Goal: Information Seeking & Learning: Learn about a topic

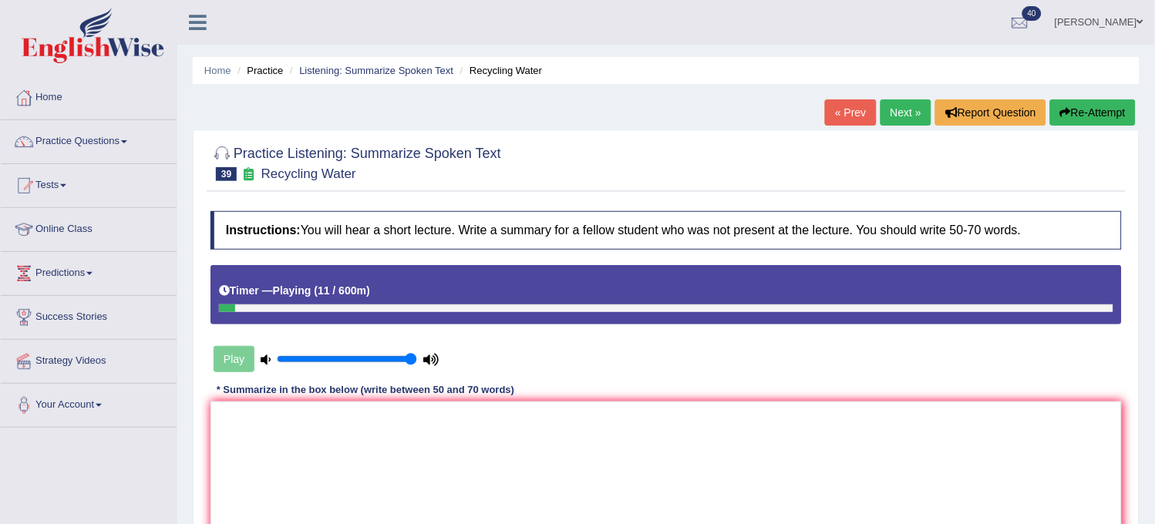
click at [1096, 109] on button "Re-Attempt" at bounding box center [1093, 112] width 86 height 26
click at [280, 447] on textarea at bounding box center [665, 477] width 911 height 150
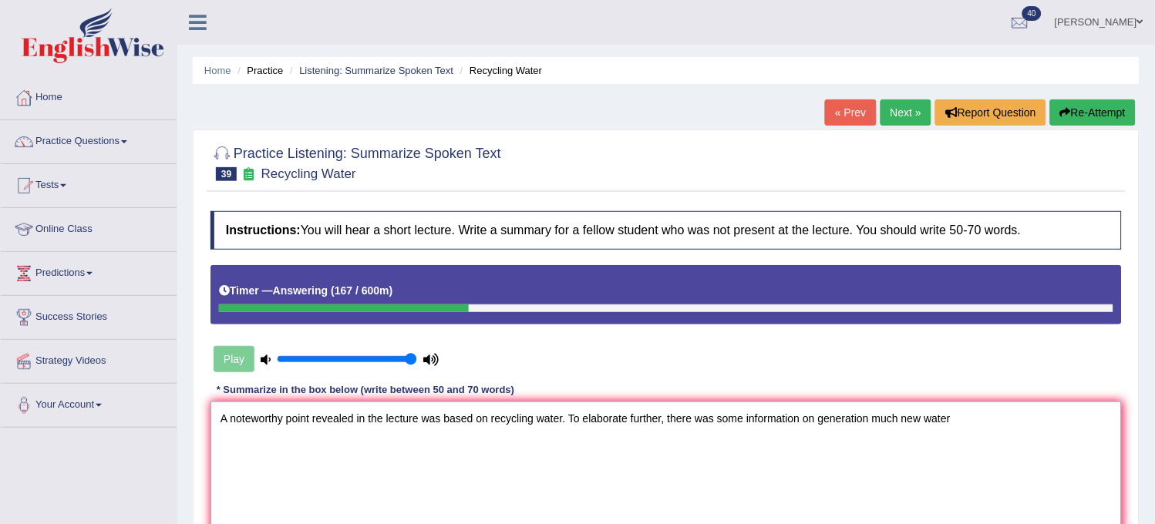
drag, startPoint x: 280, startPoint y: 447, endPoint x: 982, endPoint y: 419, distance: 702.2
click at [982, 419] on textarea "A noteworthy point revealed in the lecture was based on recycling water. To ela…" at bounding box center [665, 477] width 911 height 150
click at [866, 416] on textarea "A noteworthy point revealed in the lecture was based on recycling water. To ela…" at bounding box center [665, 477] width 911 height 150
click at [980, 406] on textarea "A noteworthy point revealed in the lecture was based on recycling water. To ela…" at bounding box center [665, 477] width 911 height 150
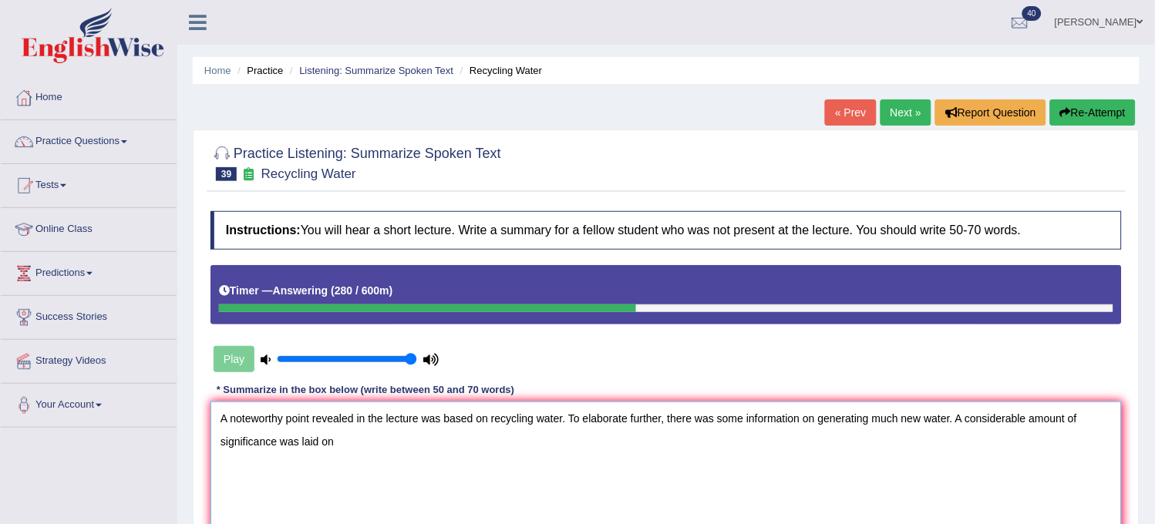
type textarea "A noteworthy point revealed in the lecture was based on recycling water. To ela…"
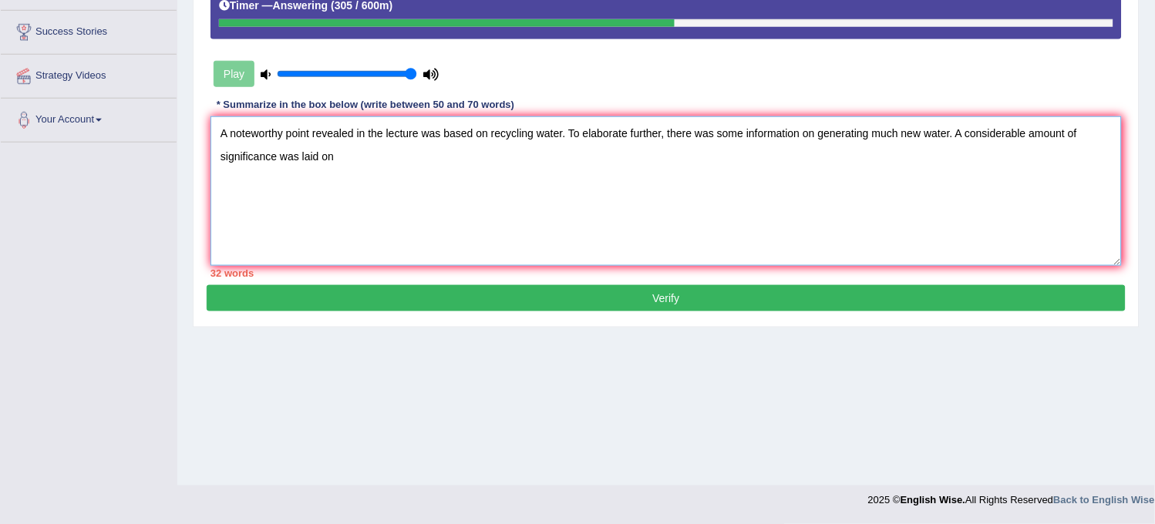
click at [436, 176] on textarea "A noteworthy point revealed in the lecture was based on recycling water. To ela…" at bounding box center [665, 191] width 911 height 150
type textarea "A noteworthy point revealed in the lecture was based on recycling water. To ela…"
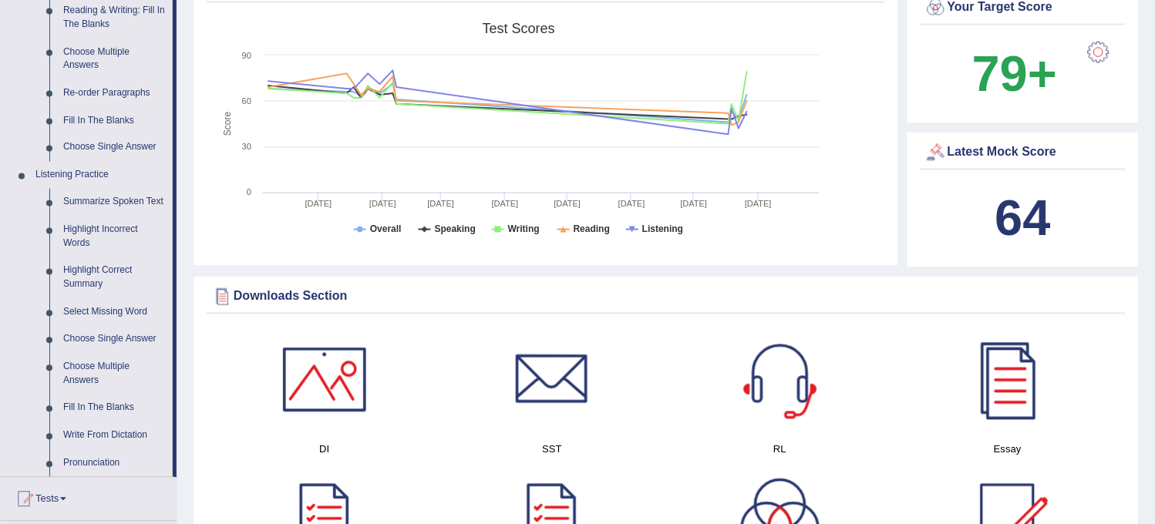
scroll to position [514, 0]
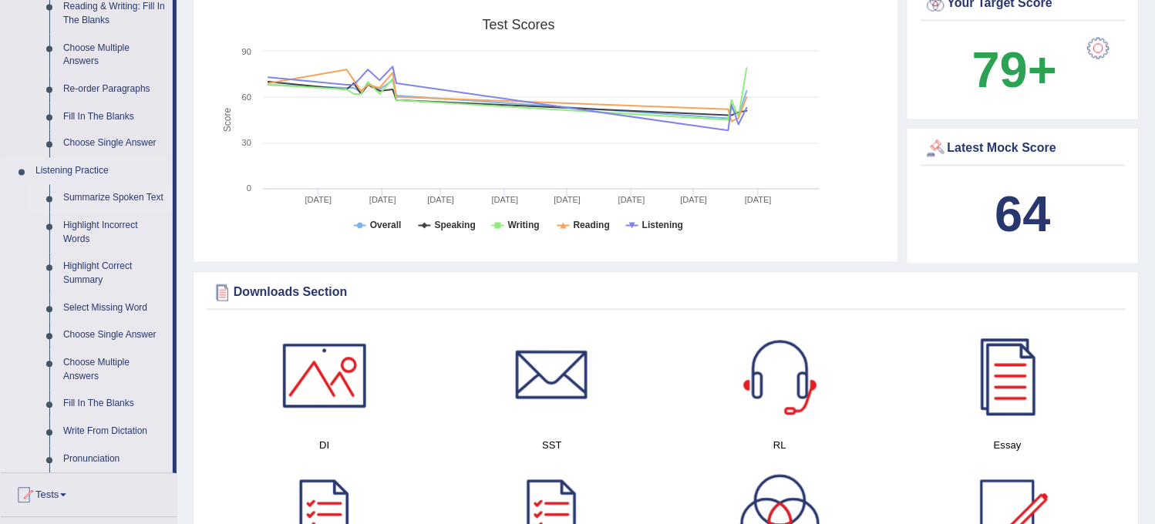
click at [111, 188] on link "Summarize Spoken Text" at bounding box center [114, 199] width 116 height 28
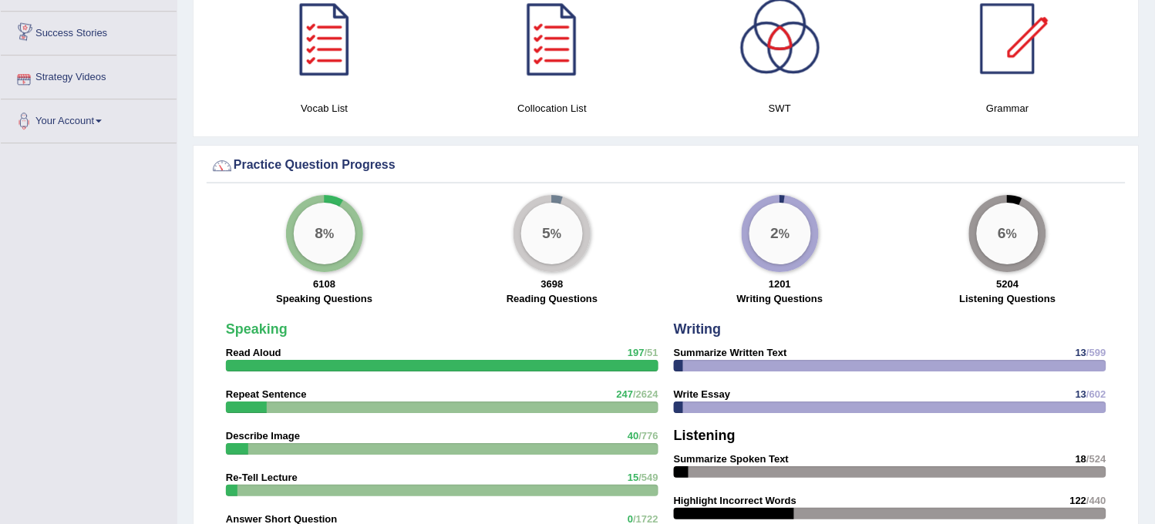
scroll to position [1006, 0]
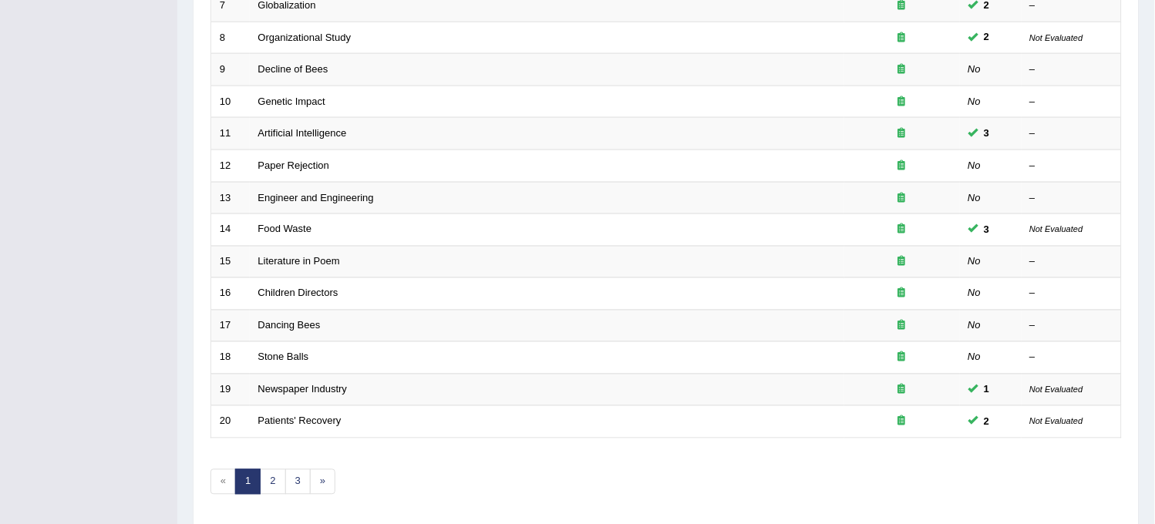
scroll to position [497, 0]
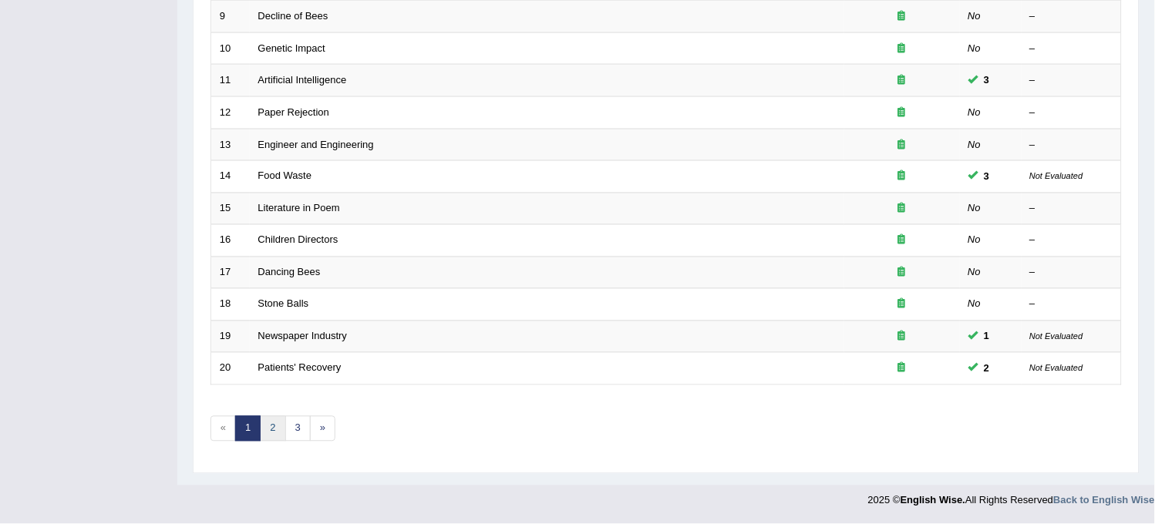
click at [276, 428] on link "2" at bounding box center [272, 428] width 25 height 25
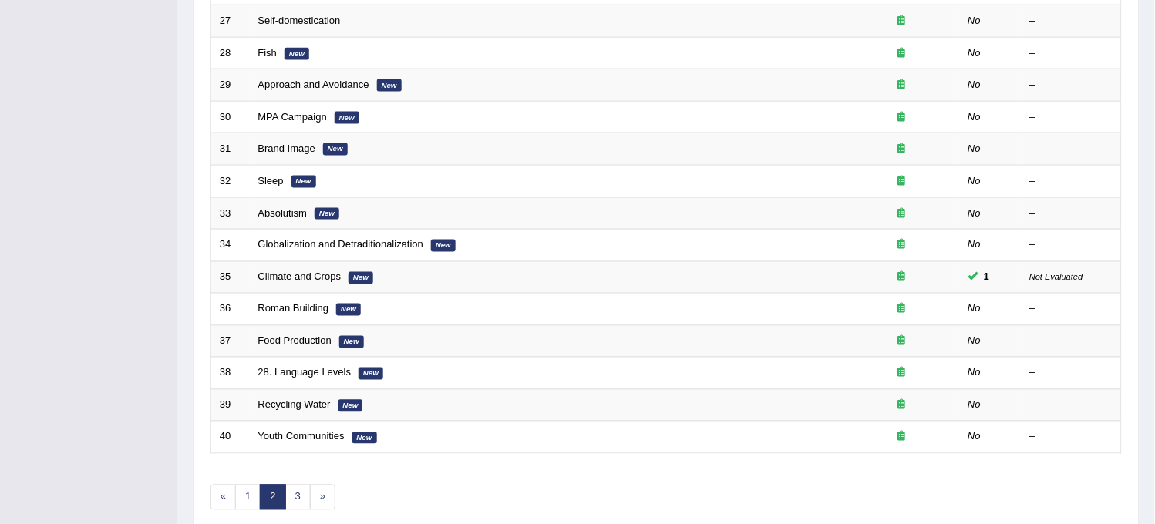
scroll to position [497, 0]
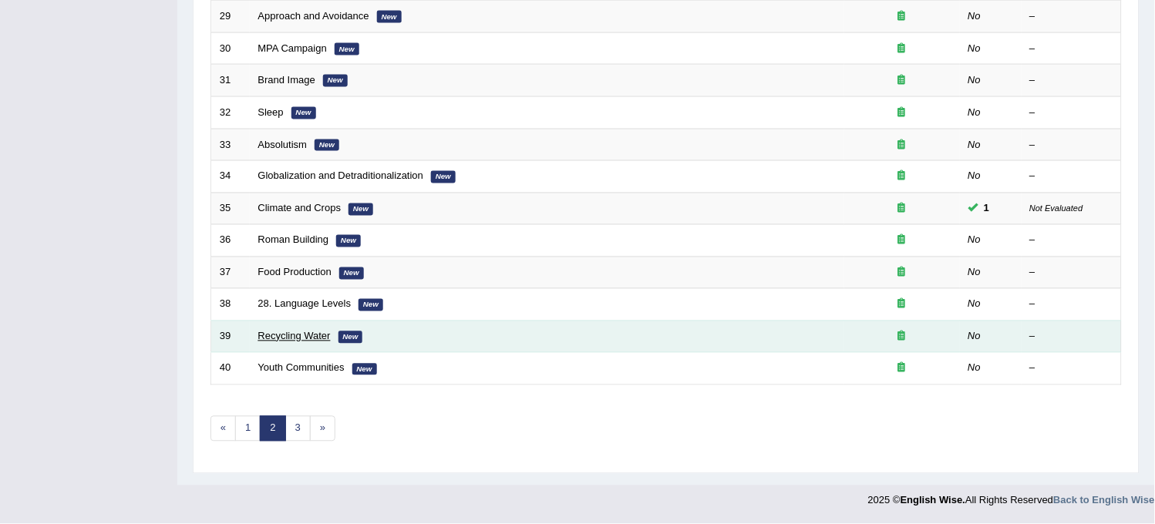
click at [295, 332] on link "Recycling Water" at bounding box center [294, 337] width 72 height 12
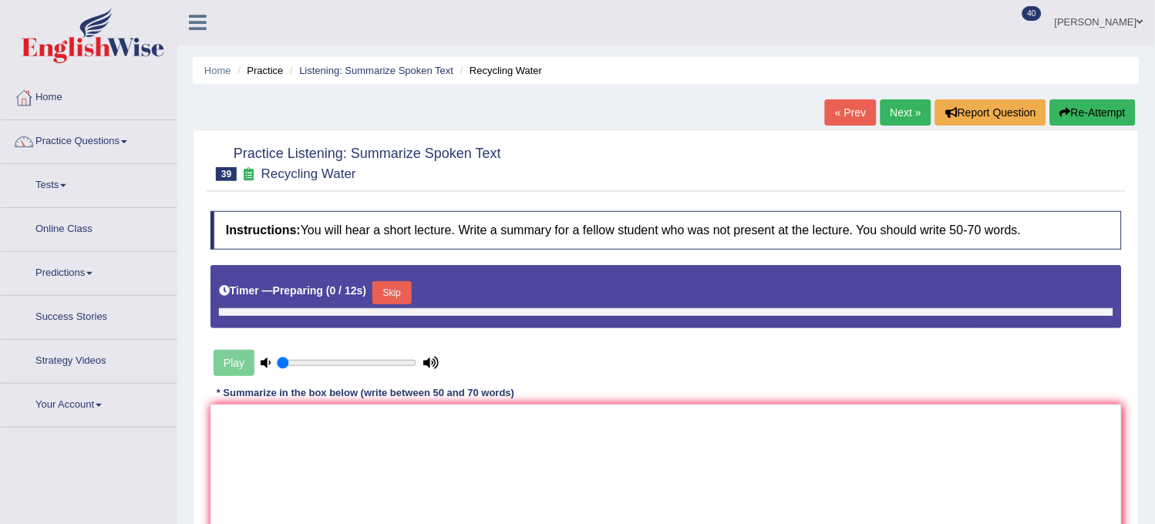
type input "1"
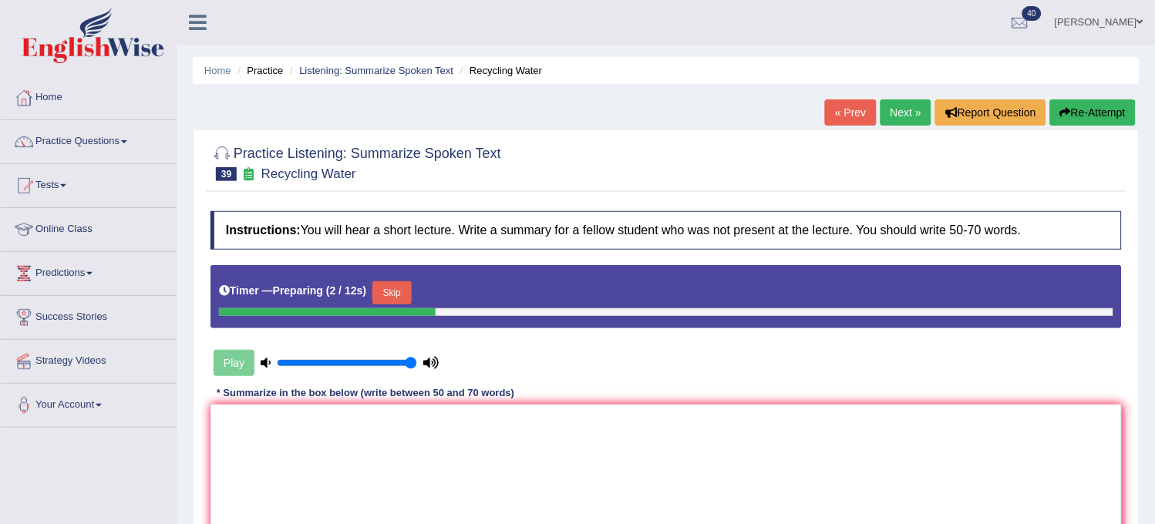
click at [399, 293] on button "Skip" at bounding box center [391, 292] width 39 height 23
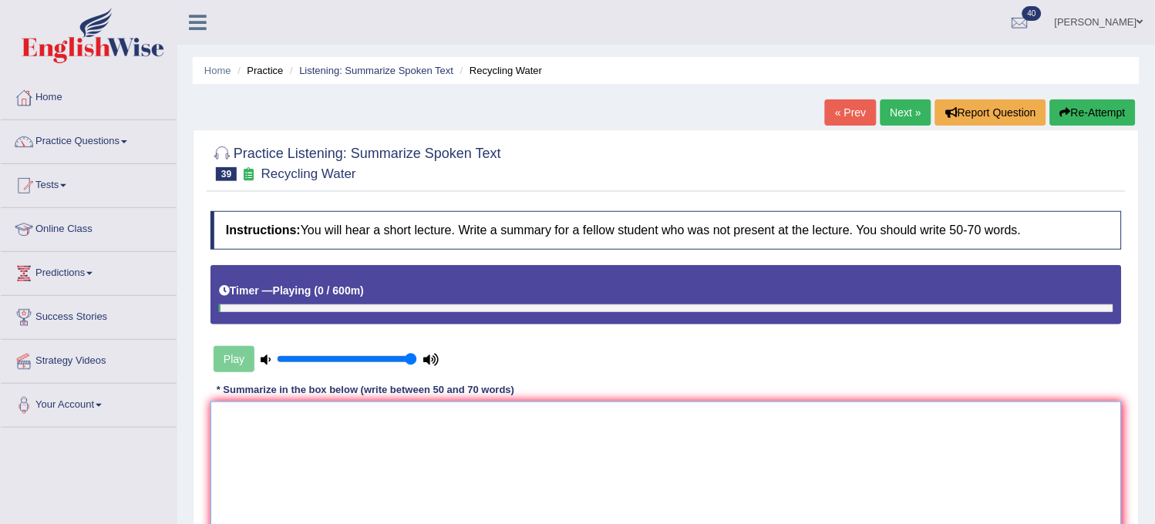
click at [366, 466] on textarea at bounding box center [665, 477] width 911 height 150
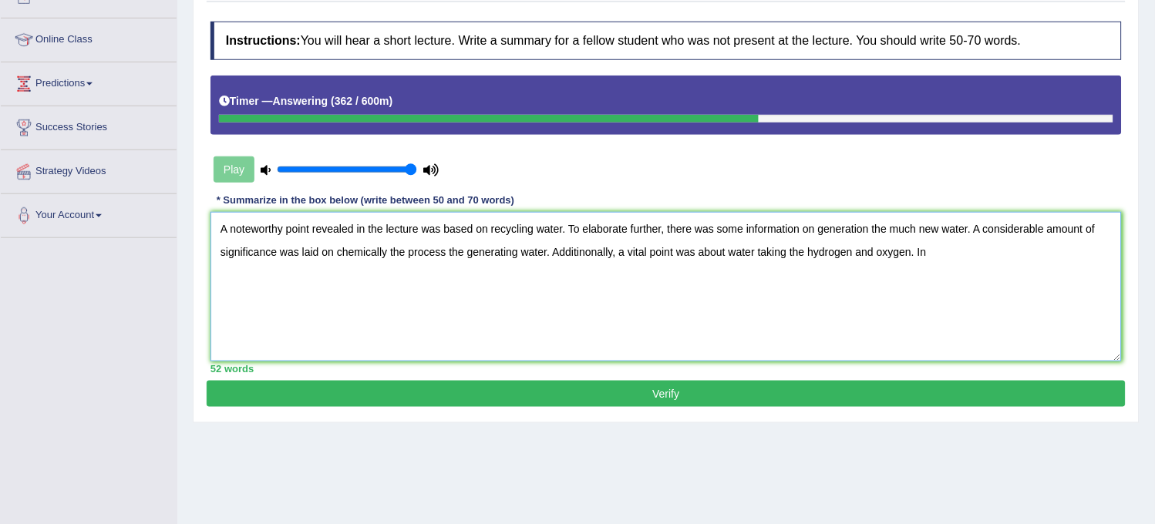
scroll to position [171, 0]
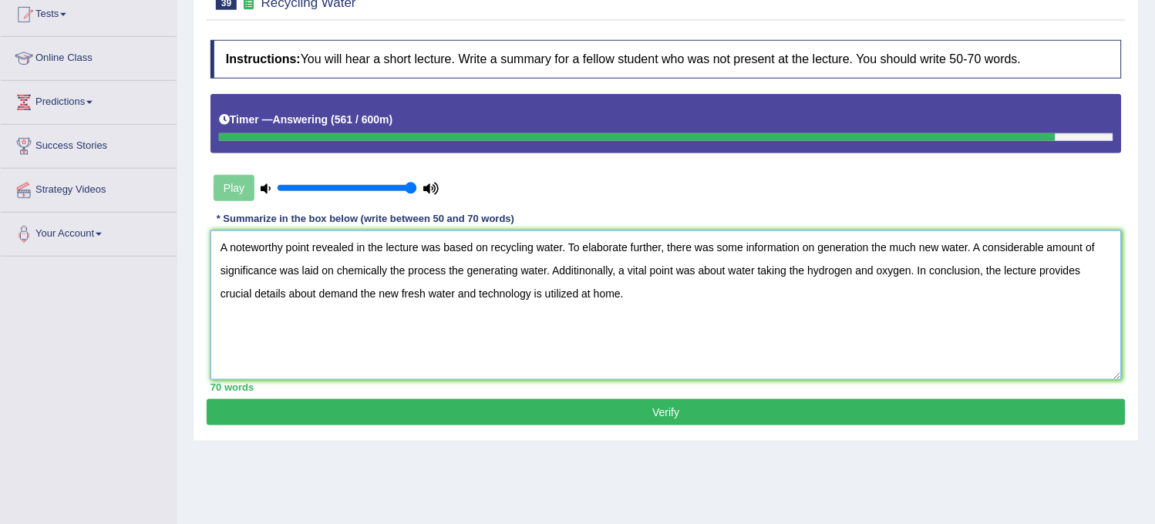
type textarea "A noteworthy point revealed in the lecture was based on recycling water. To ela…"
click at [515, 423] on button "Verify" at bounding box center [666, 412] width 919 height 26
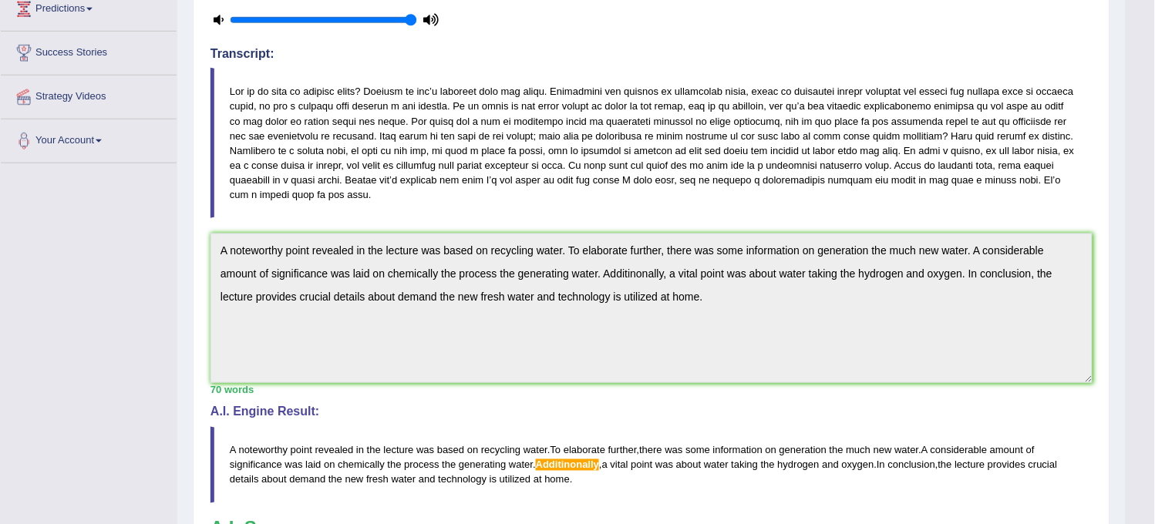
scroll to position [294, 0]
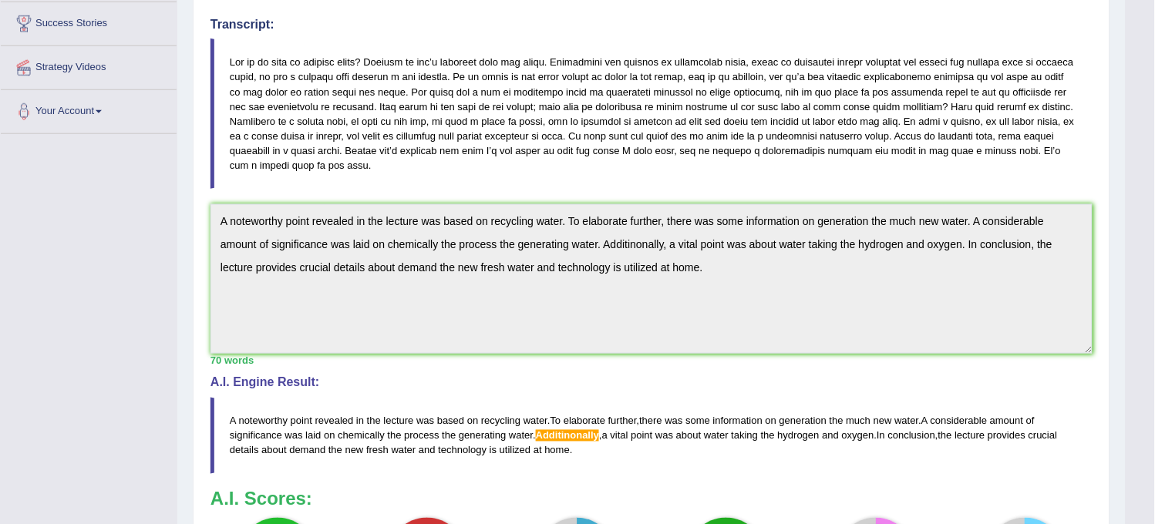
drag, startPoint x: 221, startPoint y: 219, endPoint x: 763, endPoint y: 375, distance: 564.9
click at [763, 375] on div "Instructions: You will hear a short lecture. Write a summary for a fellow stude…" at bounding box center [652, 266] width 890 height 712
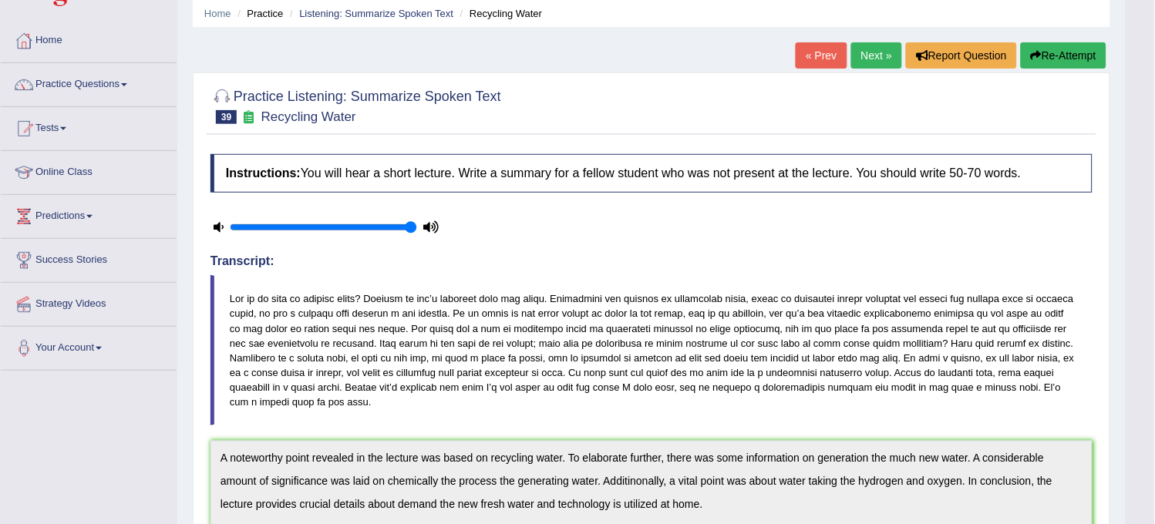
scroll to position [0, 0]
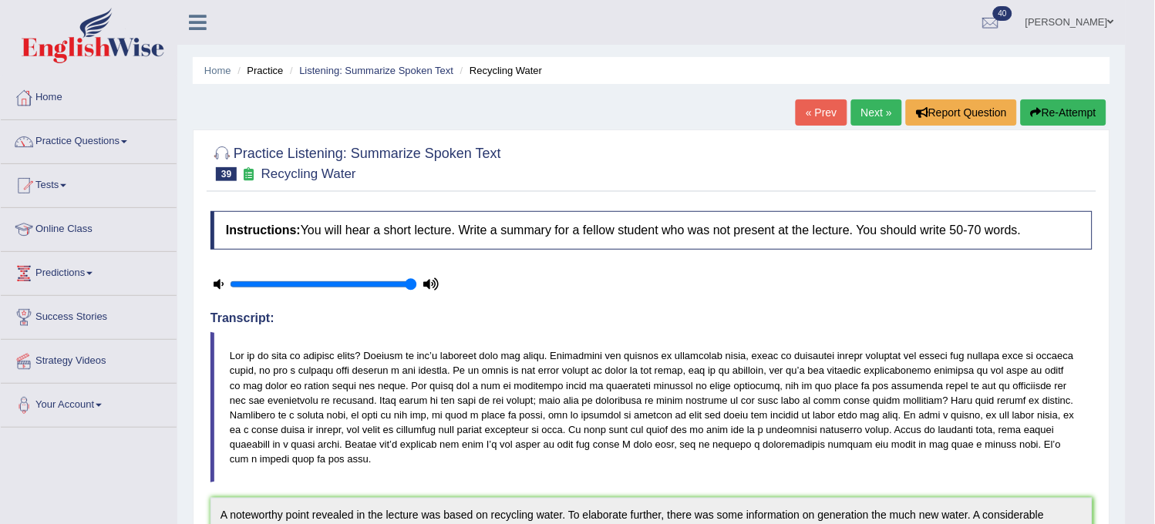
click at [1059, 120] on button "Re-Attempt" at bounding box center [1064, 112] width 86 height 26
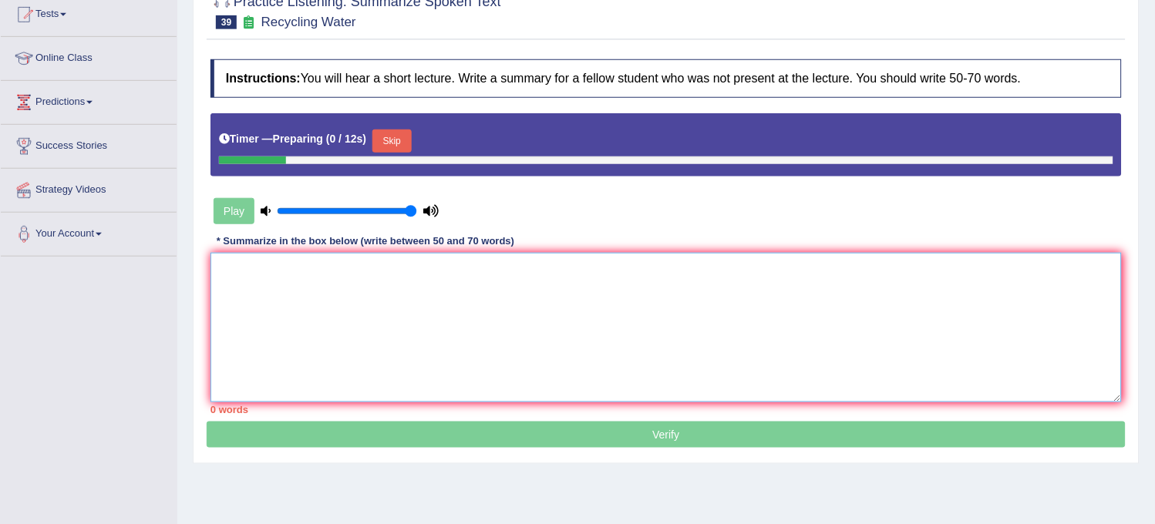
click at [736, 282] on textarea at bounding box center [665, 328] width 911 height 150
paste textarea "A noteworthy point revealed in the lecture was based on recycling water. To ela…"
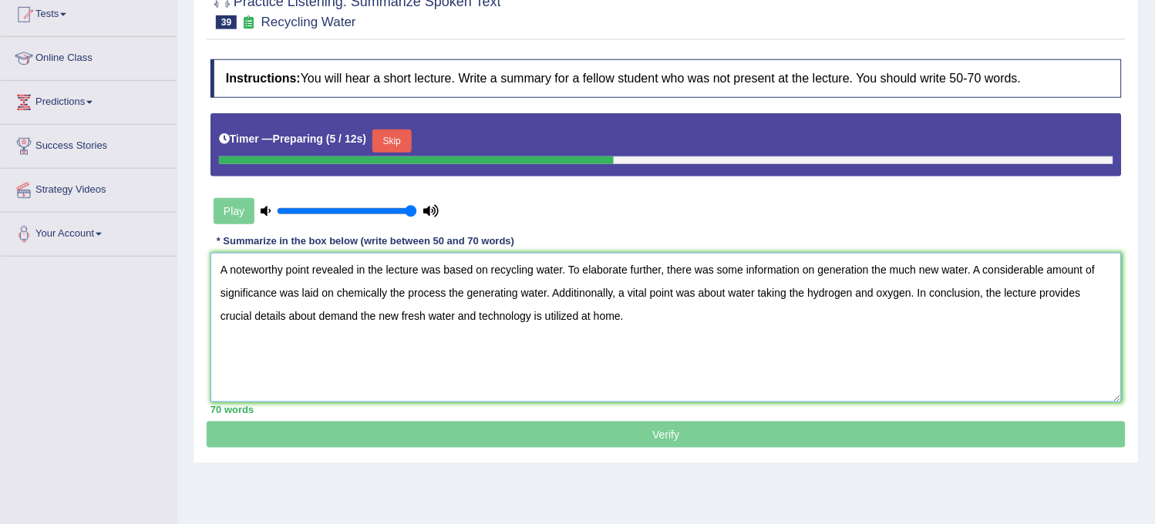
click at [598, 295] on textarea "A noteworthy point revealed in the lecture was based on recycling water. To ela…" at bounding box center [665, 328] width 911 height 150
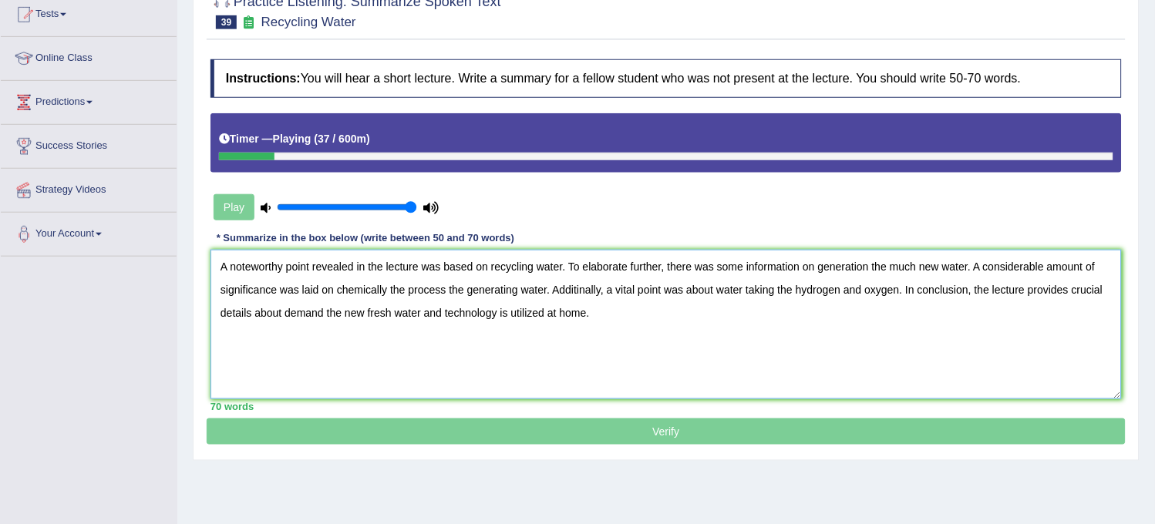
click at [584, 310] on textarea "A noteworthy point revealed in the lecture was based on recycling water. To ela…" at bounding box center [665, 325] width 911 height 150
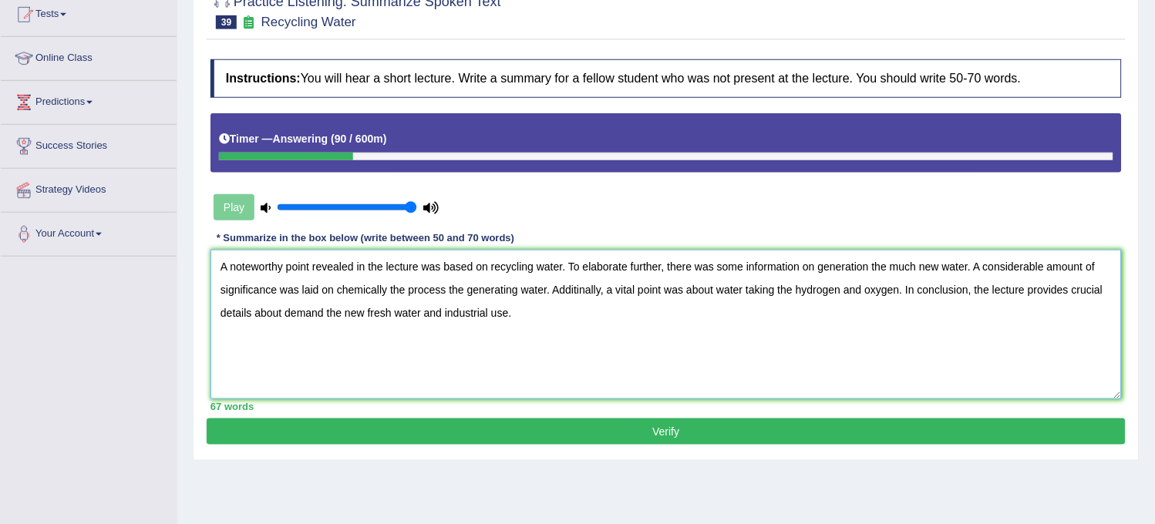
type textarea "A noteworthy point revealed in the lecture was based on recycling water. To ela…"
click at [567, 440] on button "Verify" at bounding box center [666, 432] width 919 height 26
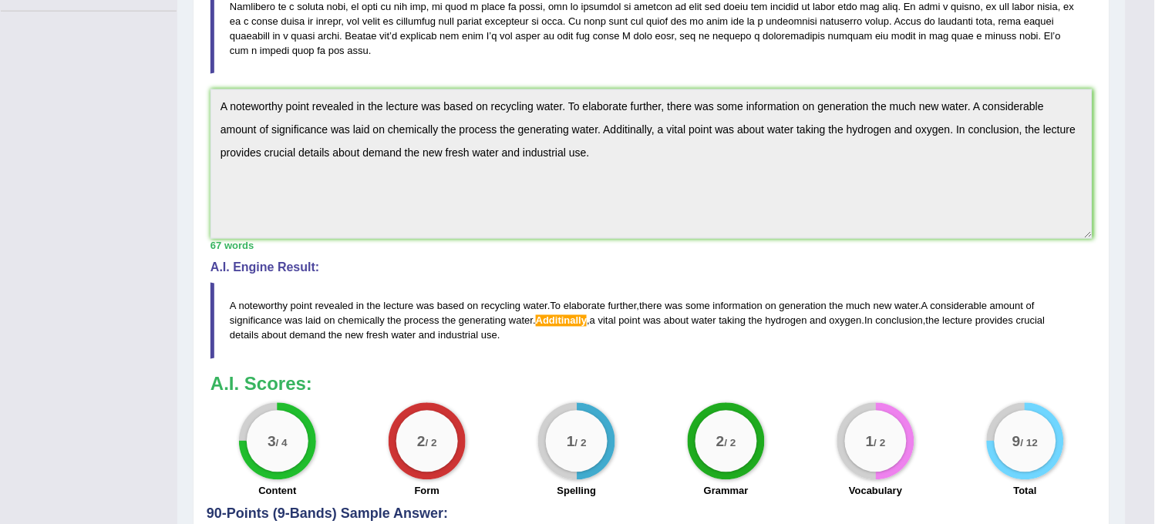
scroll to position [573, 0]
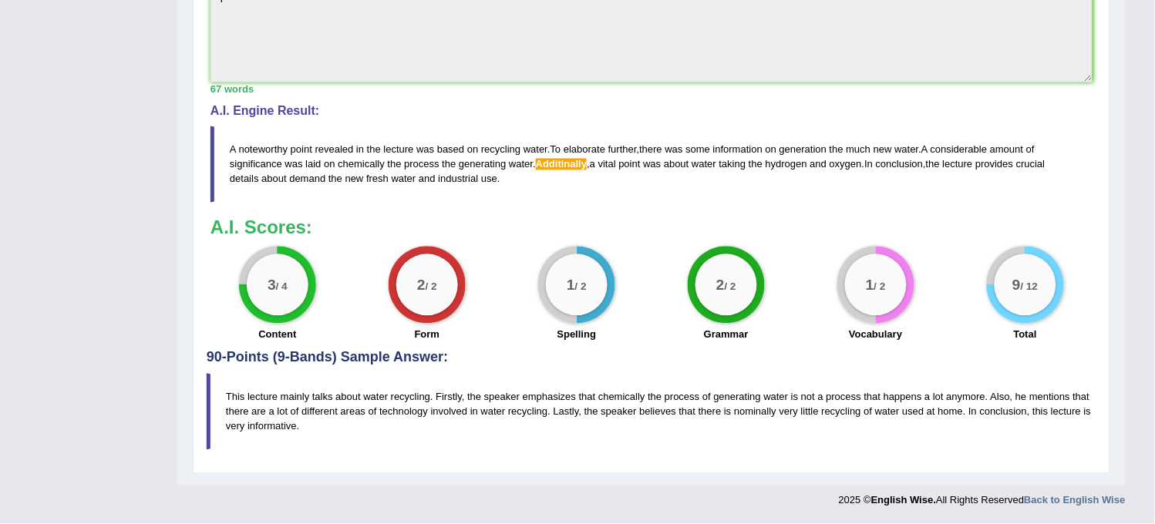
drag, startPoint x: 221, startPoint y: 463, endPoint x: 725, endPoint y: 546, distance: 511.0
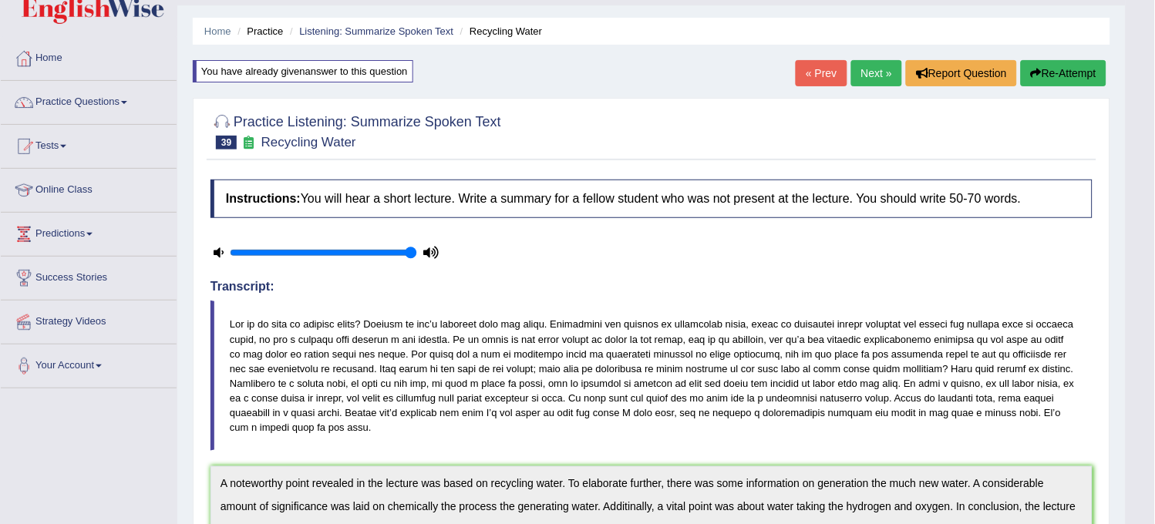
scroll to position [0, 0]
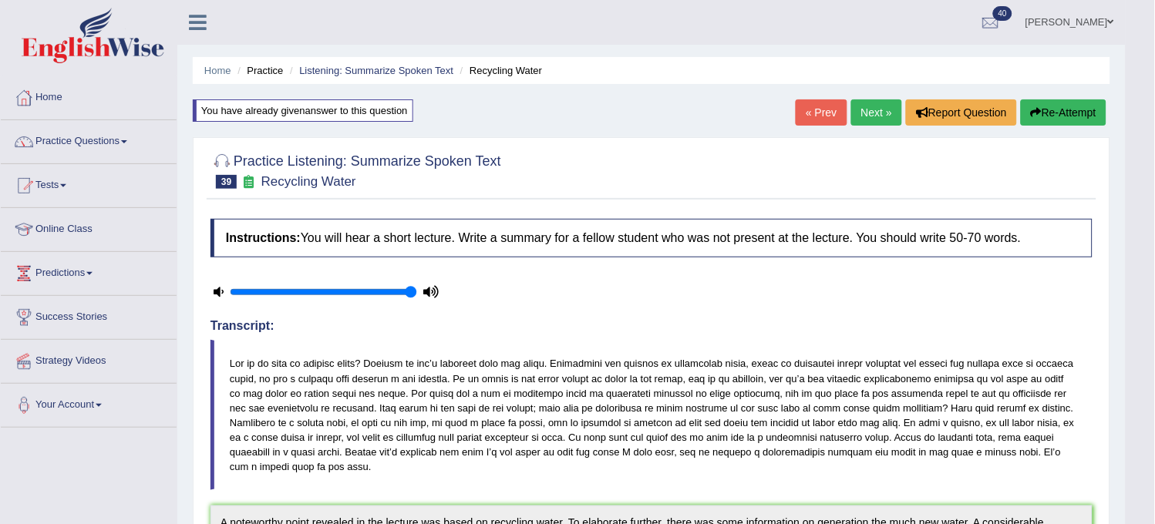
click at [1083, 114] on button "Re-Attempt" at bounding box center [1064, 112] width 86 height 26
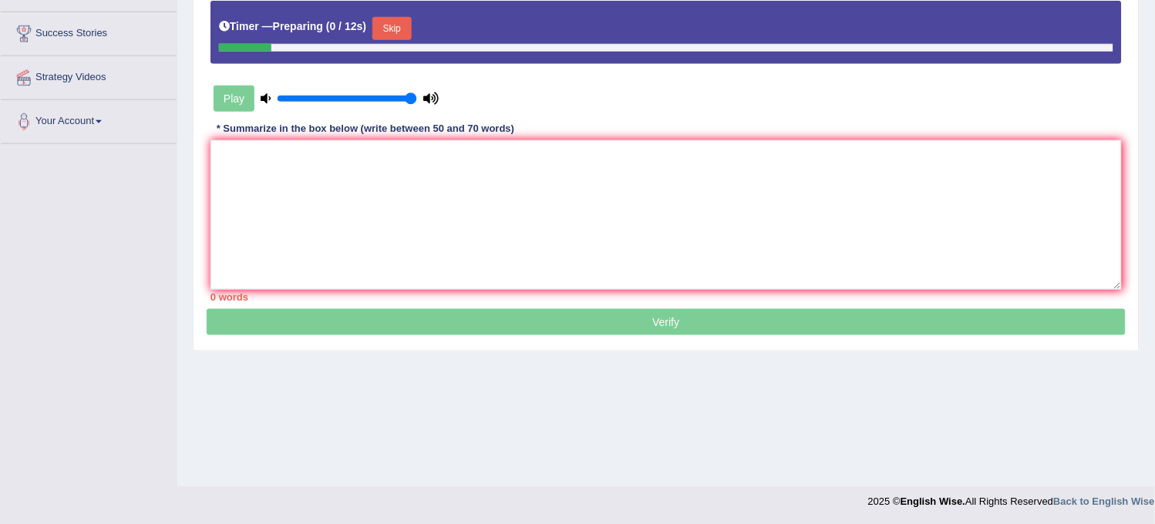
scroll to position [285, 0]
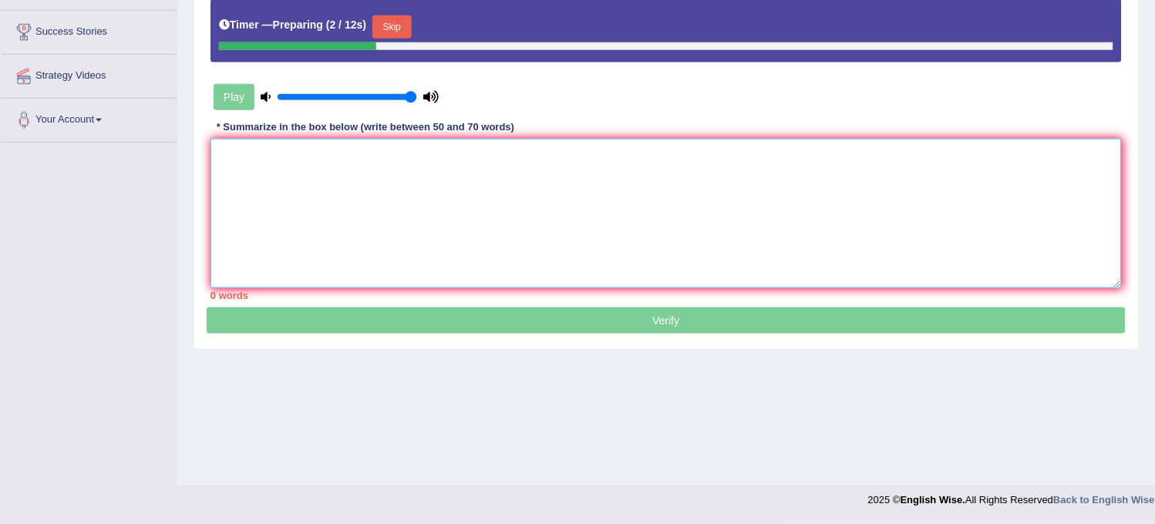
click at [725, 244] on textarea at bounding box center [665, 214] width 911 height 150
paste textarea "A noteworthy point revealed in the lecture was based on recycling water. To ela…"
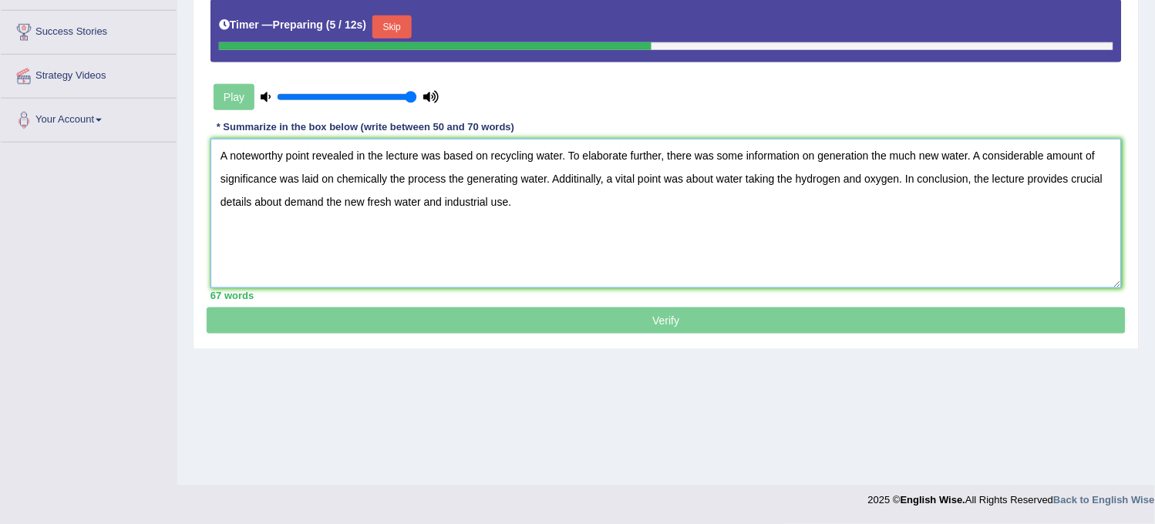
click at [578, 179] on textarea "A noteworthy point revealed in the lecture was based on recycling water. To ela…" at bounding box center [665, 214] width 911 height 150
click at [580, 179] on textarea "A noteworthy point revealed in the lecture was based on recycling water. To ela…" at bounding box center [665, 214] width 911 height 150
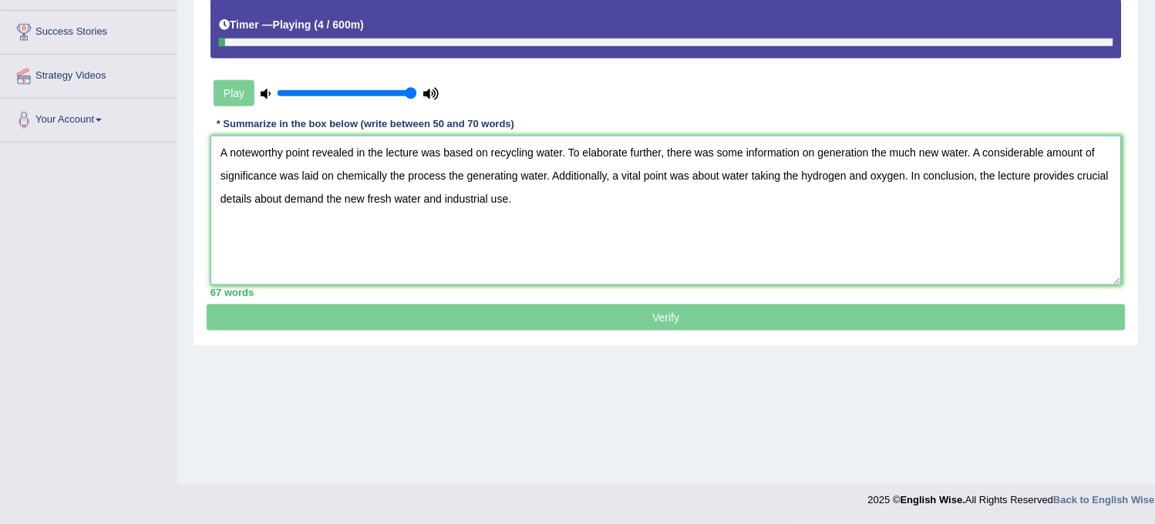
click at [521, 196] on textarea "A noteworthy point revealed in the lecture was based on recycling water. To ela…" at bounding box center [665, 211] width 911 height 150
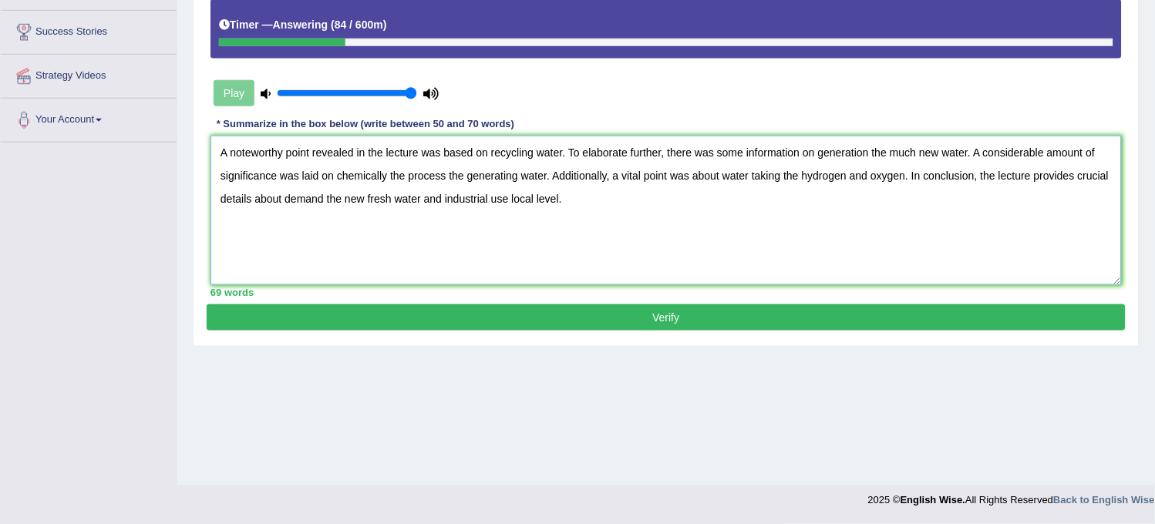
type textarea "A noteworthy point revealed in the lecture was based on recycling water. To ela…"
click at [576, 317] on button "Verify" at bounding box center [666, 318] width 919 height 26
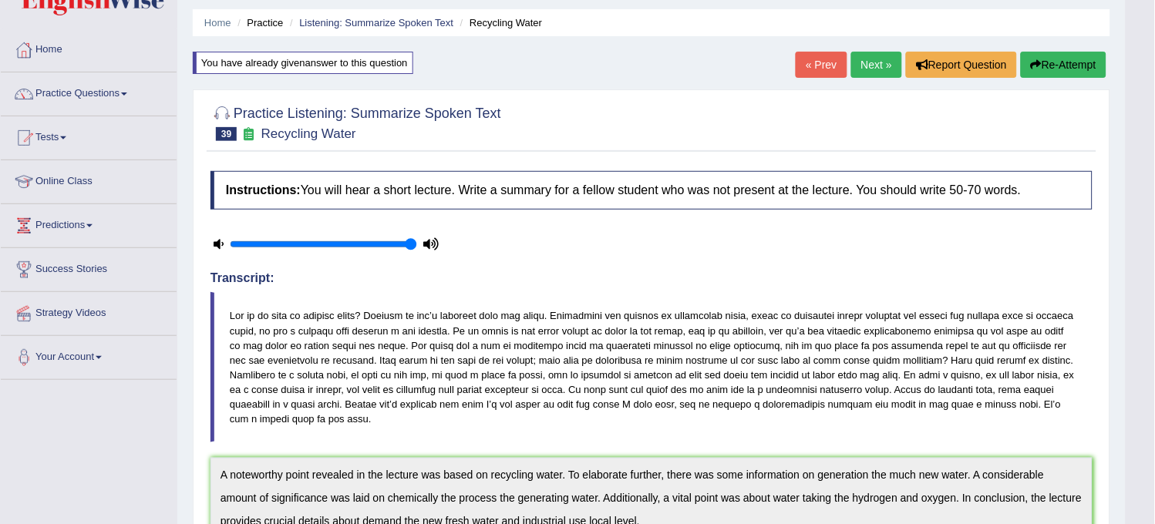
scroll to position [44, 0]
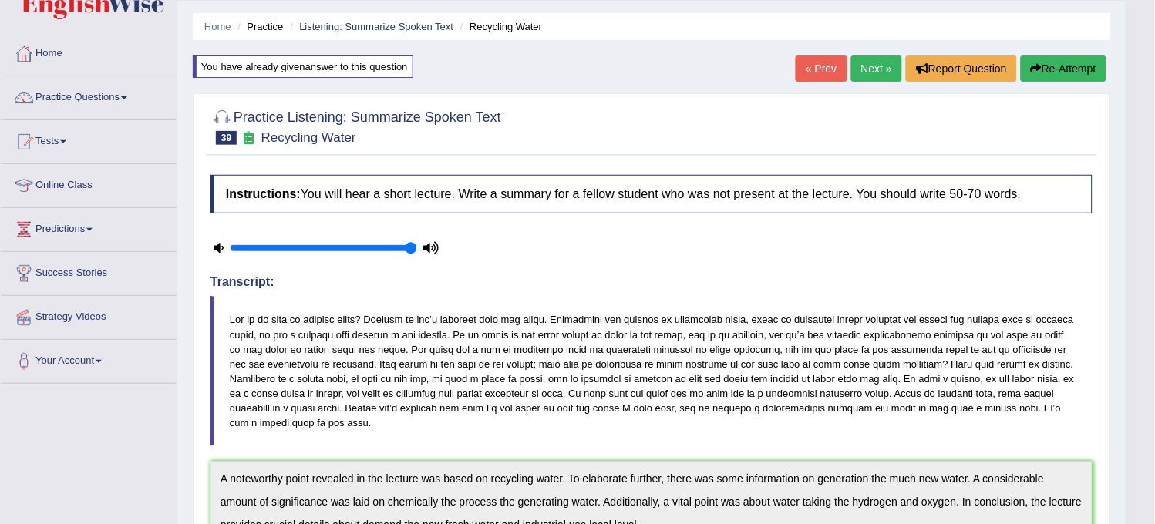
click at [860, 69] on link "Next »" at bounding box center [876, 69] width 51 height 26
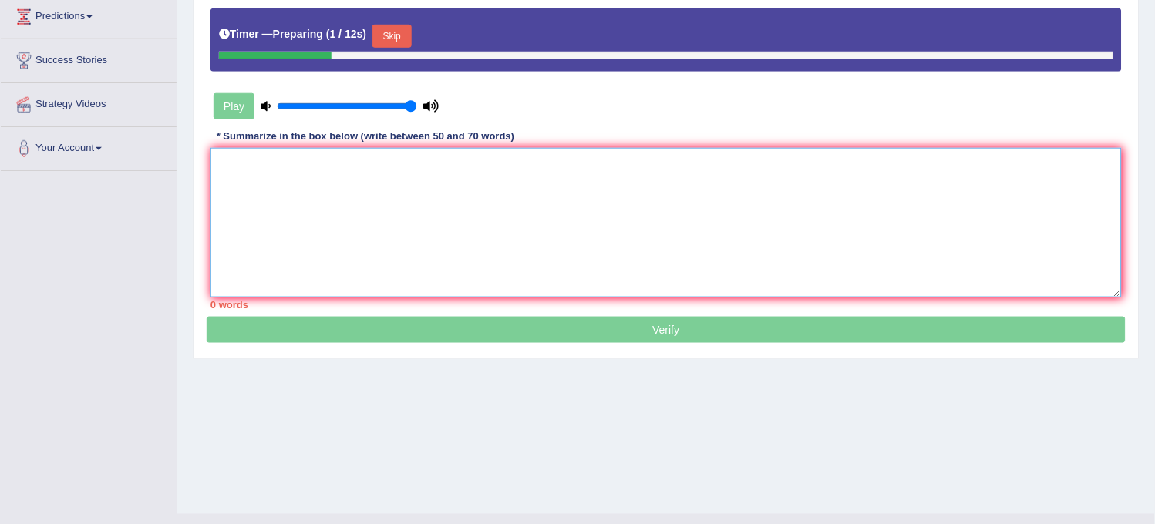
click at [661, 194] on textarea at bounding box center [665, 223] width 911 height 150
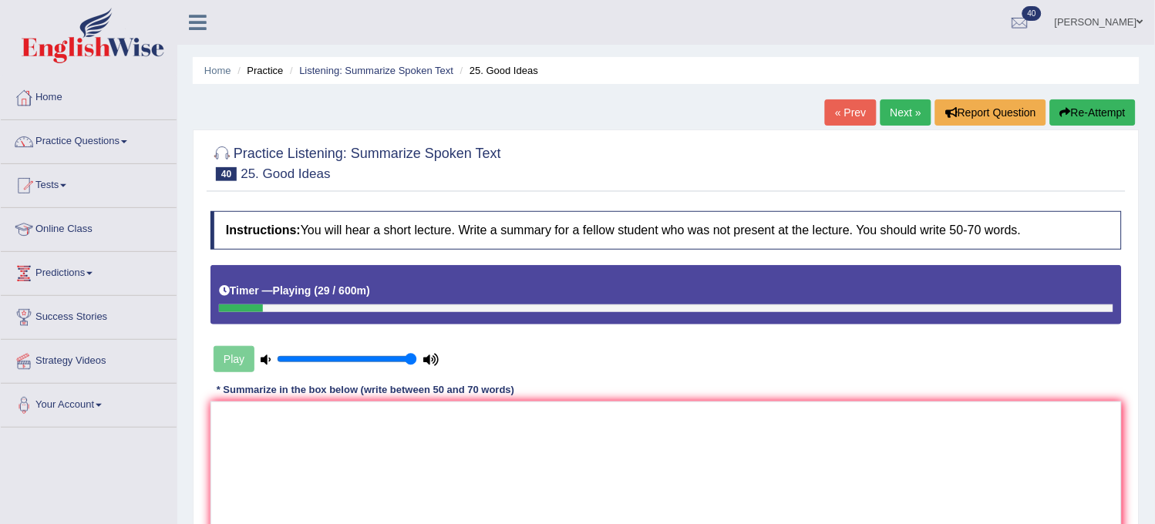
click at [1099, 121] on button "Re-Attempt" at bounding box center [1093, 112] width 86 height 26
click at [1099, 120] on button "Re-Attempt" at bounding box center [1093, 112] width 86 height 26
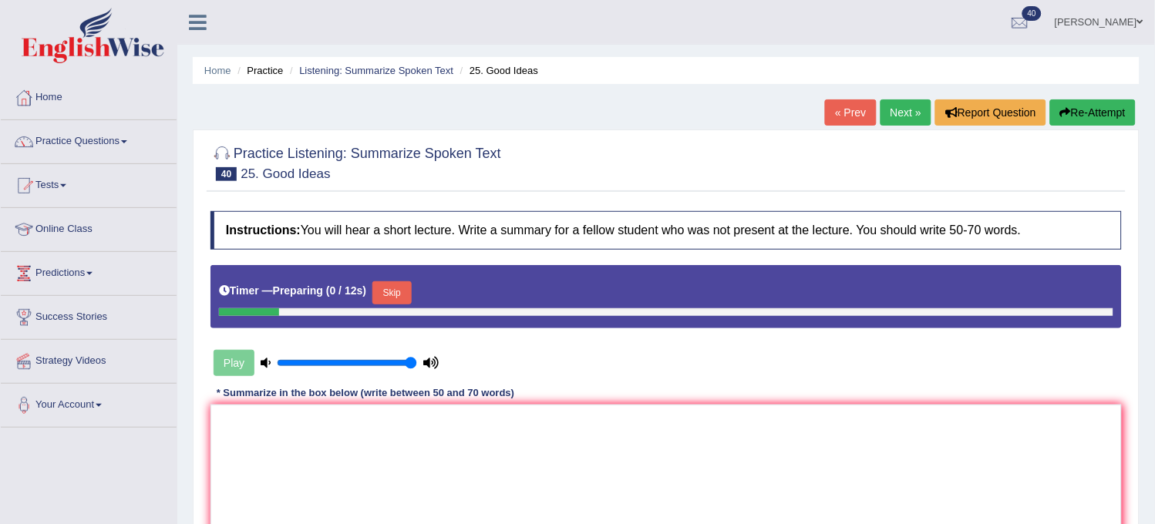
click at [410, 287] on button "Skip" at bounding box center [391, 292] width 39 height 23
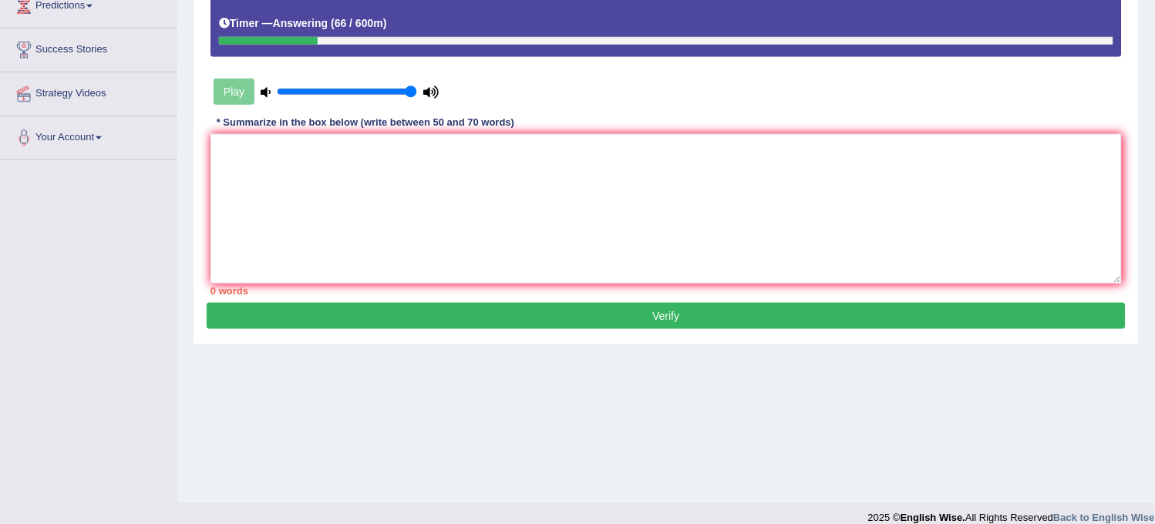
scroll to position [285, 0]
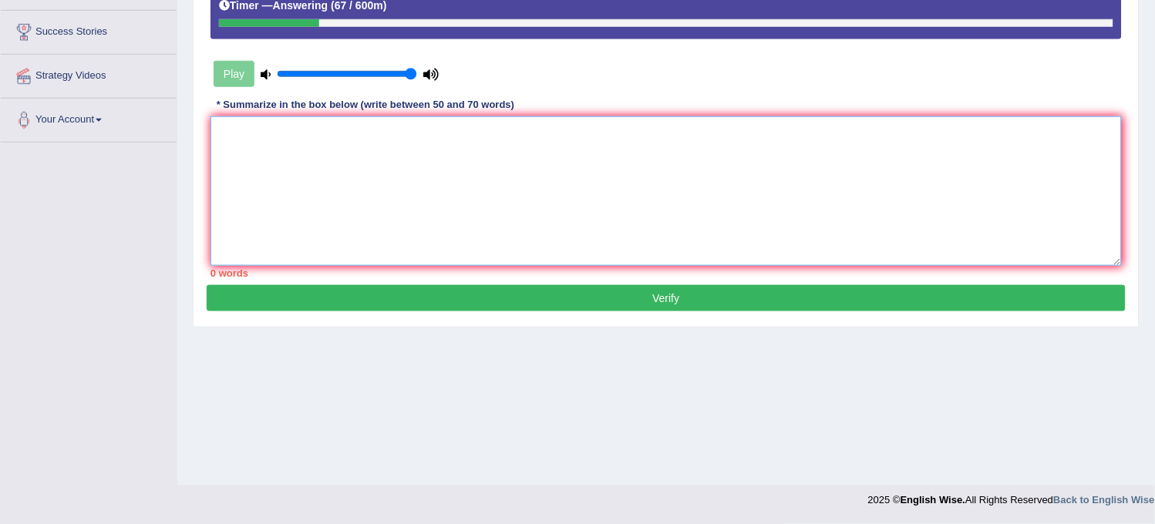
click at [466, 203] on textarea at bounding box center [665, 191] width 911 height 150
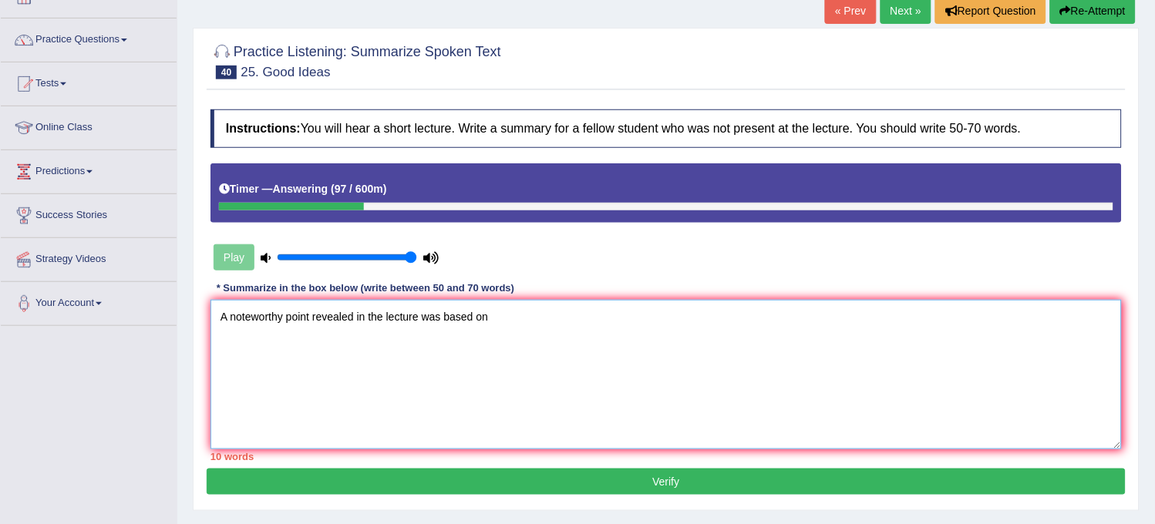
scroll to position [28, 0]
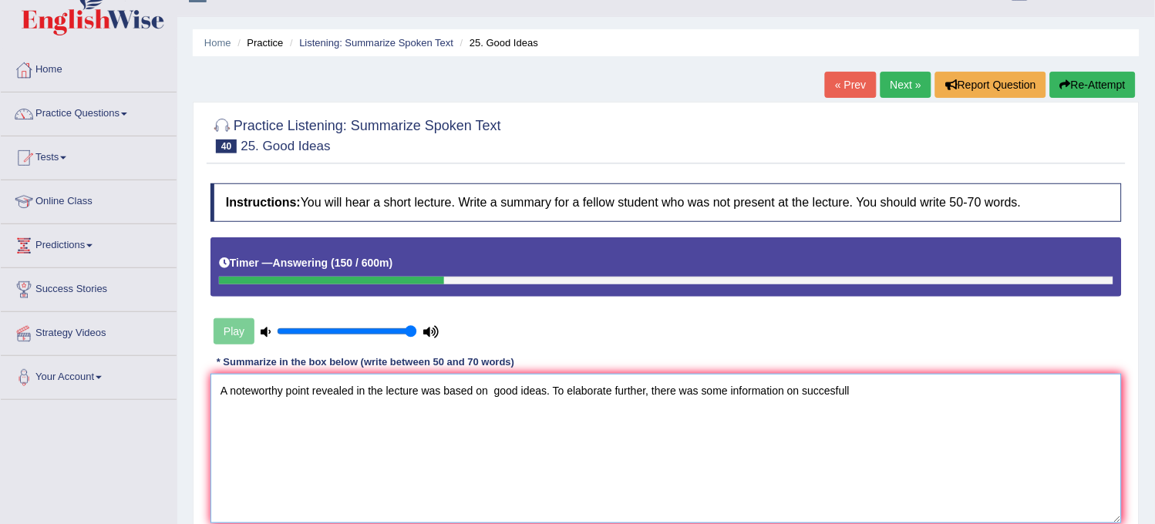
click at [834, 389] on textarea "A noteworthy point revealed in the lecture was based on good ideas. To elaborat…" at bounding box center [665, 449] width 911 height 150
click at [901, 395] on textarea "A noteworthy point revealed in the lecture was based on good ideas. To elaborat…" at bounding box center [665, 449] width 911 height 150
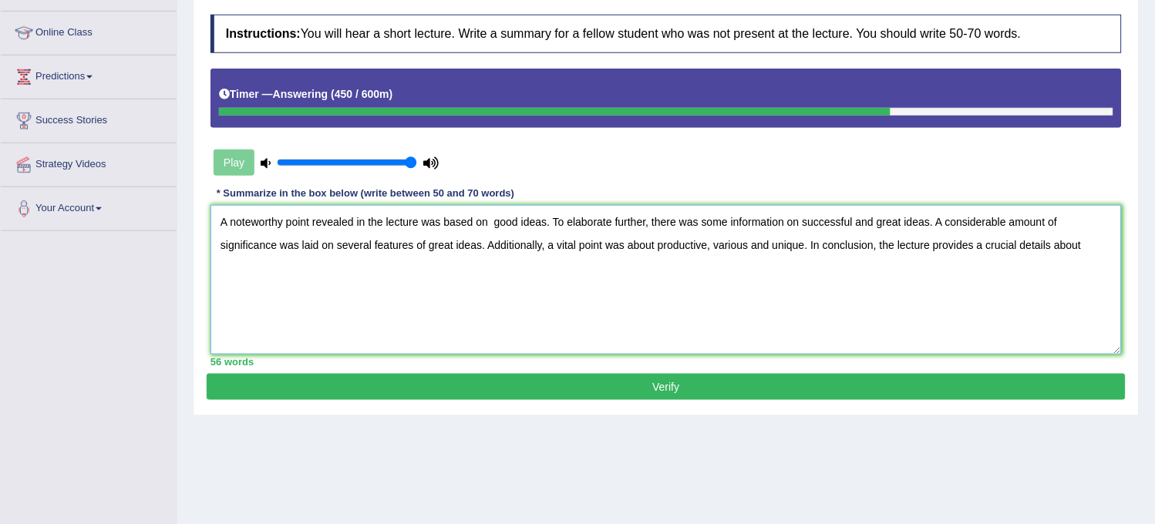
scroll to position [199, 0]
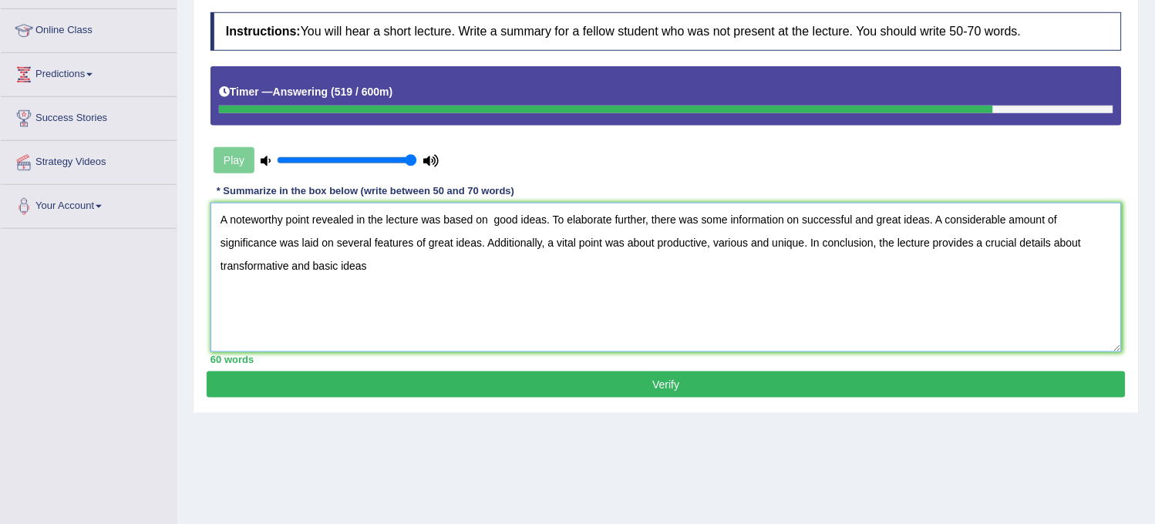
click at [309, 264] on textarea "A noteworthy point revealed in the lecture was based on good ideas. To elaborat…" at bounding box center [665, 278] width 911 height 150
click at [352, 268] on textarea "A noteworthy point revealed in the lecture was based on good ideas. To elaborat…" at bounding box center [665, 278] width 911 height 150
type textarea "A noteworthy point revealed in the lecture was based on good ideas. To elaborat…"
click at [442, 372] on button "Verify" at bounding box center [666, 385] width 919 height 26
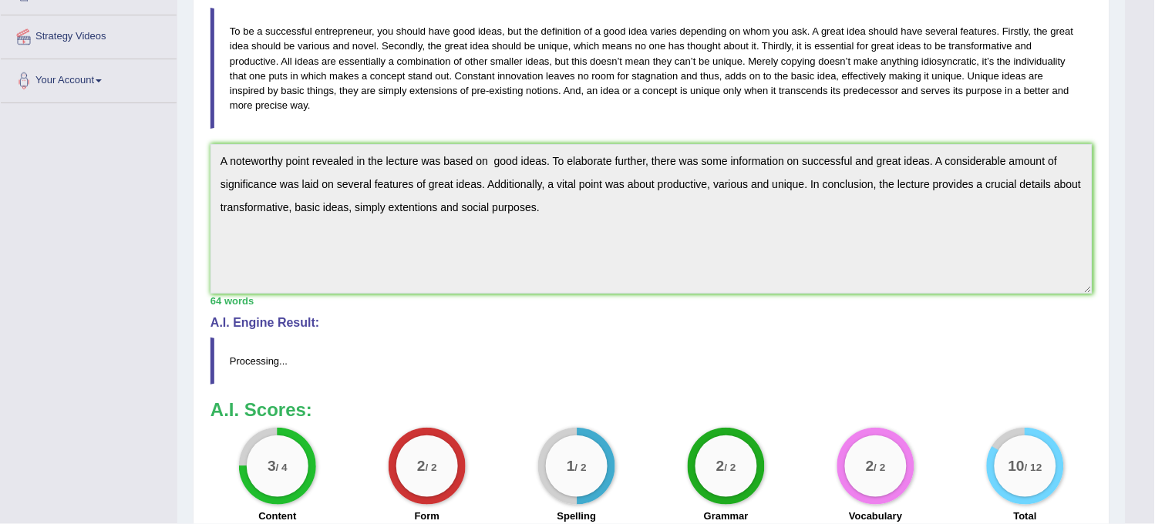
scroll to position [335, 0]
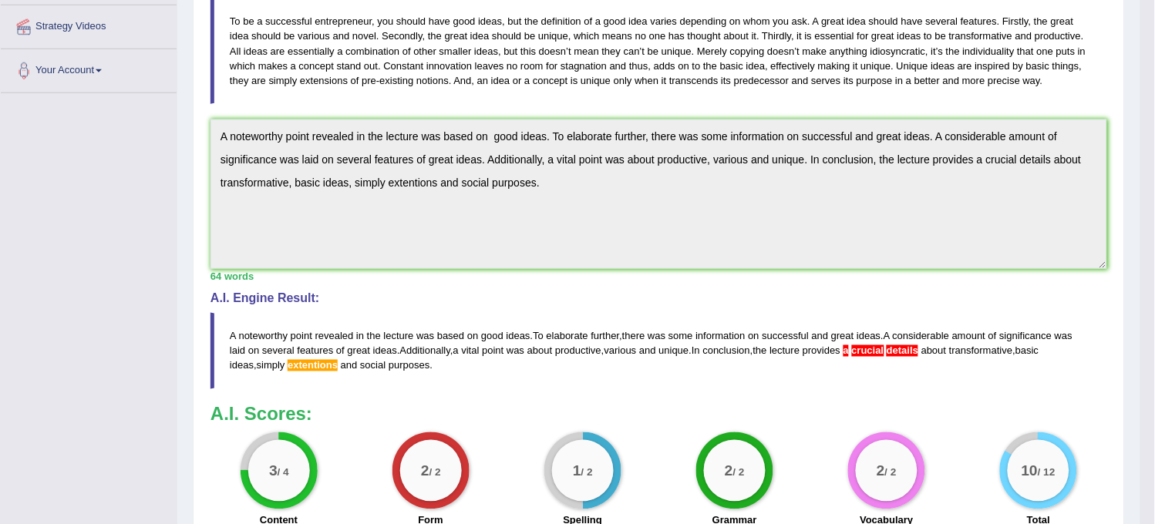
drag, startPoint x: 219, startPoint y: 136, endPoint x: 574, endPoint y: 174, distance: 356.8
click at [574, 174] on textarea "A noteworthy point revealed in the lecture was based on good ideas. To elaborat…" at bounding box center [658, 195] width 897 height 150
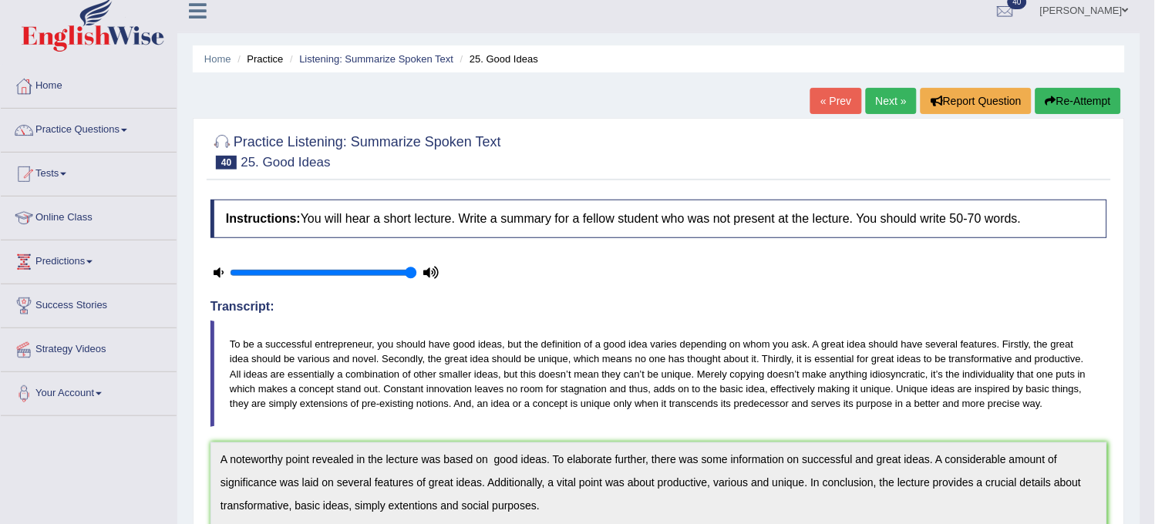
scroll to position [0, 0]
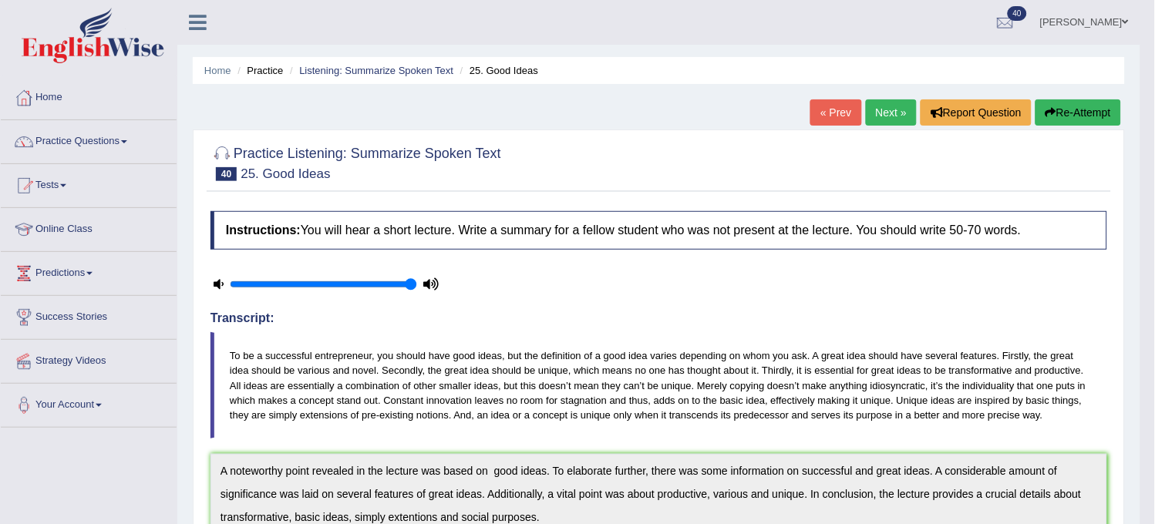
click at [1059, 120] on button "Re-Attempt" at bounding box center [1079, 112] width 86 height 26
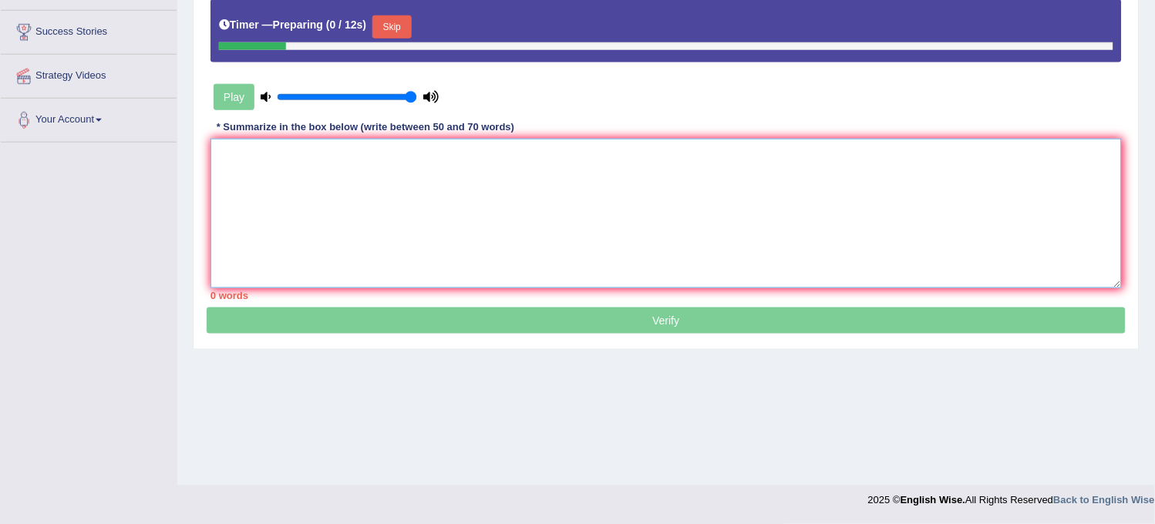
click at [813, 173] on textarea at bounding box center [665, 214] width 911 height 150
type textarea "v"
paste textarea "A noteworthy point revealed in the lecture was based on good ideas. To elaborat…"
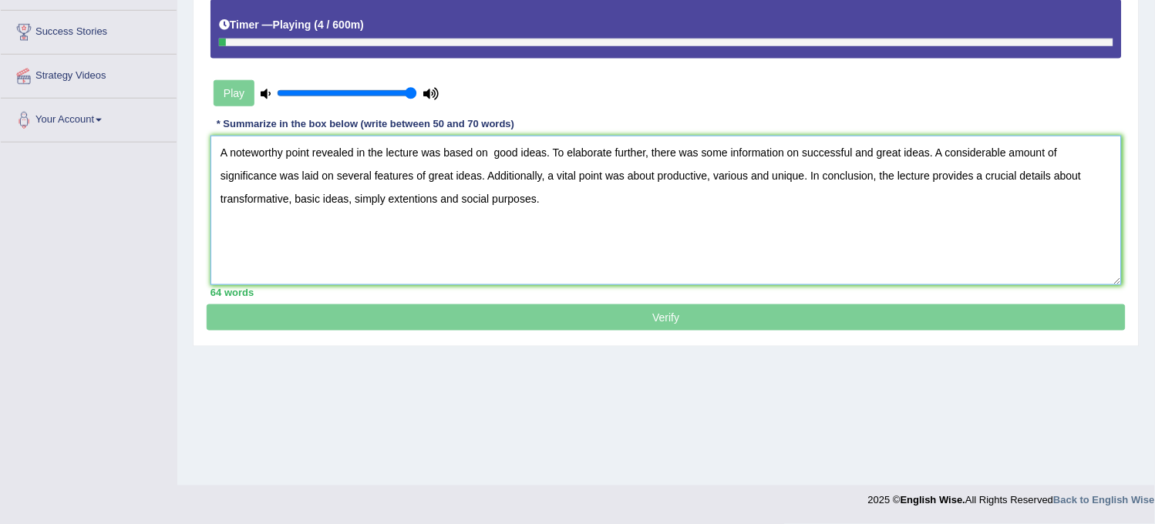
click at [982, 175] on textarea "A noteworthy point revealed in the lecture was based on good ideas. To elaborat…" at bounding box center [665, 211] width 911 height 150
click at [419, 197] on textarea "A noteworthy point revealed in the lecture was based on good ideas. To elaborat…" at bounding box center [665, 211] width 911 height 150
click at [433, 195] on textarea "A noteworthy point revealed in the lecture was based on good ideas. To elaborat…" at bounding box center [665, 211] width 911 height 150
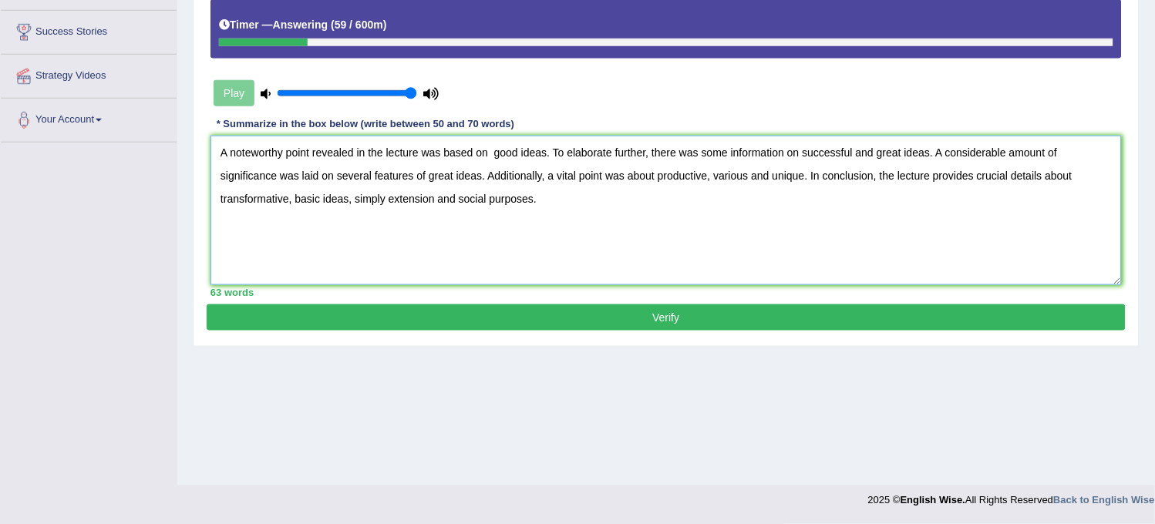
click at [543, 193] on textarea "A noteworthy point revealed in the lecture was based on good ideas. To elaborat…" at bounding box center [665, 211] width 911 height 150
click at [494, 154] on textarea "A noteworthy point revealed in the lecture was based on good ideas. To elaborat…" at bounding box center [665, 211] width 911 height 150
click at [541, 151] on textarea "A noteworthy point revealed in the lecture was based on good ideas. To elaborat…" at bounding box center [665, 211] width 911 height 150
click at [803, 174] on textarea "A noteworthy point revealed in the lecture was based on good ideas. To elaborat…" at bounding box center [665, 211] width 911 height 150
click at [725, 214] on textarea "A noteworthy point revealed in the lecture was based on good ideas. To elaborat…" at bounding box center [665, 211] width 911 height 150
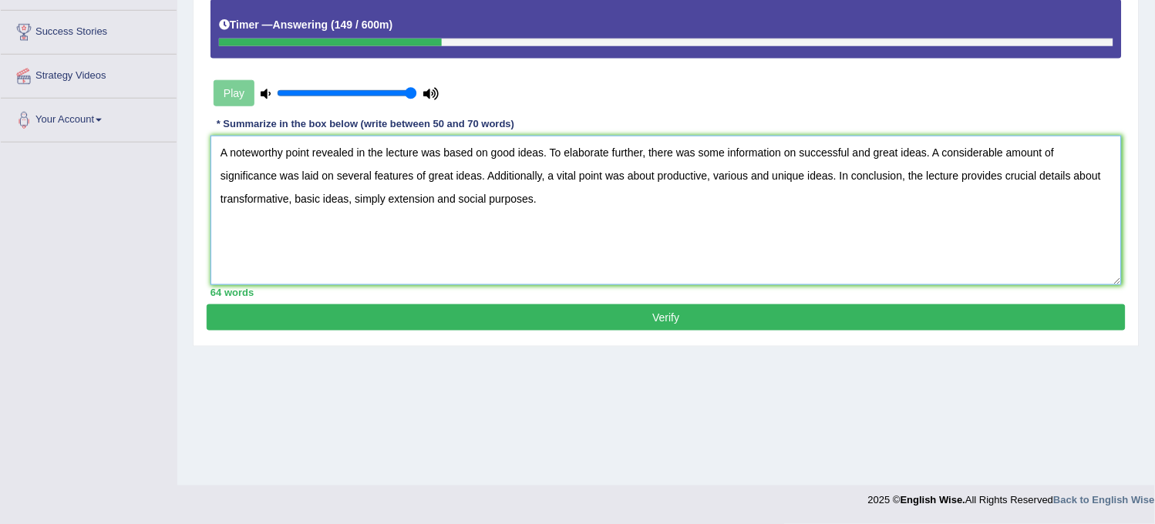
click at [480, 173] on textarea "A noteworthy point revealed in the lecture was based on good ideas. To elaborat…" at bounding box center [665, 211] width 911 height 150
click at [333, 174] on textarea "A noteworthy point revealed in the lecture was based on good ideas. To elaborat…" at bounding box center [665, 211] width 911 height 150
type textarea "A noteworthy point revealed in the lecture was based on good ideas. To elaborat…"
click at [587, 305] on button "Verify" at bounding box center [666, 318] width 919 height 26
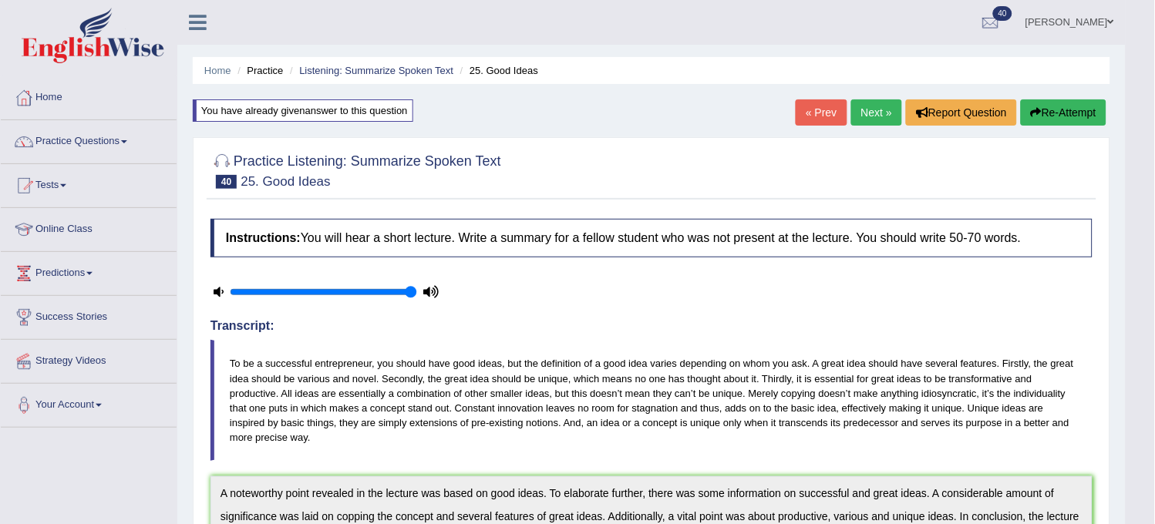
click at [875, 106] on link "Next »" at bounding box center [876, 112] width 51 height 26
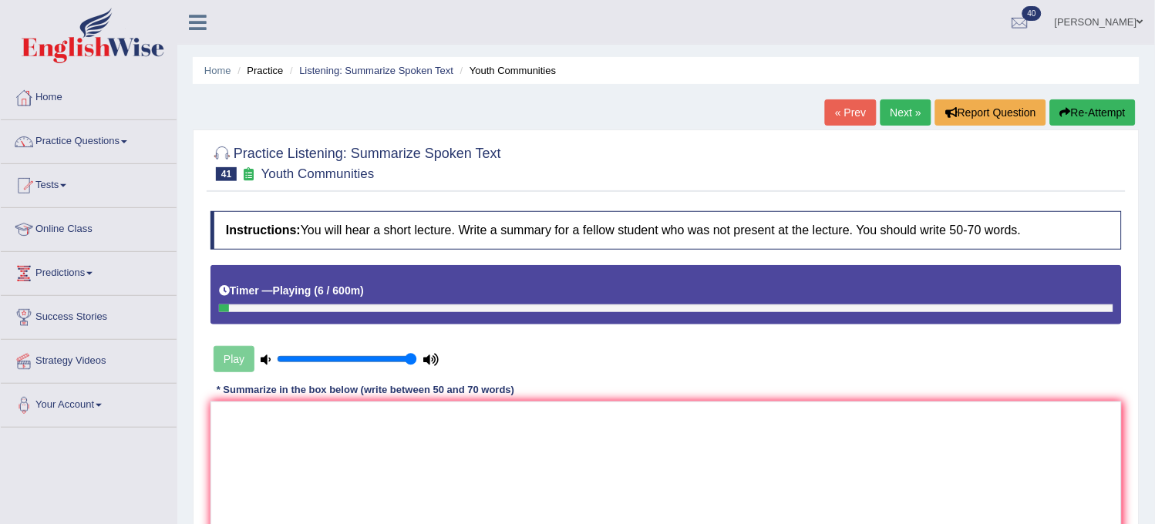
click at [1093, 116] on button "Re-Attempt" at bounding box center [1093, 112] width 86 height 26
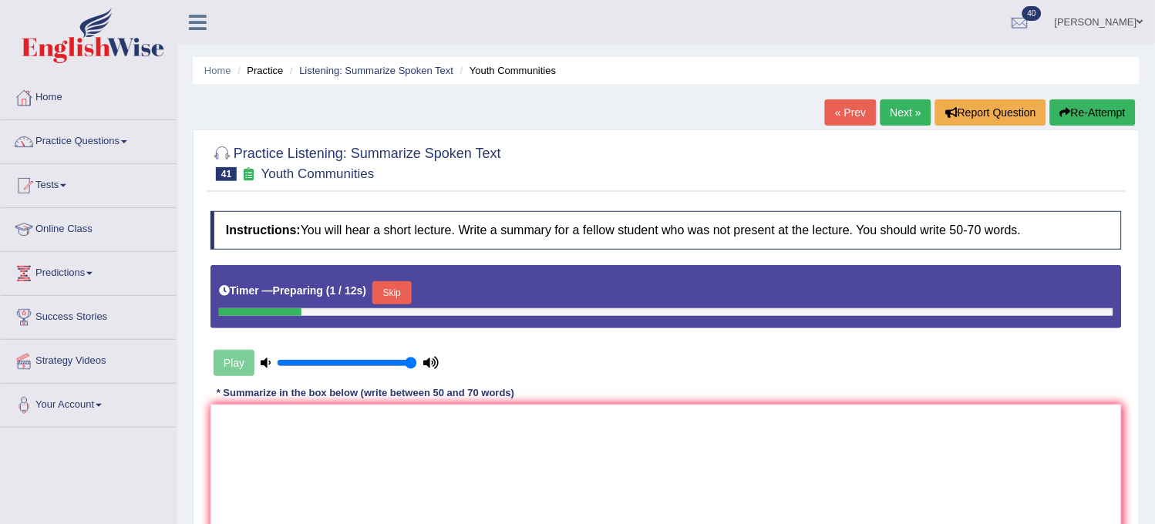
click at [390, 297] on button "Skip" at bounding box center [391, 292] width 39 height 23
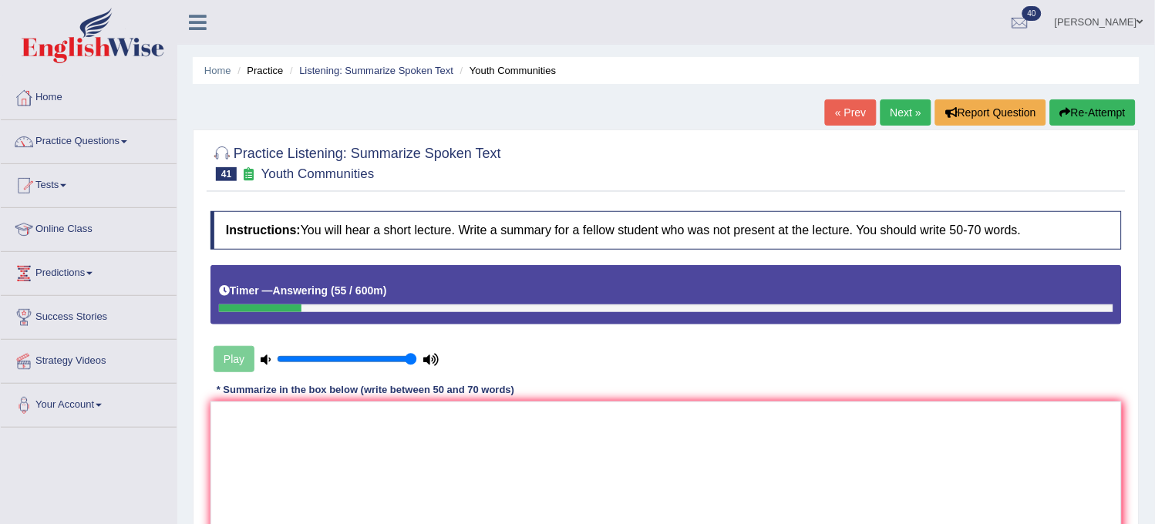
click at [1098, 106] on button "Re-Attempt" at bounding box center [1093, 112] width 86 height 26
click at [799, 443] on textarea at bounding box center [665, 477] width 911 height 150
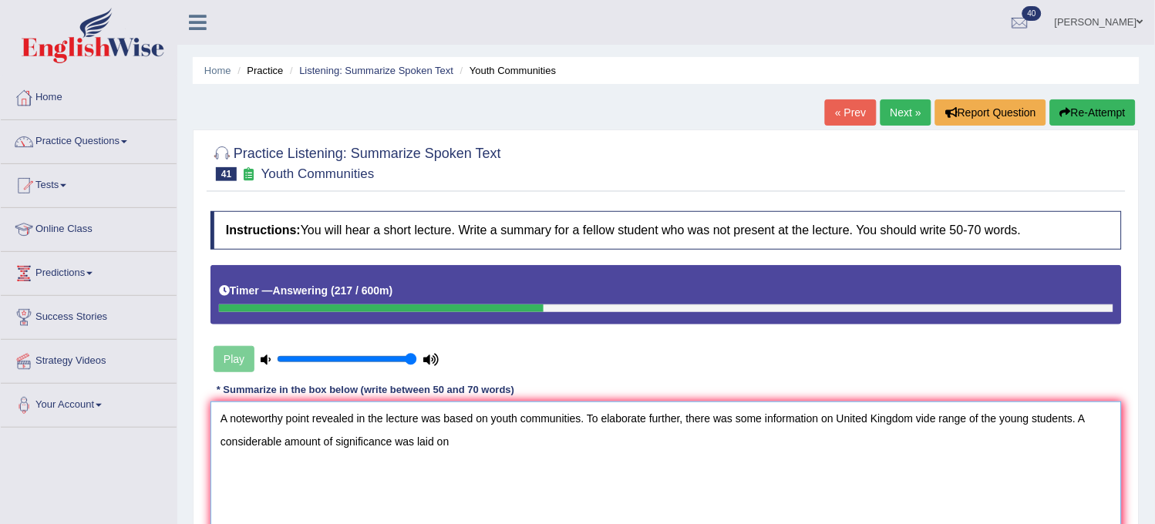
click at [1073, 413] on textarea "A noteworthy point revealed in the lecture was based on youth communities. To e…" at bounding box center [665, 477] width 911 height 150
click at [251, 436] on textarea "A noteworthy point revealed in the lecture was based on youth communities. To e…" at bounding box center [665, 477] width 911 height 150
click at [598, 424] on textarea "A noteworthy point revealed in the lecture was based on youth communities. To e…" at bounding box center [665, 477] width 911 height 150
click at [529, 442] on textarea "A noteworthy point revealed in the lecture was based on youth communities. To e…" at bounding box center [665, 477] width 911 height 150
click at [263, 443] on textarea "A noteworthy point revealed in the lecture was based on youth communities. To e…" at bounding box center [665, 477] width 911 height 150
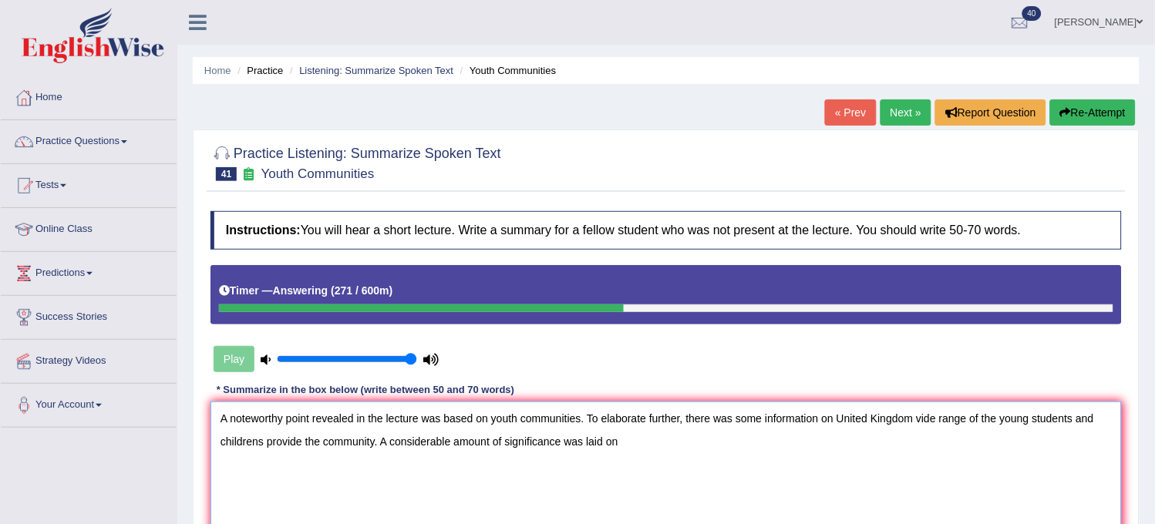
click at [658, 440] on textarea "A noteworthy point revealed in the lecture was based on youth communities. To e…" at bounding box center [665, 477] width 911 height 150
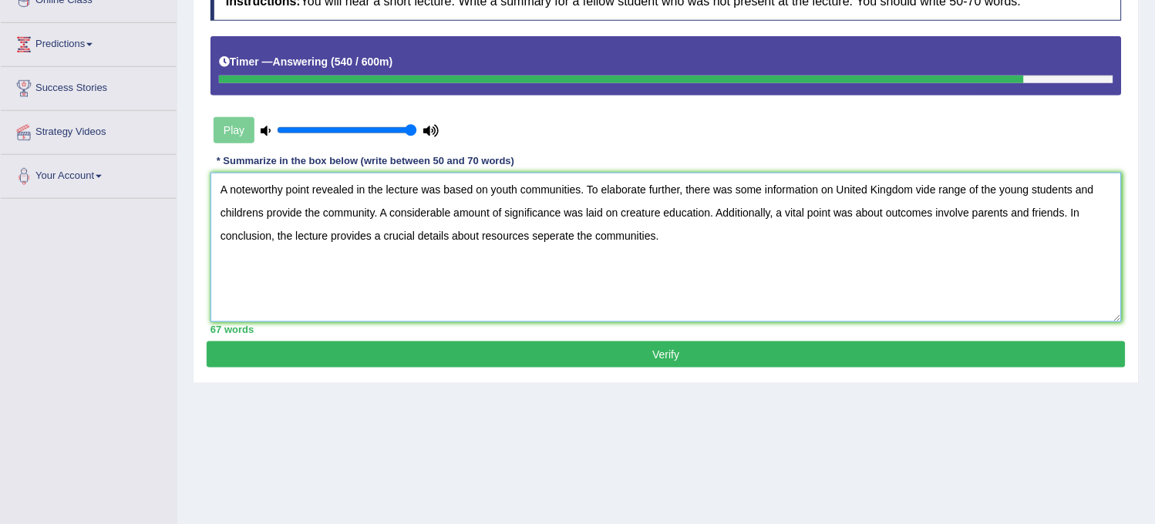
scroll to position [199, 0]
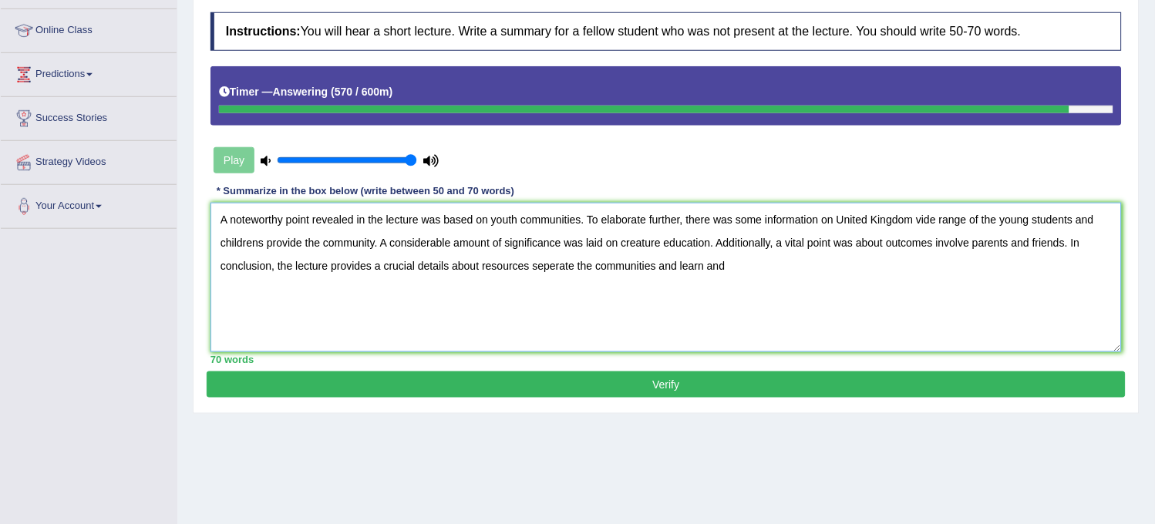
click at [658, 261] on textarea "A noteworthy point revealed in the lecture was based on youth communities. To e…" at bounding box center [665, 278] width 911 height 150
click at [652, 259] on textarea "A noteworthy point revealed in the lecture was based on youth communities. To e…" at bounding box center [665, 278] width 911 height 150
type textarea "A noteworthy point revealed in the lecture was based on youth communities. To e…"
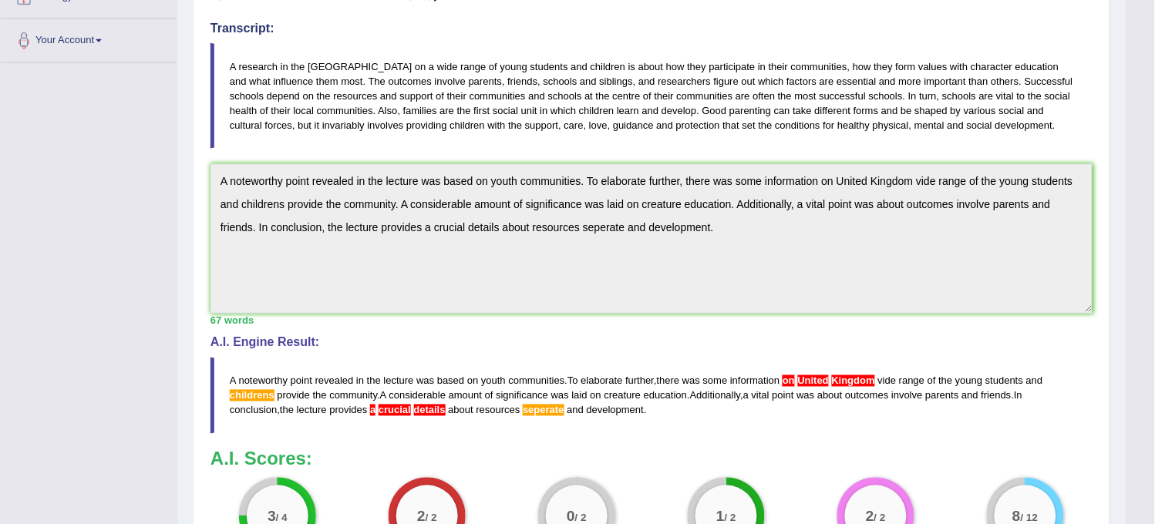
scroll to position [396, 0]
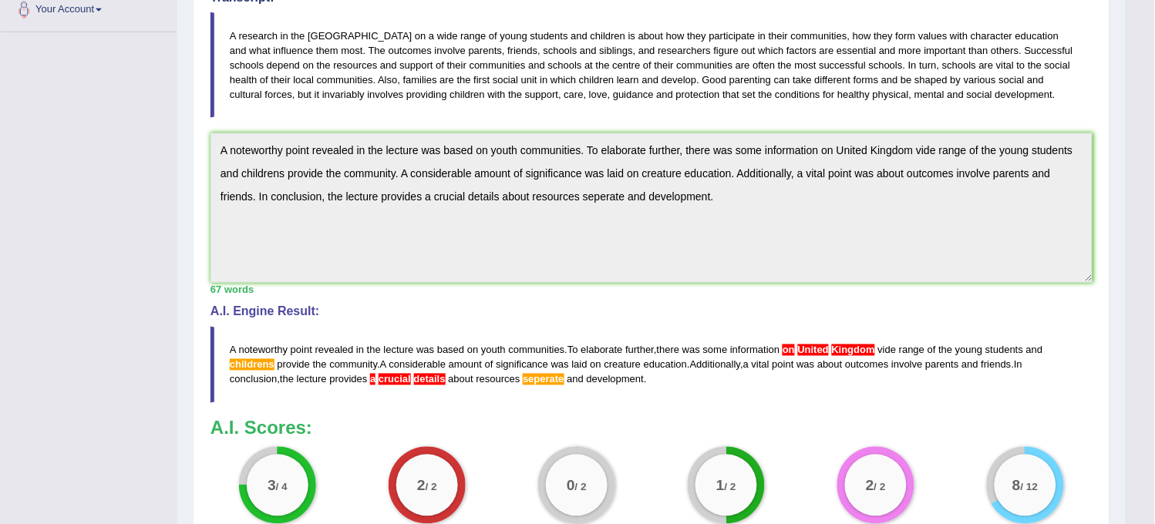
click at [217, 150] on textarea "A noteworthy point revealed in the lecture was based on youth communities. To e…" at bounding box center [651, 208] width 882 height 150
drag, startPoint x: 217, startPoint y: 150, endPoint x: 727, endPoint y: 278, distance: 525.5
click at [727, 278] on textarea "A noteworthy point revealed in the lecture was based on youth communities. To e…" at bounding box center [651, 208] width 882 height 150
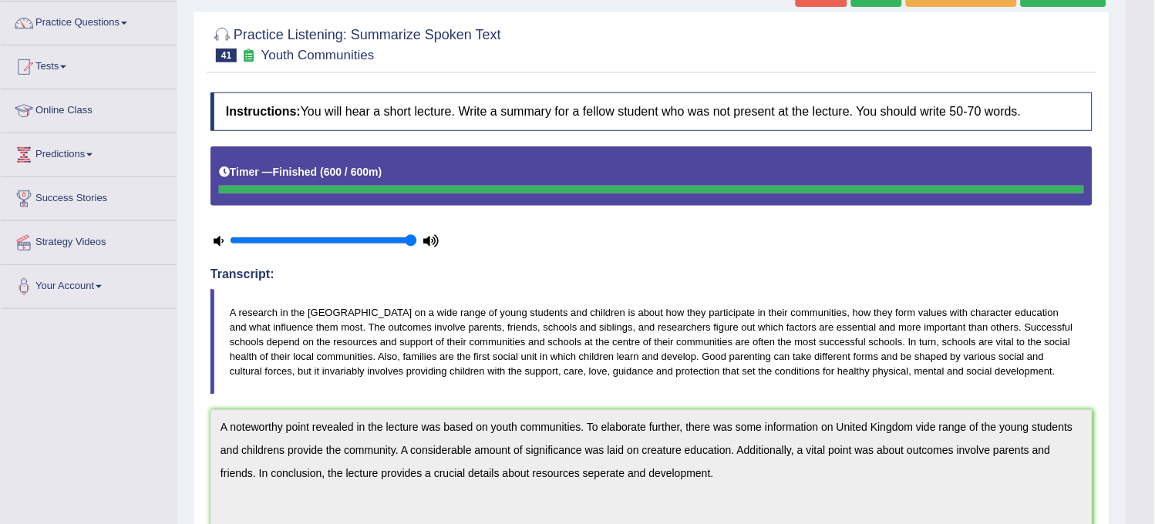
scroll to position [0, 0]
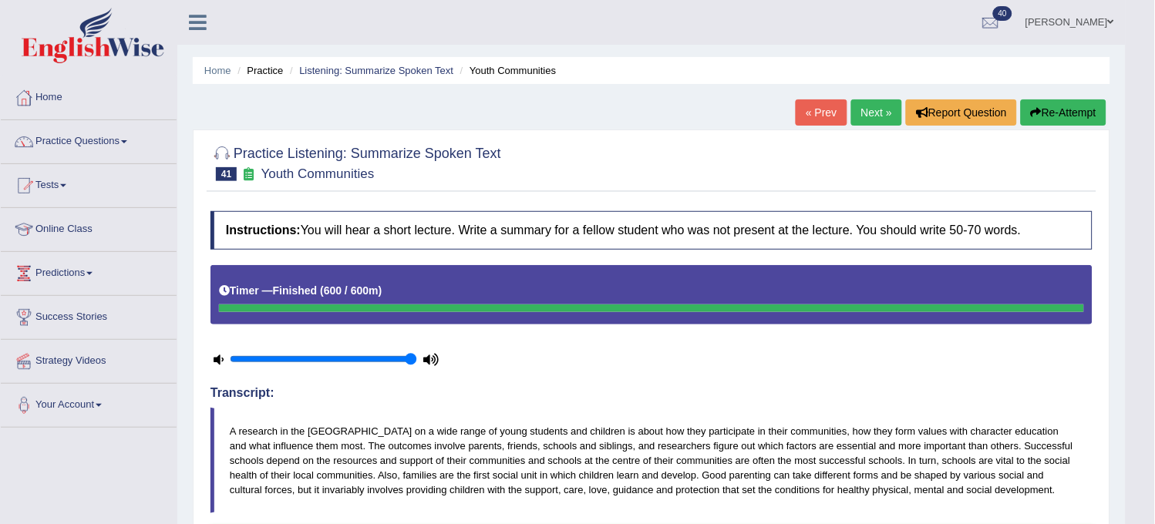
click at [1035, 120] on button "Re-Attempt" at bounding box center [1064, 112] width 86 height 26
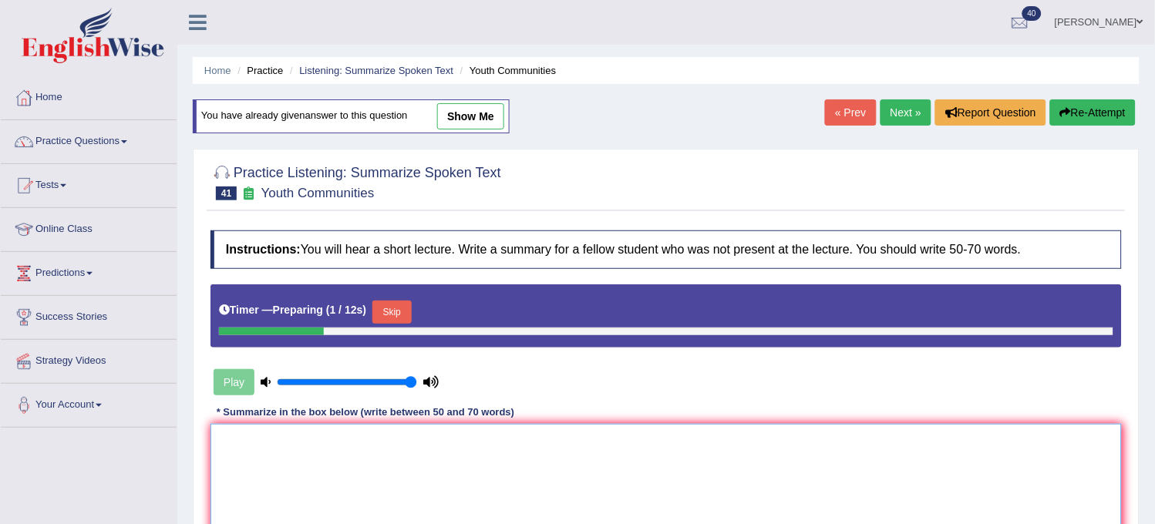
click at [594, 460] on textarea at bounding box center [665, 499] width 911 height 150
paste textarea "A noteworthy point revealed in the lecture was based on youth communities. To e…"
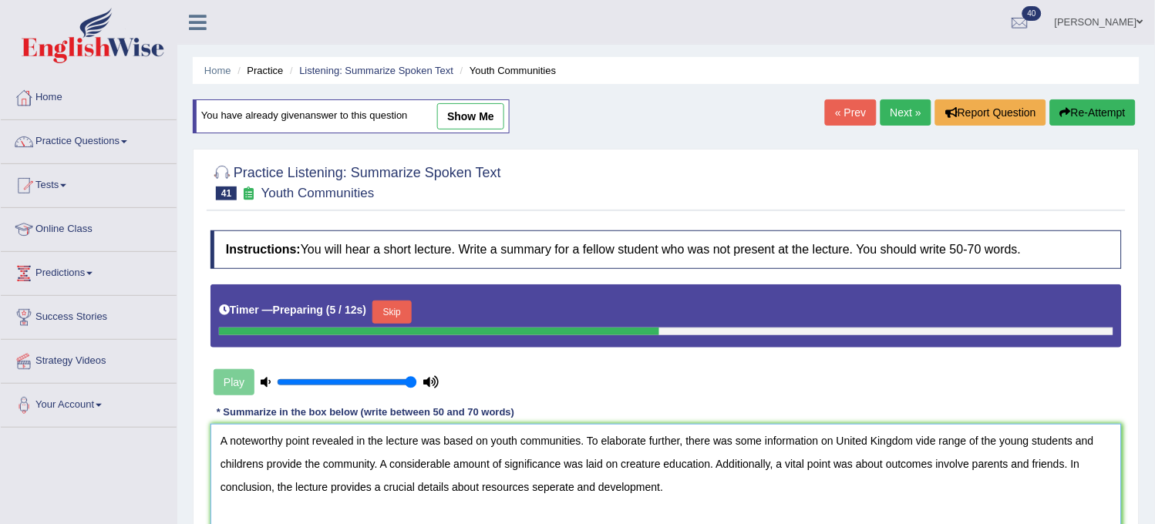
click at [911, 440] on textarea "A noteworthy point revealed in the lecture was based on youth communities. To e…" at bounding box center [665, 499] width 911 height 150
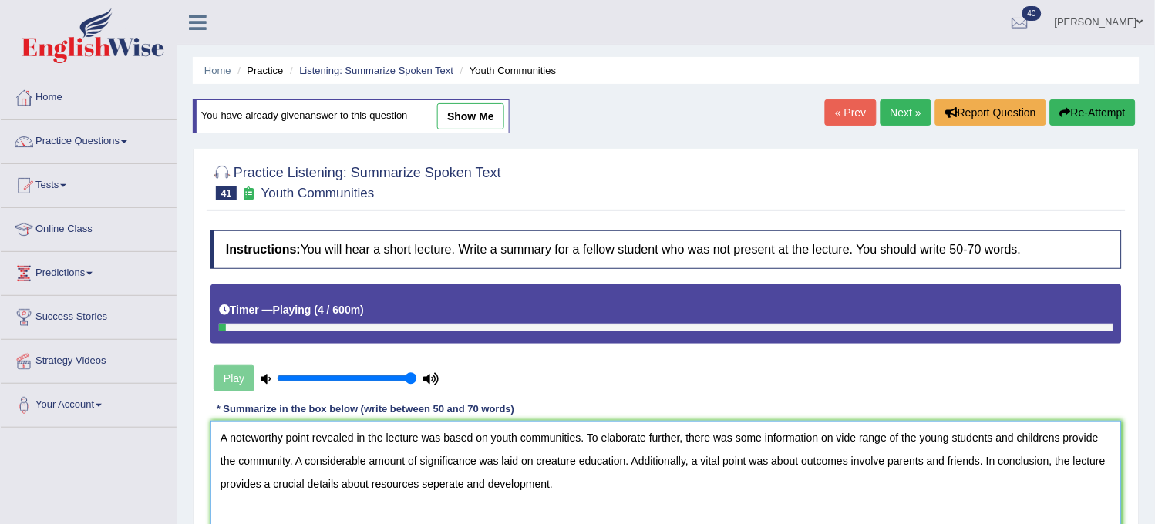
click at [268, 483] on textarea "A noteworthy point revealed in the lecture was based on youth communities. To e…" at bounding box center [665, 496] width 911 height 150
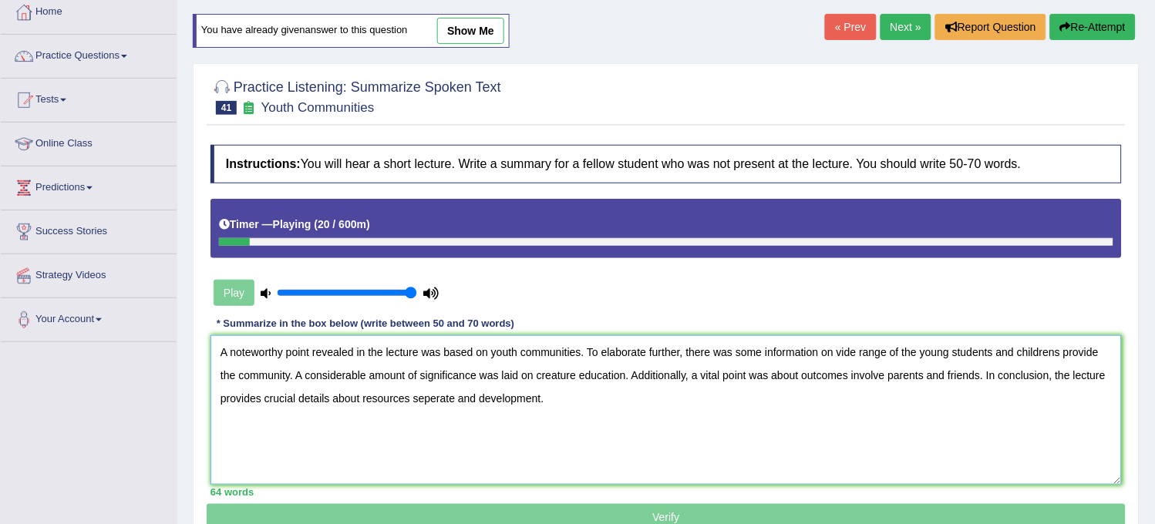
click at [567, 406] on textarea "A noteworthy point revealed in the lecture was based on youth communities. To e…" at bounding box center [665, 410] width 911 height 150
click at [436, 399] on textarea "A noteworthy point revealed in the lecture was based on youth communities. To e…" at bounding box center [665, 410] width 911 height 150
click at [544, 399] on textarea "A noteworthy point revealed in the lecture was based on youth communities. To e…" at bounding box center [665, 410] width 911 height 150
click at [476, 394] on textarea "A noteworthy point revealed in the lecture was based on youth communities. To e…" at bounding box center [665, 410] width 911 height 150
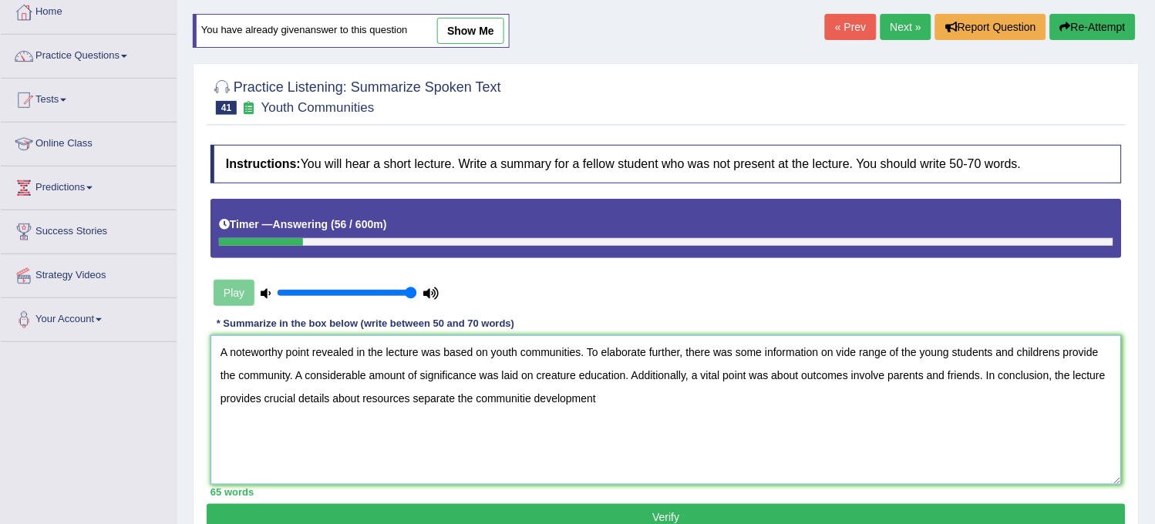
click at [1061, 352] on textarea "A noteworthy point revealed in the lecture was based on youth communities. To e…" at bounding box center [665, 410] width 911 height 150
click at [638, 390] on textarea "A noteworthy point revealed in the lecture was based on youth communities. To e…" at bounding box center [665, 410] width 911 height 150
click at [529, 397] on textarea "A noteworthy point revealed in the lecture was based on youth communities. To e…" at bounding box center [665, 410] width 911 height 150
click at [619, 404] on textarea "A noteworthy point revealed in the lecture was based on youth communities. To e…" at bounding box center [665, 410] width 911 height 150
click at [533, 387] on textarea "A noteworthy point revealed in the lecture was based on youth communities. To e…" at bounding box center [665, 410] width 911 height 150
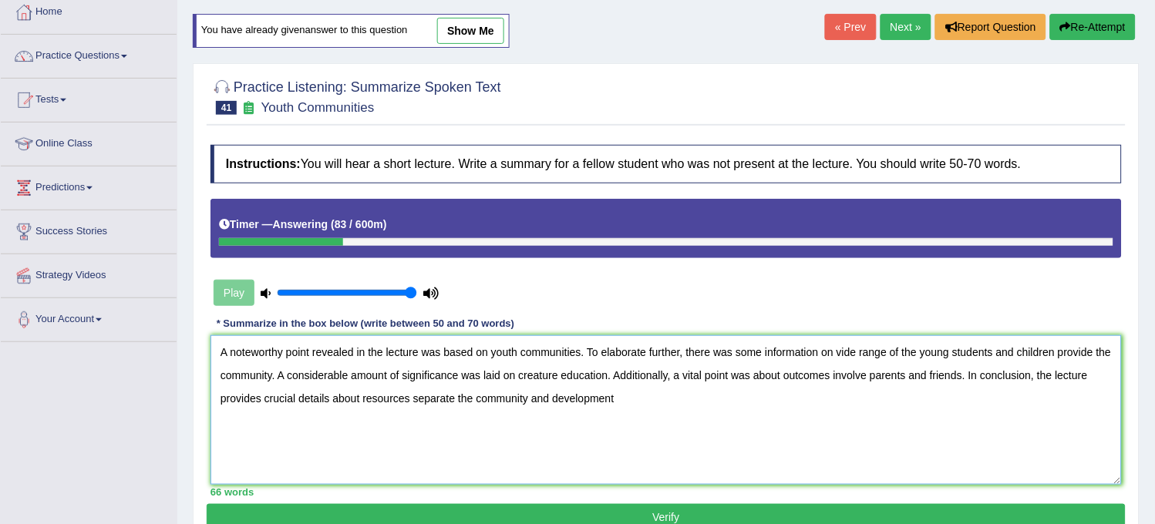
click at [661, 401] on textarea "A noteworthy point revealed in the lecture was based on youth communities. To e…" at bounding box center [665, 410] width 911 height 150
type textarea "A noteworthy point revealed in the lecture was based on youth communities. To e…"
click at [712, 515] on button "Verify" at bounding box center [666, 517] width 919 height 26
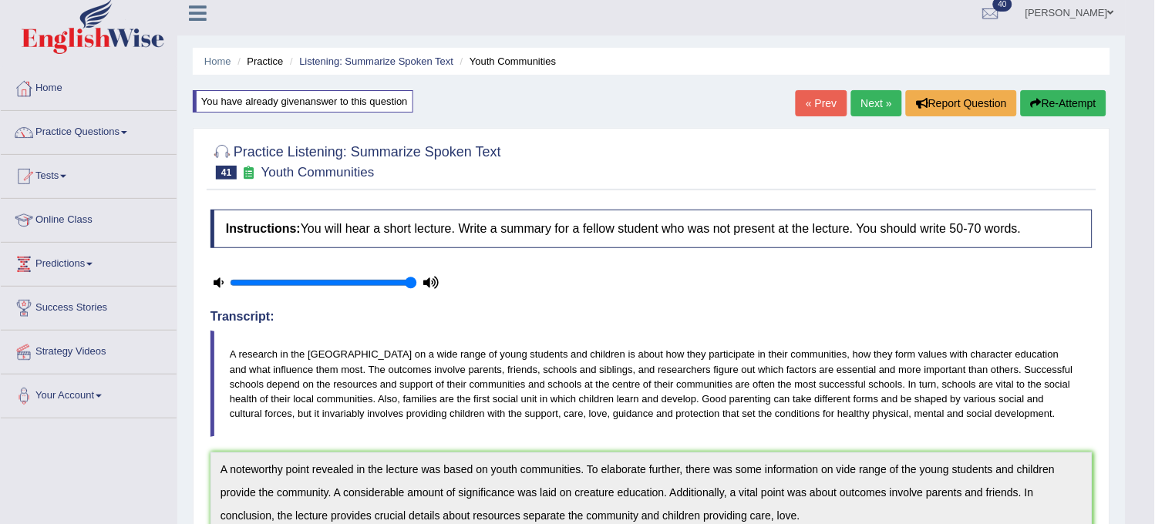
scroll to position [0, 0]
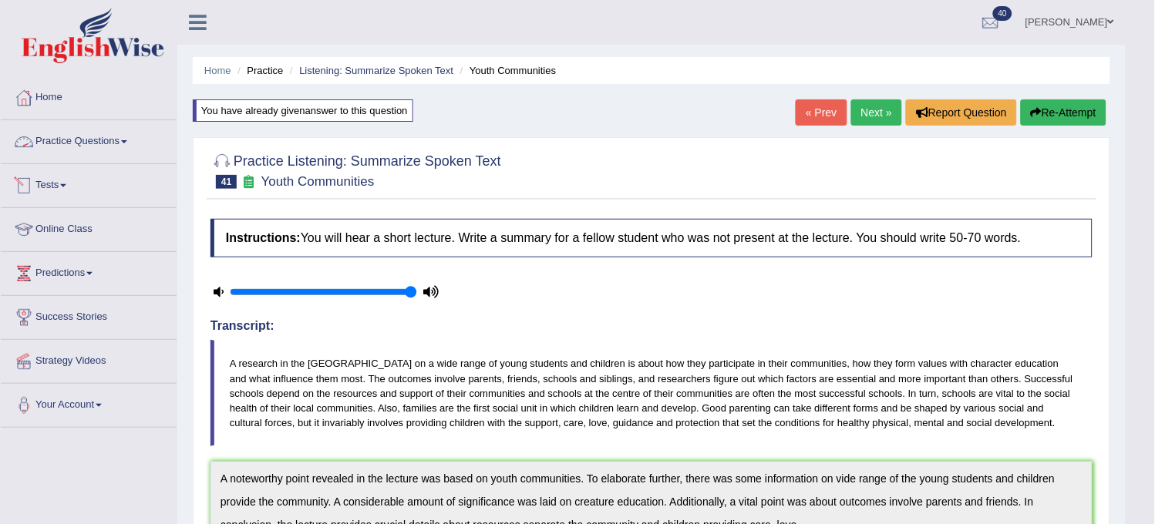
click at [155, 145] on link "Practice Questions" at bounding box center [89, 139] width 176 height 39
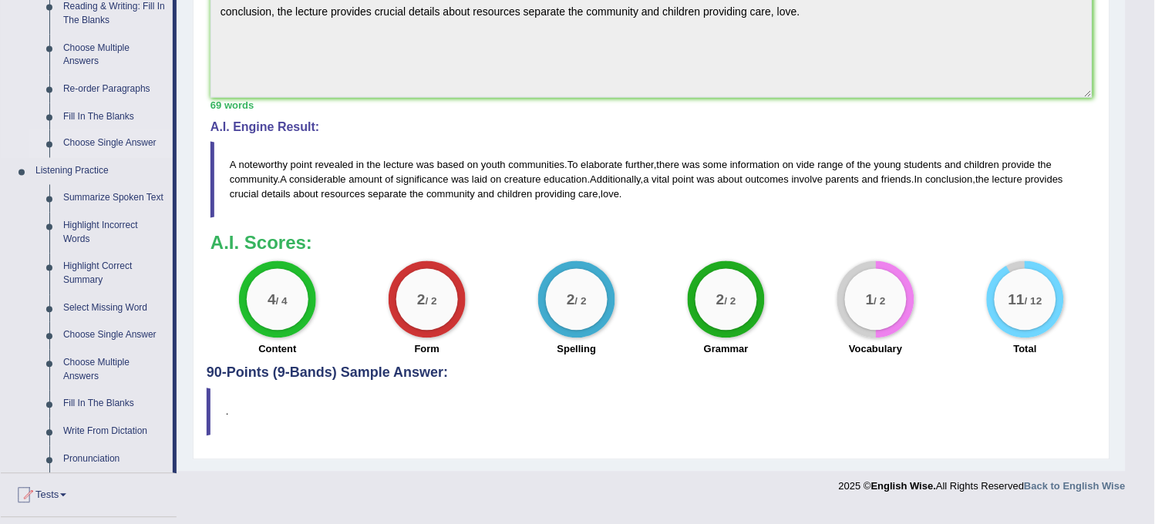
scroll to position [428, 0]
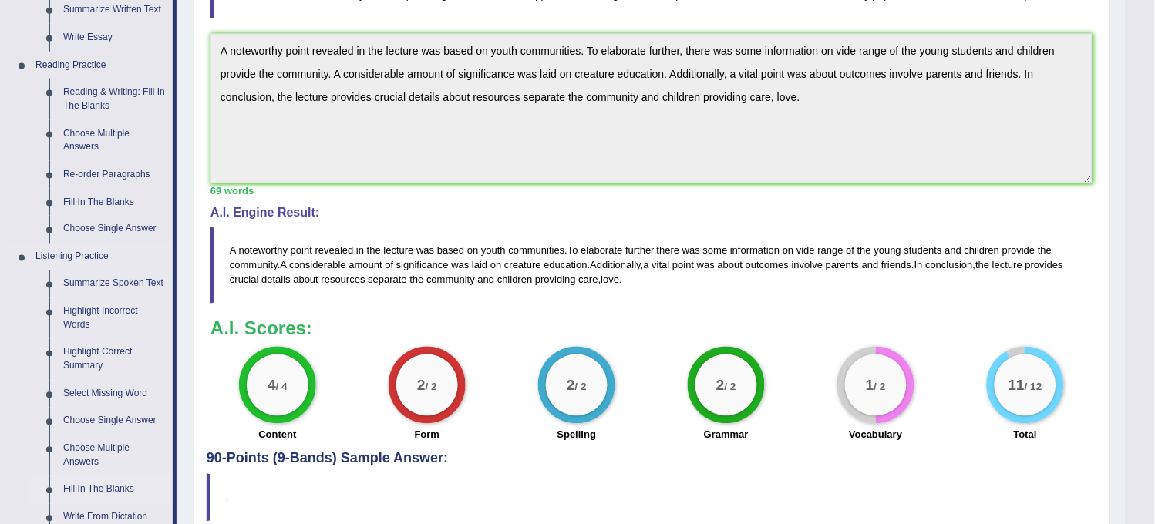
click at [120, 489] on link "Fill In The Blanks" at bounding box center [114, 491] width 116 height 28
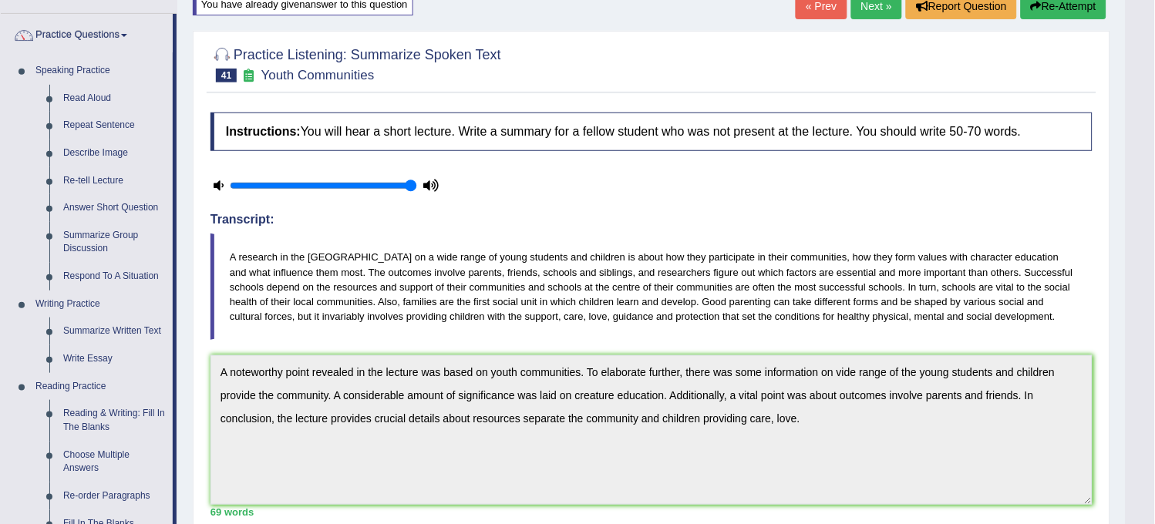
scroll to position [85, 0]
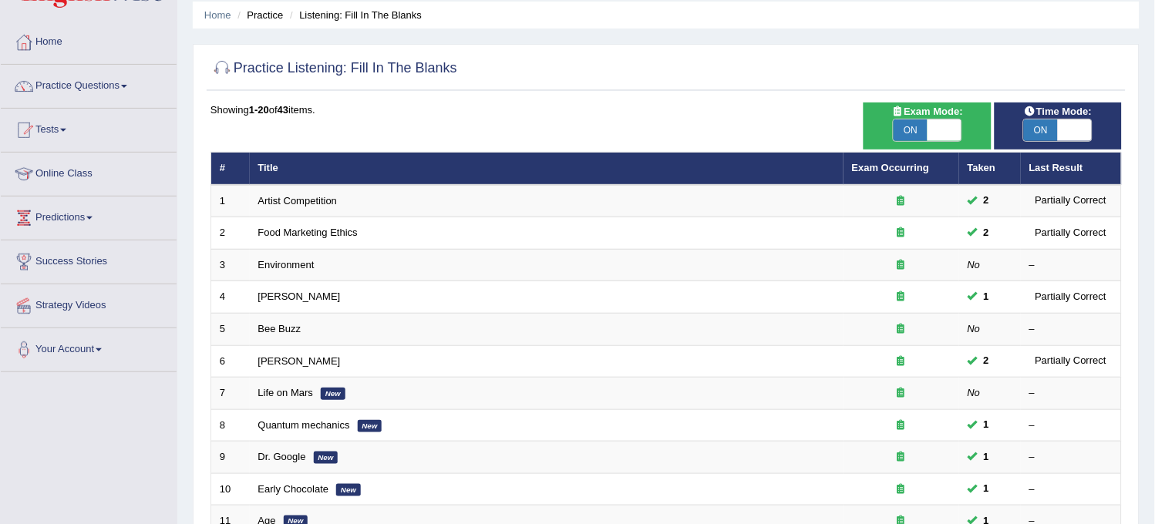
scroll to position [497, 0]
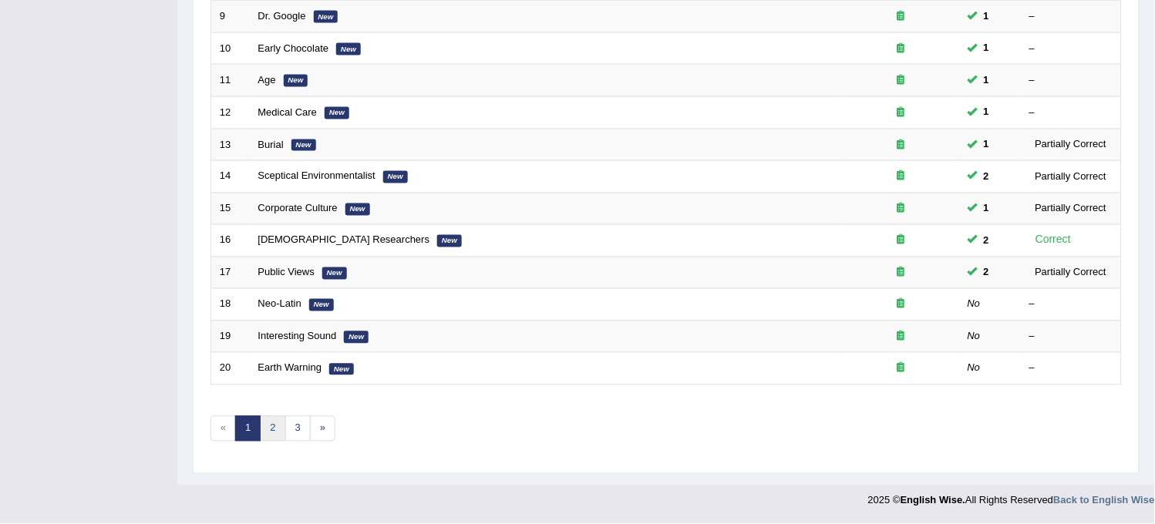
click at [278, 430] on link "2" at bounding box center [272, 428] width 25 height 25
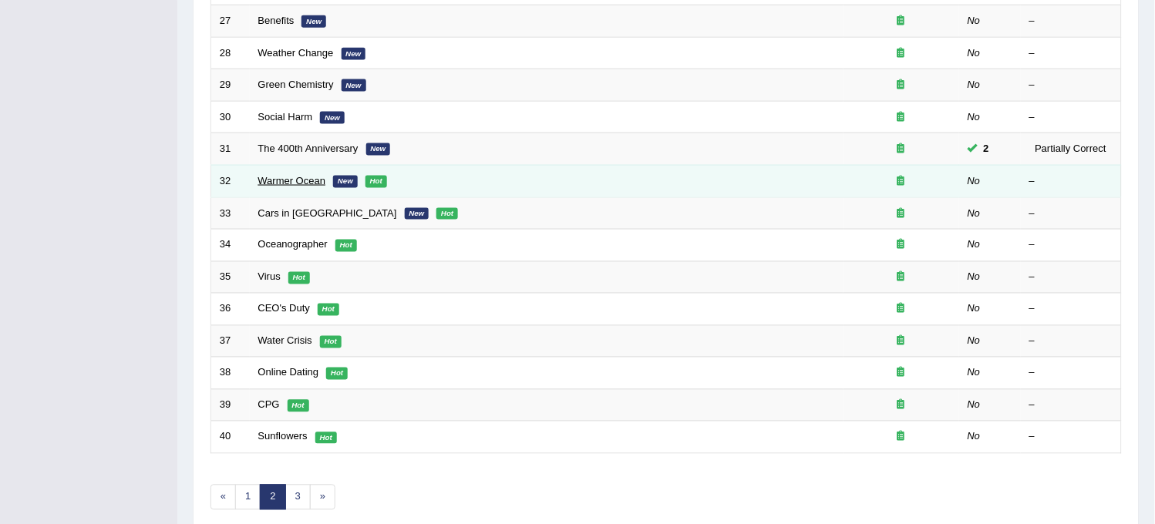
click at [295, 181] on link "Warmer Ocean" at bounding box center [292, 181] width 68 height 12
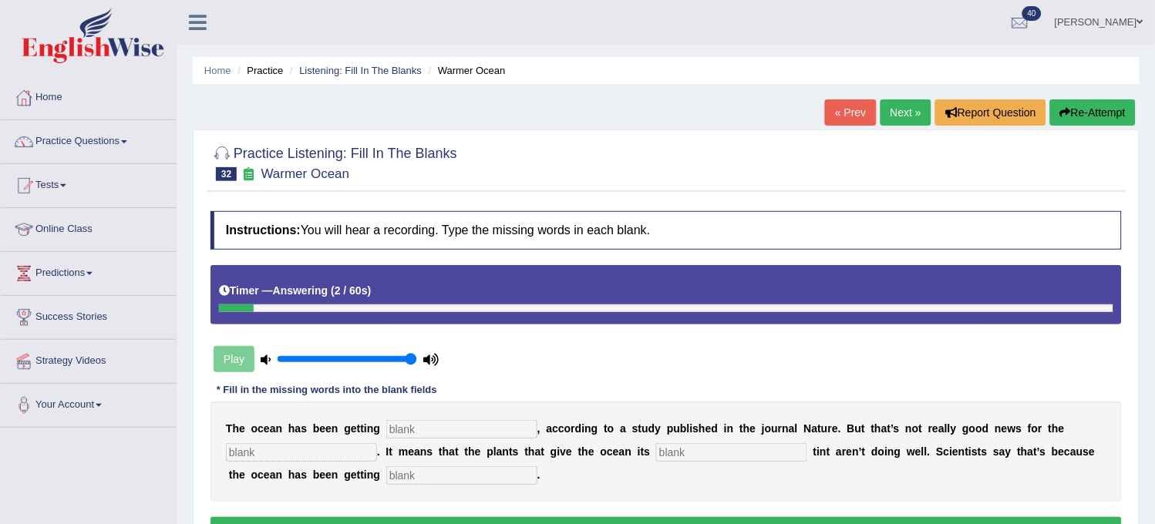
click at [1079, 109] on button "Re-Attempt" at bounding box center [1093, 112] width 86 height 26
click at [517, 426] on input "text" at bounding box center [461, 429] width 151 height 19
type input "clear"
click at [366, 440] on div "T h e o c e a n h a s b e e n g e t t i n g clear , a c c o r d i n g t o a s t…" at bounding box center [665, 452] width 911 height 100
click at [355, 450] on input "text" at bounding box center [301, 452] width 151 height 19
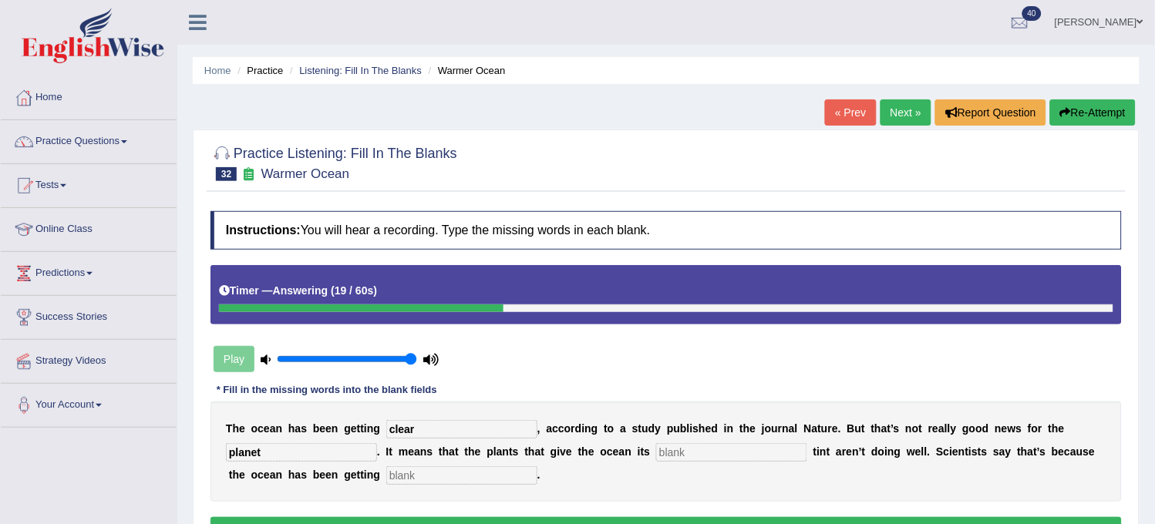
type input "planet"
click at [679, 448] on input "text" at bounding box center [731, 452] width 151 height 19
type input "green"
click at [415, 476] on input "text" at bounding box center [461, 475] width 151 height 19
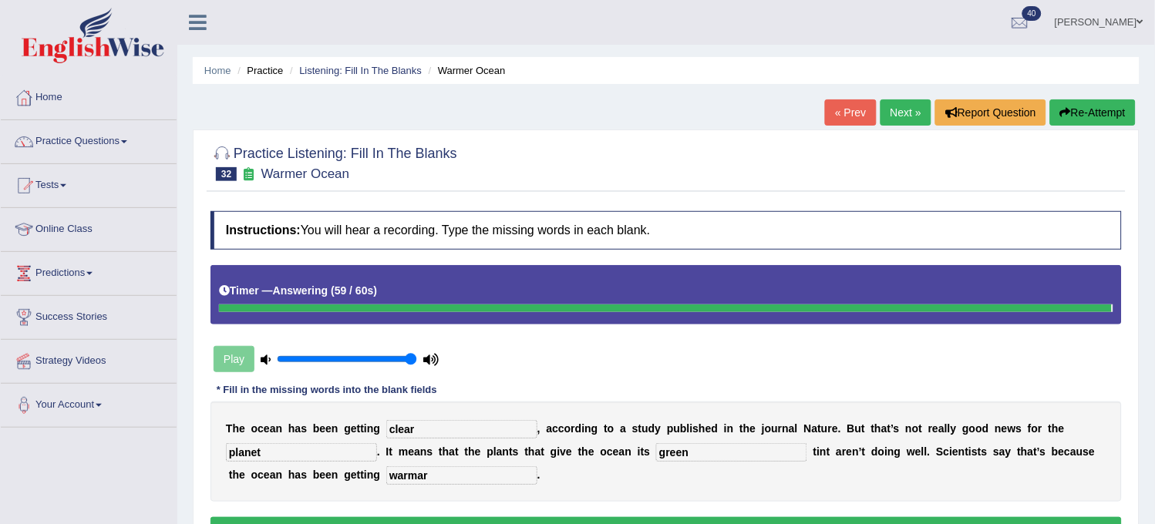
type input "warmar"
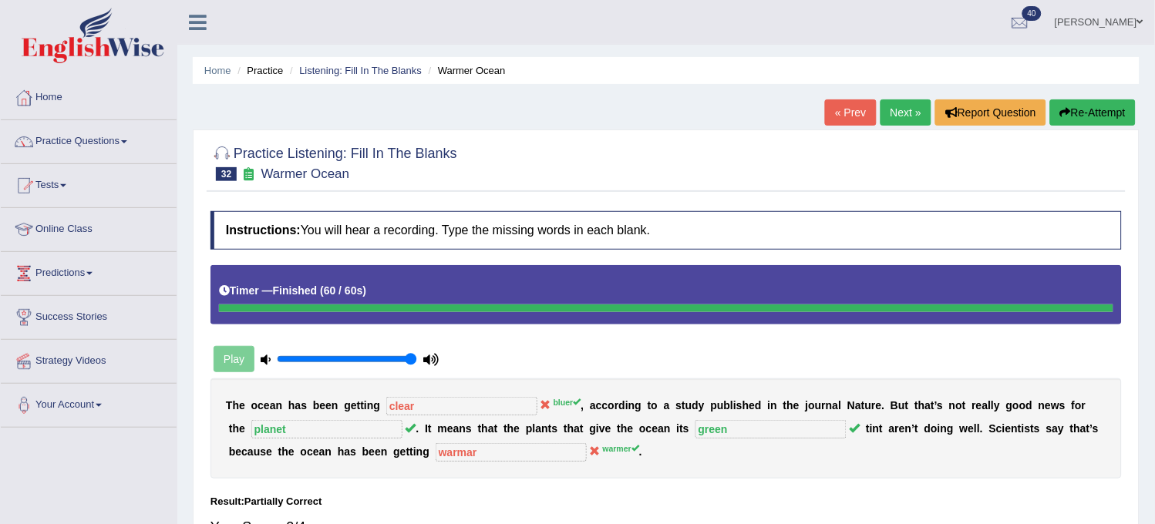
click at [1100, 121] on button "Re-Attempt" at bounding box center [1093, 112] width 86 height 26
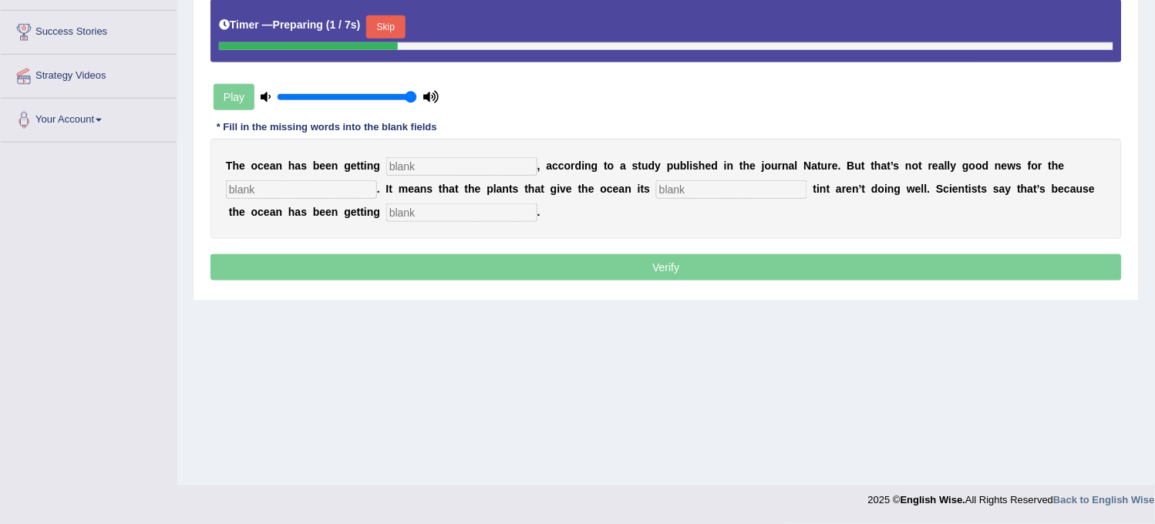
click at [514, 167] on input "text" at bounding box center [461, 166] width 151 height 19
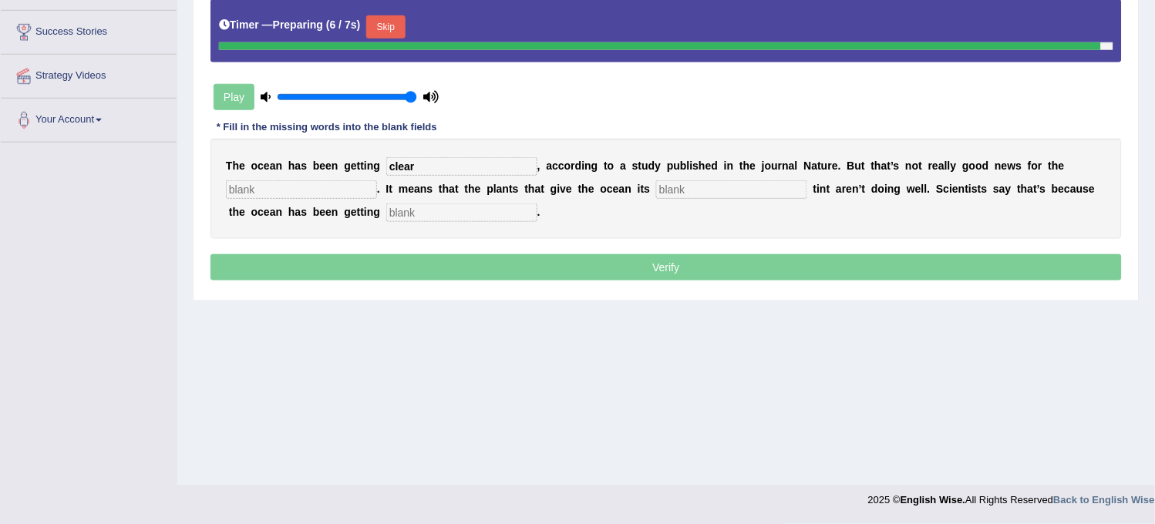
type input "clear"
click at [315, 188] on input "text" at bounding box center [301, 189] width 151 height 19
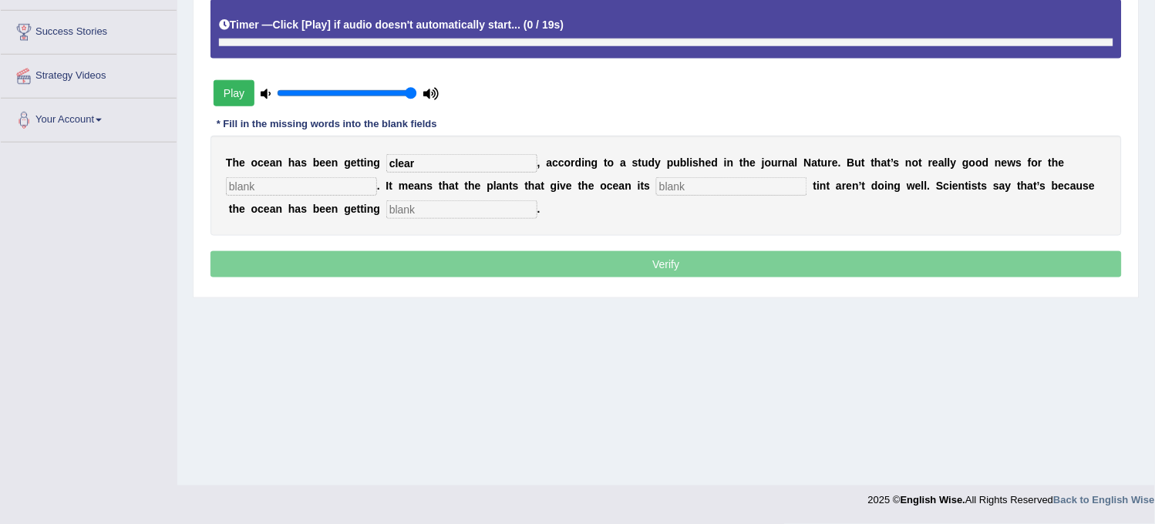
click at [315, 188] on input "text" at bounding box center [301, 186] width 151 height 19
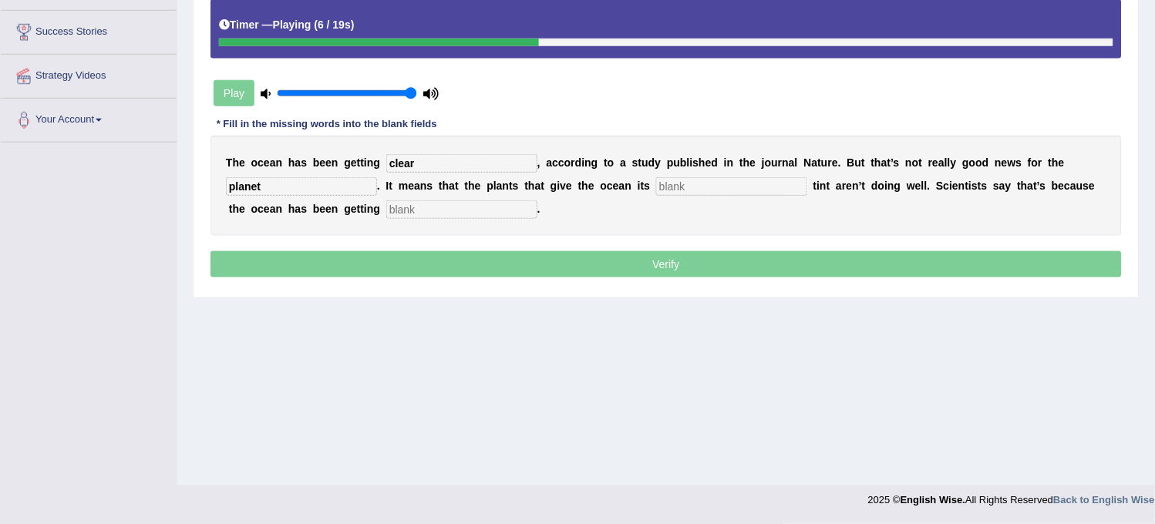
type input "planet"
click at [731, 189] on input "text" at bounding box center [731, 186] width 151 height 19
type input "green"
click at [483, 205] on input "text" at bounding box center [461, 209] width 151 height 19
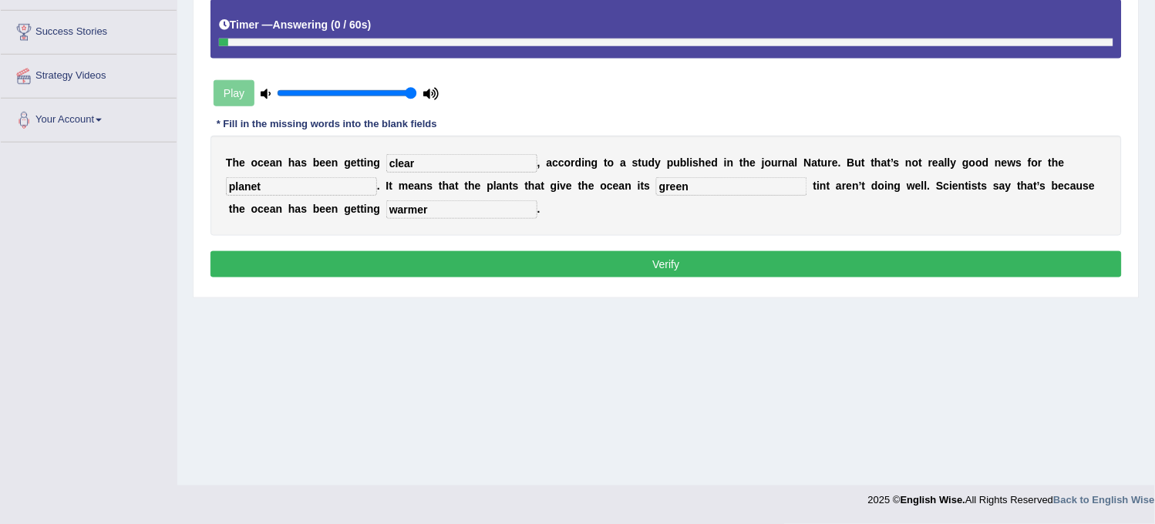
type input "warmer"
click at [478, 255] on button "Verify" at bounding box center [665, 264] width 911 height 26
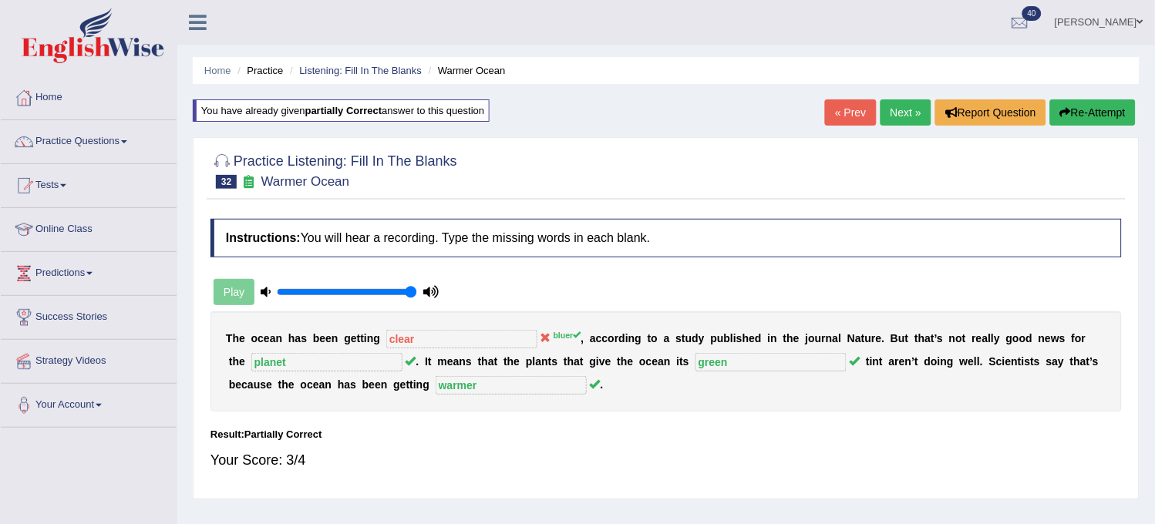
click at [895, 114] on link "Next »" at bounding box center [906, 112] width 51 height 26
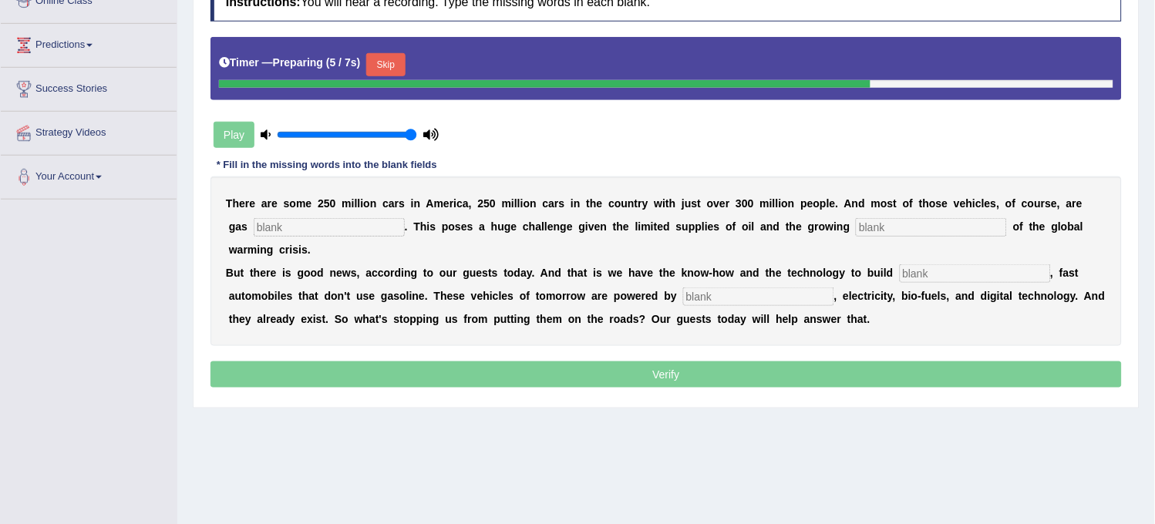
scroll to position [199, 0]
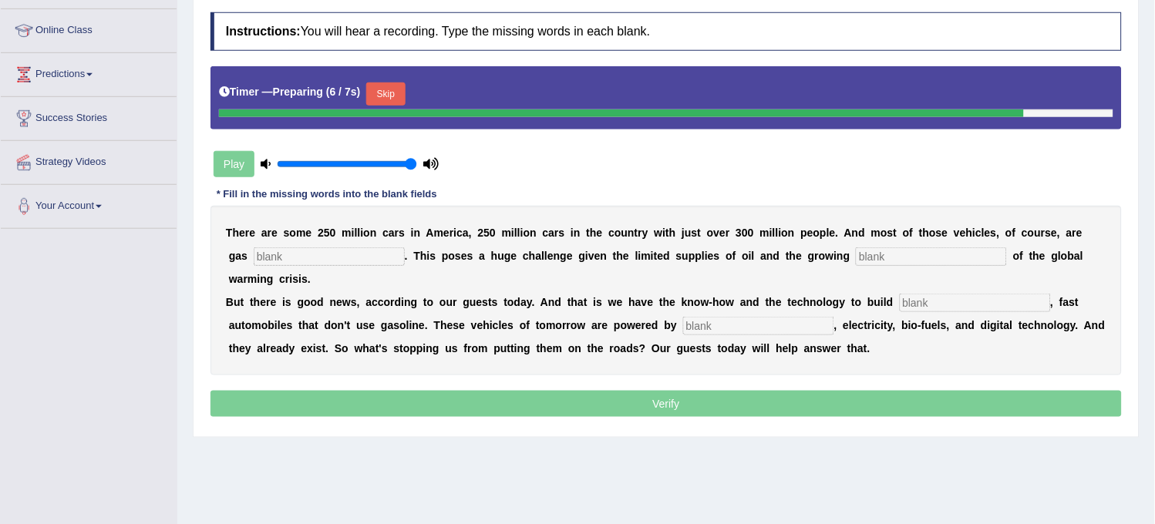
click at [375, 251] on input "text" at bounding box center [329, 257] width 151 height 19
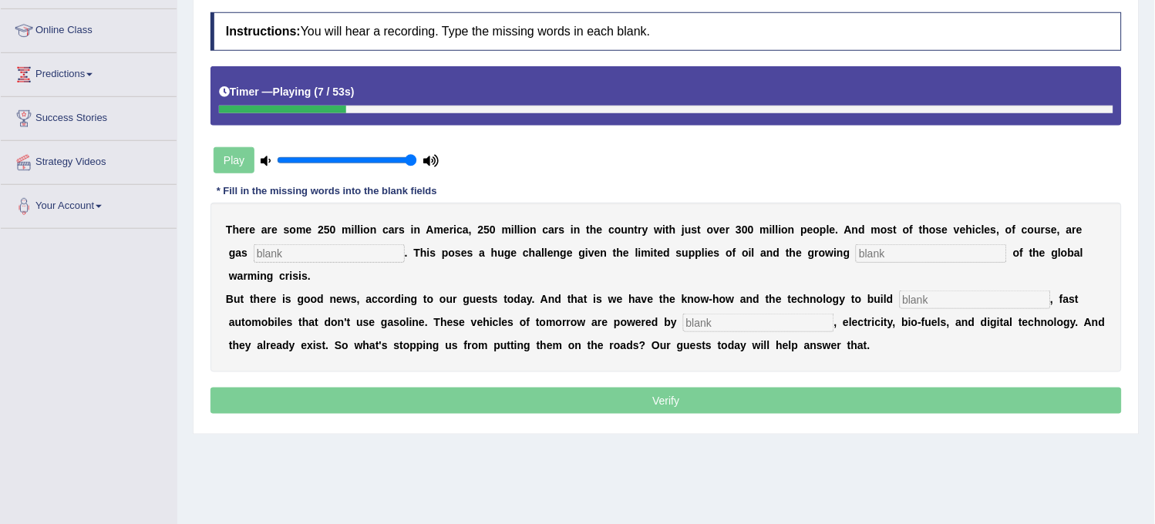
click at [371, 250] on input "text" at bounding box center [329, 253] width 151 height 19
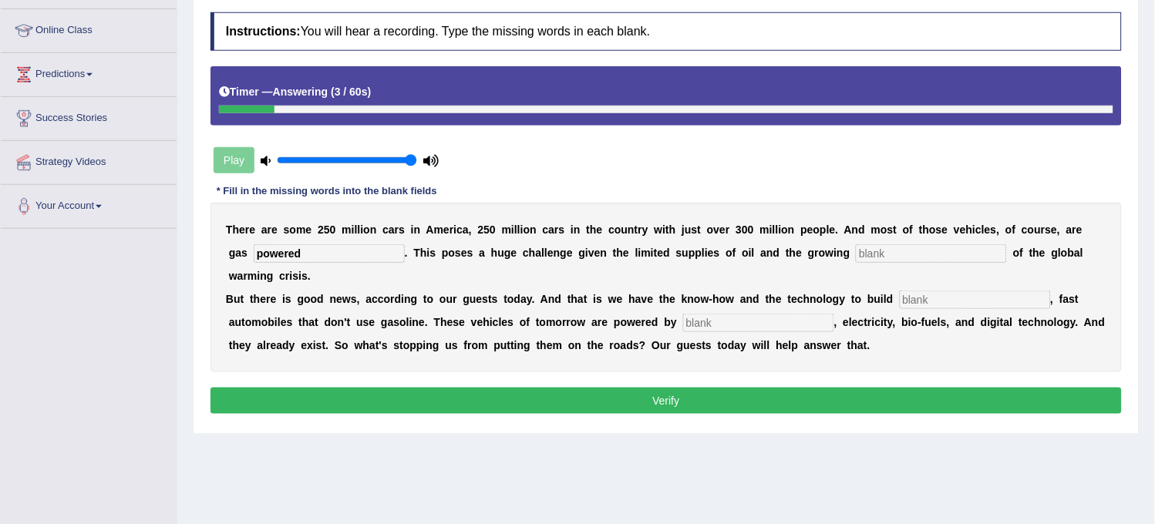
type input "powered"
click at [862, 250] on input "text" at bounding box center [931, 253] width 151 height 19
type input "agencies"
click at [949, 291] on input "text" at bounding box center [975, 300] width 151 height 19
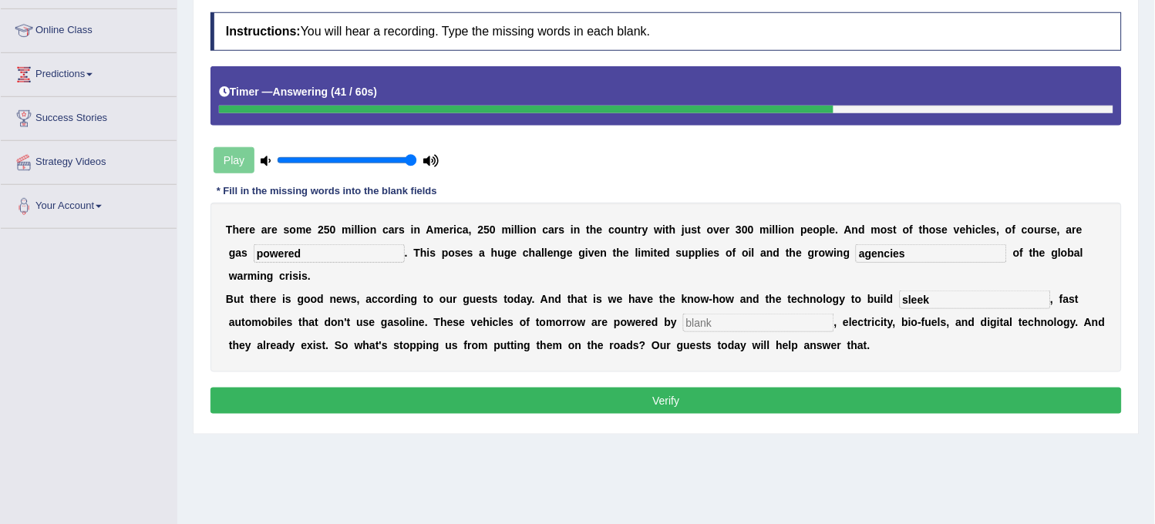
type input "sleek"
click at [727, 314] on input "text" at bounding box center [758, 323] width 151 height 19
type input "hydrogen"
click at [938, 298] on input "sleek" at bounding box center [975, 300] width 151 height 19
type input "sl"
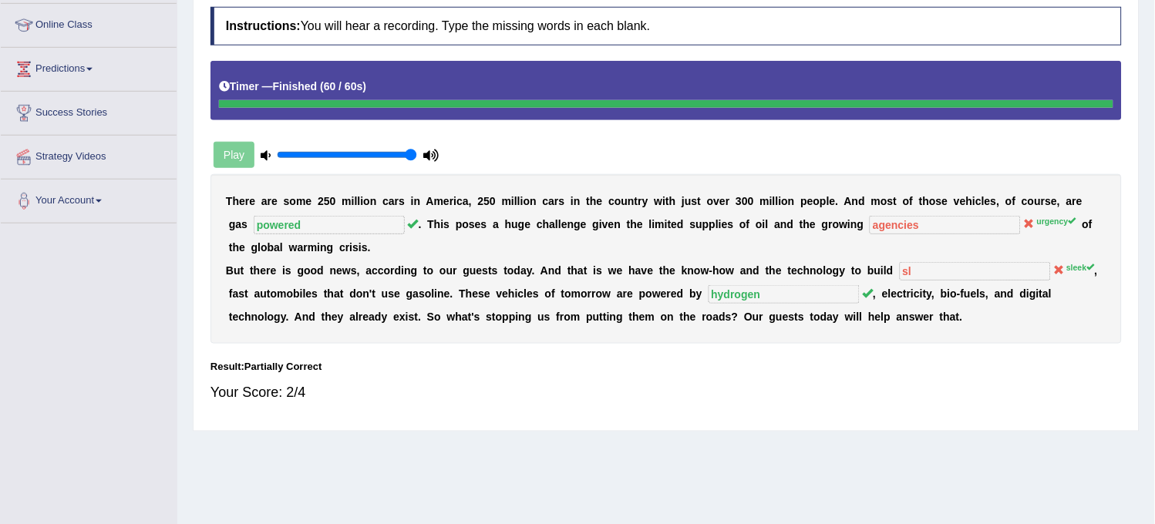
scroll to position [0, 0]
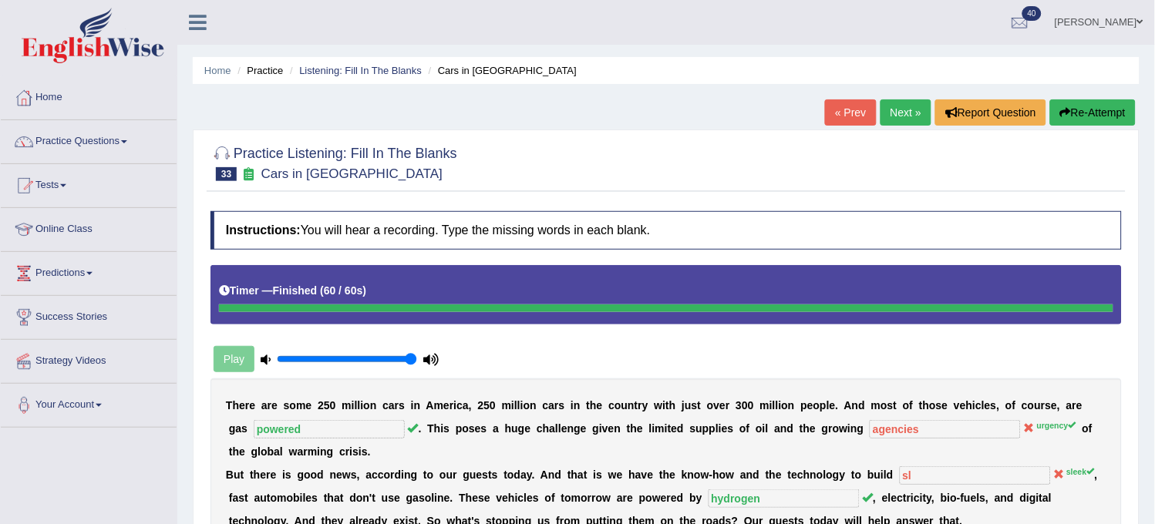
drag, startPoint x: 1089, startPoint y: 96, endPoint x: 1086, endPoint y: 105, distance: 9.0
click at [1086, 105] on div "Home Practice Listening: Fill In The Blanks Cars in America « Prev Next » Repor…" at bounding box center [666, 385] width 978 height 771
click at [1086, 105] on button "Re-Attempt" at bounding box center [1093, 112] width 86 height 26
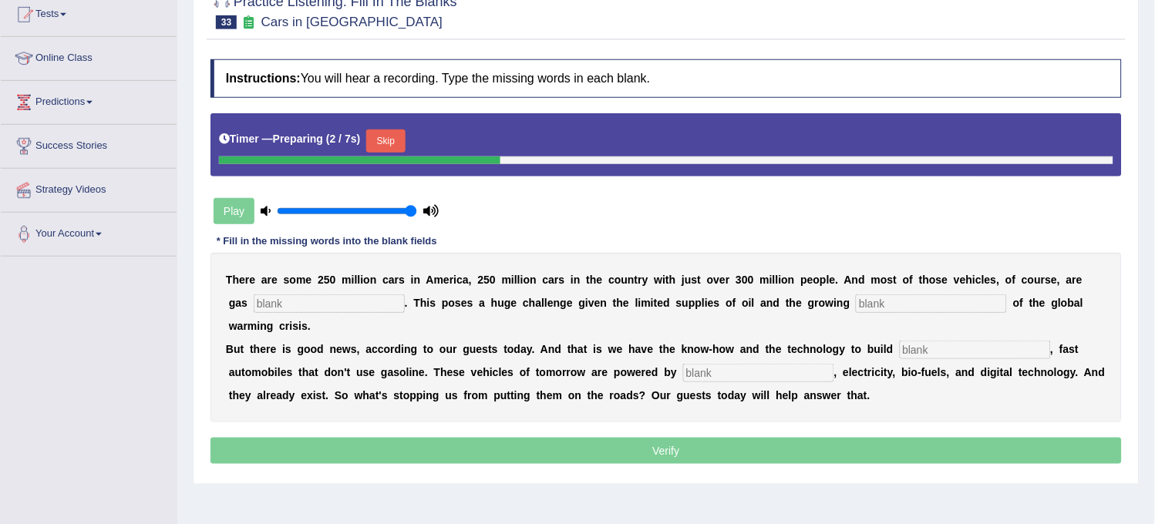
click at [367, 296] on input "text" at bounding box center [329, 304] width 151 height 19
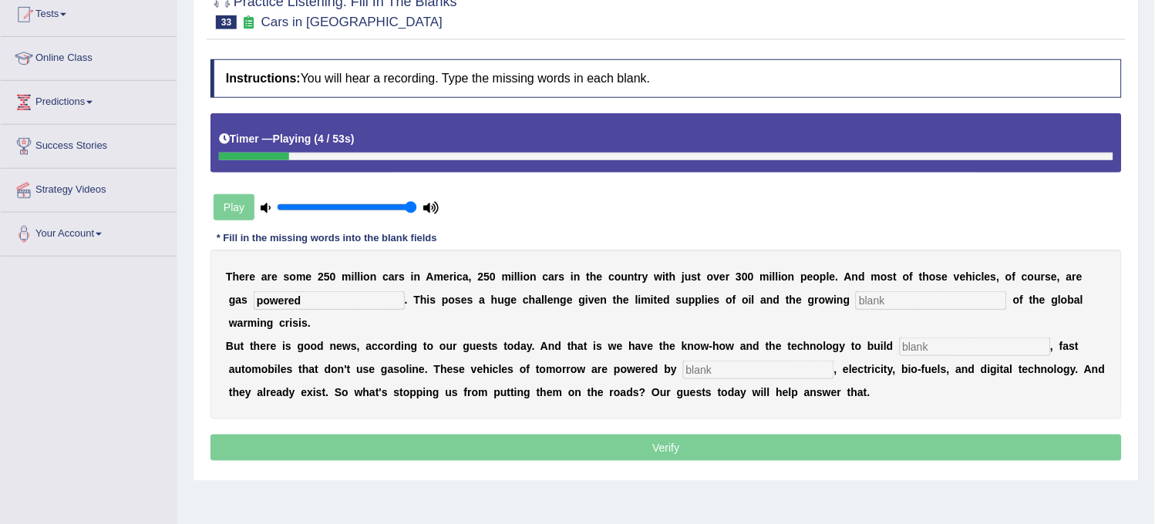
type input "powered"
click at [892, 294] on input "text" at bounding box center [931, 300] width 151 height 19
type input "urgencies"
click at [944, 349] on input "text" at bounding box center [975, 347] width 151 height 19
type input "sleek"
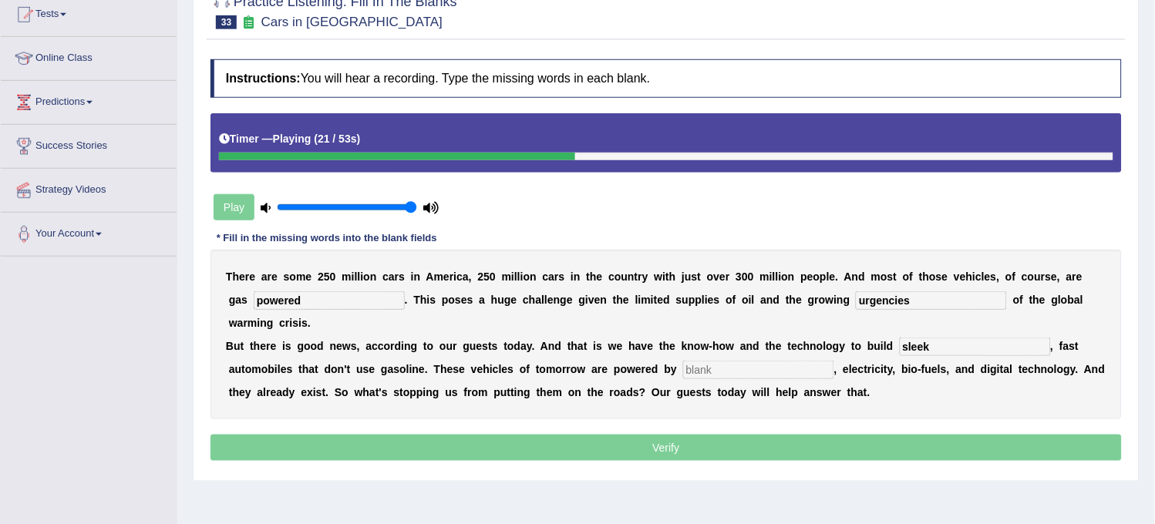
click at [726, 372] on input "text" at bounding box center [758, 370] width 151 height 19
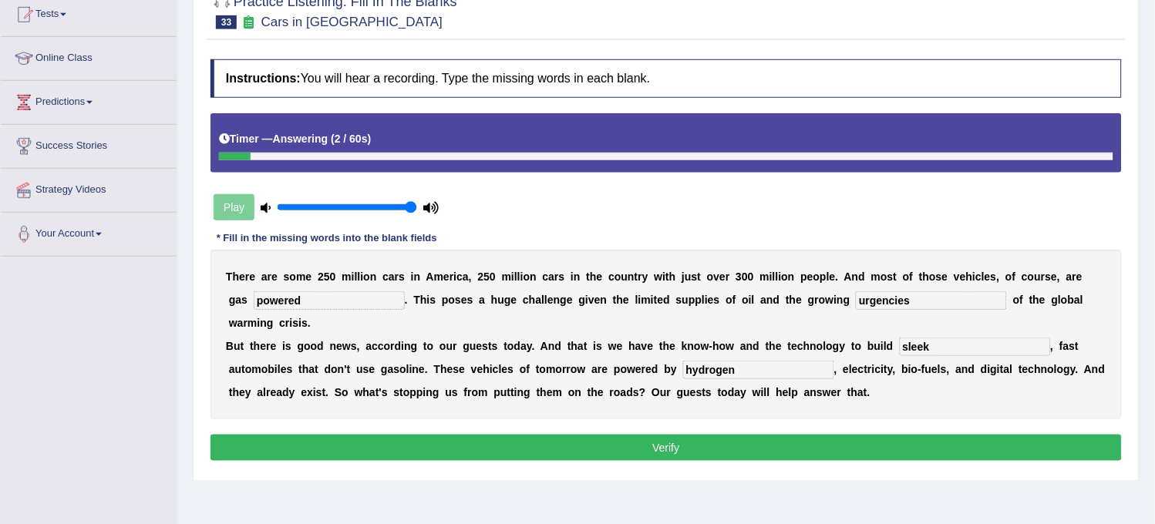
type input "hydrogen"
click at [649, 453] on button "Verify" at bounding box center [665, 448] width 911 height 26
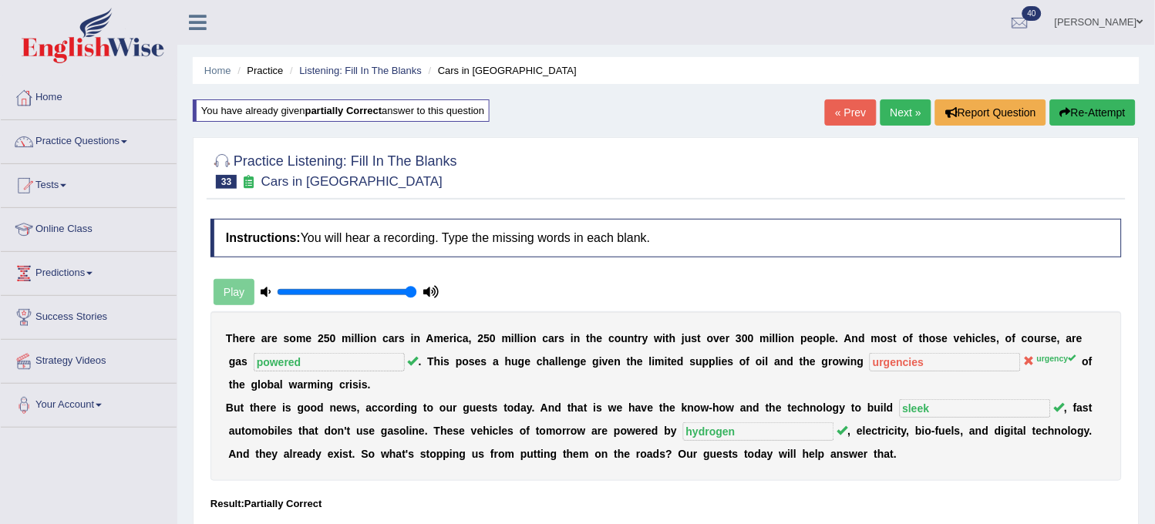
click at [904, 124] on link "Next »" at bounding box center [906, 112] width 51 height 26
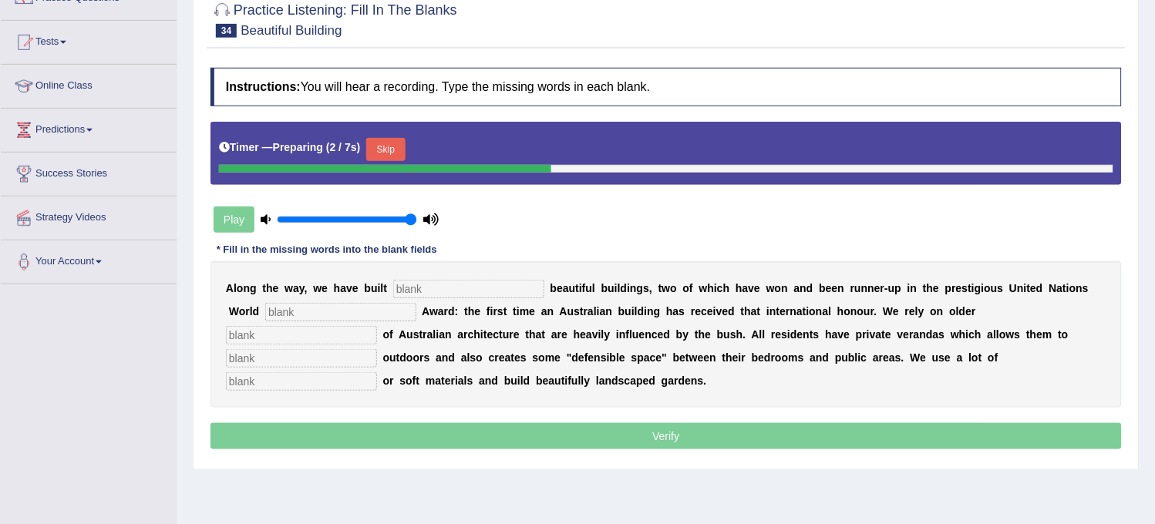
scroll to position [113, 0]
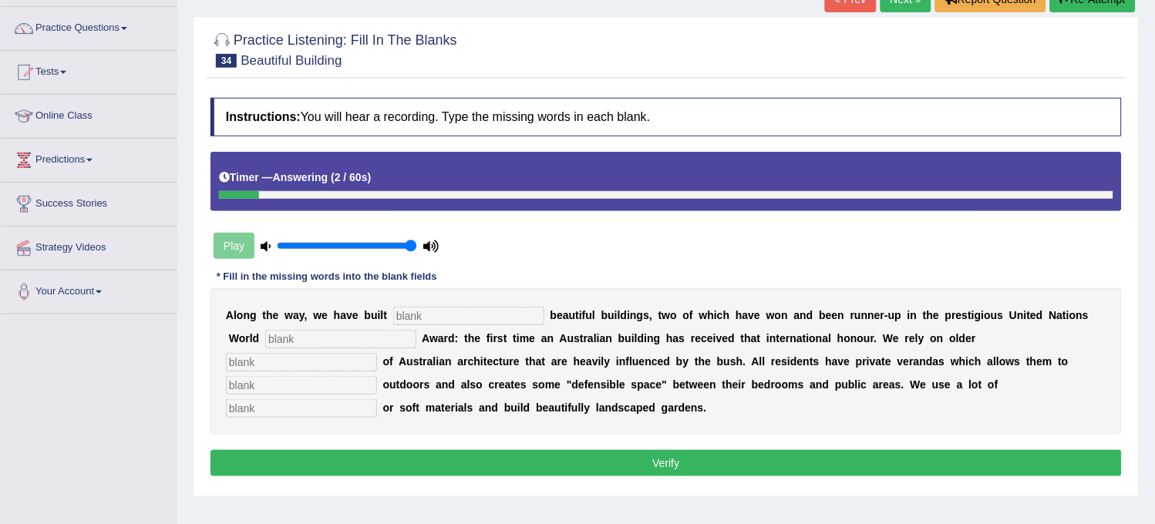
click at [375, 352] on div "A l o n g t h e w a y , w e h a v e b u i l t b e a u t i f u l b u i l d i n g…" at bounding box center [665, 361] width 911 height 146
click at [381, 336] on input "text" at bounding box center [340, 339] width 151 height 19
type input "habited"
click at [322, 361] on input "text" at bounding box center [301, 362] width 151 height 19
type input "concept"
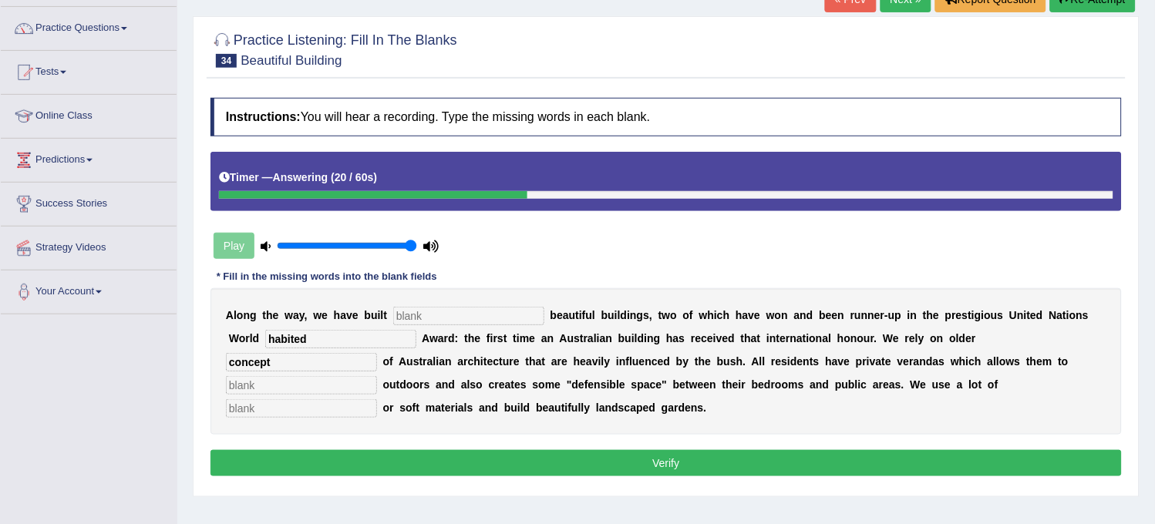
click at [286, 379] on input "text" at bounding box center [301, 385] width 151 height 19
type input "socialize"
click at [244, 415] on input "text" at bounding box center [301, 408] width 151 height 19
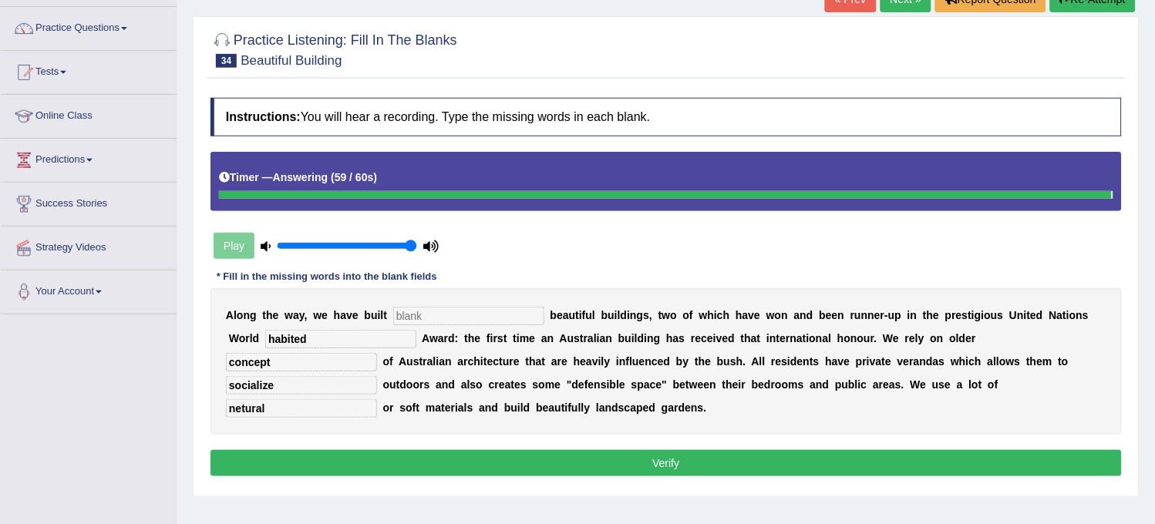
type input "netural"
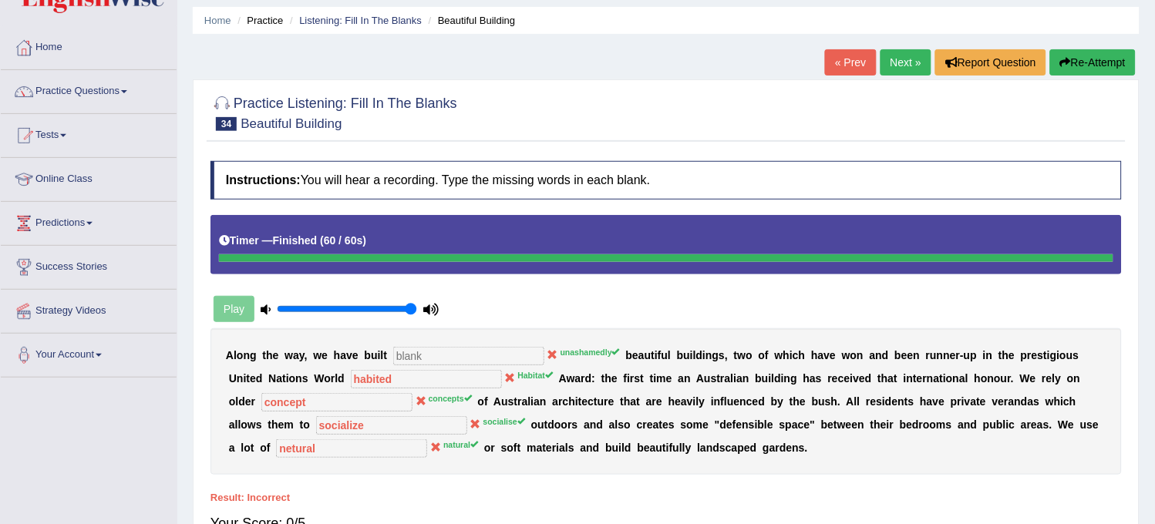
scroll to position [28, 0]
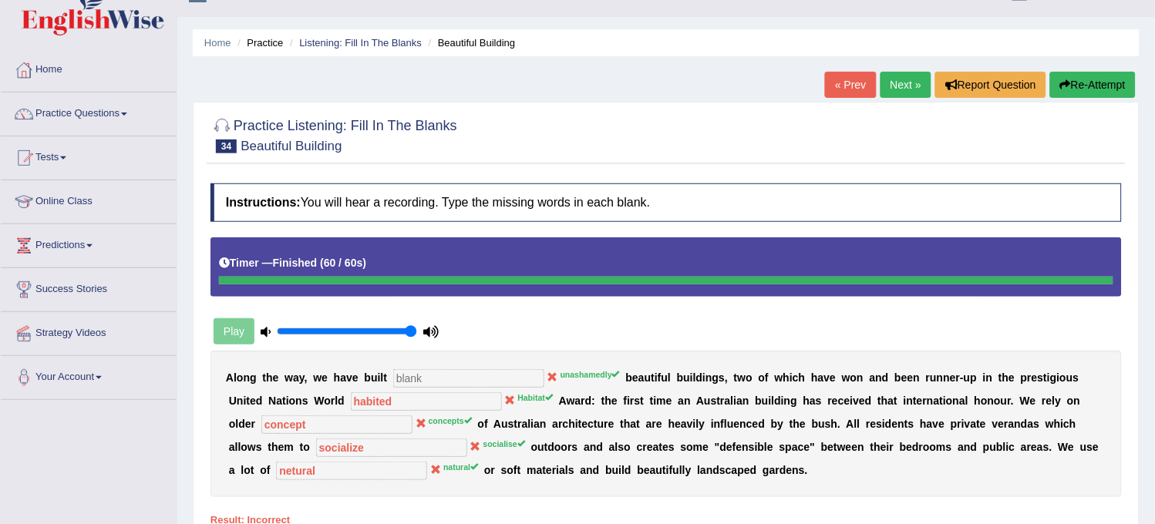
click at [1083, 85] on button "Re-Attempt" at bounding box center [1093, 85] width 86 height 26
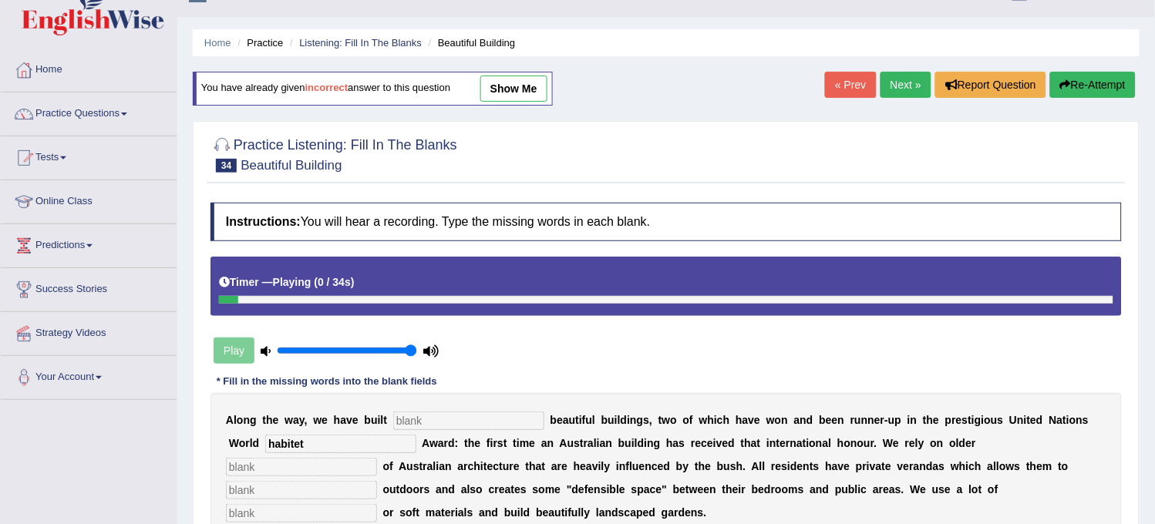
type input "habitet"
click at [342, 475] on input "text" at bounding box center [301, 467] width 151 height 19
type input "concepts"
click at [297, 491] on input "text" at bounding box center [301, 490] width 151 height 19
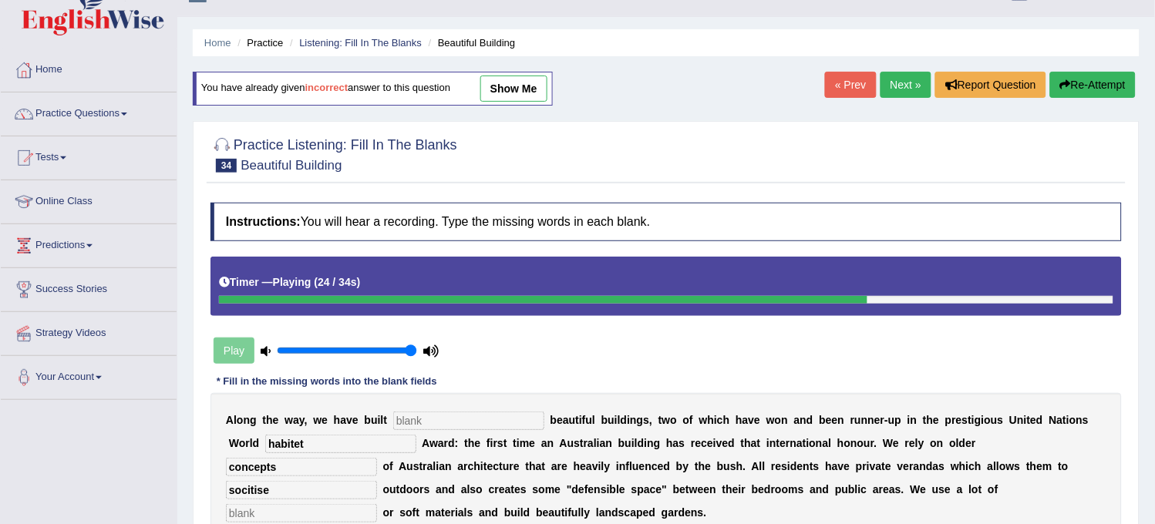
click at [251, 487] on input "socitise" at bounding box center [301, 490] width 151 height 19
click at [272, 488] on input "socitise" at bounding box center [301, 490] width 151 height 19
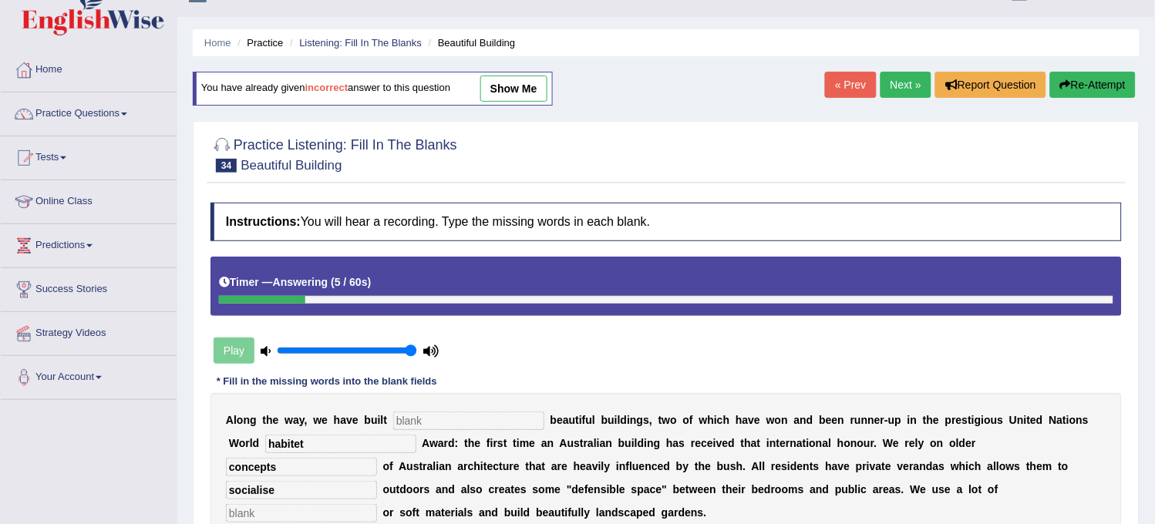
type input "socialise"
click at [263, 514] on input "text" at bounding box center [301, 513] width 151 height 19
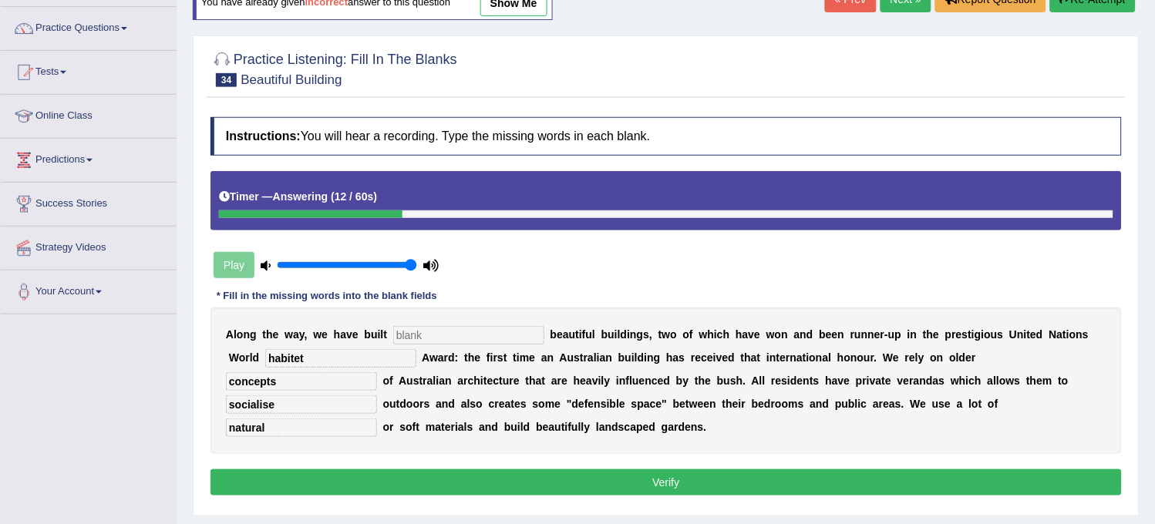
type input "natural"
click at [330, 488] on button "Verify" at bounding box center [665, 483] width 911 height 26
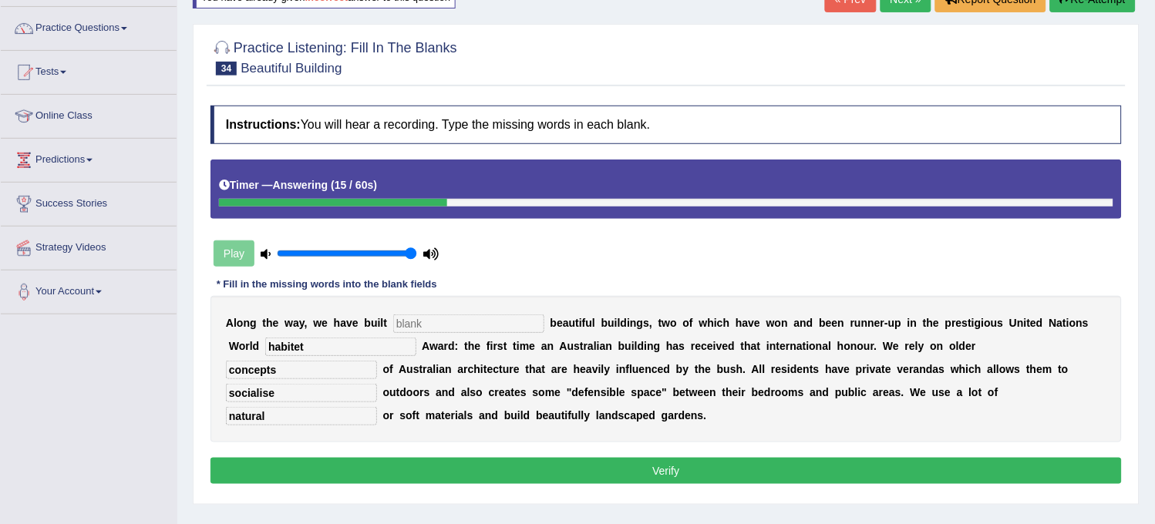
click at [474, 326] on input "text" at bounding box center [468, 324] width 151 height 19
type input "the"
click at [438, 461] on button "Verify" at bounding box center [665, 471] width 911 height 26
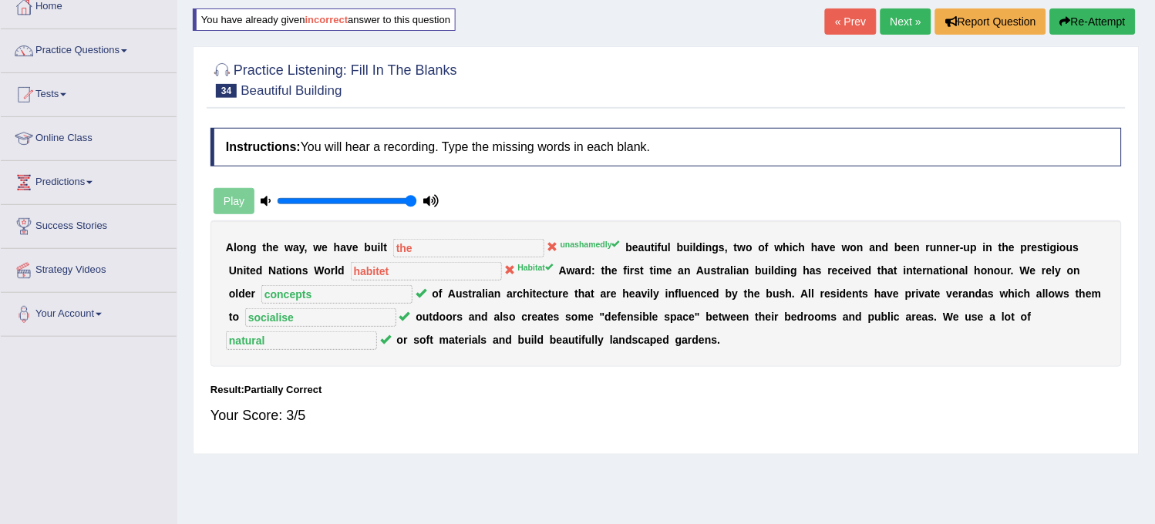
scroll to position [0, 0]
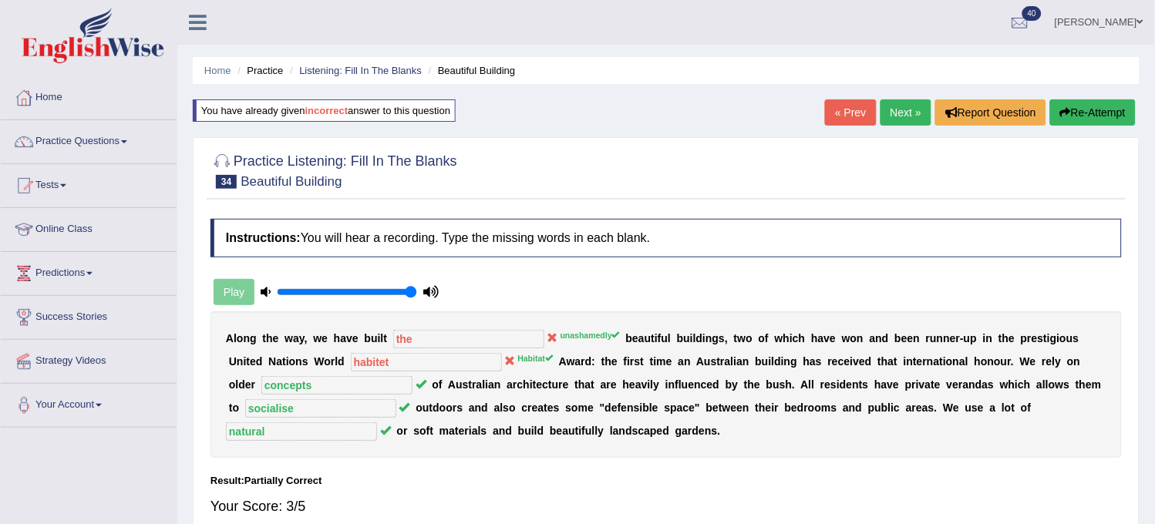
click at [904, 108] on link "Next »" at bounding box center [906, 112] width 51 height 26
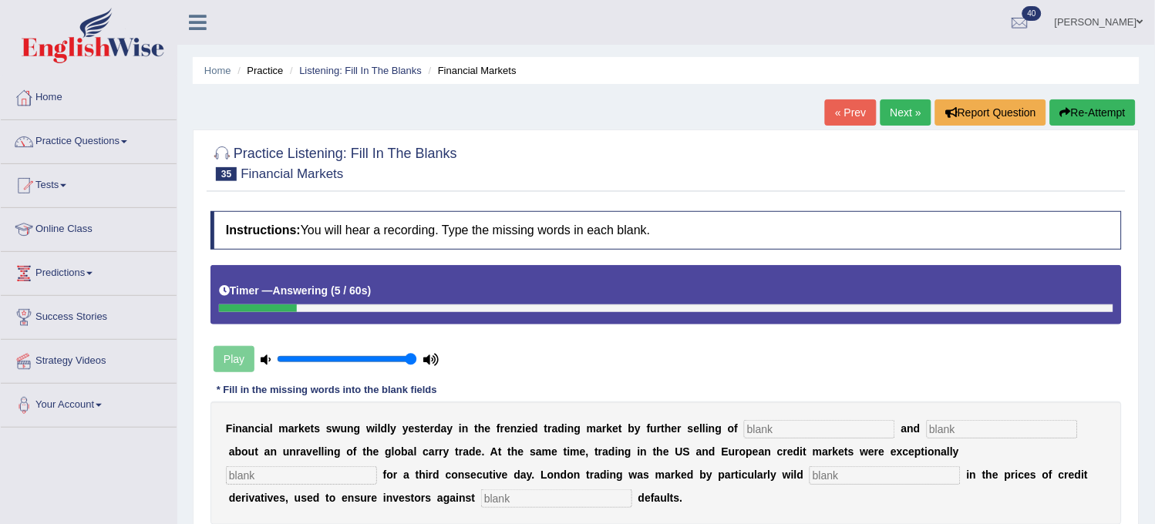
click at [582, 487] on div "F i n a n c i a l m a r k e t s s w u n g w i l d l y [DATE] r d a y i n t h e …" at bounding box center [665, 463] width 911 height 123
click at [576, 497] on input "text" at bounding box center [556, 499] width 151 height 19
type input "cooperative"
click at [359, 477] on input "text" at bounding box center [301, 475] width 151 height 19
click at [843, 476] on input "text" at bounding box center [885, 475] width 151 height 19
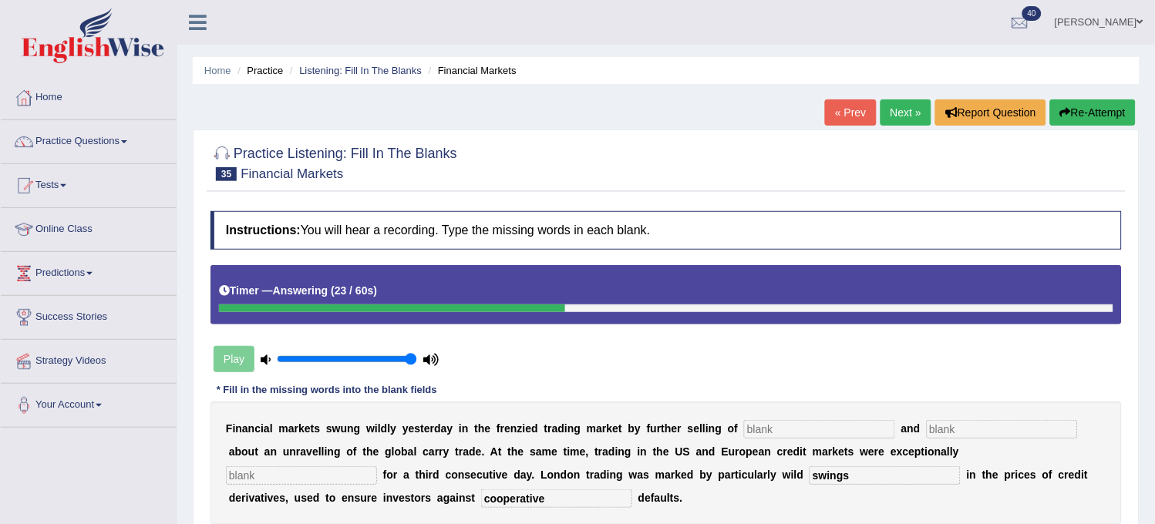
type input "swings"
click at [371, 473] on input "text" at bounding box center [301, 475] width 151 height 19
type input "heavy"
click at [955, 429] on input "text" at bounding box center [1002, 429] width 151 height 19
click at [830, 421] on input "text" at bounding box center [819, 429] width 151 height 19
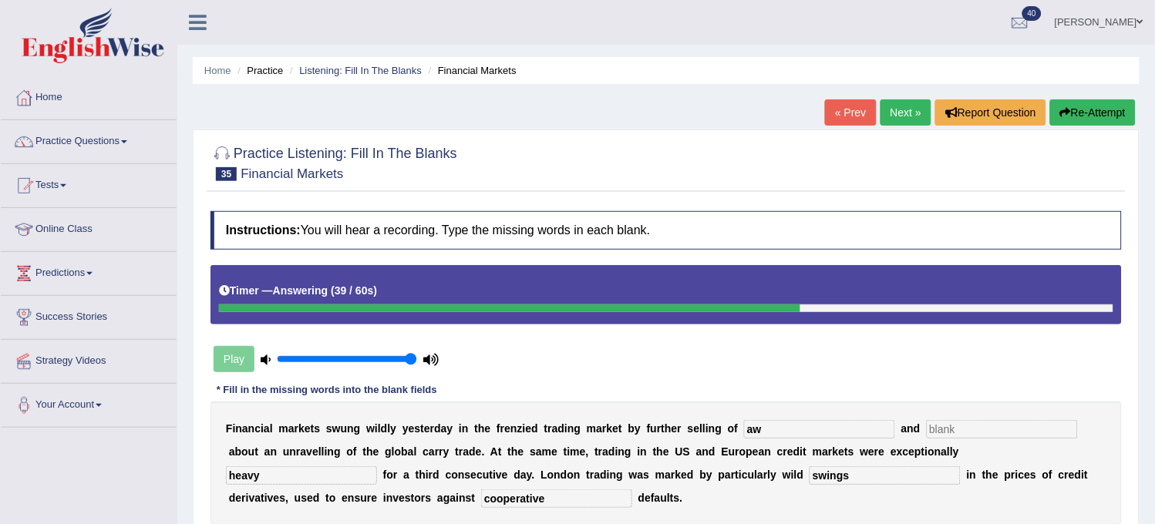
click at [830, 421] on input "aw" at bounding box center [819, 429] width 151 height 19
type input "aquities"
click at [1001, 424] on input "text" at bounding box center [1002, 429] width 151 height 19
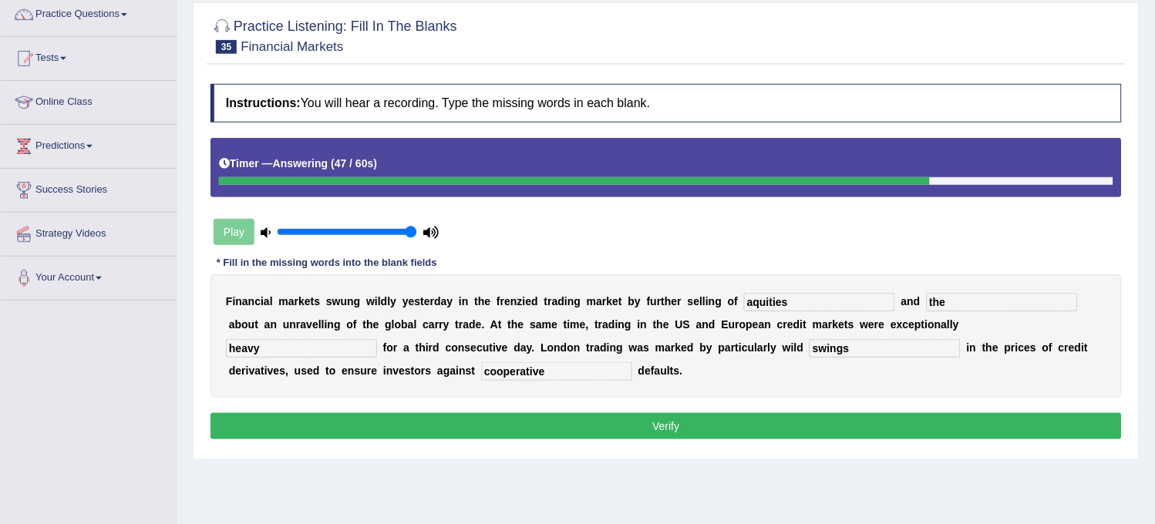
scroll to position [171, 0]
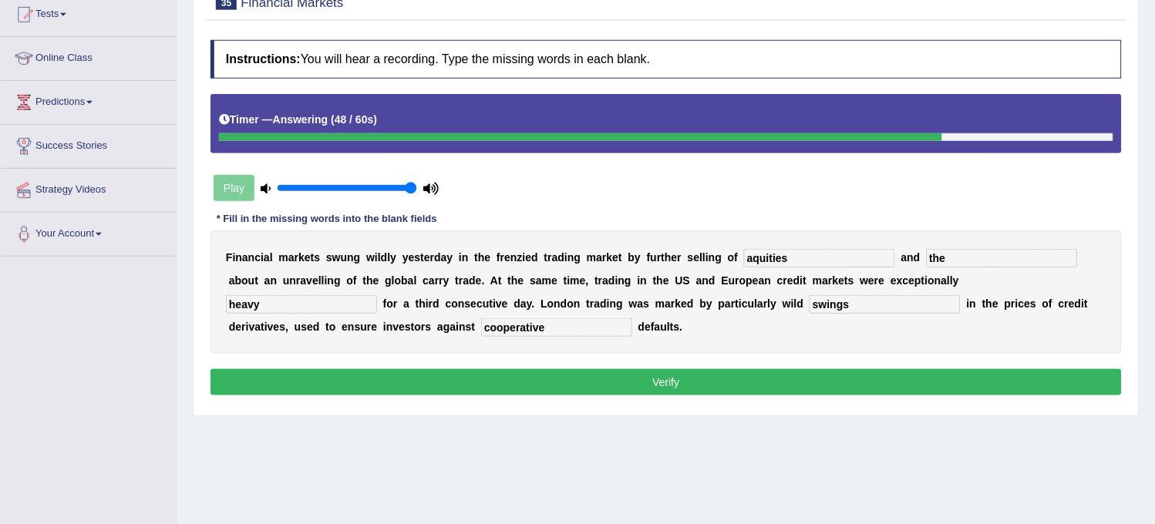
type input "the"
click at [1000, 389] on button "Verify" at bounding box center [665, 382] width 911 height 26
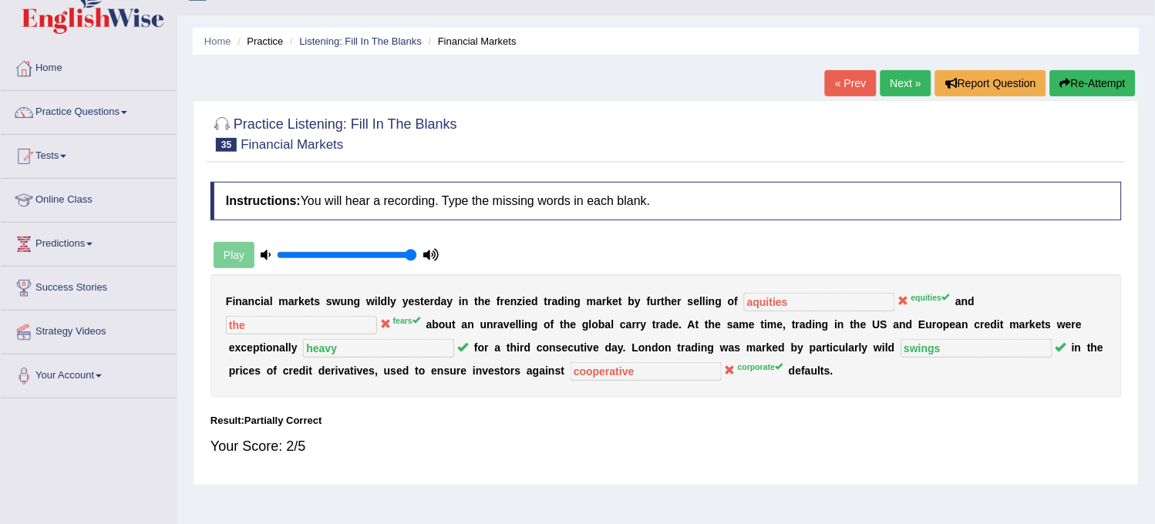
scroll to position [0, 0]
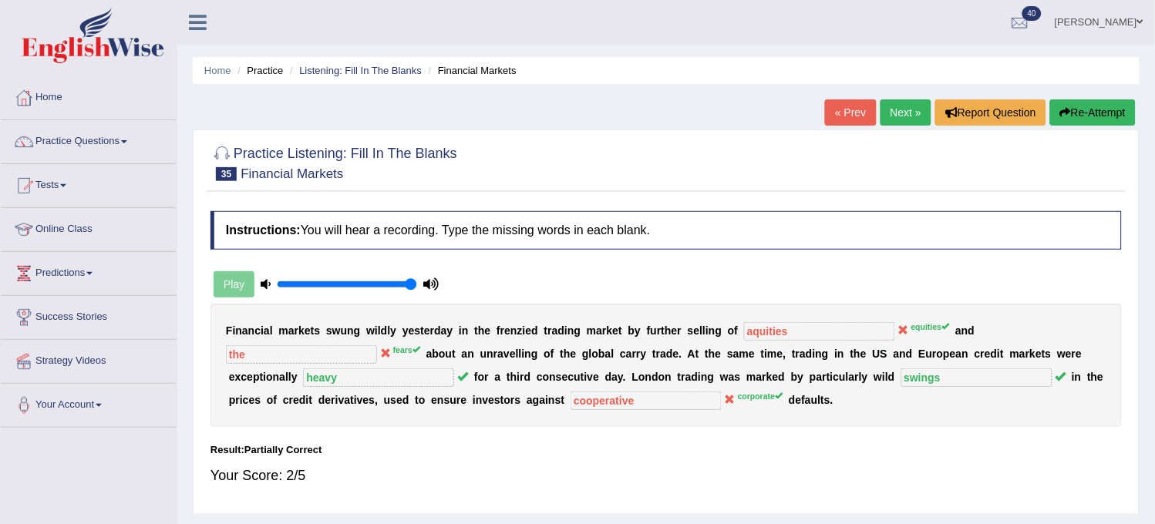
click at [903, 112] on link "Next »" at bounding box center [906, 112] width 51 height 26
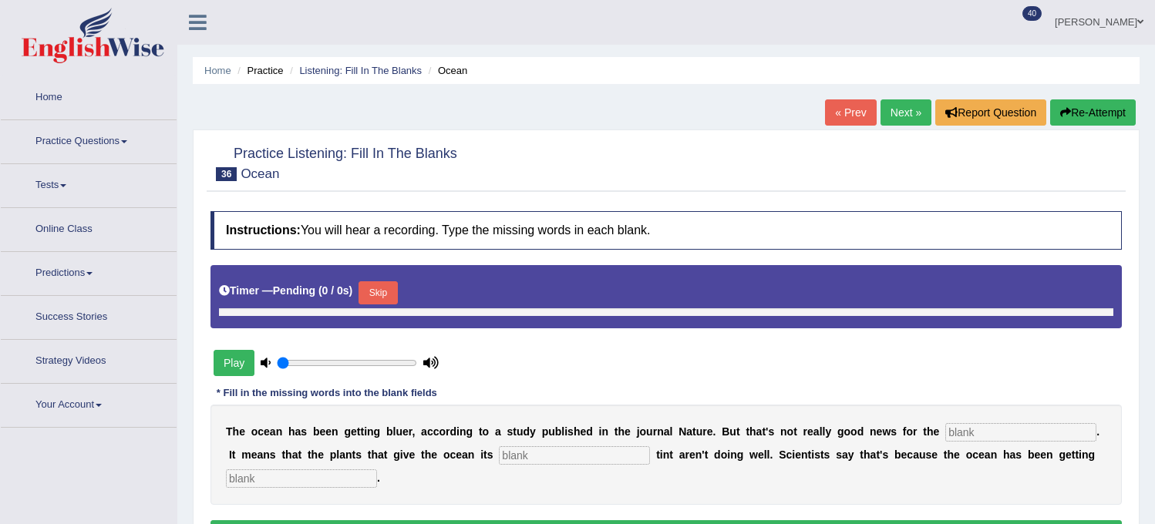
type input "1"
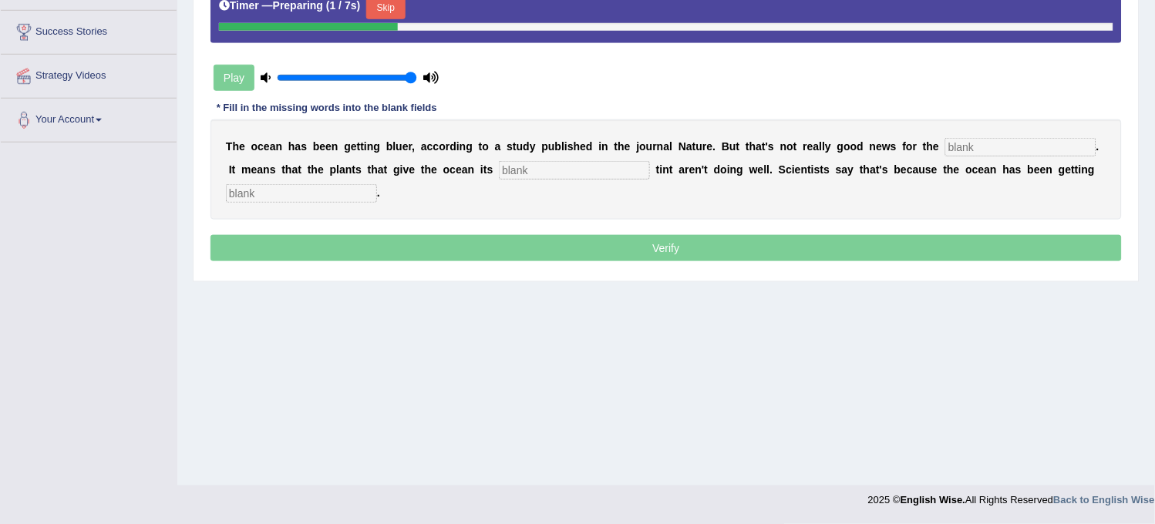
click at [1016, 140] on input "text" at bounding box center [1020, 147] width 151 height 19
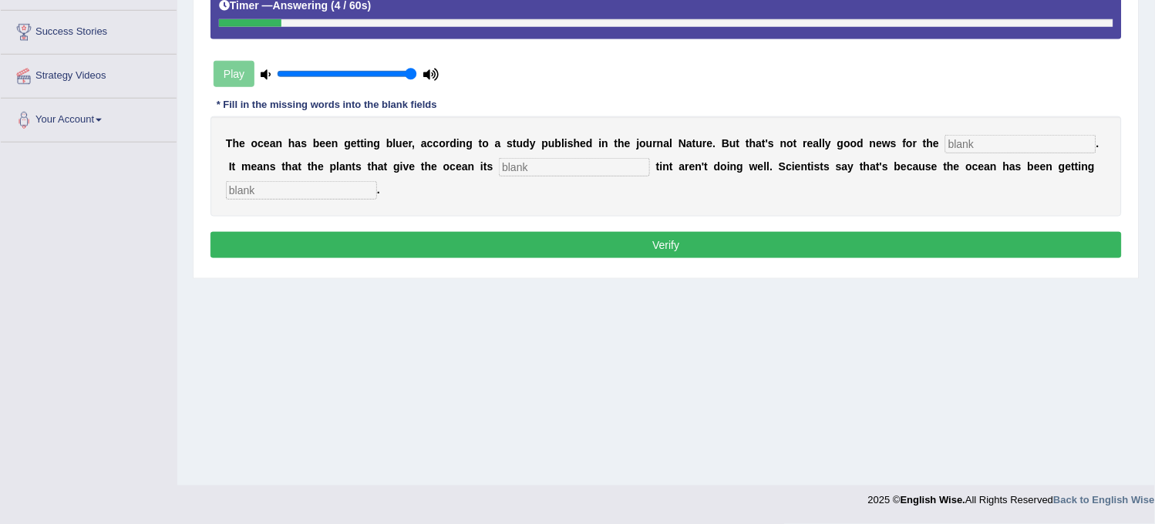
click at [1016, 140] on input "text" at bounding box center [1020, 144] width 151 height 19
type input "plant"
click at [628, 160] on input "text" at bounding box center [574, 167] width 151 height 19
type input "green"
click at [332, 195] on input "text" at bounding box center [301, 190] width 151 height 19
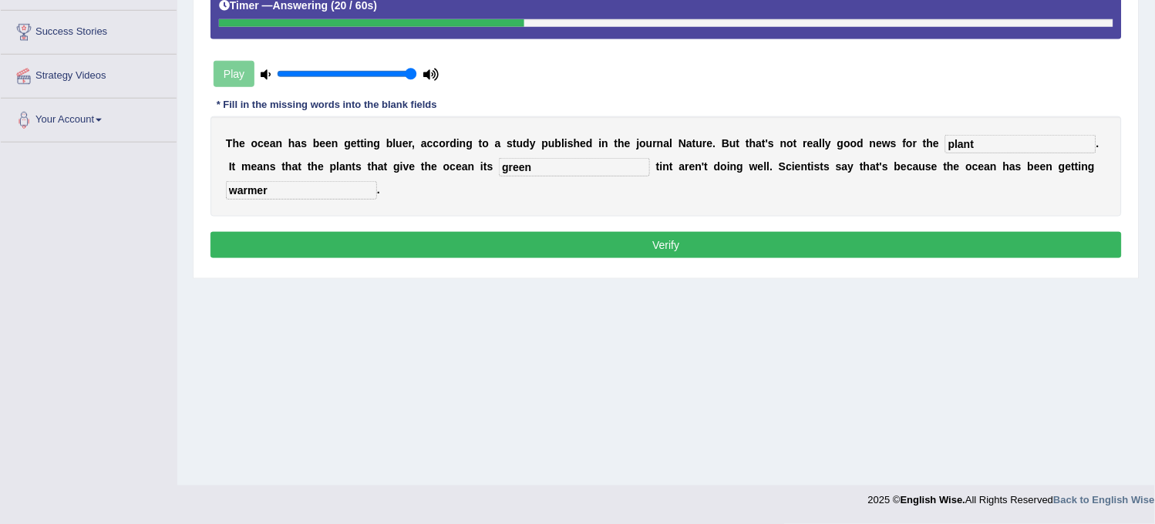
type input "warmer"
click at [330, 236] on button "Verify" at bounding box center [665, 245] width 911 height 26
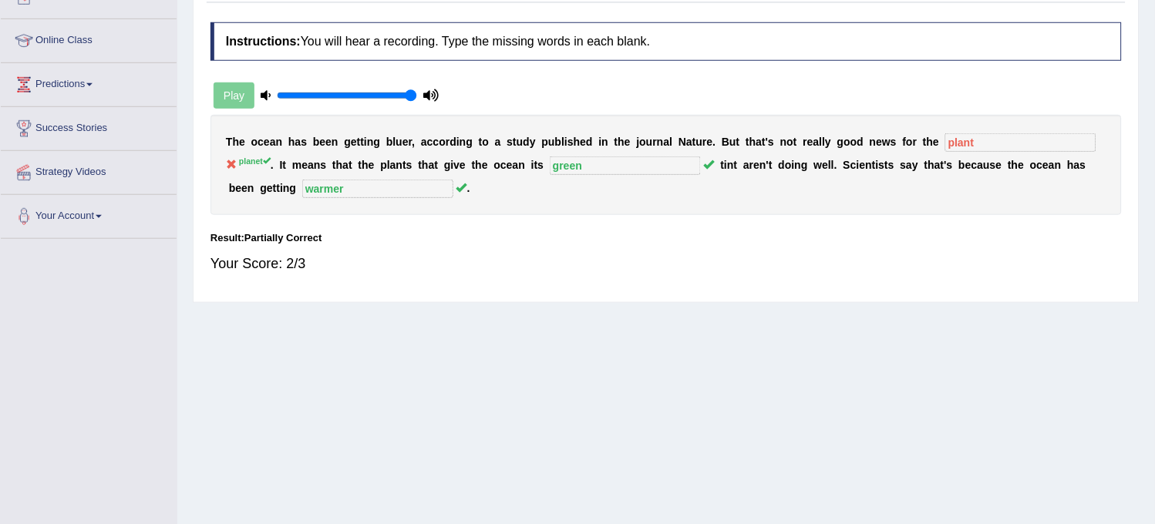
scroll to position [28, 0]
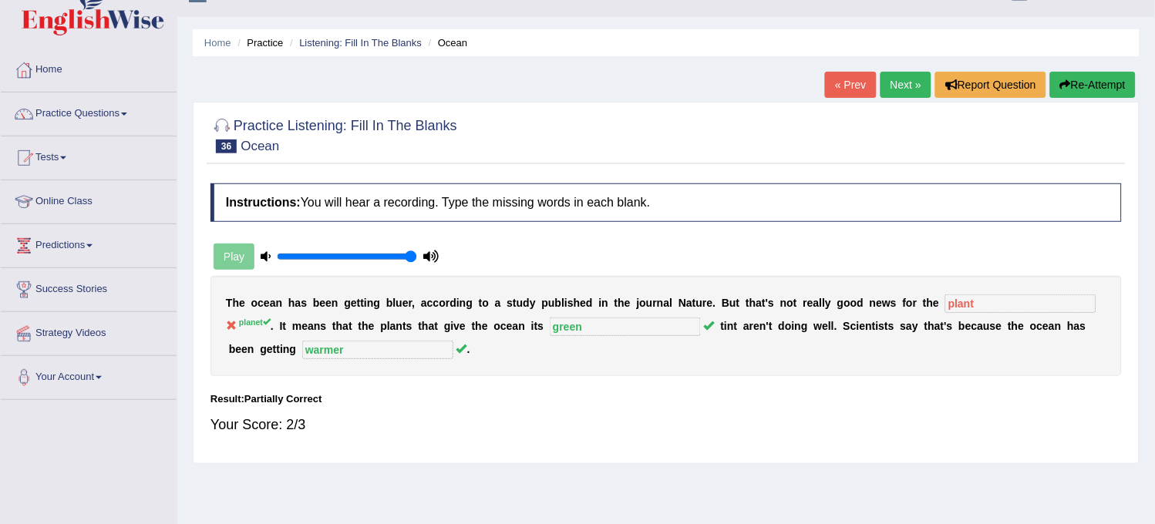
click at [906, 83] on link "Next »" at bounding box center [906, 85] width 51 height 26
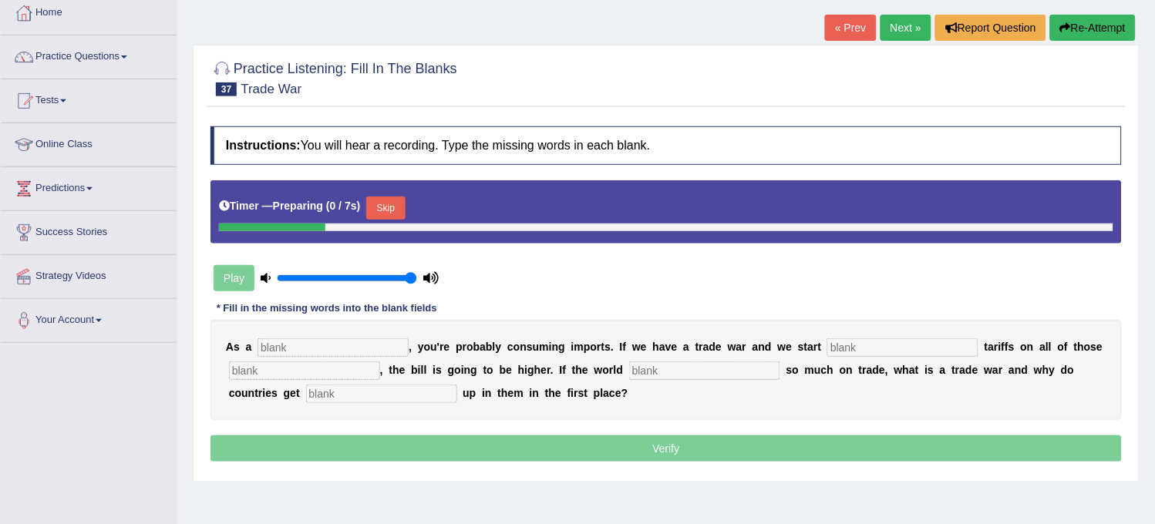
scroll to position [171, 0]
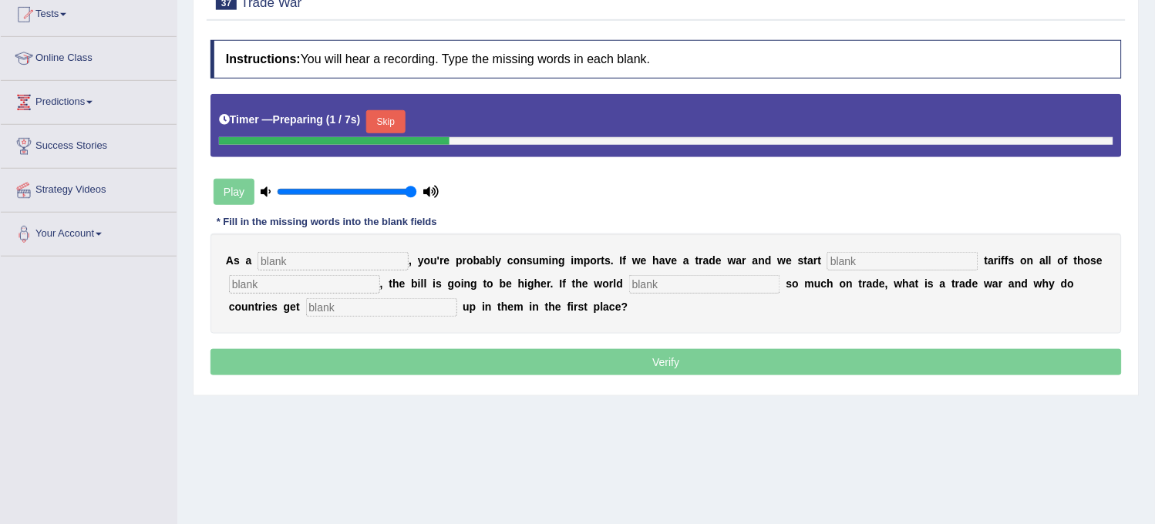
click at [329, 260] on input "text" at bounding box center [333, 261] width 151 height 19
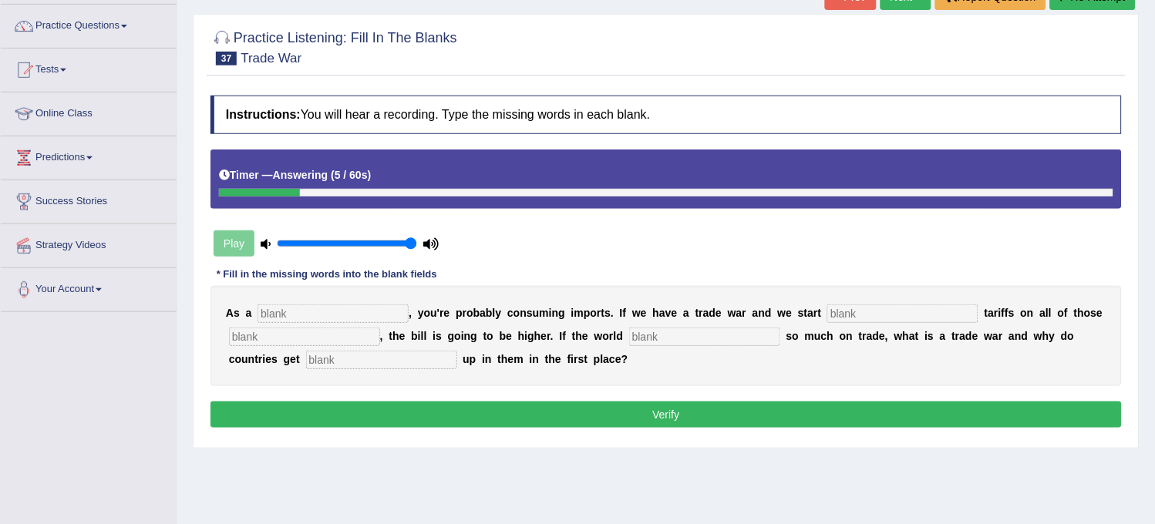
scroll to position [0, 0]
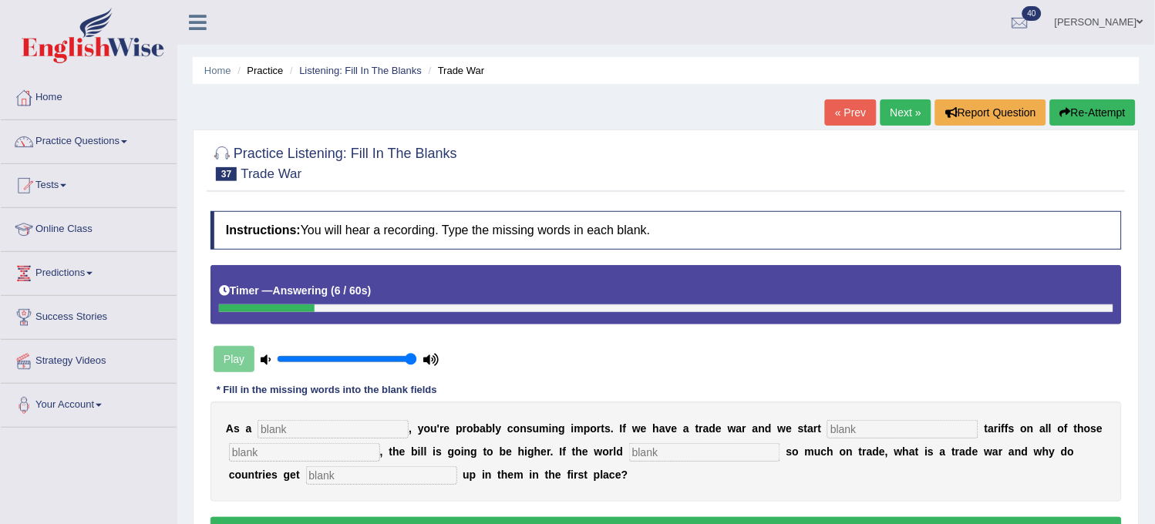
click at [1089, 120] on button "Re-Attempt" at bounding box center [1093, 112] width 86 height 26
click at [1101, 116] on button "Re-Attempt" at bounding box center [1093, 112] width 86 height 26
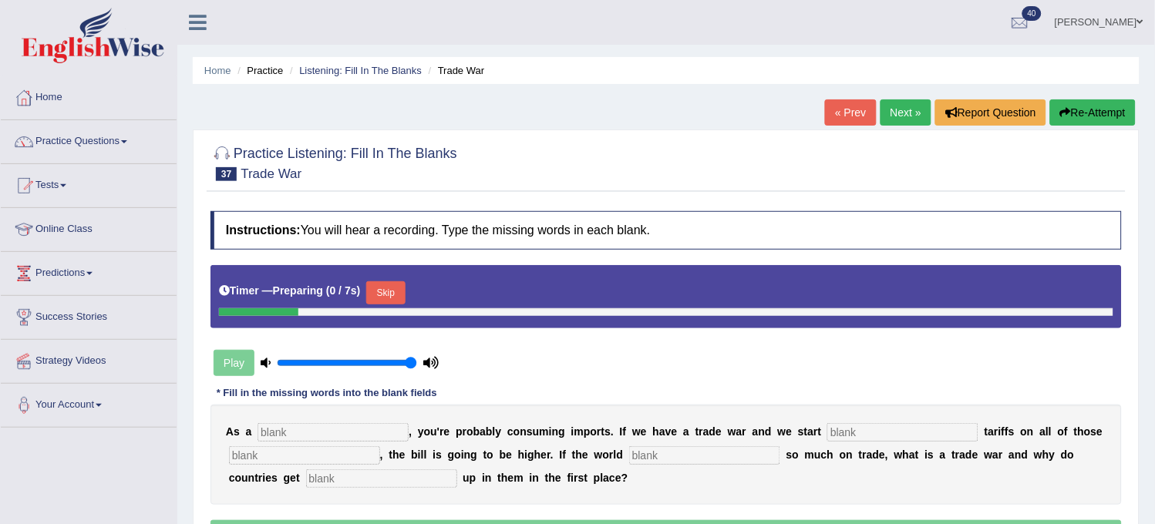
click at [386, 283] on button "Skip" at bounding box center [385, 292] width 39 height 23
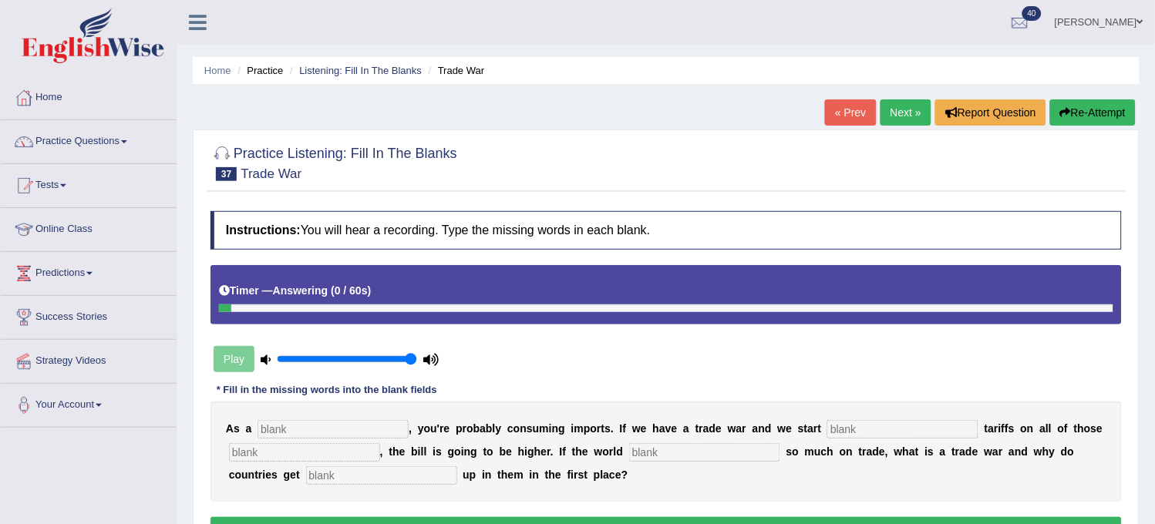
click at [869, 421] on input "text" at bounding box center [902, 429] width 151 height 19
type input "slapping"
click at [373, 435] on input "text" at bounding box center [333, 429] width 151 height 19
type input "consumers"
click at [345, 455] on input "text" at bounding box center [304, 452] width 151 height 19
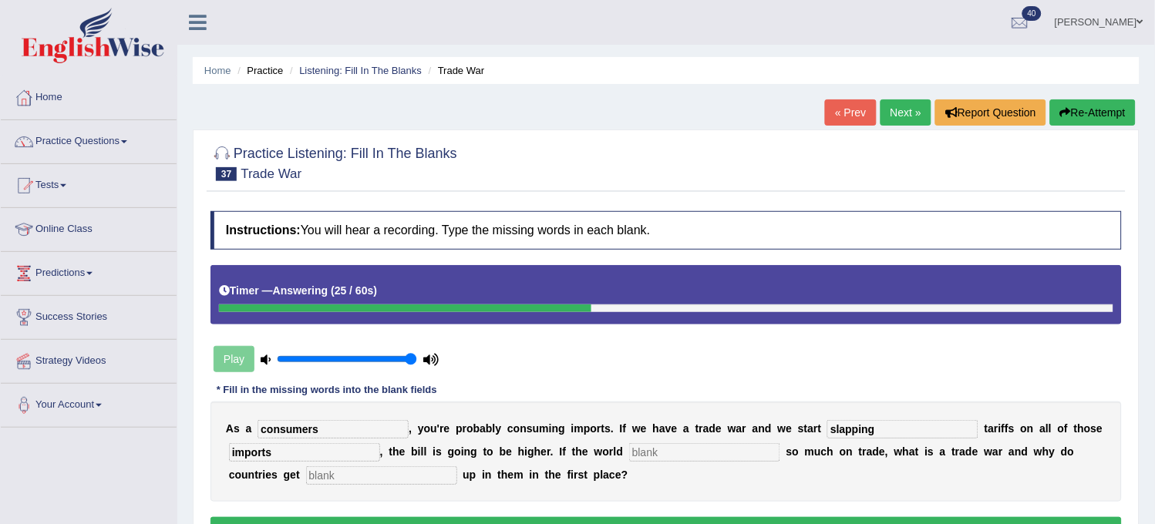
type input "imports"
click at [660, 457] on input "text" at bounding box center [704, 452] width 151 height 19
type input "realize"
click at [413, 468] on input "text" at bounding box center [381, 475] width 151 height 19
click at [328, 471] on input "coprate" at bounding box center [381, 475] width 151 height 19
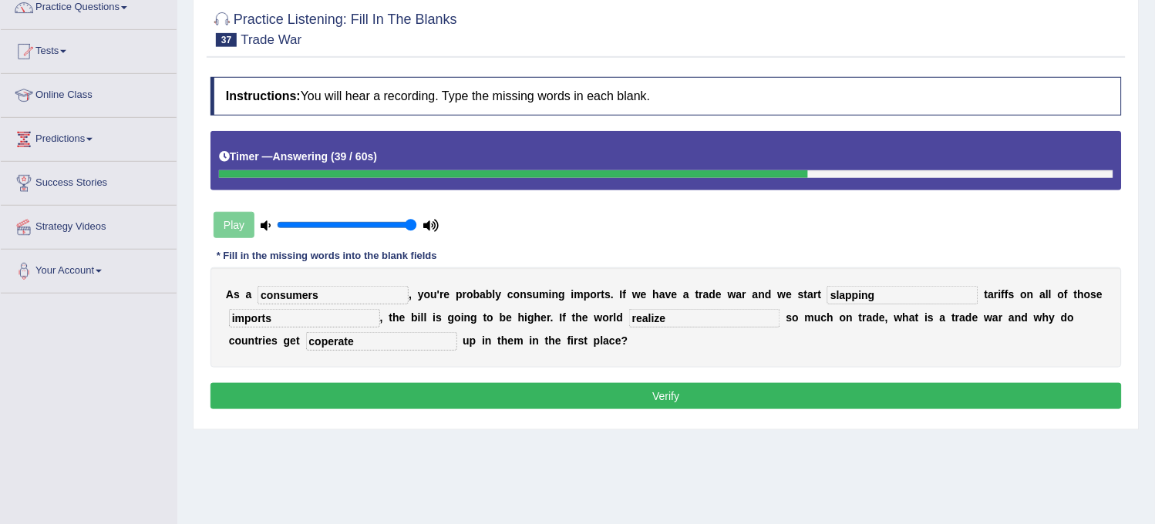
scroll to position [171, 0]
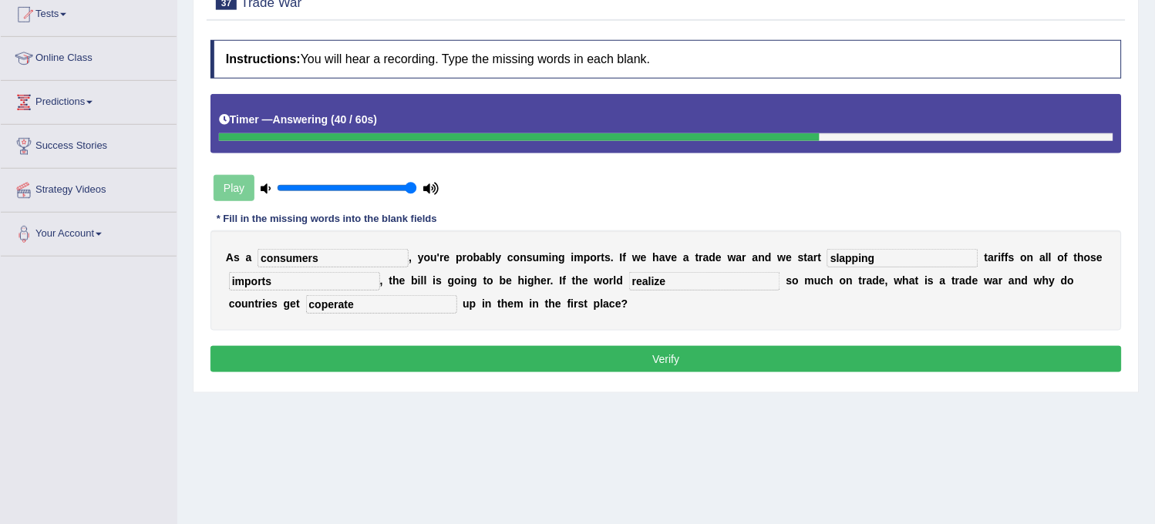
type input "coperate"
click at [435, 368] on button "Verify" at bounding box center [665, 359] width 911 height 26
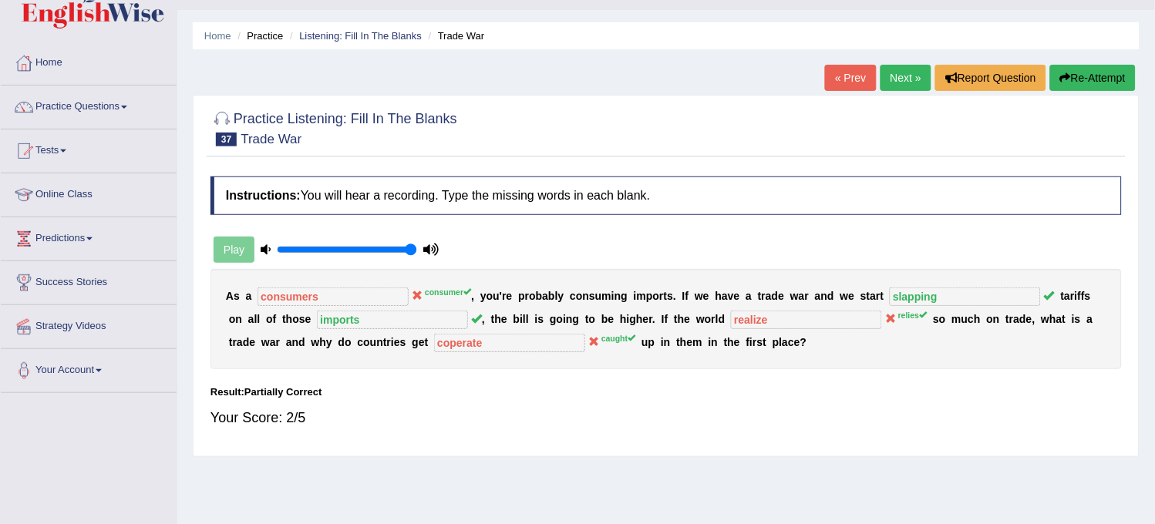
scroll to position [0, 0]
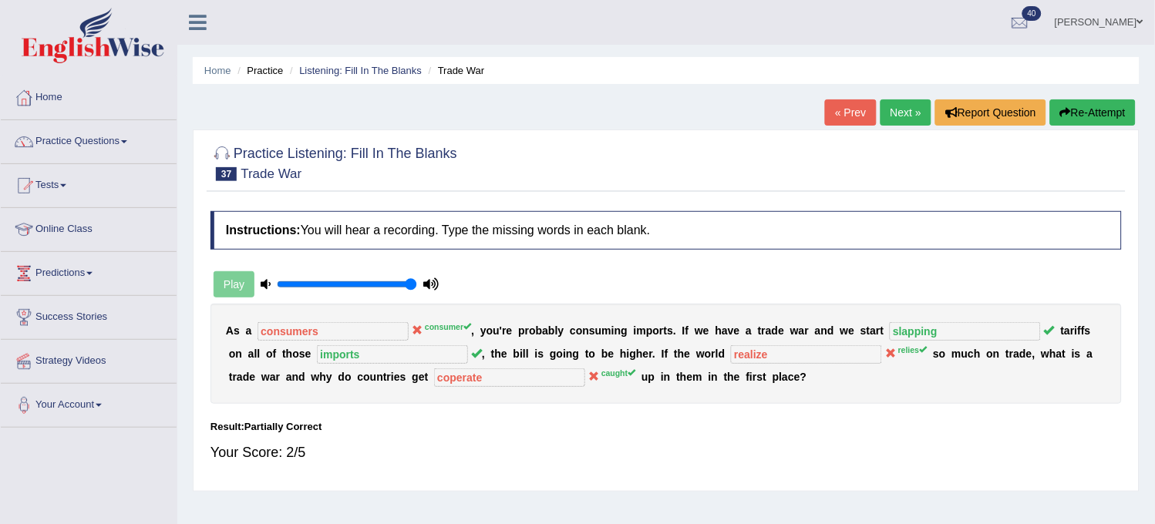
click at [914, 109] on link "Next »" at bounding box center [906, 112] width 51 height 26
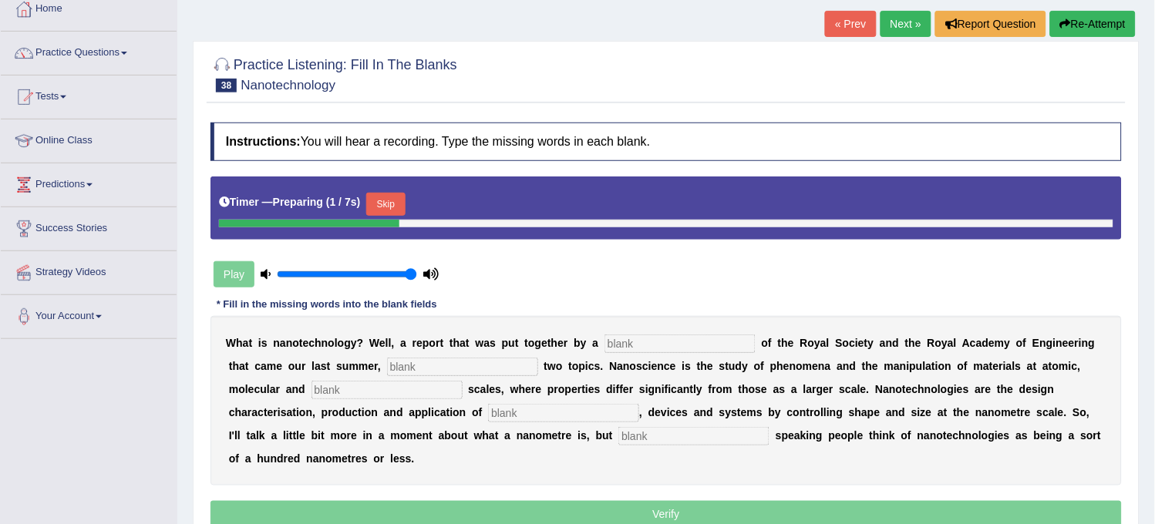
scroll to position [86, 0]
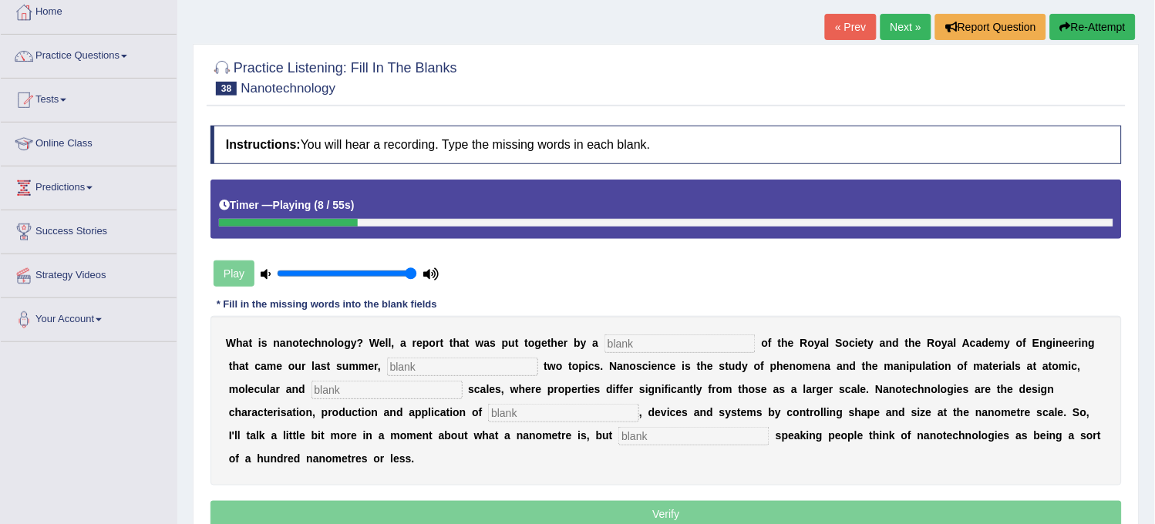
click at [664, 335] on input "text" at bounding box center [679, 344] width 151 height 19
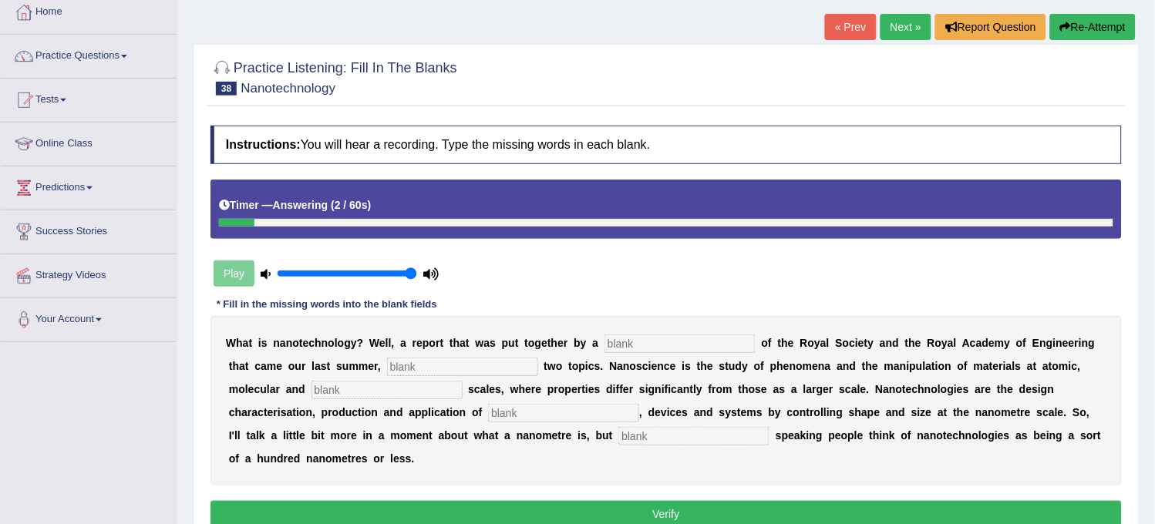
click at [1106, 36] on button "Re-Attempt" at bounding box center [1093, 27] width 86 height 26
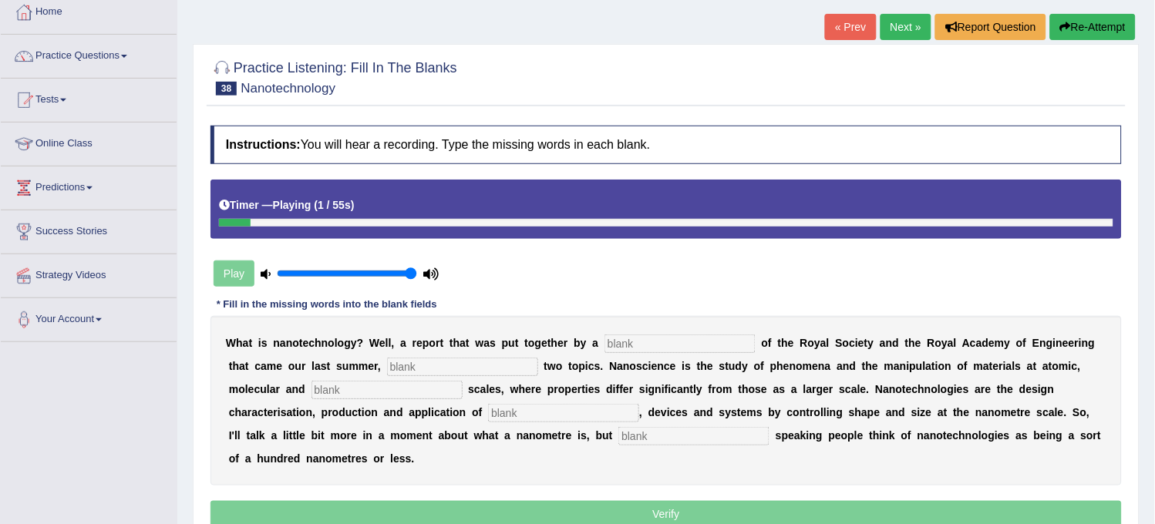
click at [629, 335] on input "text" at bounding box center [679, 344] width 151 height 19
click at [623, 336] on input "cpmbination" at bounding box center [679, 344] width 151 height 19
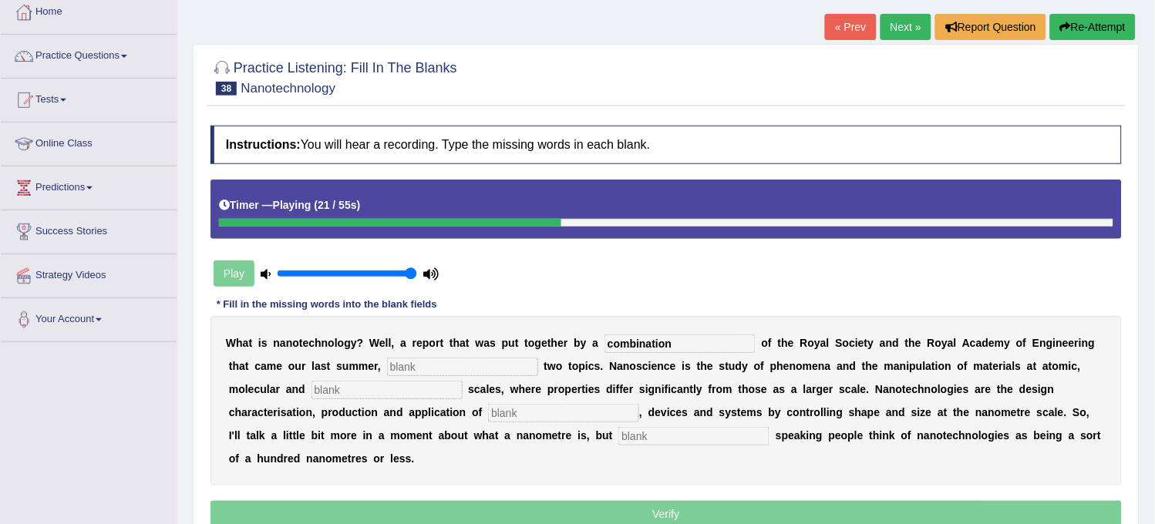
type input "combination"
click at [430, 371] on input "text" at bounding box center [462, 367] width 151 height 19
click at [395, 392] on input "text" at bounding box center [387, 390] width 151 height 19
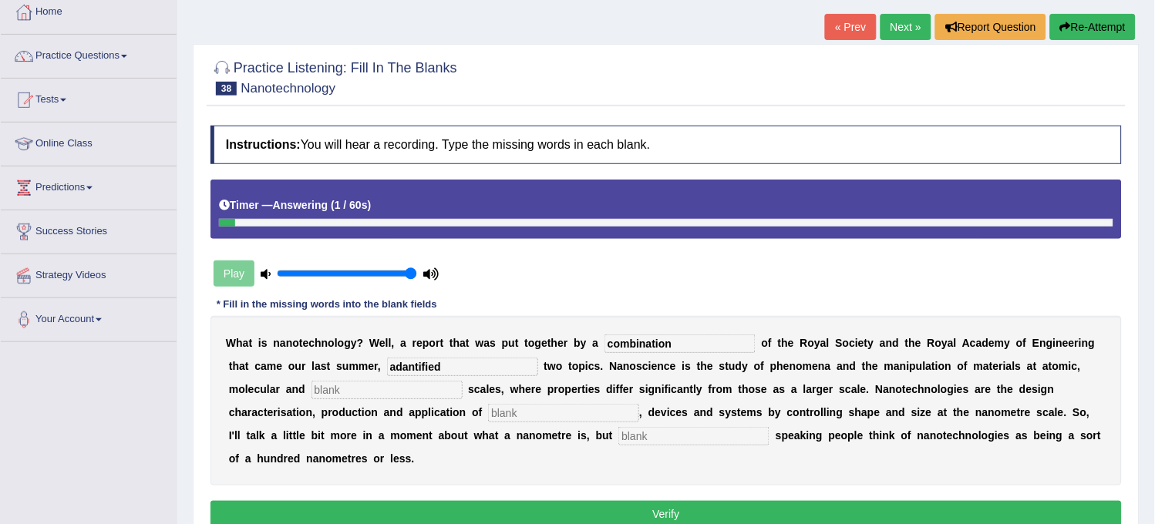
click at [456, 350] on div "W h a t i s n a n o t e c h n o l o g y ? W e l l , a r e p o r t t h a t w a s…" at bounding box center [665, 401] width 911 height 170
click at [453, 363] on input "adantified" at bounding box center [462, 367] width 151 height 19
type input "a"
type input "identified"
click at [441, 394] on input "text" at bounding box center [387, 390] width 151 height 19
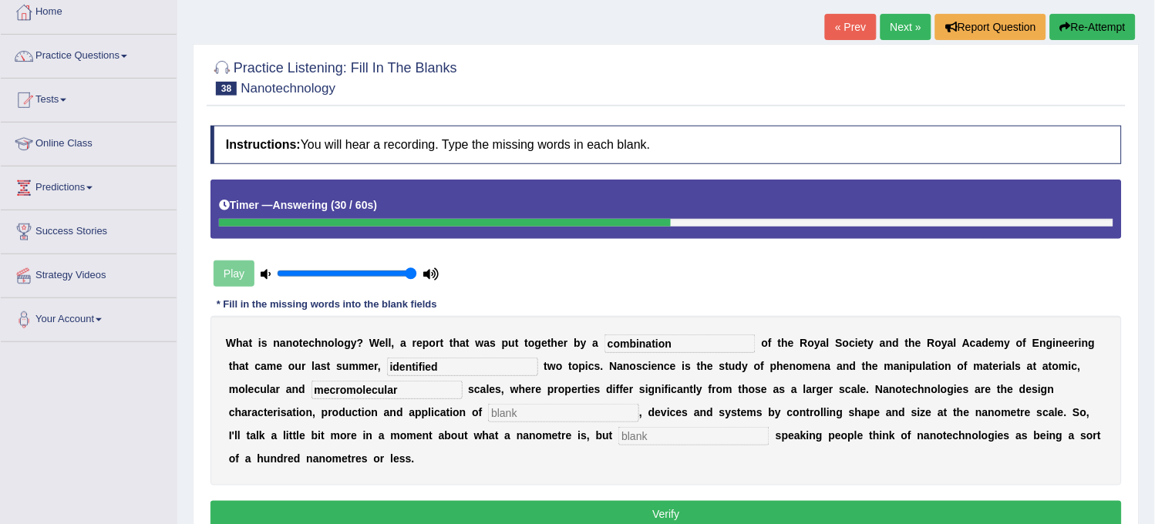
type input "mecromolecular"
click at [556, 414] on input "text" at bounding box center [563, 413] width 151 height 19
type input "a"
type input "structure"
click at [625, 434] on input "text" at bounding box center [693, 436] width 151 height 19
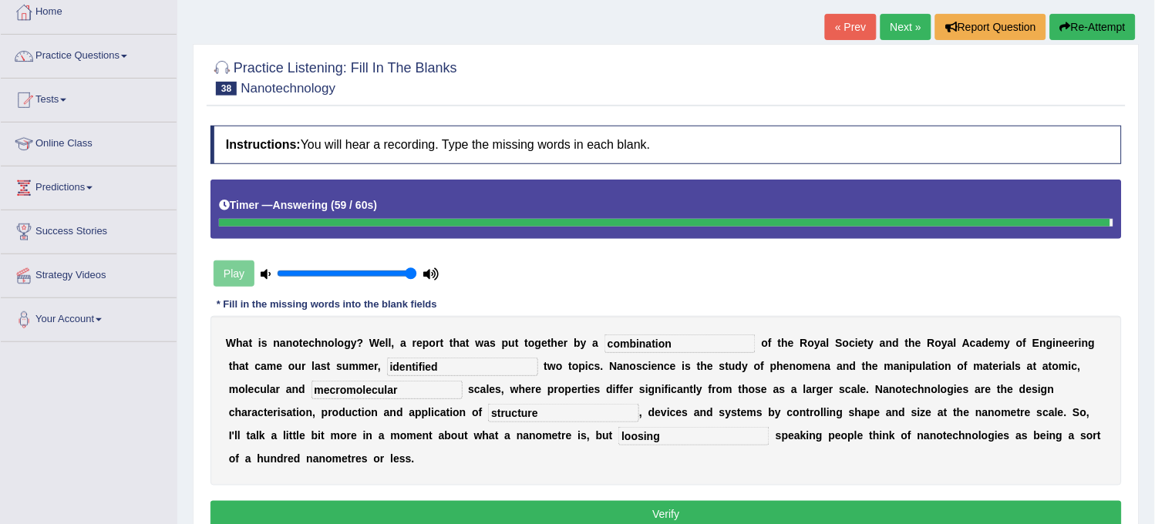
type input "loosing"
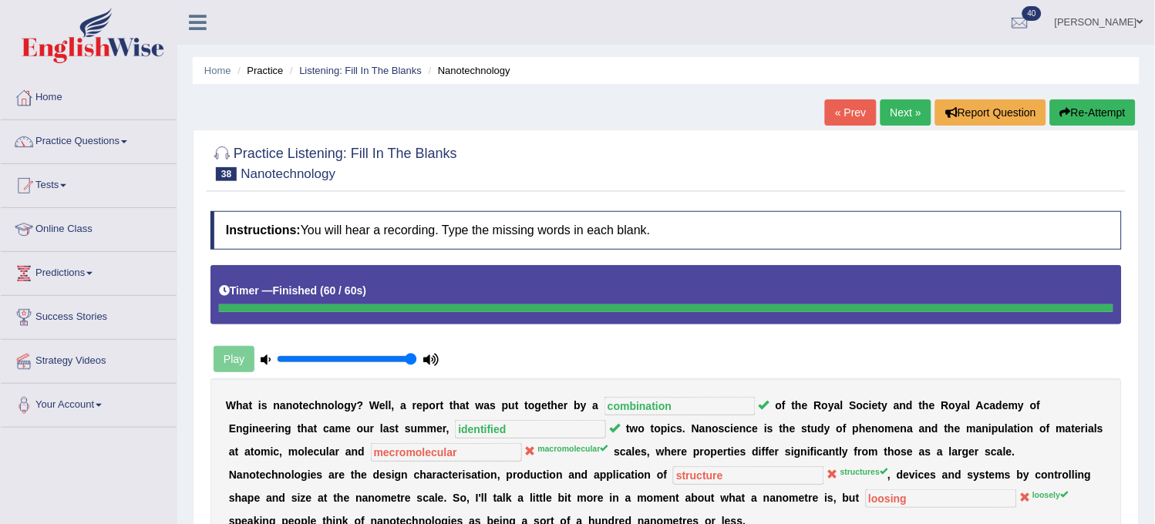
click at [1101, 105] on button "Re-Attempt" at bounding box center [1093, 112] width 86 height 26
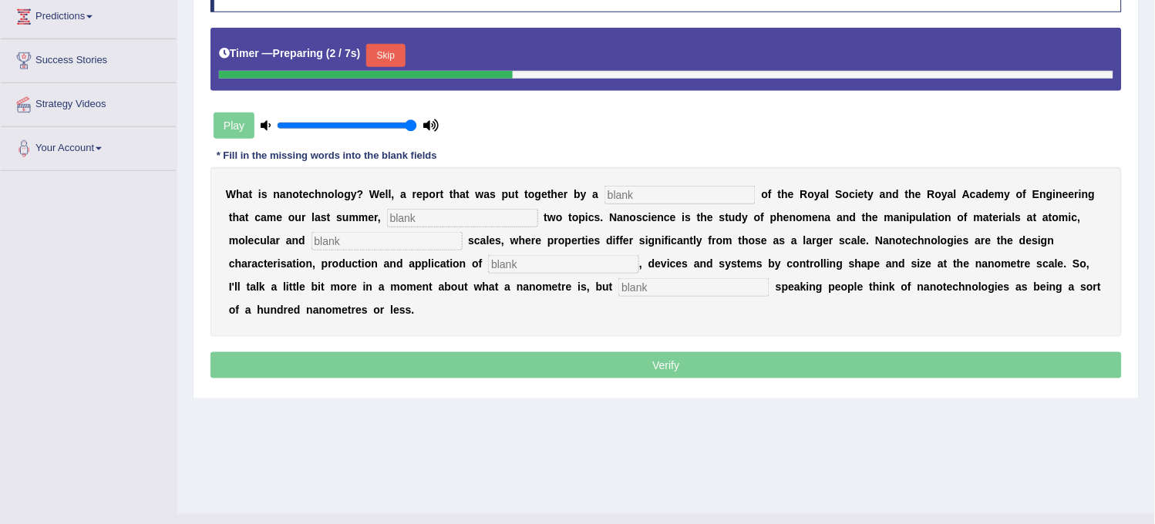
click at [708, 194] on input "text" at bounding box center [679, 195] width 151 height 19
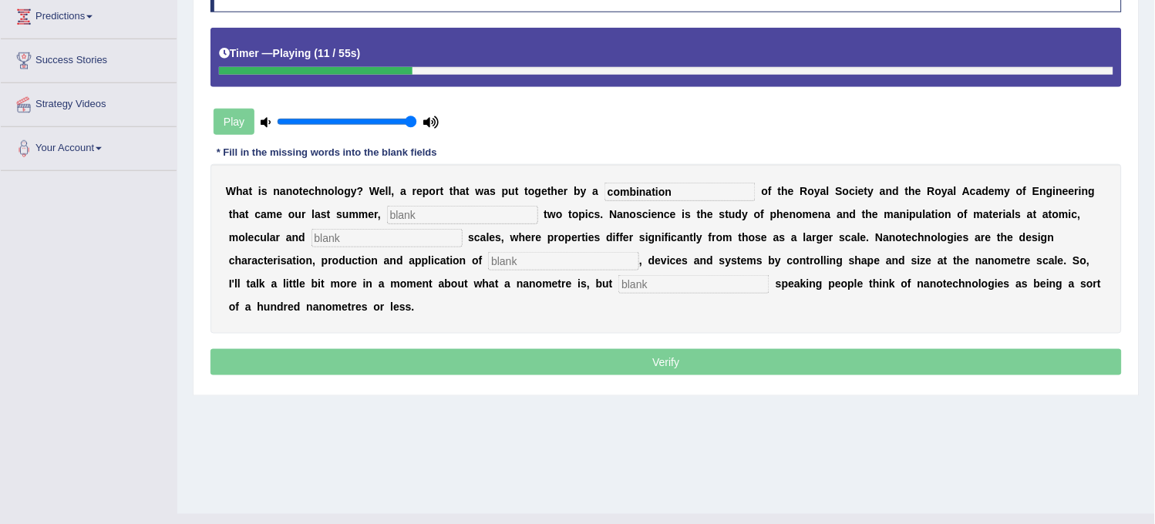
type input "combination"
click at [482, 208] on input "text" at bounding box center [462, 215] width 151 height 19
type input "a"
type input "identified"
click at [386, 239] on input "text" at bounding box center [387, 238] width 151 height 19
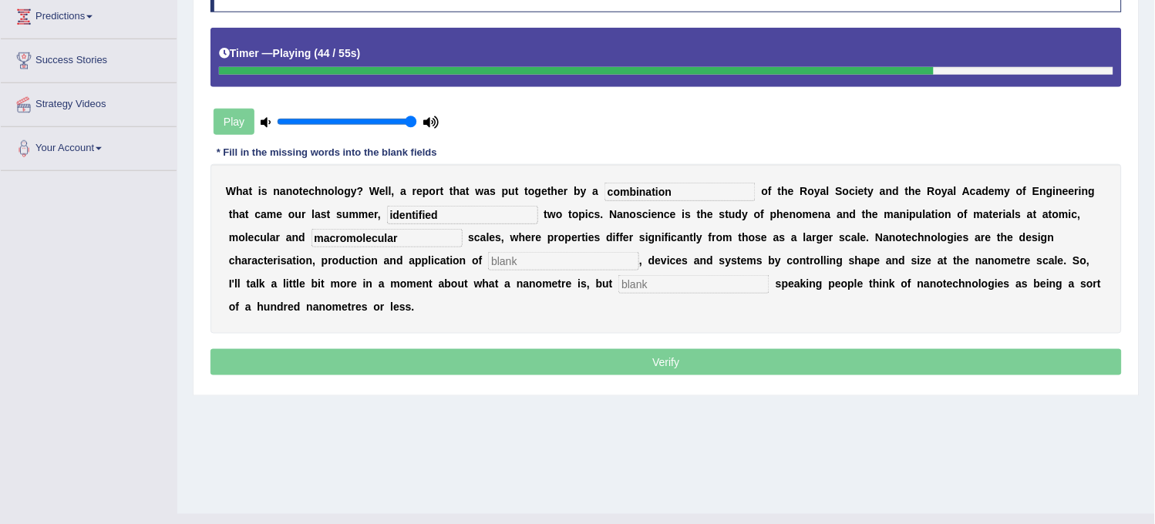
type input "macromolecular"
click at [571, 268] on input "text" at bounding box center [563, 261] width 151 height 19
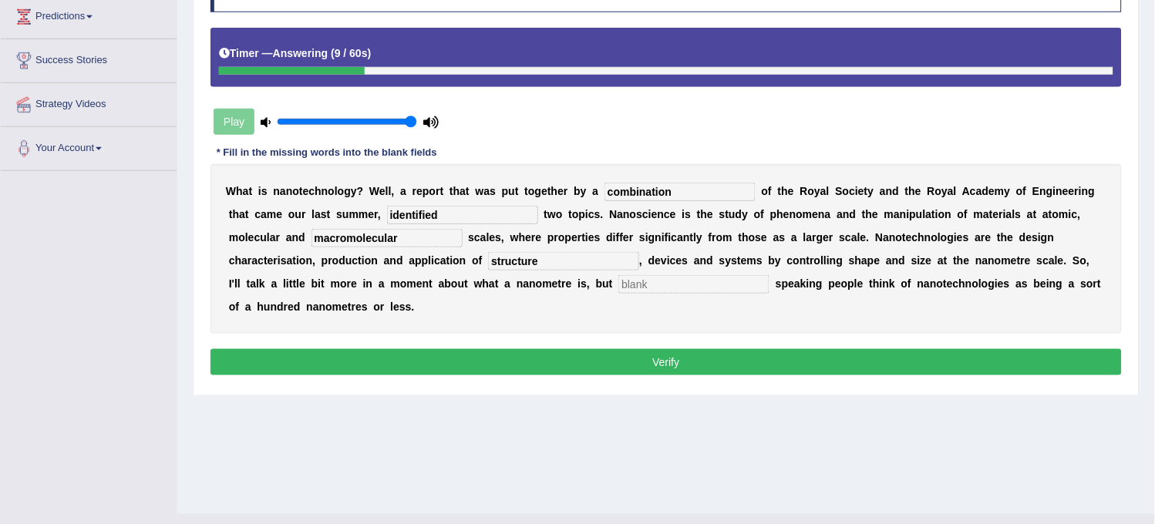
type input "structure"
click at [645, 291] on input "text" at bounding box center [693, 284] width 151 height 19
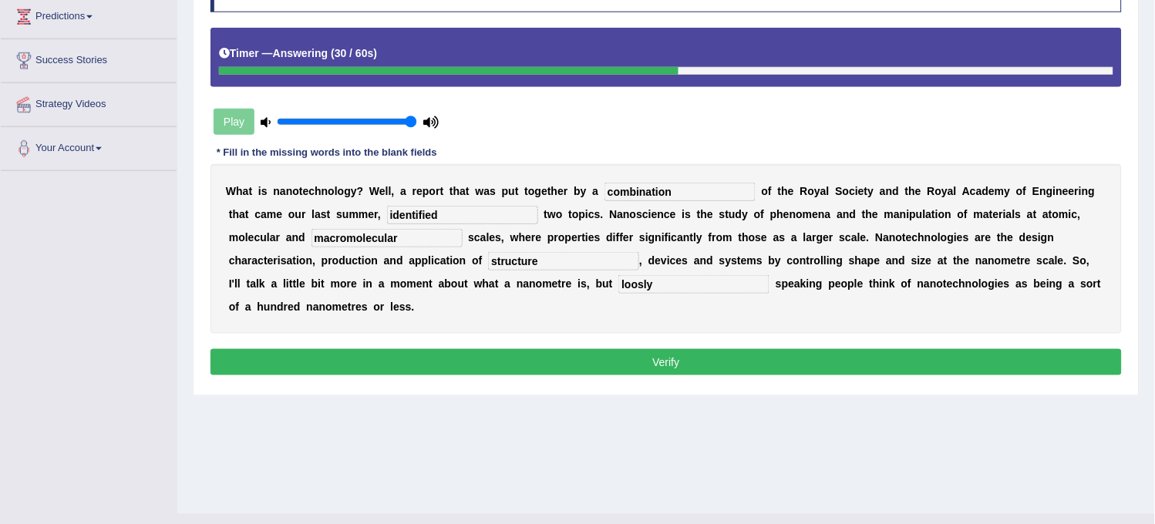
click at [641, 305] on div "W h a t i s n a n o t e c h n o l o g y ? W e l l , a r e p o r t t h a t w a s…" at bounding box center [665, 249] width 911 height 170
click at [661, 275] on input "loosly" at bounding box center [693, 284] width 151 height 19
type input "loosely"
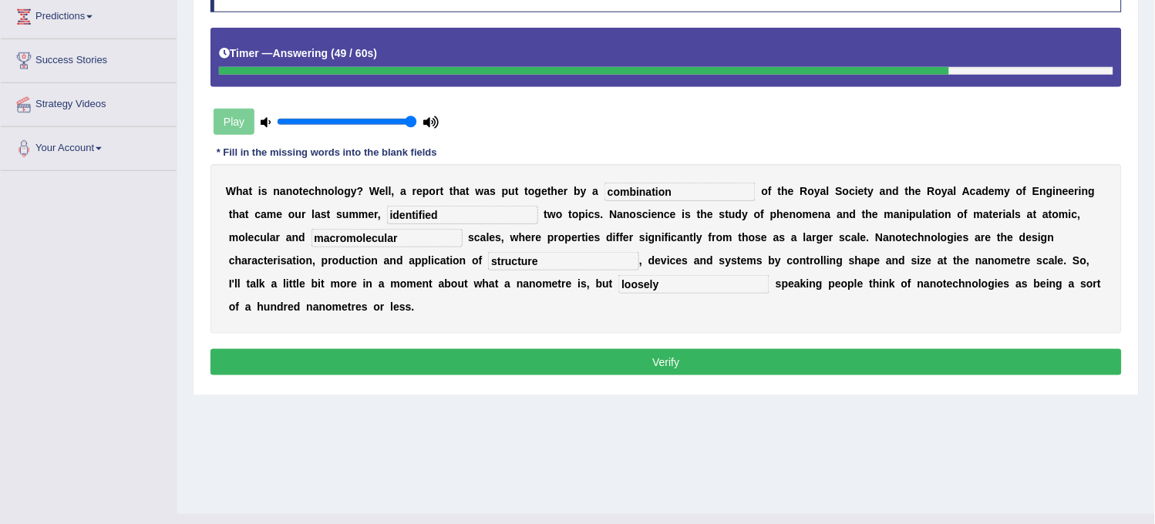
click at [628, 366] on button "Verify" at bounding box center [665, 362] width 911 height 26
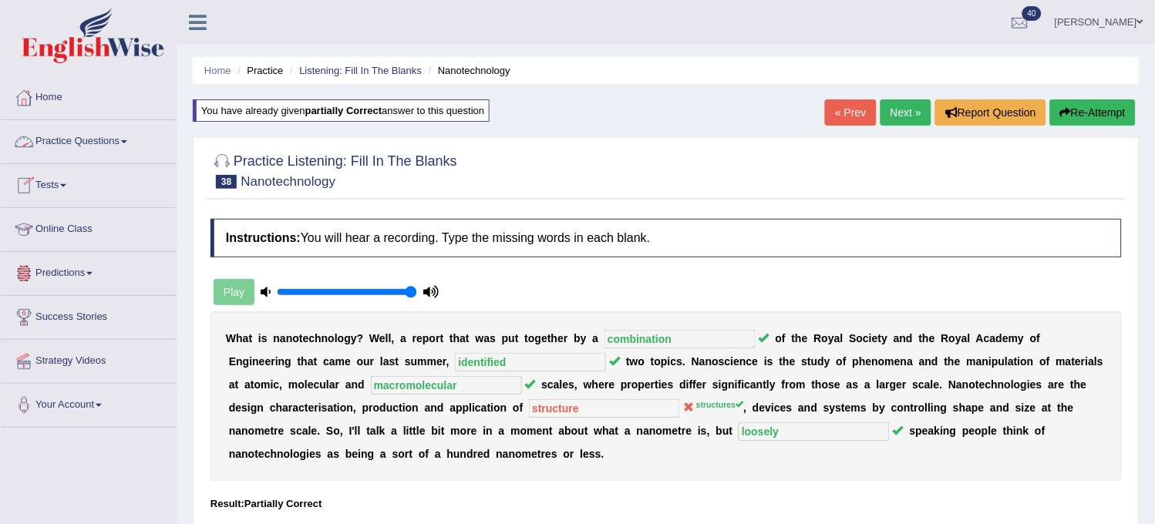
click at [149, 151] on link "Practice Questions" at bounding box center [89, 139] width 176 height 39
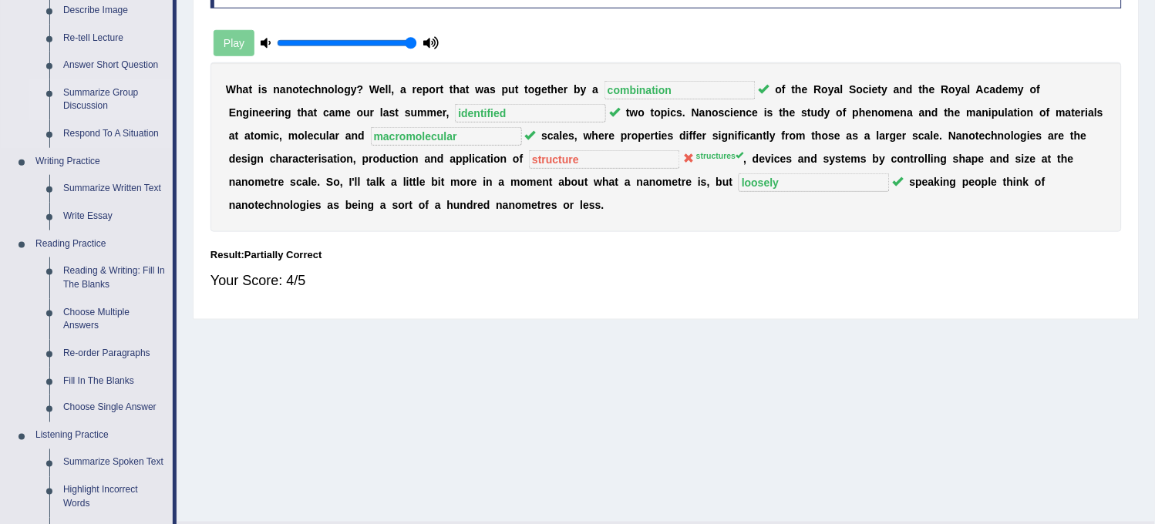
scroll to position [257, 0]
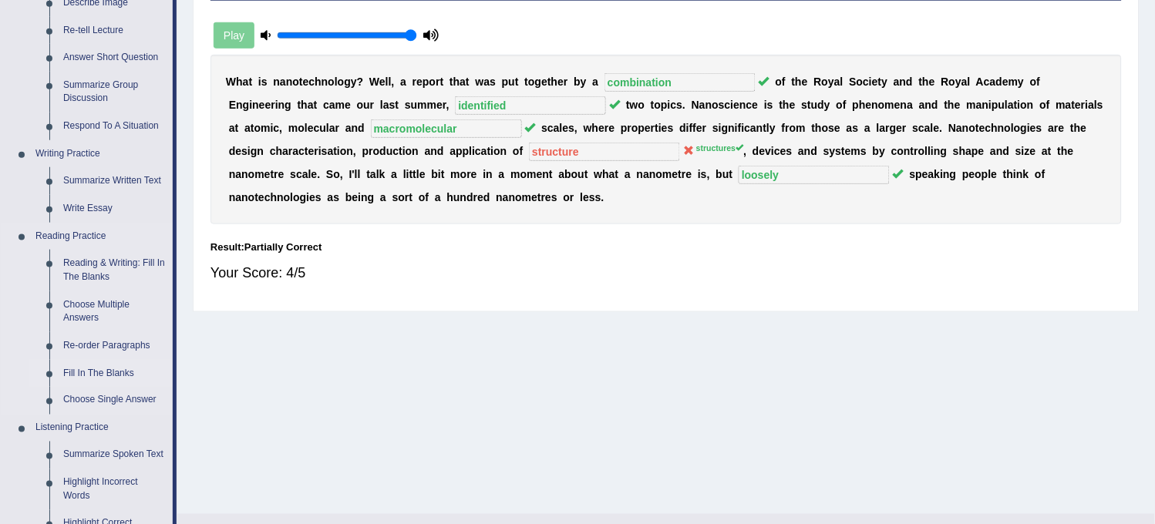
click at [114, 370] on link "Fill In The Blanks" at bounding box center [114, 374] width 116 height 28
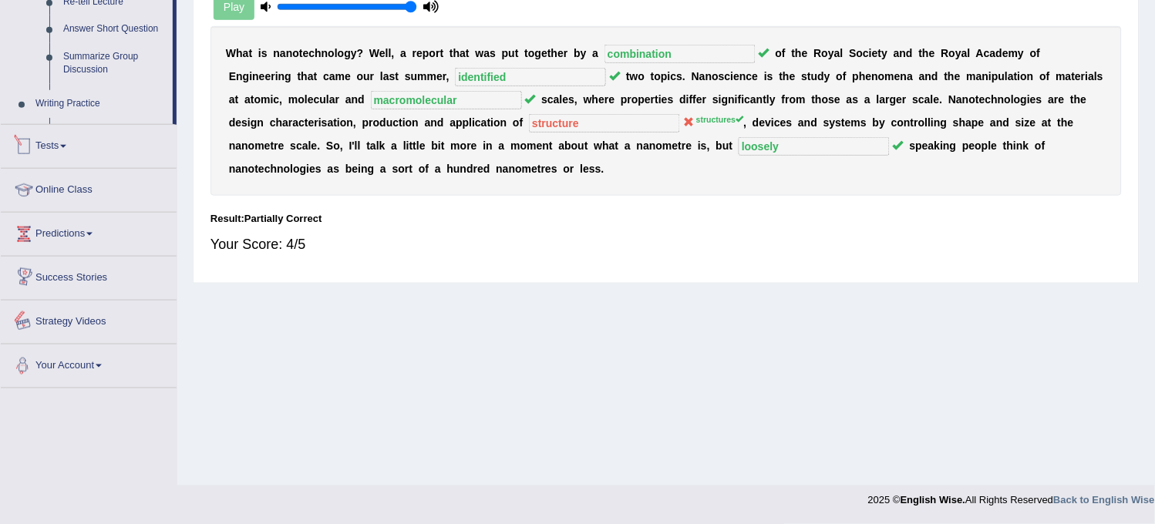
scroll to position [696, 0]
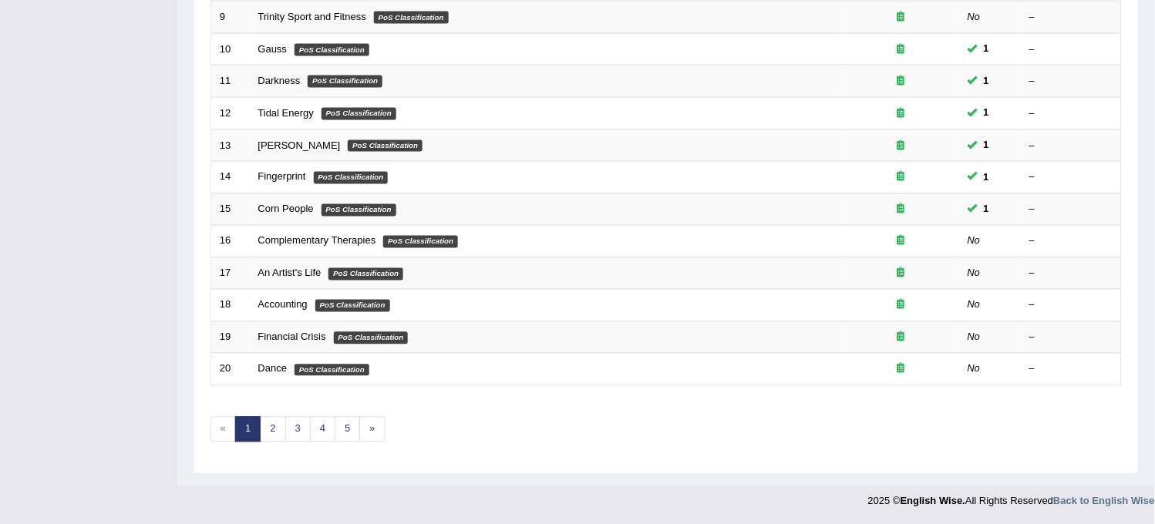
scroll to position [497, 0]
click at [280, 427] on link "2" at bounding box center [272, 428] width 25 height 25
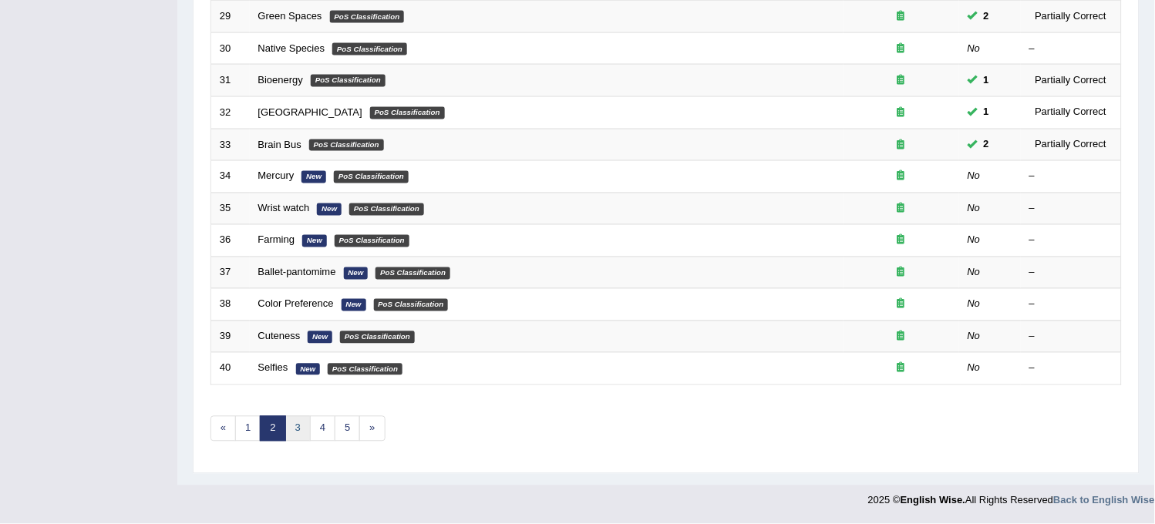
click at [297, 424] on link "3" at bounding box center [297, 428] width 25 height 25
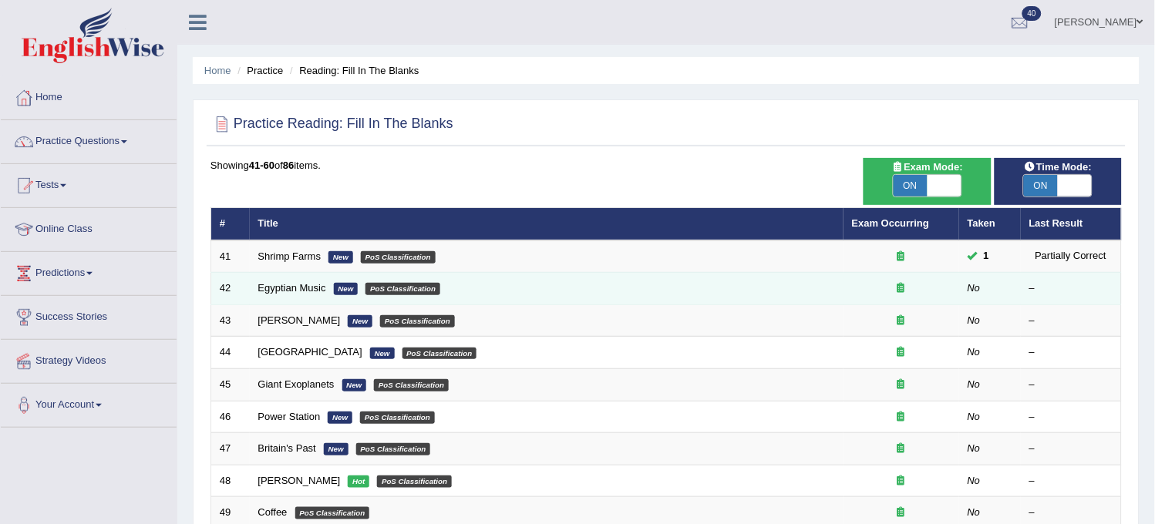
click at [287, 293] on td "Egyptian Music New PoS Classification" at bounding box center [547, 289] width 594 height 32
click at [281, 285] on link "Egyptian Music" at bounding box center [292, 288] width 68 height 12
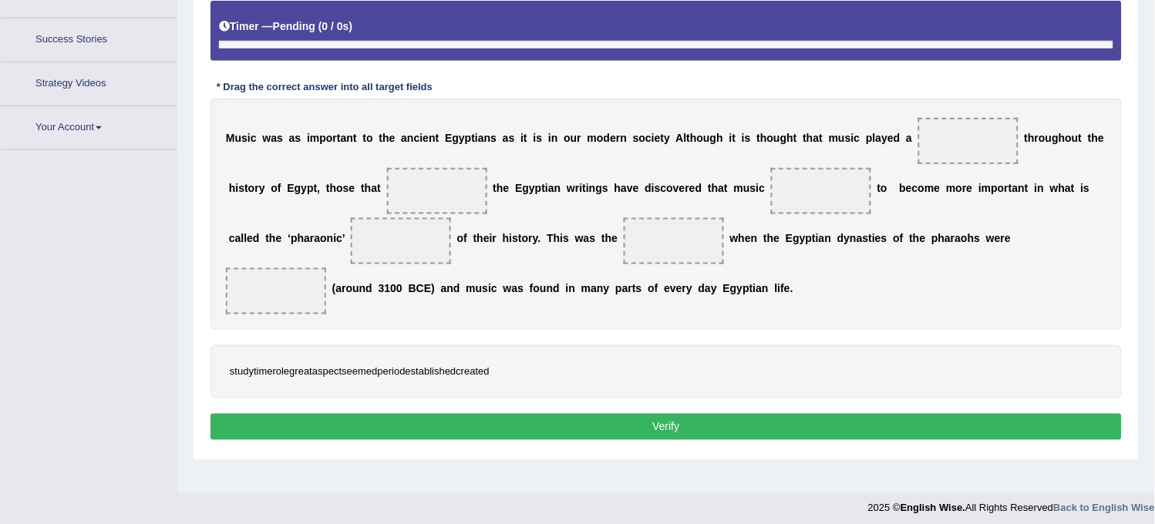
scroll to position [285, 0]
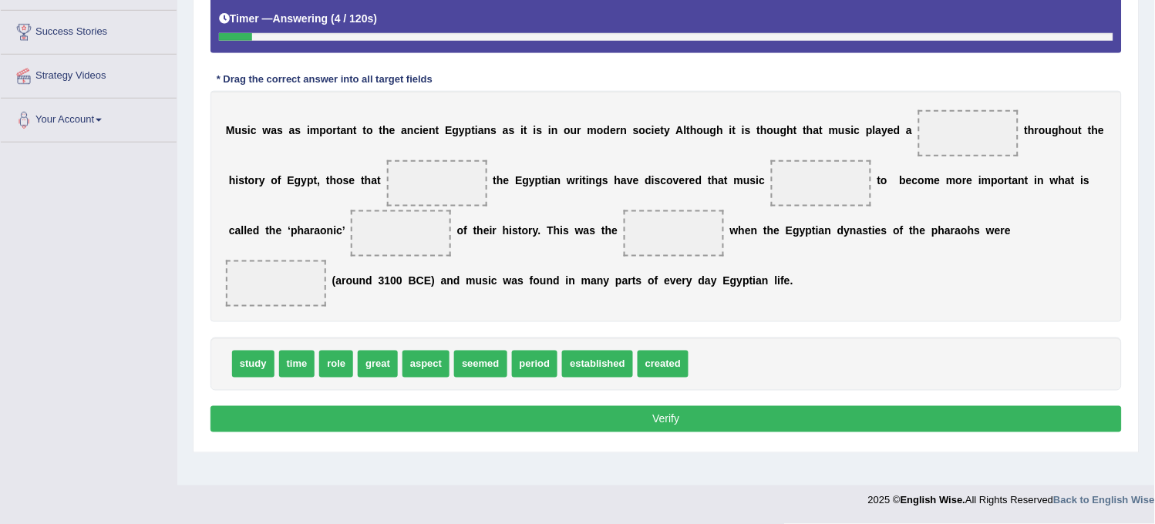
click at [332, 366] on span "role" at bounding box center [336, 364] width 34 height 27
drag, startPoint x: 332, startPoint y: 366, endPoint x: 979, endPoint y: 141, distance: 685.0
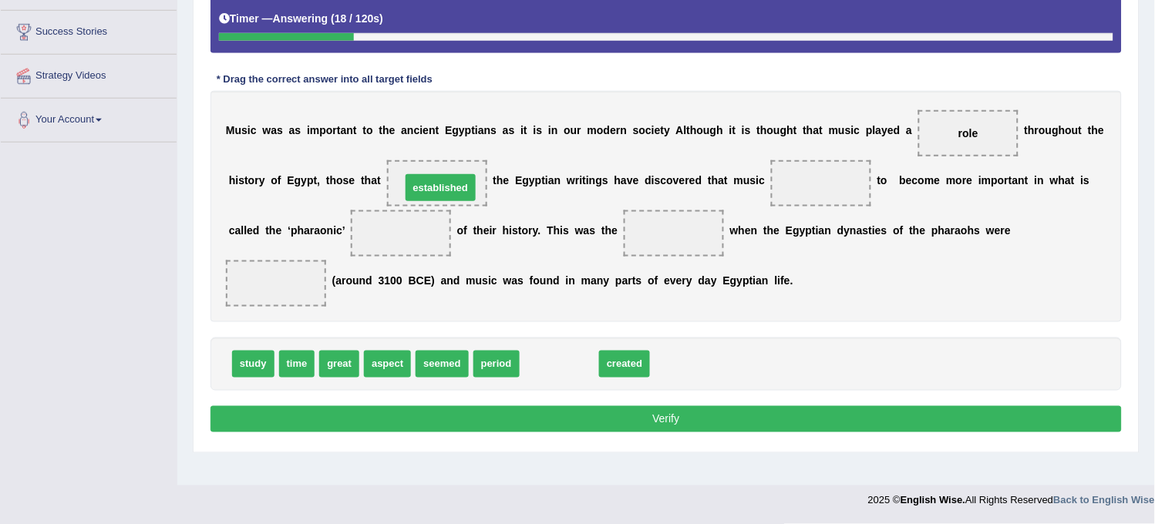
drag, startPoint x: 545, startPoint y: 366, endPoint x: 426, endPoint y: 189, distance: 213.4
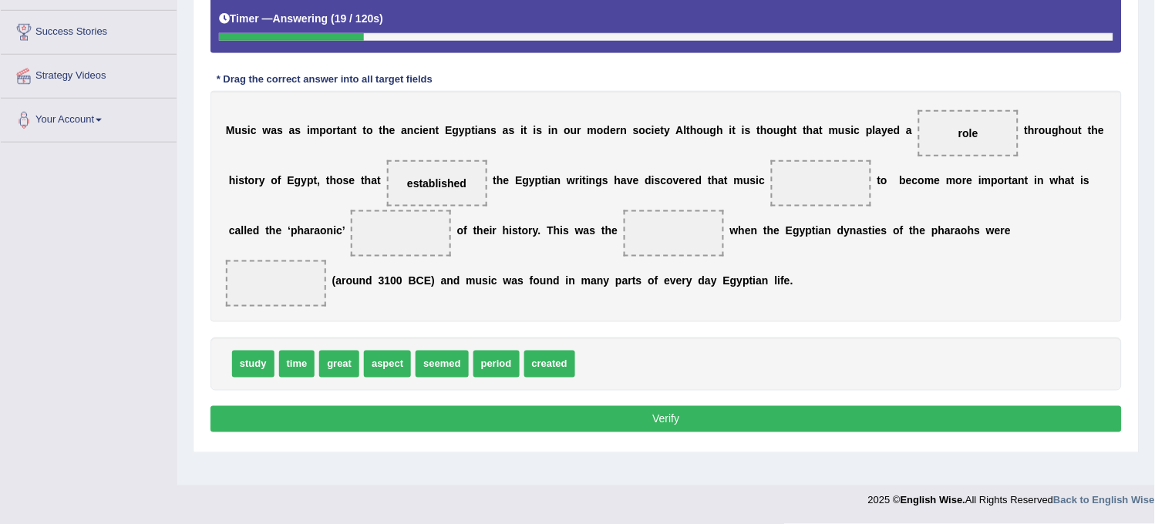
click at [426, 188] on span "established" at bounding box center [437, 183] width 100 height 46
drag, startPoint x: 426, startPoint y: 188, endPoint x: 554, endPoint y: 388, distance: 236.8
click at [554, 388] on div "Instructions: In the text below some words are missing. Drag words from the box…" at bounding box center [666, 181] width 919 height 527
drag, startPoint x: 557, startPoint y: 366, endPoint x: 458, endPoint y: 186, distance: 206.0
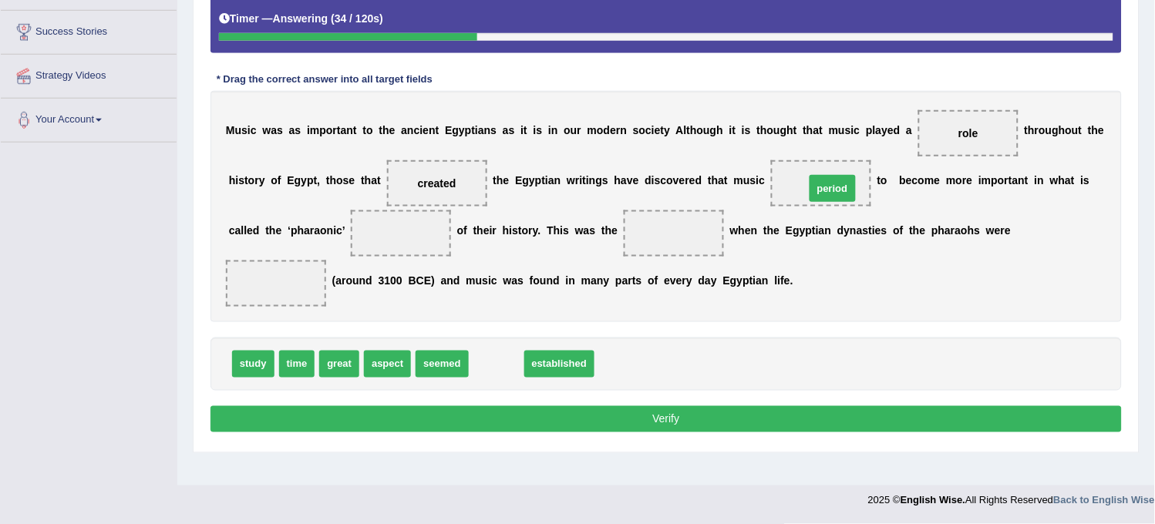
drag, startPoint x: 491, startPoint y: 372, endPoint x: 827, endPoint y: 197, distance: 379.4
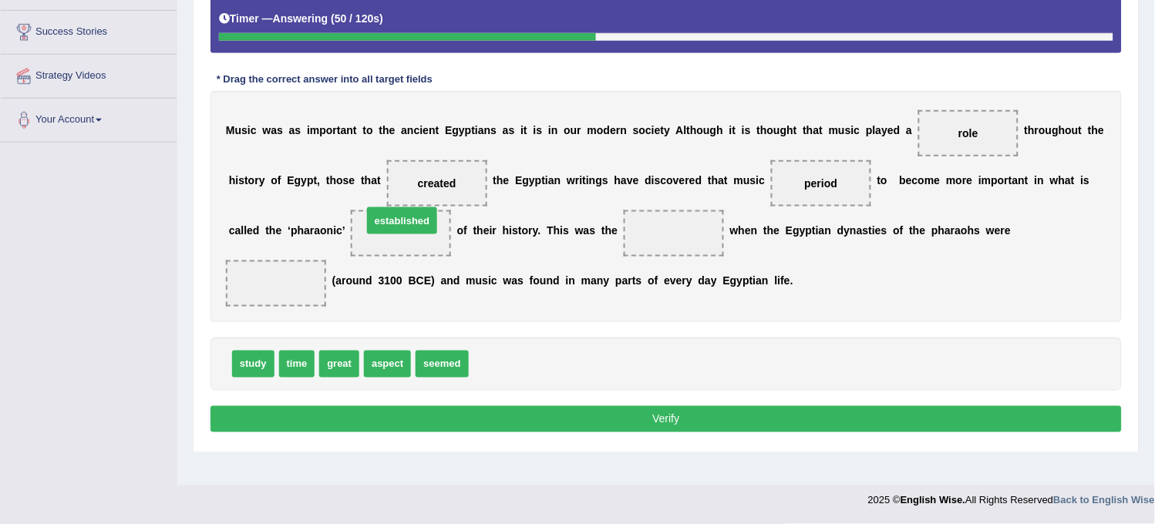
drag, startPoint x: 525, startPoint y: 365, endPoint x: 421, endPoint y: 231, distance: 169.8
drag, startPoint x: 392, startPoint y: 369, endPoint x: 409, endPoint y: 252, distance: 117.7
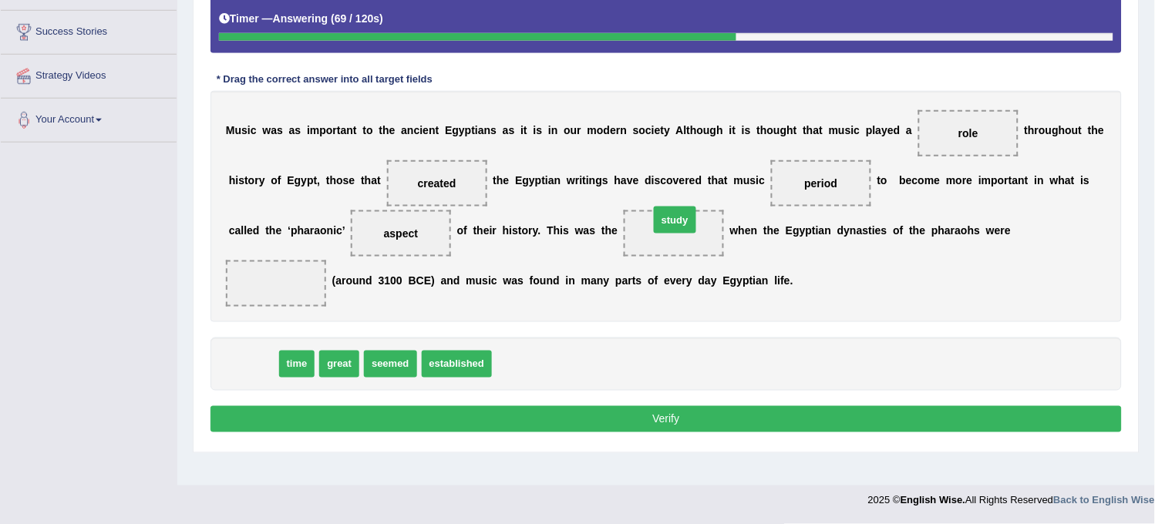
drag, startPoint x: 260, startPoint y: 370, endPoint x: 681, endPoint y: 231, distance: 443.3
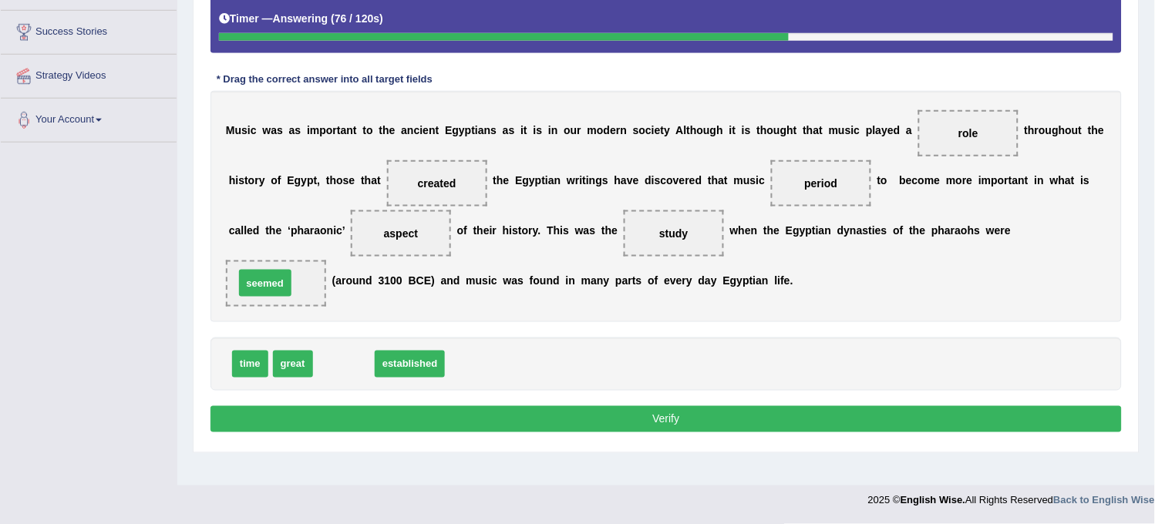
drag, startPoint x: 347, startPoint y: 366, endPoint x: 276, endPoint y: 284, distance: 108.8
click at [397, 429] on button "Verify" at bounding box center [665, 419] width 911 height 26
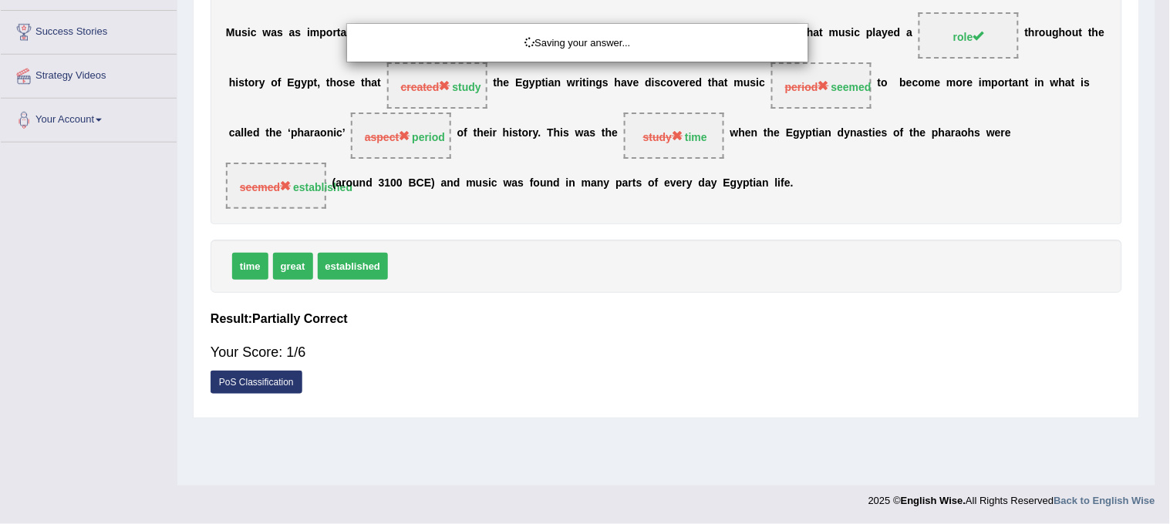
click at [397, 429] on div "Saving your answer..." at bounding box center [585, 262] width 1170 height 524
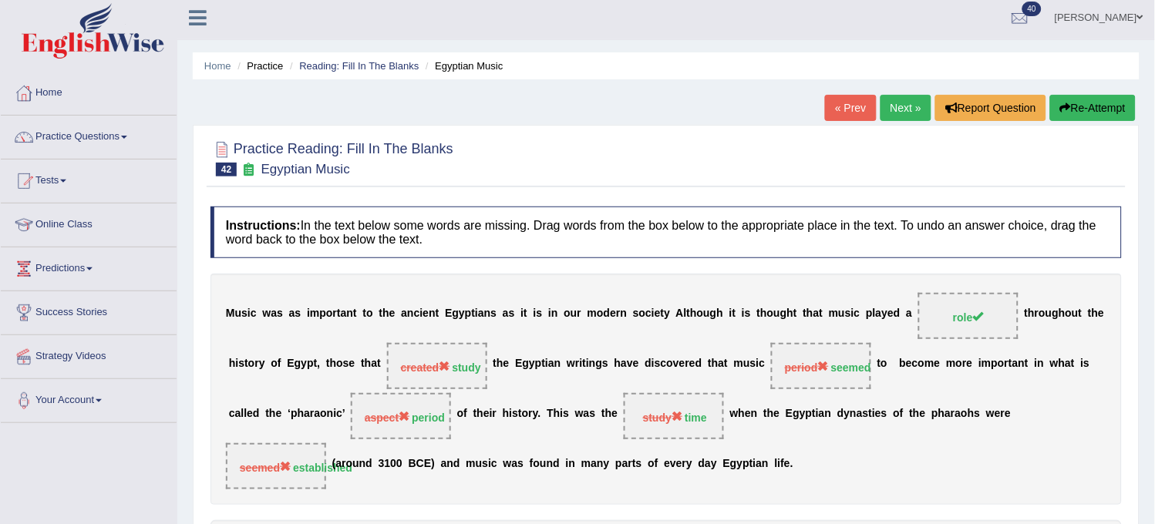
scroll to position [0, 0]
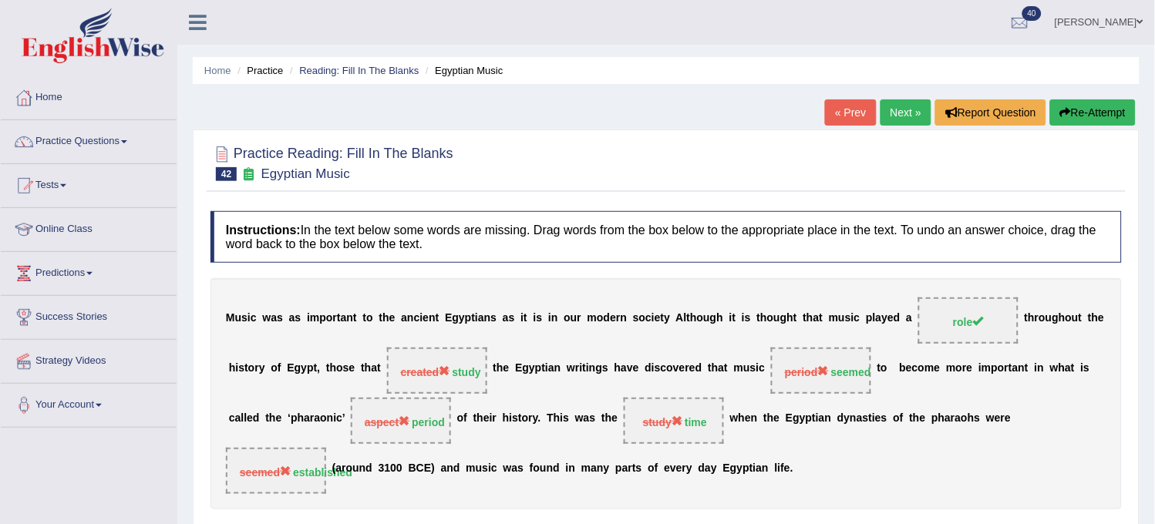
click at [1067, 120] on button "Re-Attempt" at bounding box center [1093, 112] width 86 height 26
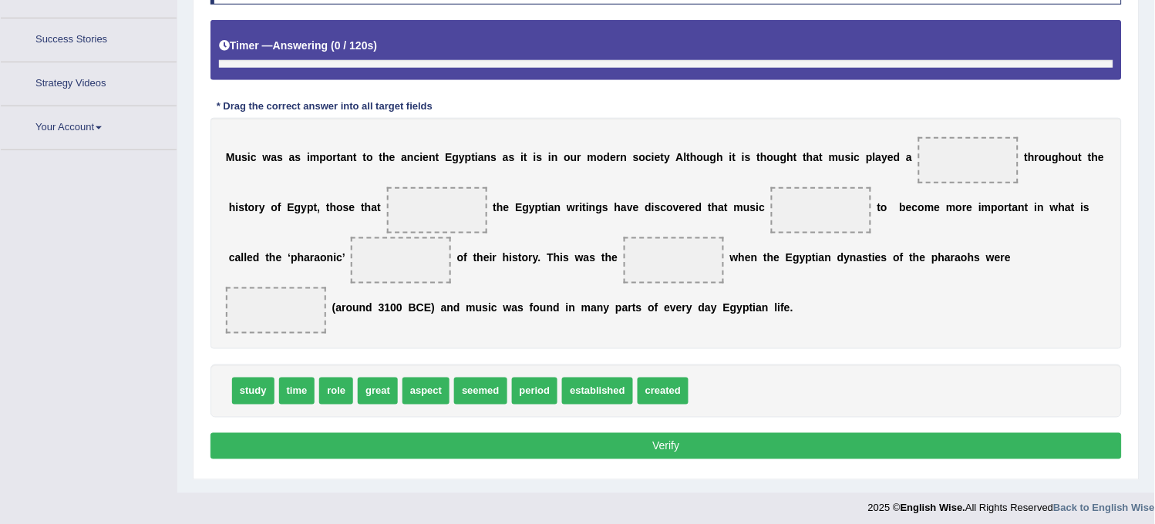
scroll to position [285, 0]
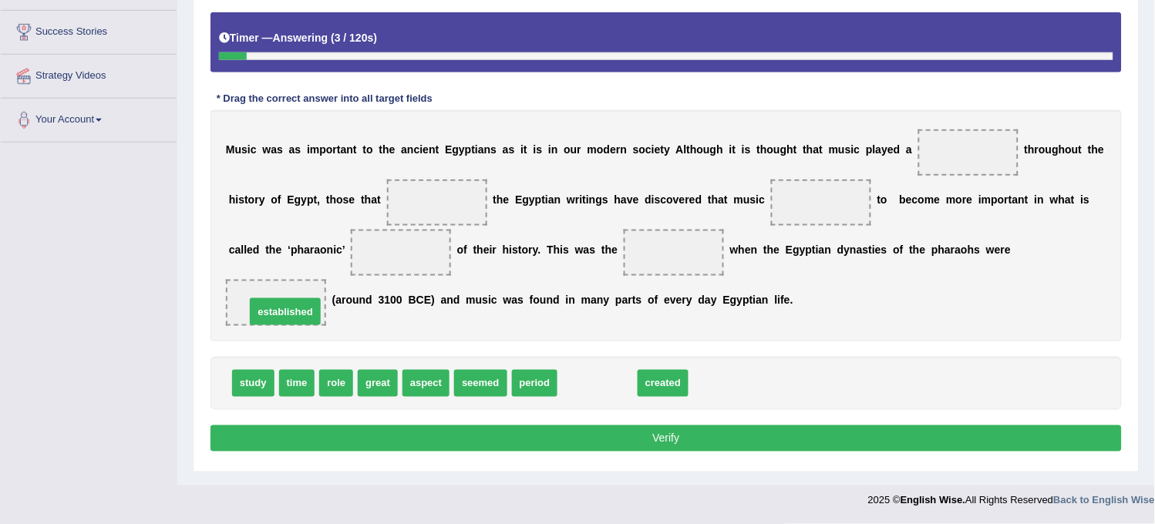
drag, startPoint x: 598, startPoint y: 389, endPoint x: 275, endPoint y: 318, distance: 330.2
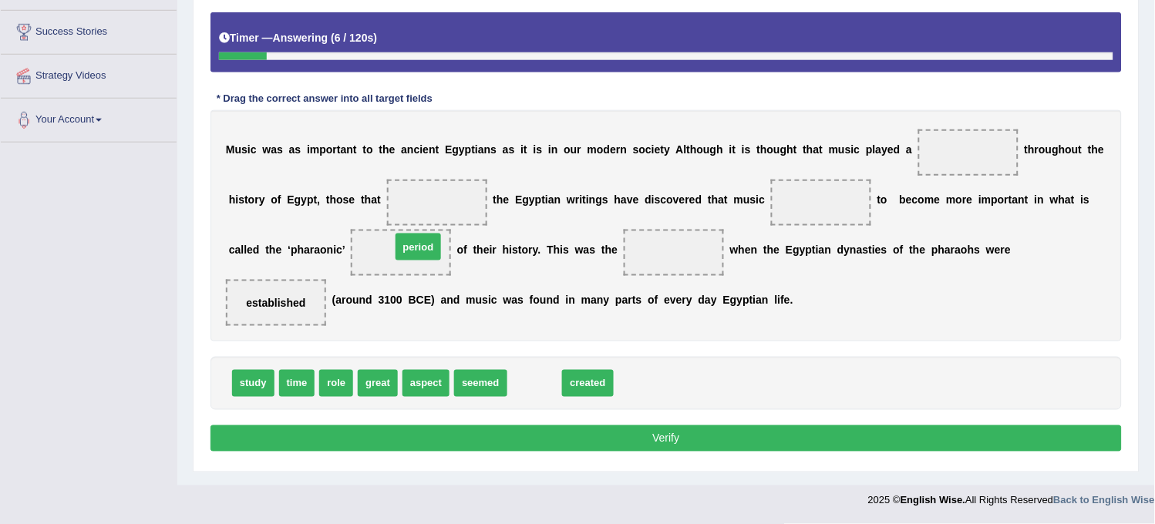
drag, startPoint x: 533, startPoint y: 381, endPoint x: 407, endPoint y: 252, distance: 179.9
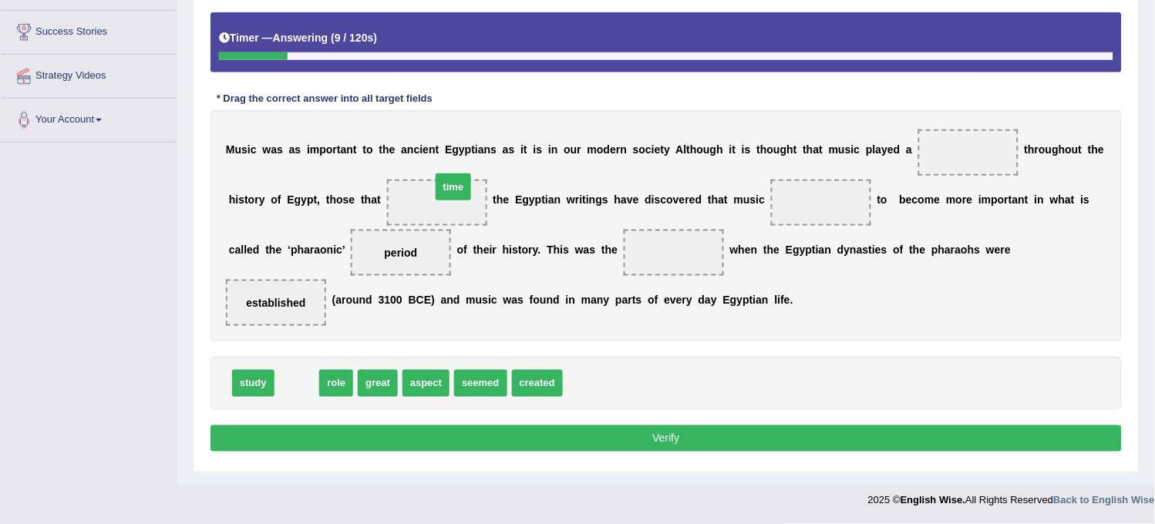
drag, startPoint x: 304, startPoint y: 386, endPoint x: 455, endPoint y: 185, distance: 251.1
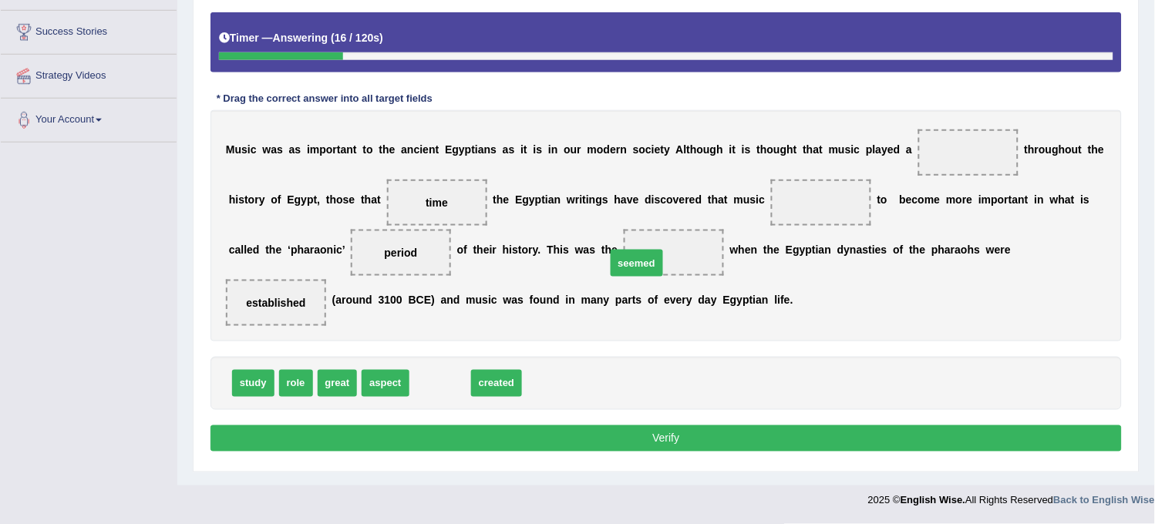
drag, startPoint x: 442, startPoint y: 376, endPoint x: 671, endPoint y: 254, distance: 259.4
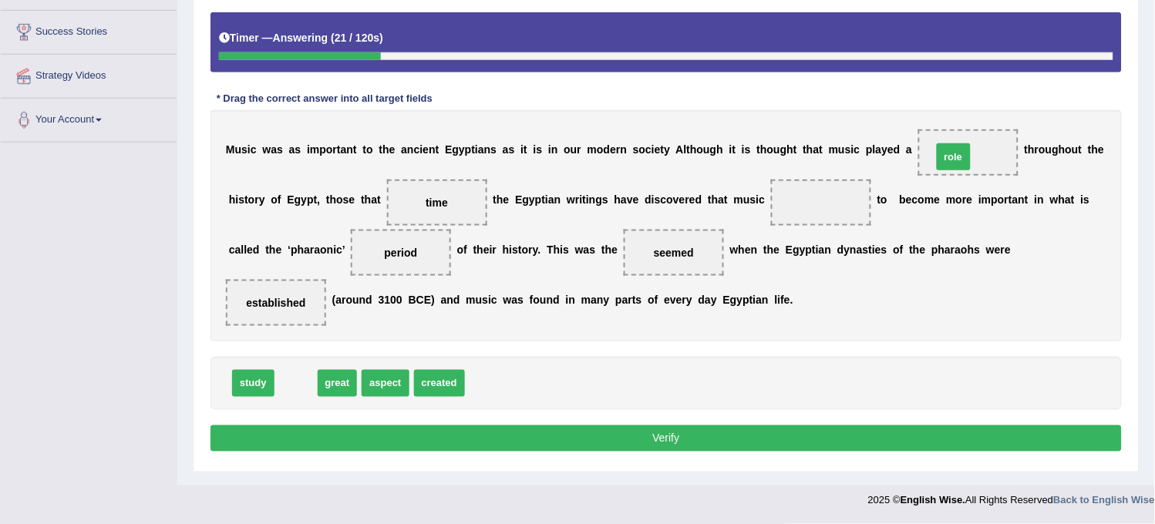
drag, startPoint x: 296, startPoint y: 383, endPoint x: 955, endPoint y: 157, distance: 696.1
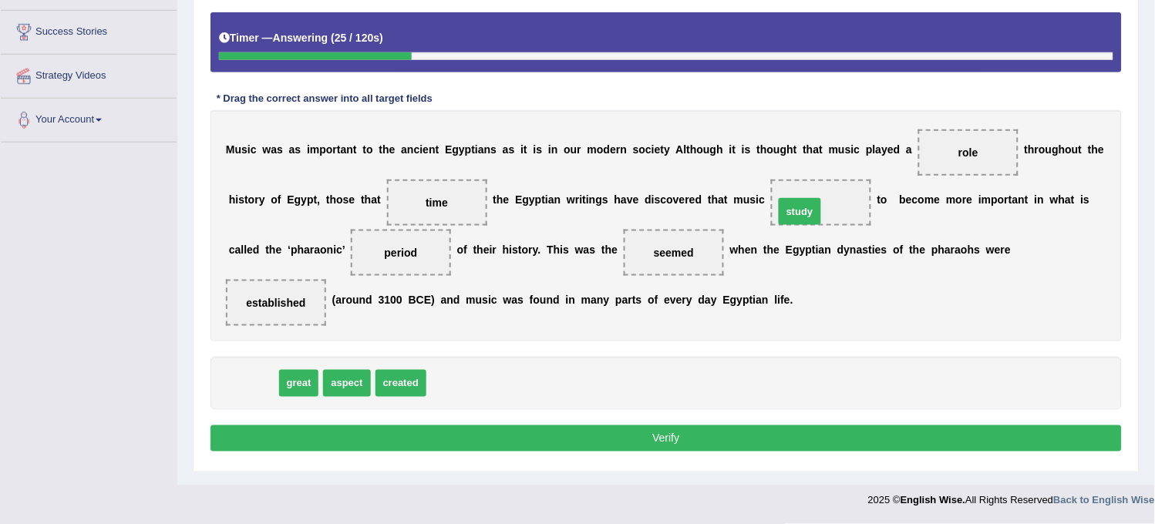
drag, startPoint x: 253, startPoint y: 375, endPoint x: 803, endPoint y: 187, distance: 580.8
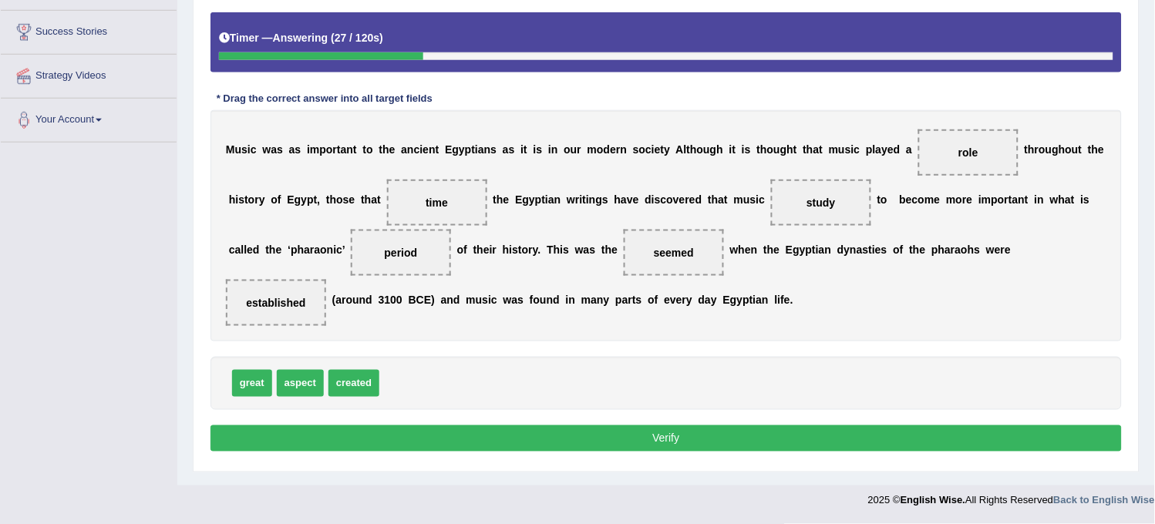
click at [712, 424] on div "Instructions: In the text below some words are missing. Drag words from the box…" at bounding box center [666, 201] width 919 height 527
click at [708, 428] on button "Verify" at bounding box center [665, 439] width 911 height 26
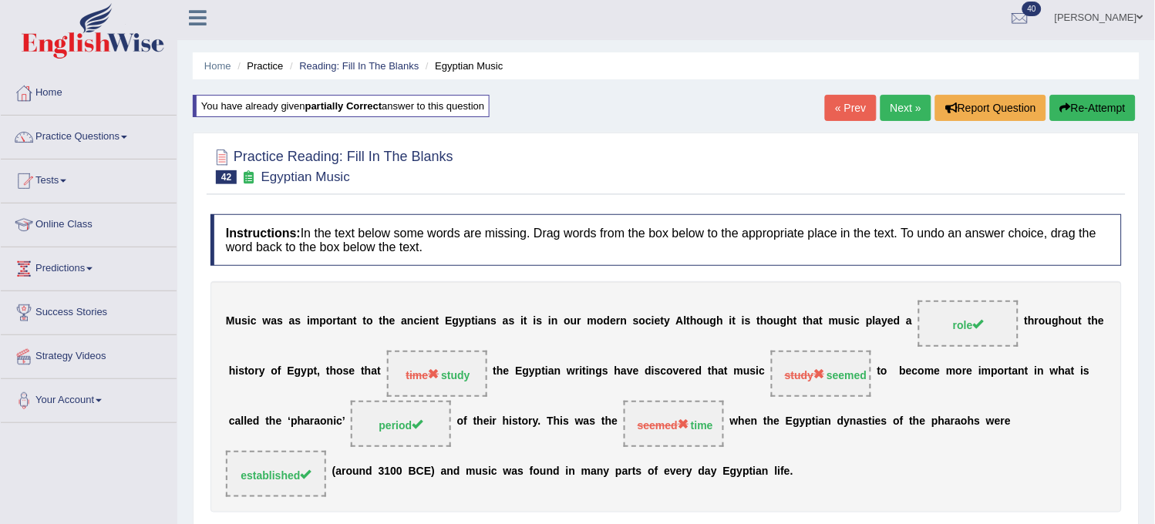
scroll to position [0, 0]
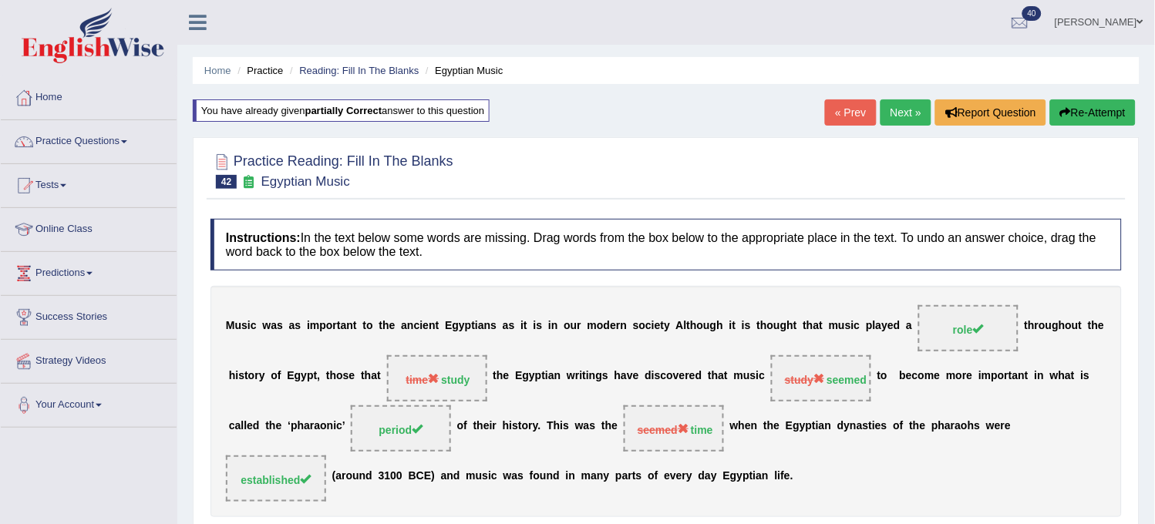
click at [908, 120] on link "Next »" at bounding box center [906, 112] width 51 height 26
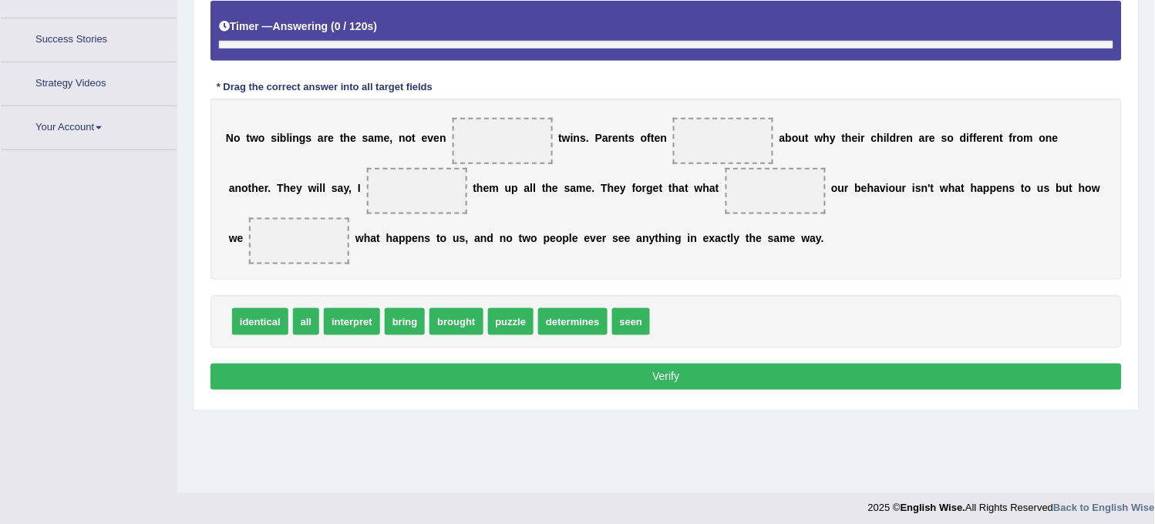
scroll to position [285, 0]
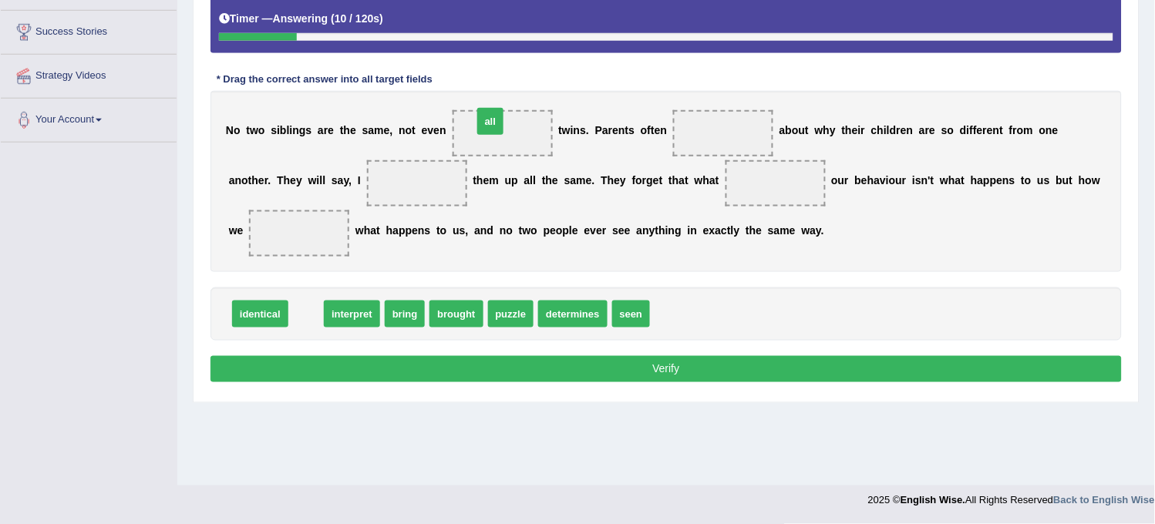
drag, startPoint x: 312, startPoint y: 314, endPoint x: 500, endPoint y: 136, distance: 259.1
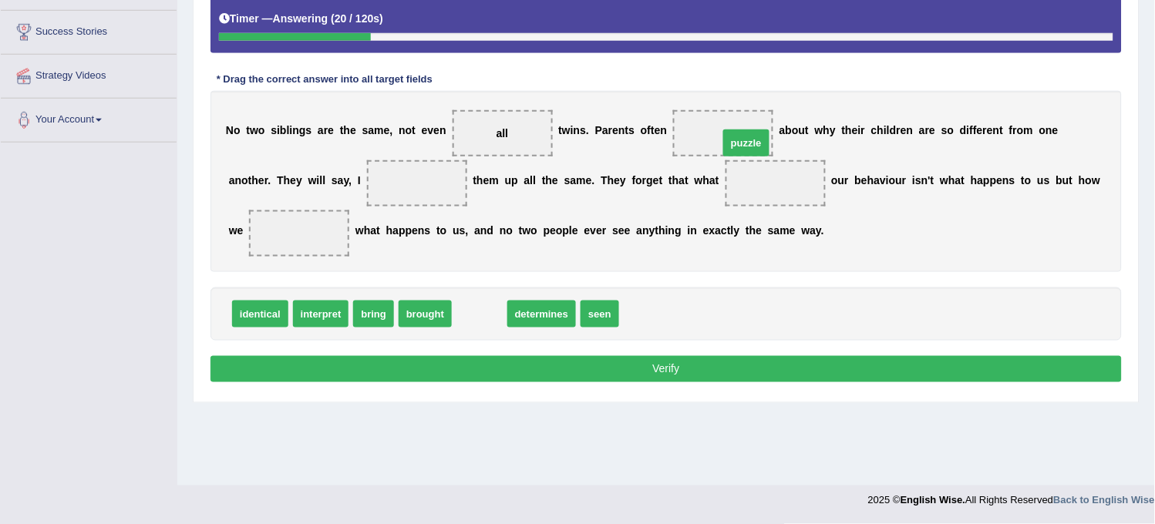
drag, startPoint x: 475, startPoint y: 316, endPoint x: 737, endPoint y: 145, distance: 313.1
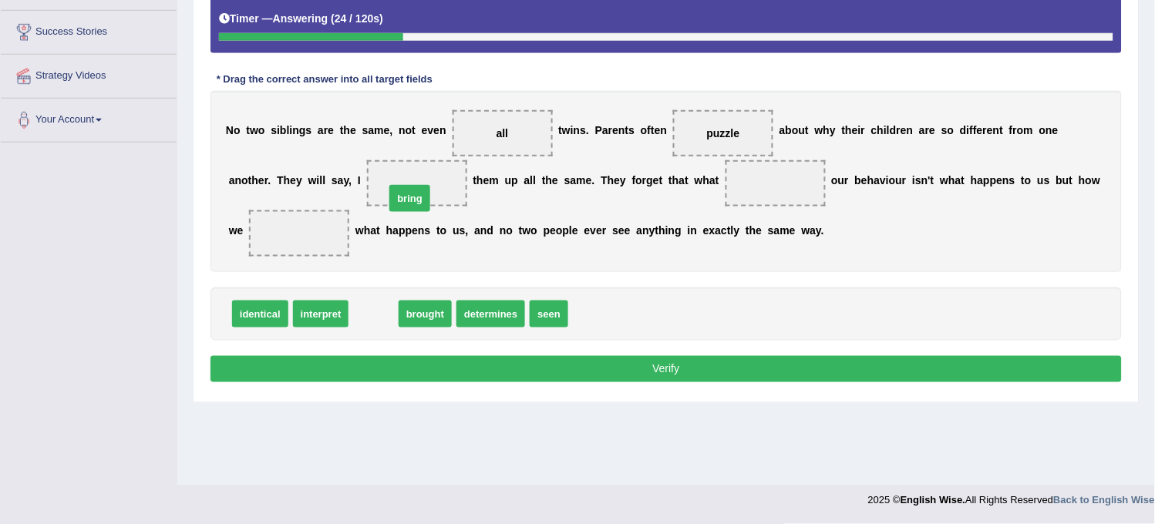
drag, startPoint x: 375, startPoint y: 318, endPoint x: 417, endPoint y: 184, distance: 141.2
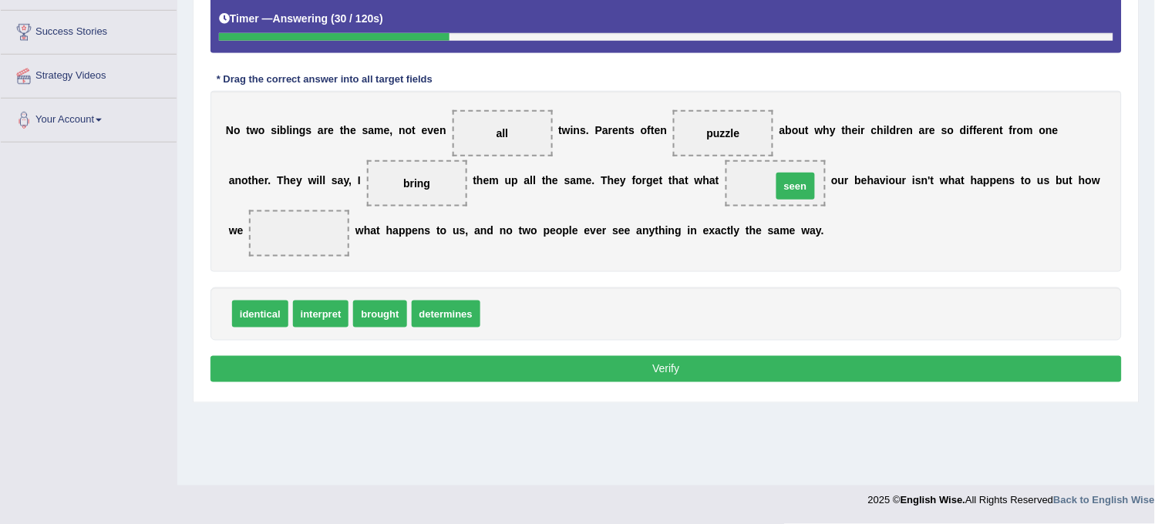
drag, startPoint x: 503, startPoint y: 314, endPoint x: 772, endPoint y: 187, distance: 296.6
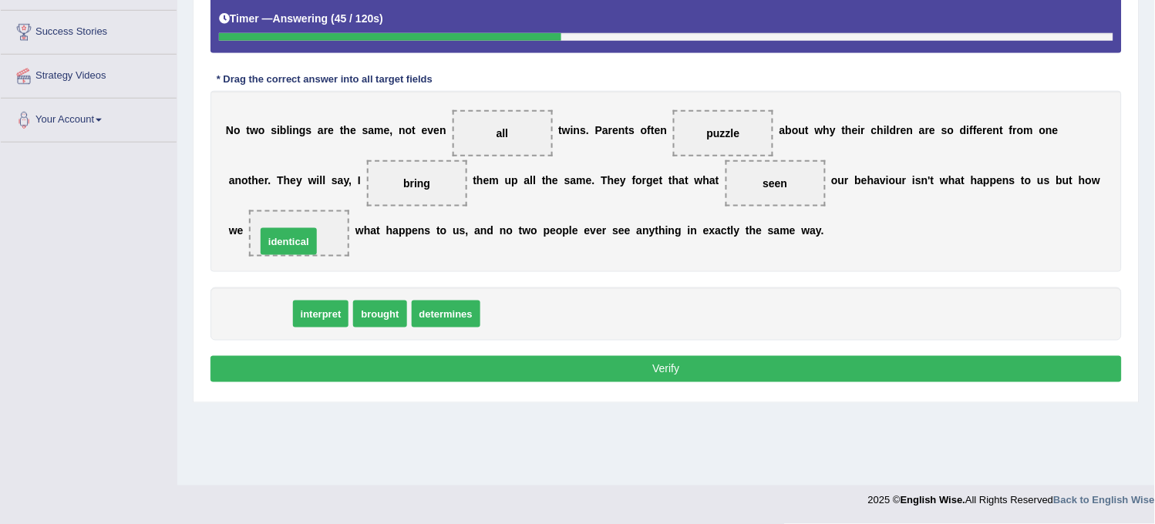
drag, startPoint x: 275, startPoint y: 320, endPoint x: 305, endPoint y: 248, distance: 78.2
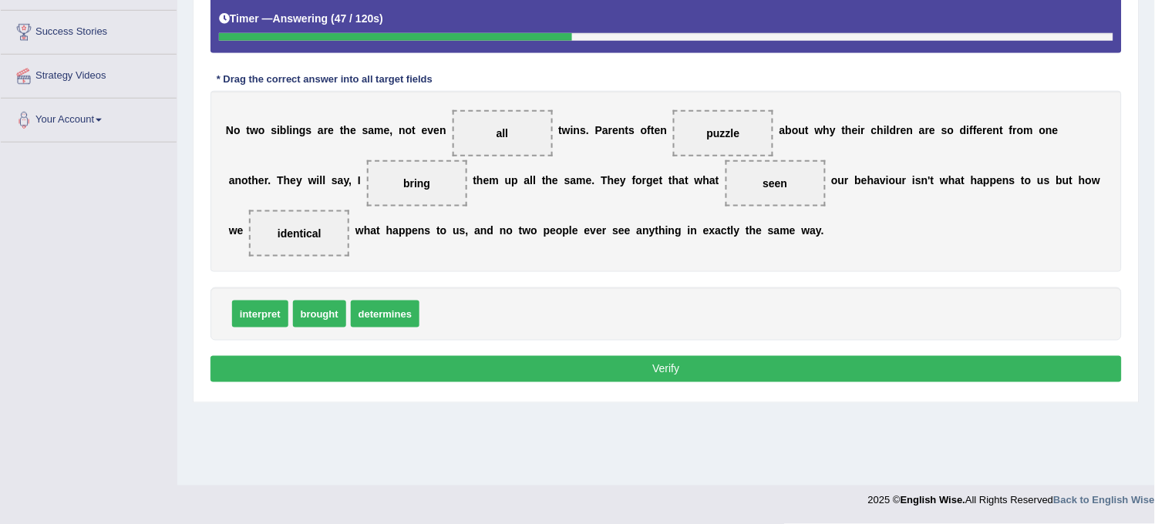
click at [402, 378] on button "Verify" at bounding box center [665, 369] width 911 height 26
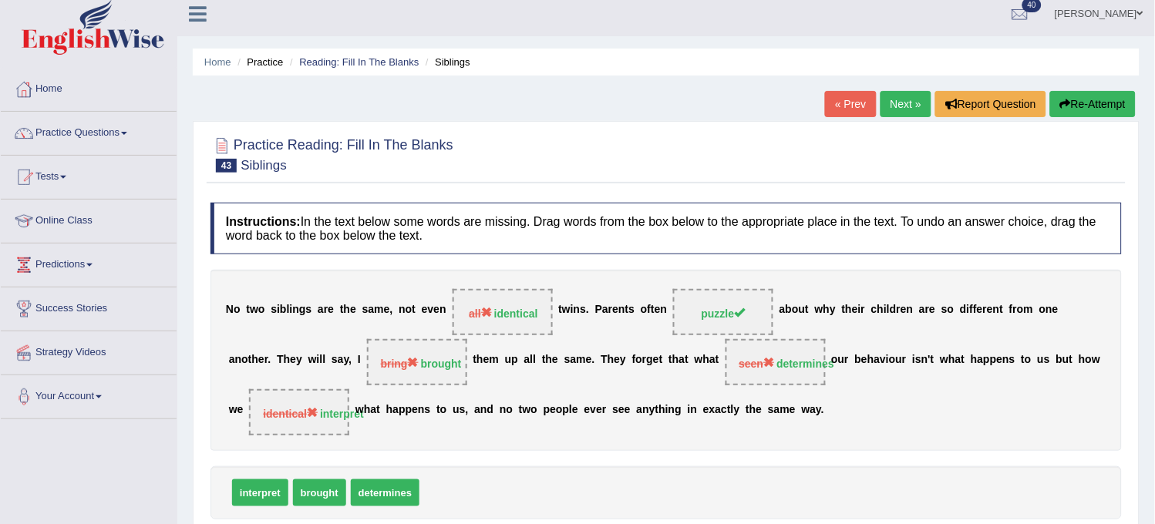
scroll to position [0, 0]
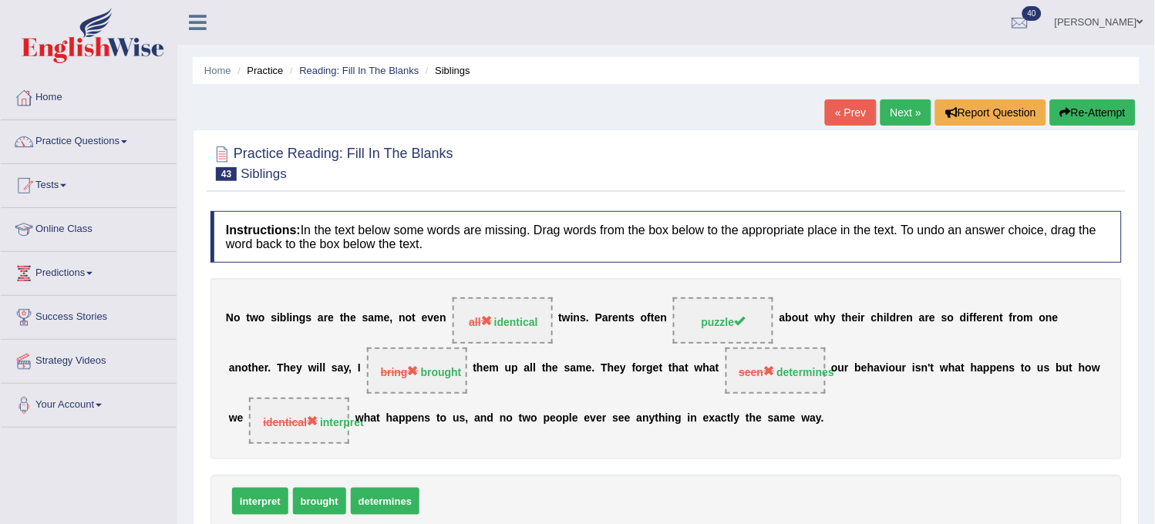
click at [1103, 110] on button "Re-Attempt" at bounding box center [1093, 112] width 86 height 26
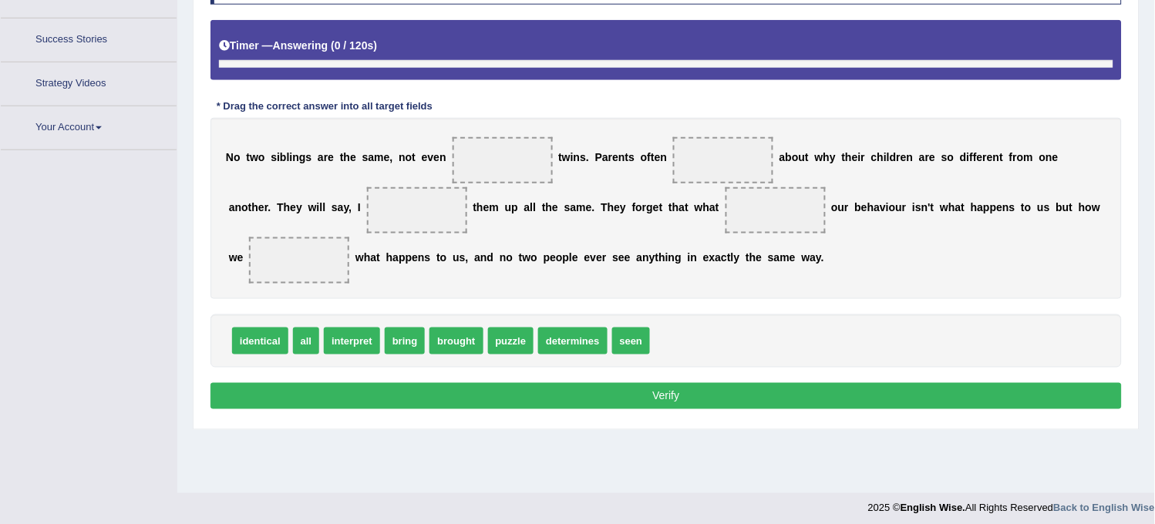
scroll to position [285, 0]
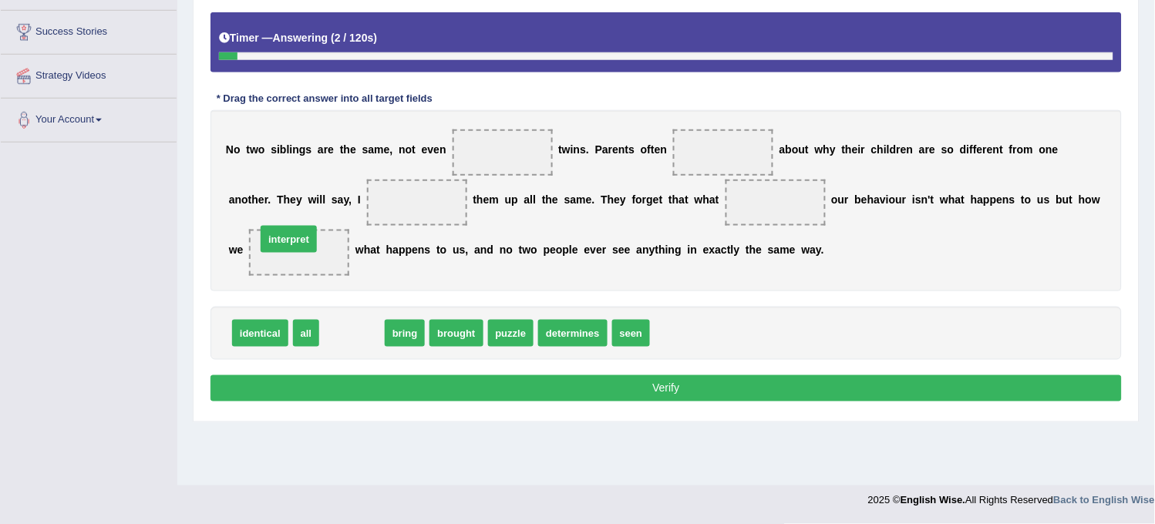
drag, startPoint x: 347, startPoint y: 335, endPoint x: 291, endPoint y: 251, distance: 100.7
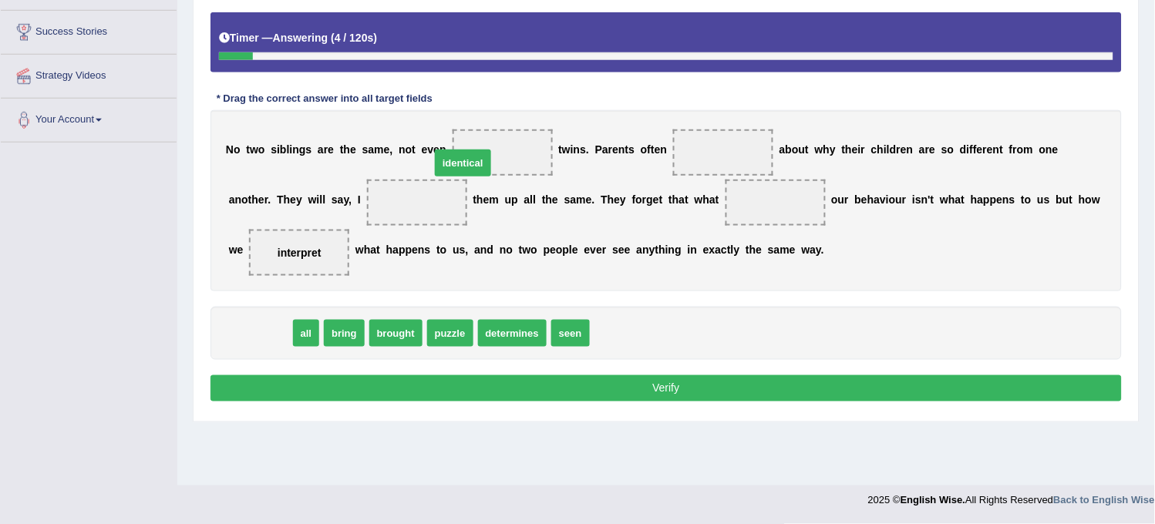
drag, startPoint x: 251, startPoint y: 343, endPoint x: 455, endPoint y: 173, distance: 266.1
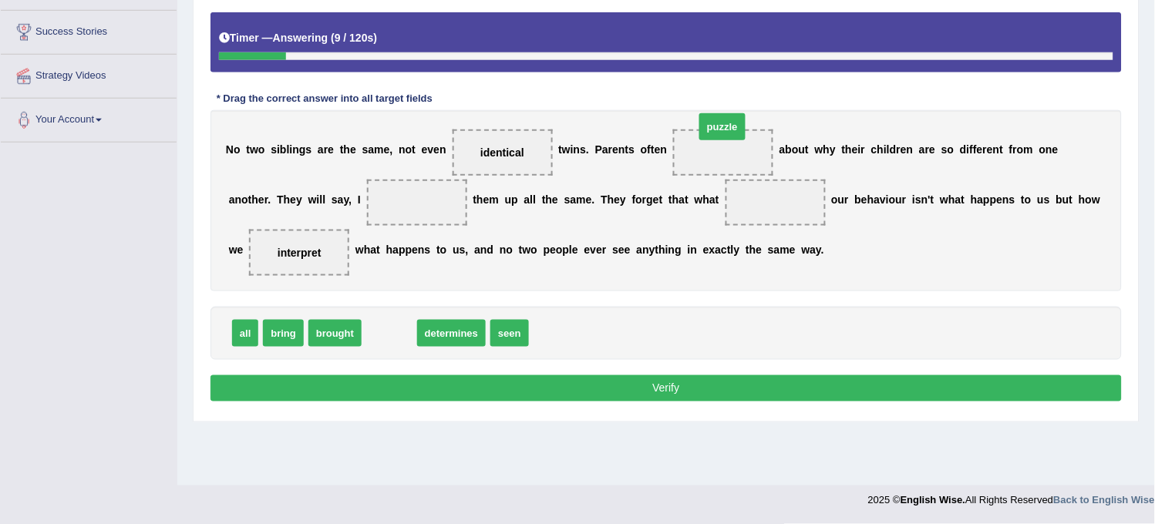
drag, startPoint x: 403, startPoint y: 339, endPoint x: 736, endPoint y: 133, distance: 392.0
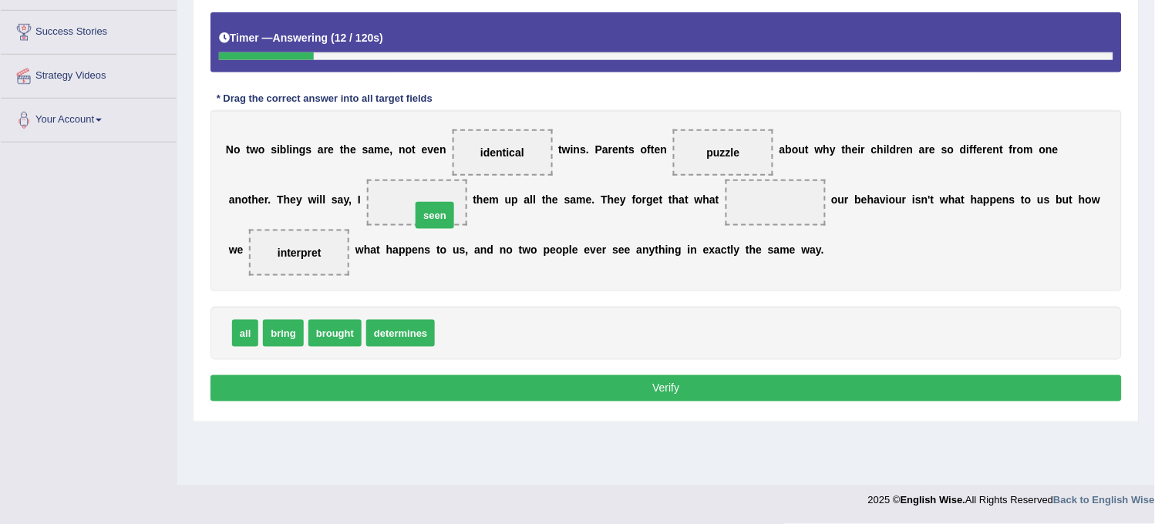
drag, startPoint x: 460, startPoint y: 332, endPoint x: 432, endPoint y: 212, distance: 123.6
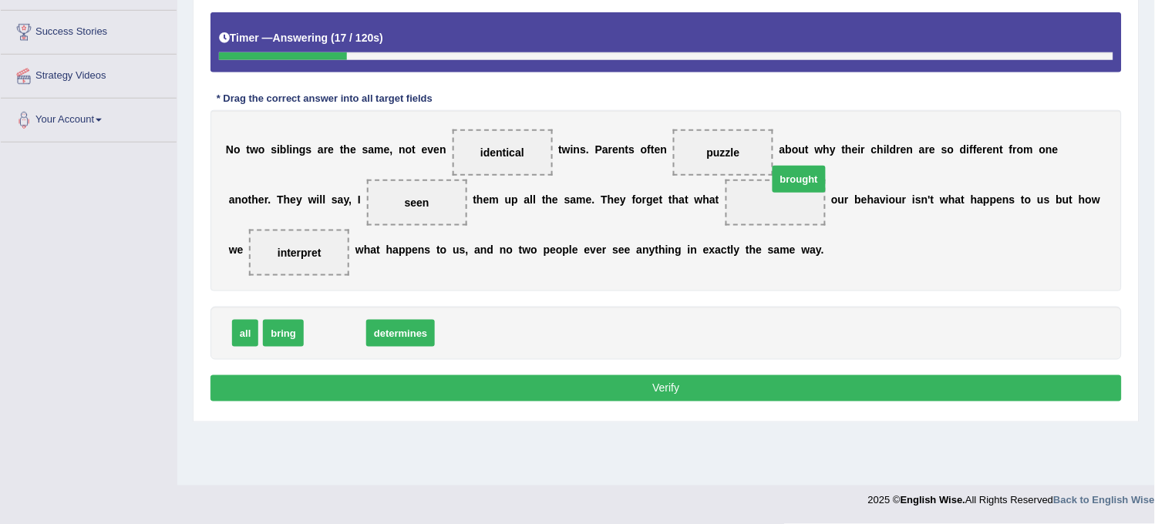
drag, startPoint x: 340, startPoint y: 341, endPoint x: 773, endPoint y: 217, distance: 450.5
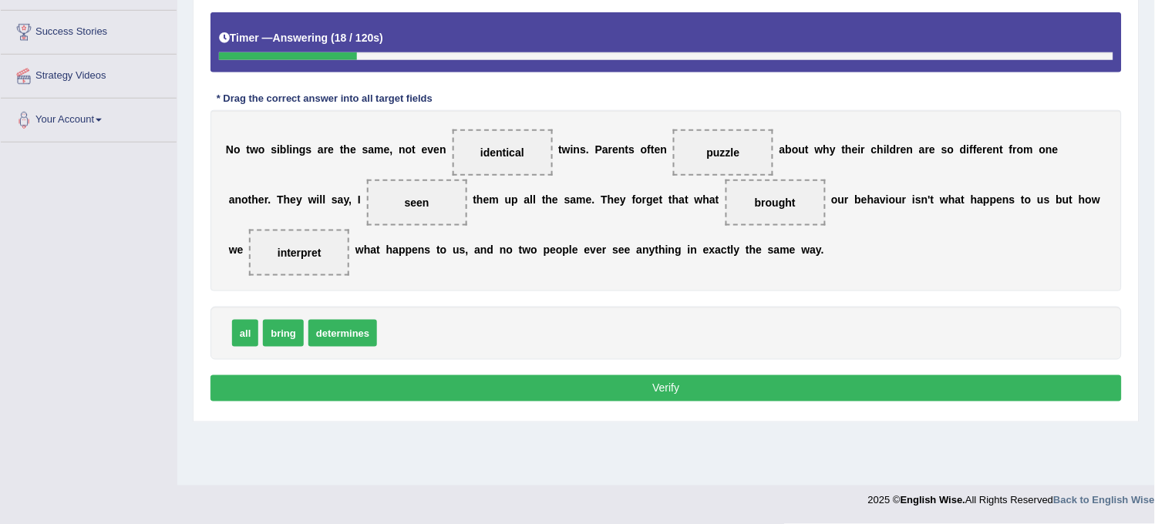
click at [638, 395] on button "Verify" at bounding box center [665, 388] width 911 height 26
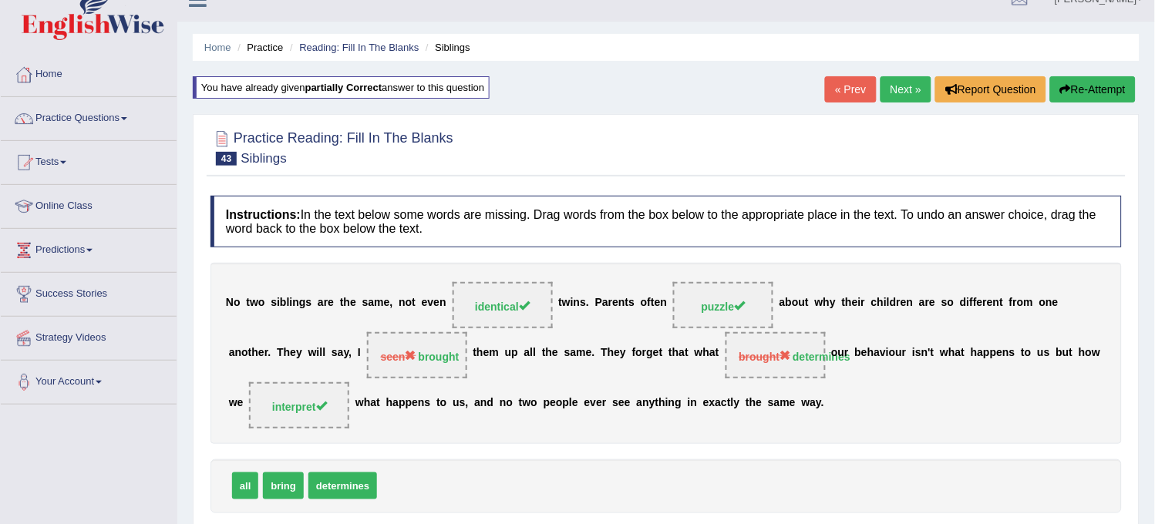
scroll to position [0, 0]
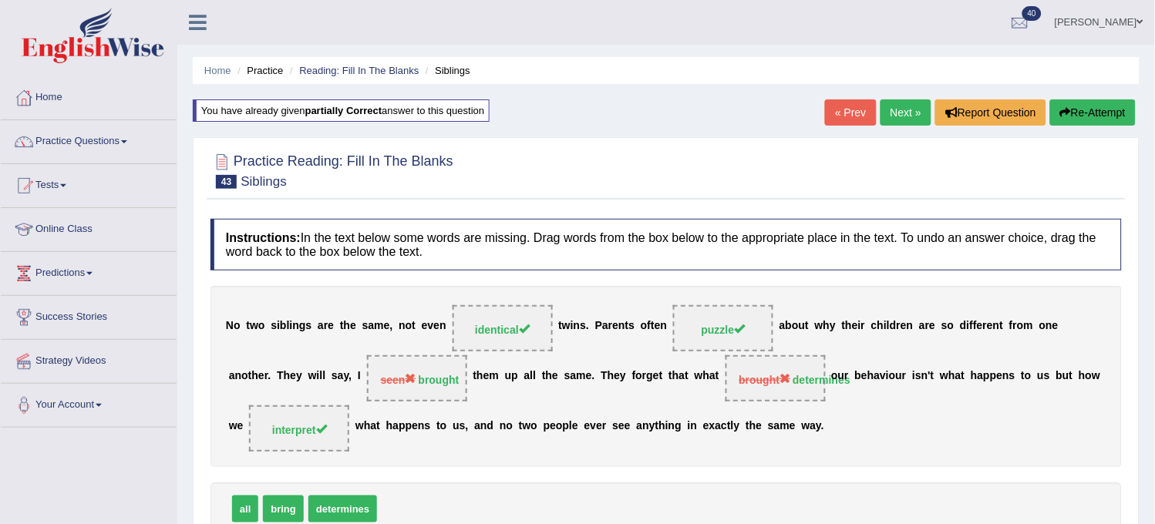
click at [891, 117] on link "Next »" at bounding box center [906, 112] width 51 height 26
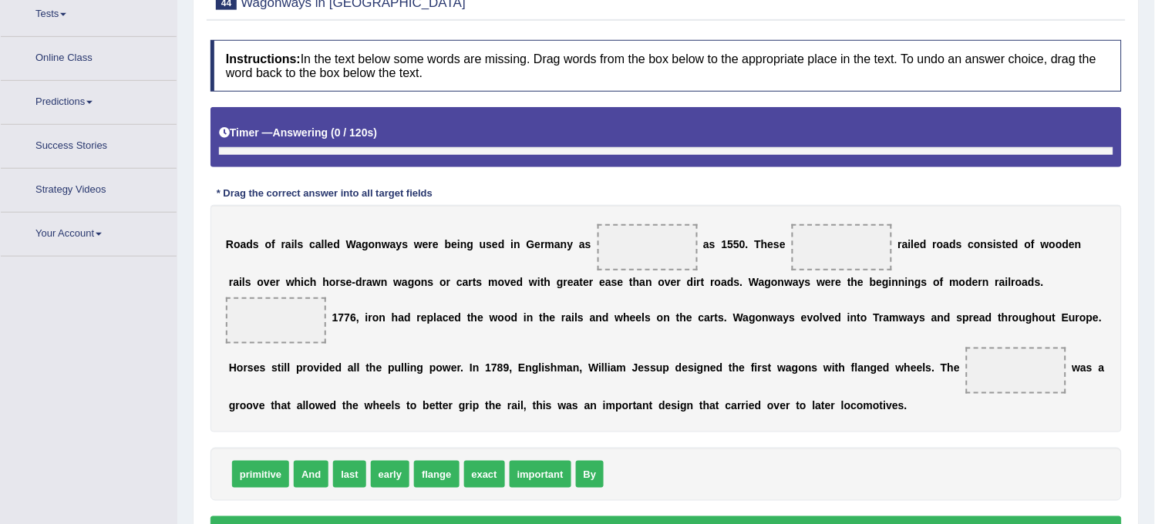
scroll to position [188, 0]
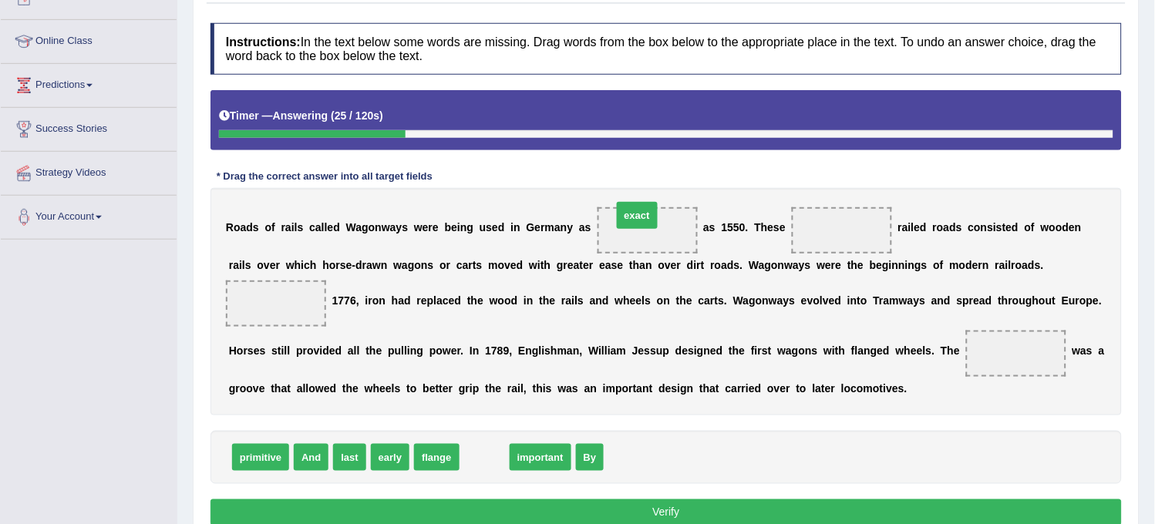
drag, startPoint x: 490, startPoint y: 459, endPoint x: 642, endPoint y: 237, distance: 269.5
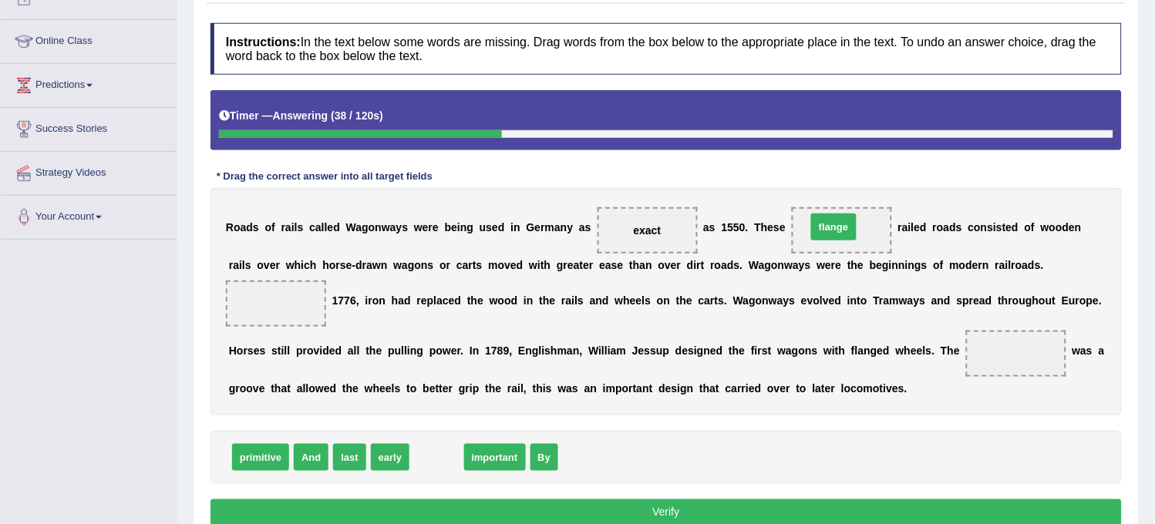
drag, startPoint x: 428, startPoint y: 461, endPoint x: 825, endPoint y: 231, distance: 458.8
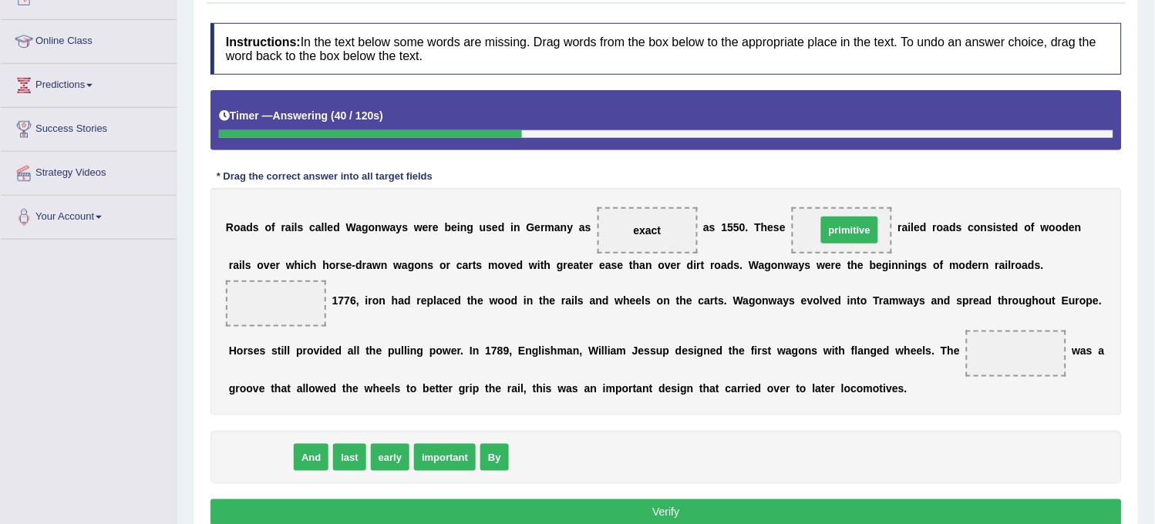
drag, startPoint x: 262, startPoint y: 460, endPoint x: 852, endPoint y: 232, distance: 632.5
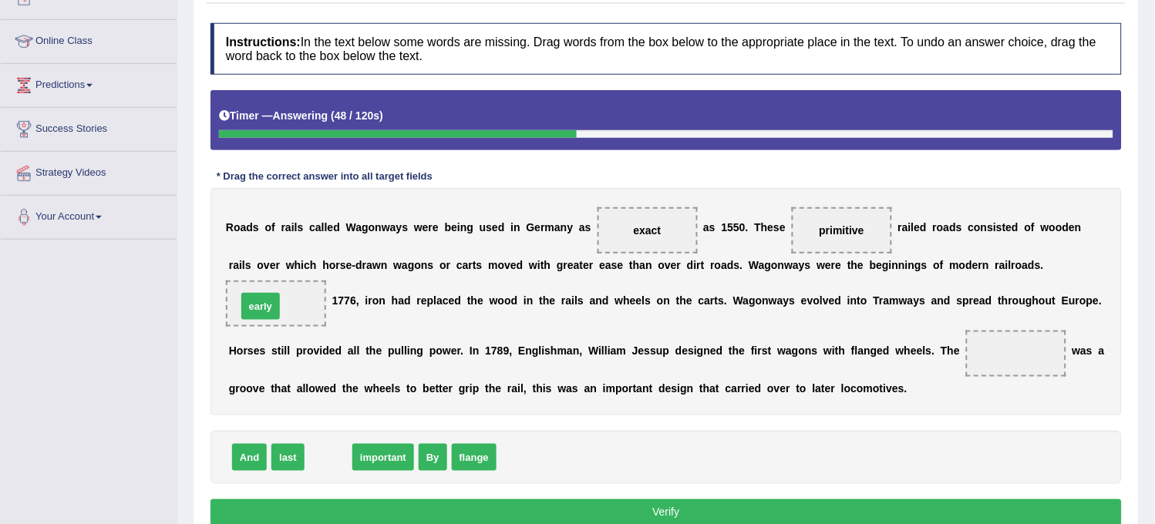
drag, startPoint x: 335, startPoint y: 458, endPoint x: 273, endPoint y: 310, distance: 160.4
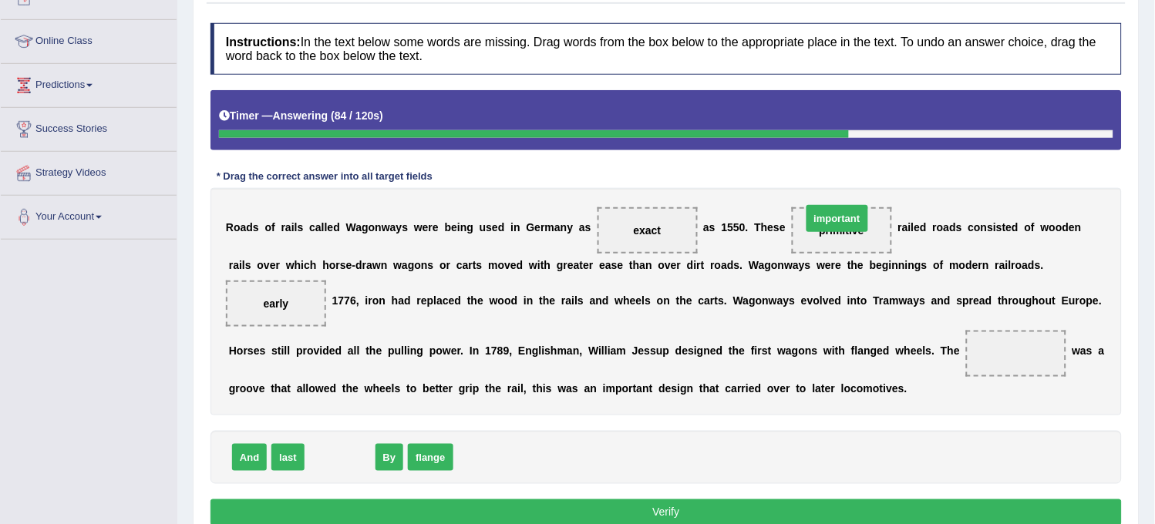
drag, startPoint x: 336, startPoint y: 459, endPoint x: 834, endPoint y: 224, distance: 550.5
click at [429, 460] on span "primitive" at bounding box center [420, 457] width 57 height 27
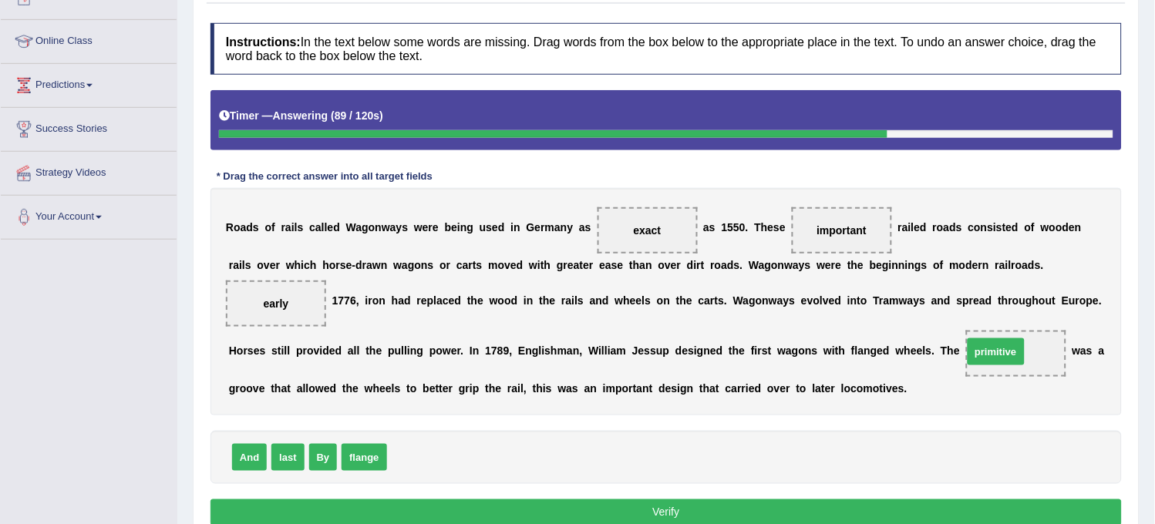
drag, startPoint x: 429, startPoint y: 460, endPoint x: 1007, endPoint y: 355, distance: 587.0
click at [776, 520] on button "Verify" at bounding box center [665, 513] width 911 height 26
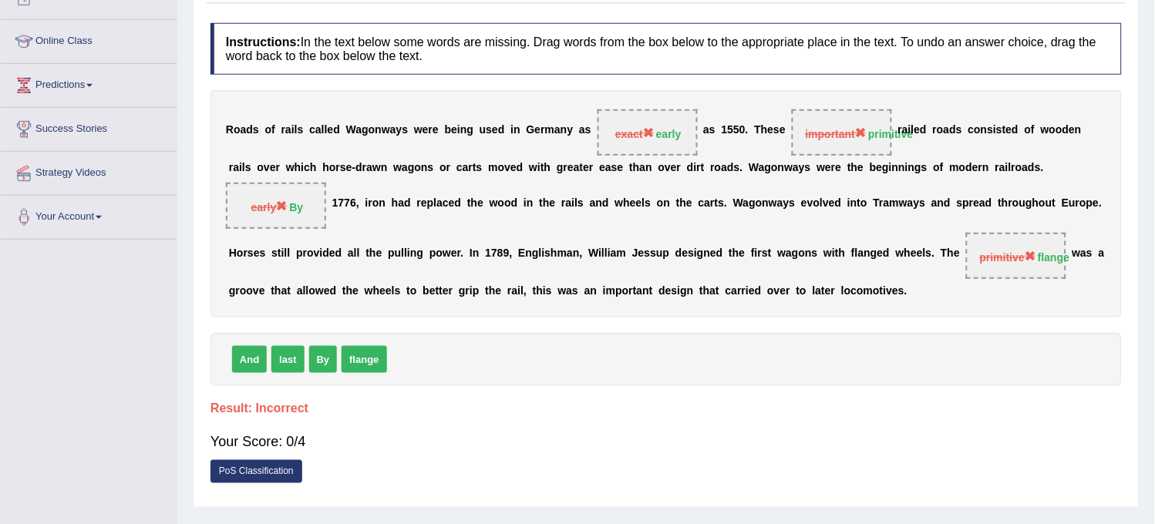
scroll to position [103, 0]
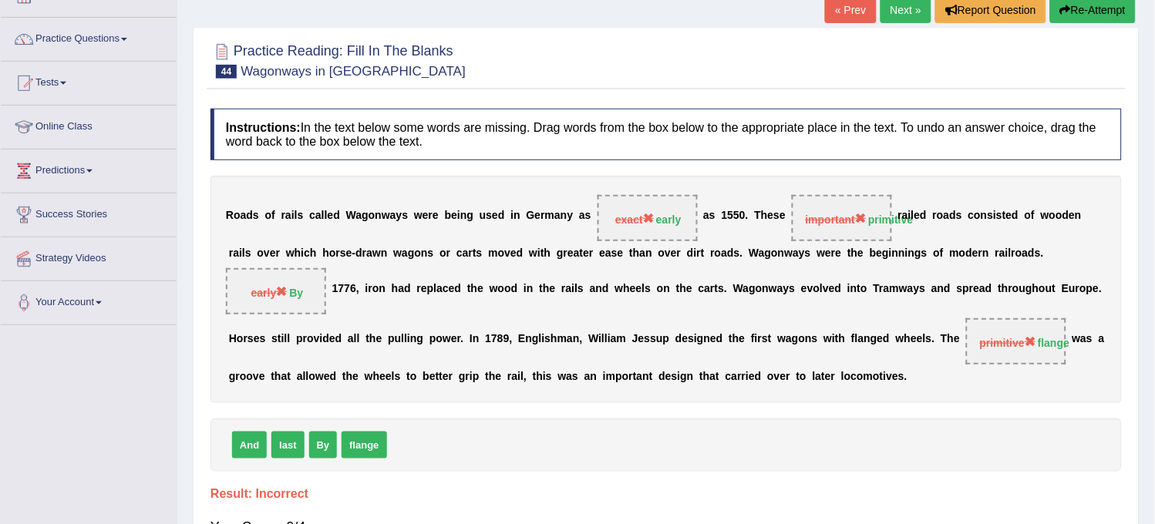
click at [1083, 15] on button "Re-Attempt" at bounding box center [1093, 10] width 86 height 26
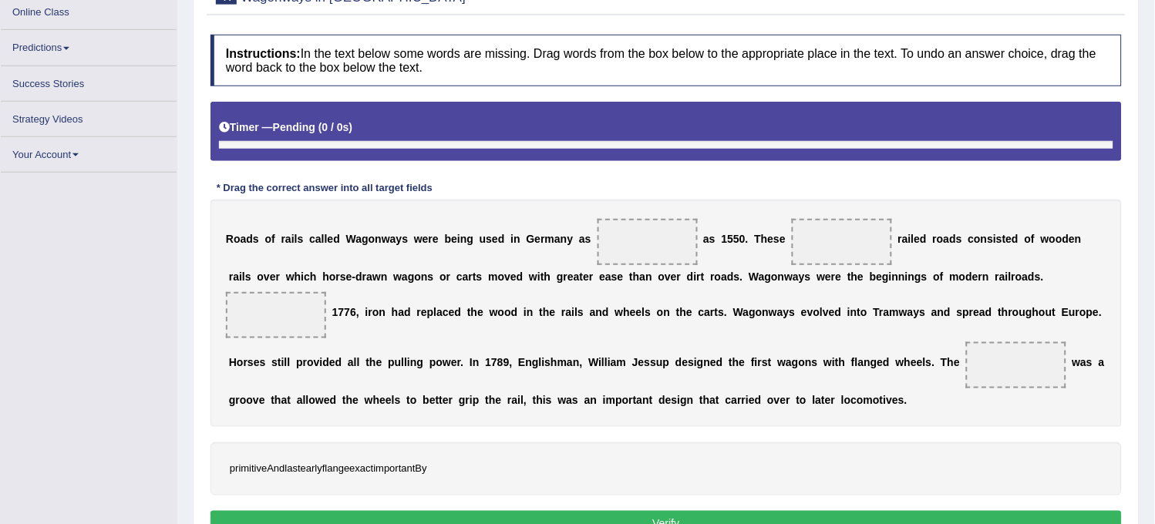
scroll to position [217, 0]
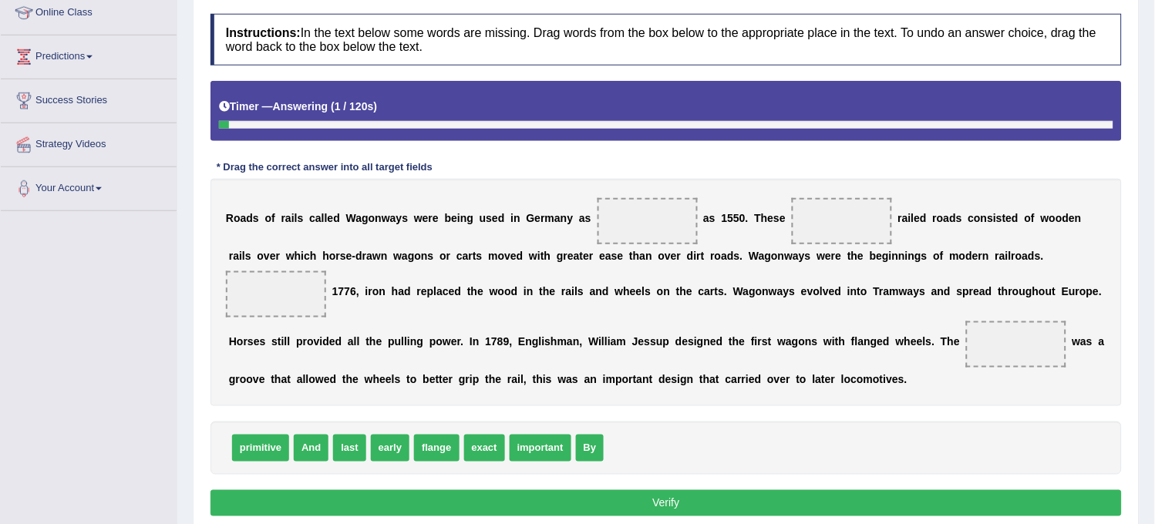
drag, startPoint x: 395, startPoint y: 446, endPoint x: 590, endPoint y: 452, distance: 195.2
click at [590, 452] on span "By" at bounding box center [590, 448] width 29 height 27
drag, startPoint x: 590, startPoint y: 452, endPoint x: 298, endPoint y: 301, distance: 328.3
drag, startPoint x: 378, startPoint y: 445, endPoint x: 628, endPoint y: 195, distance: 353.8
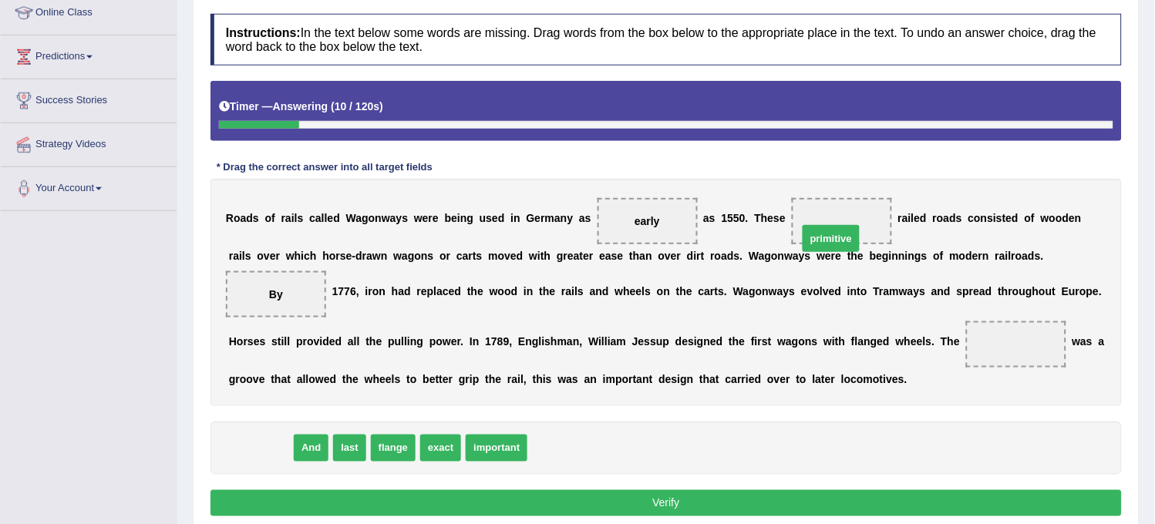
drag, startPoint x: 271, startPoint y: 445, endPoint x: 842, endPoint y: 234, distance: 608.2
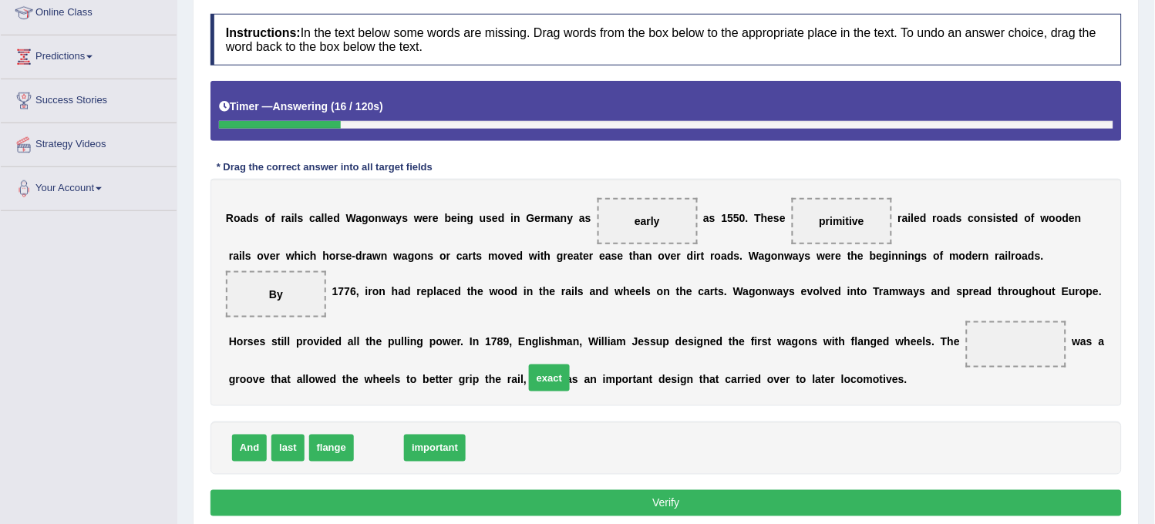
drag, startPoint x: 379, startPoint y: 443, endPoint x: 787, endPoint y: 326, distance: 424.2
click at [570, 365] on span "exact" at bounding box center [549, 378] width 41 height 27
click at [325, 443] on span "flange" at bounding box center [331, 448] width 45 height 27
click at [335, 441] on span "flange" at bounding box center [331, 448] width 45 height 27
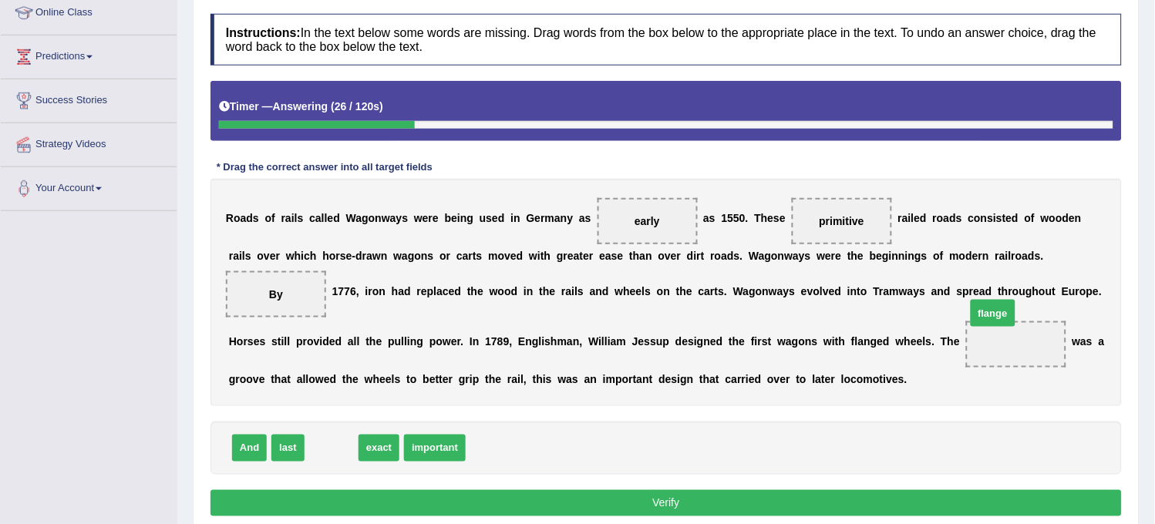
drag, startPoint x: 333, startPoint y: 459, endPoint x: 1002, endPoint y: 352, distance: 677.7
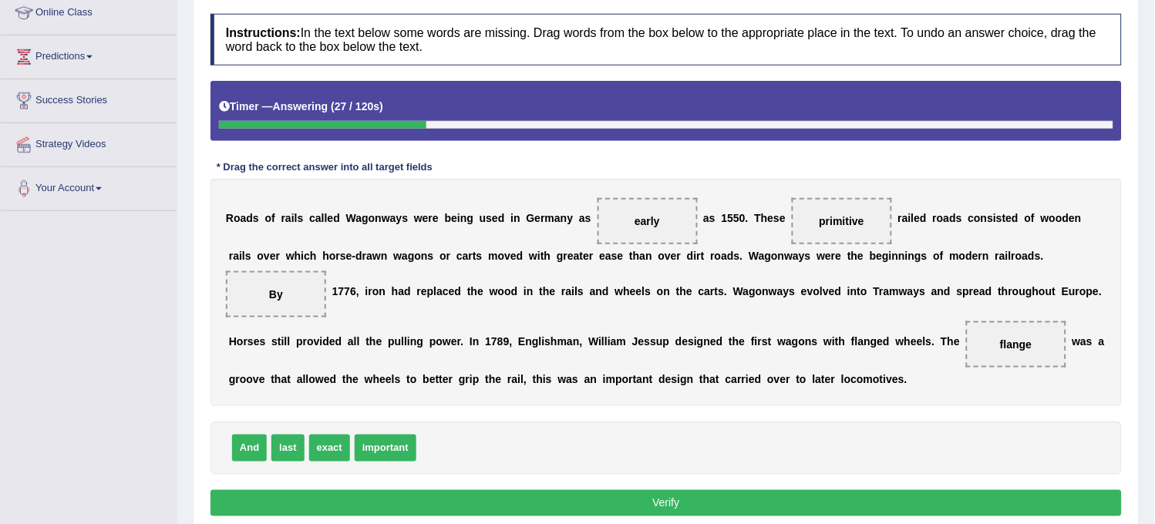
click at [796, 493] on button "Verify" at bounding box center [665, 503] width 911 height 26
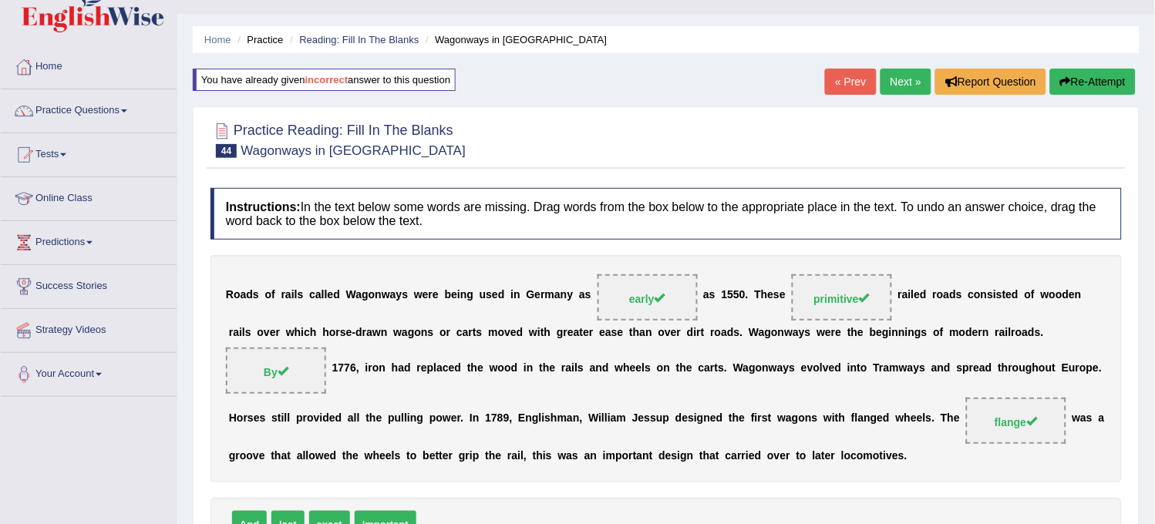
scroll to position [0, 0]
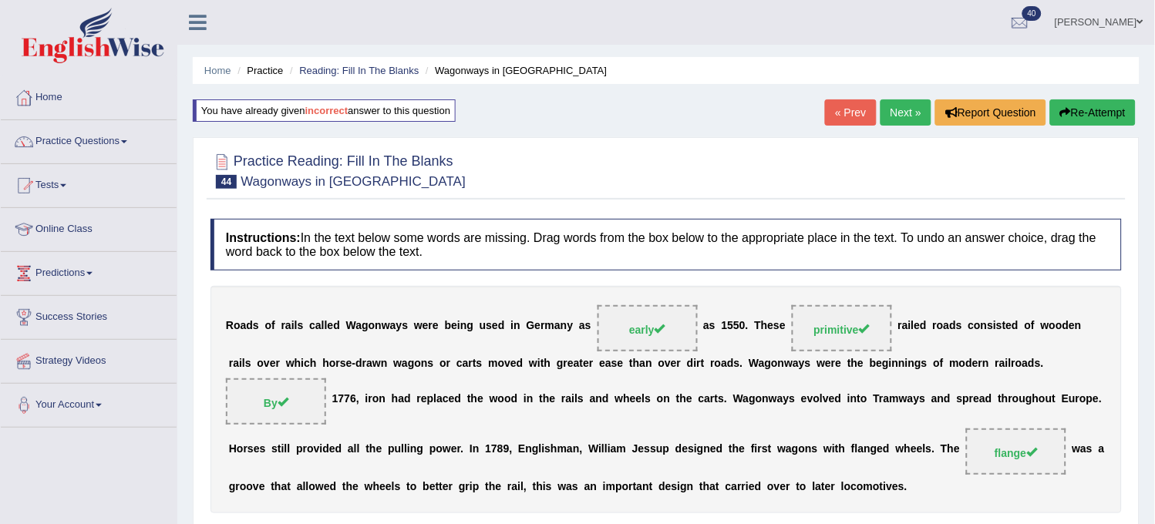
click at [899, 110] on link "Next »" at bounding box center [906, 112] width 51 height 26
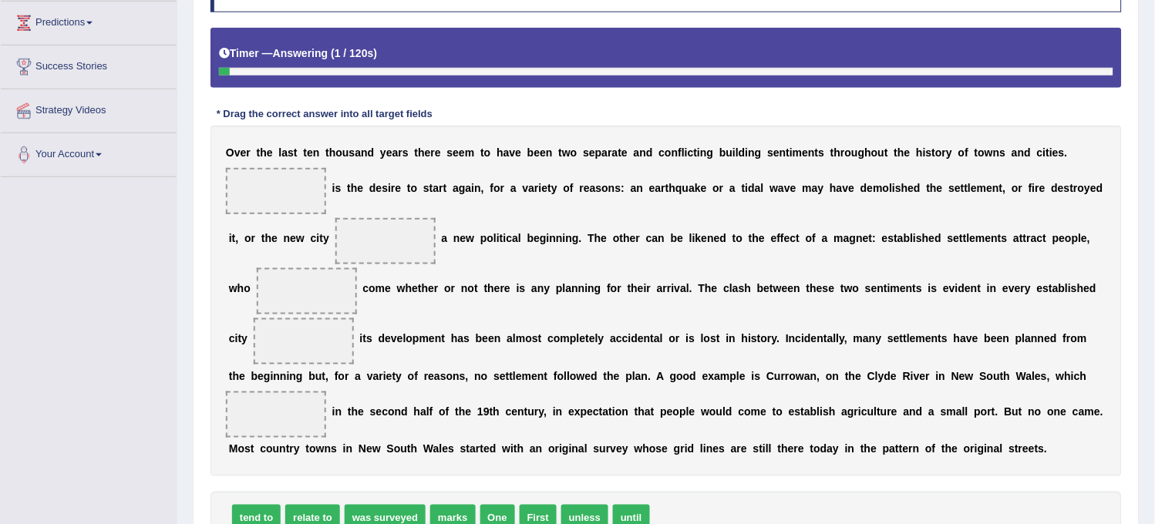
scroll to position [257, 0]
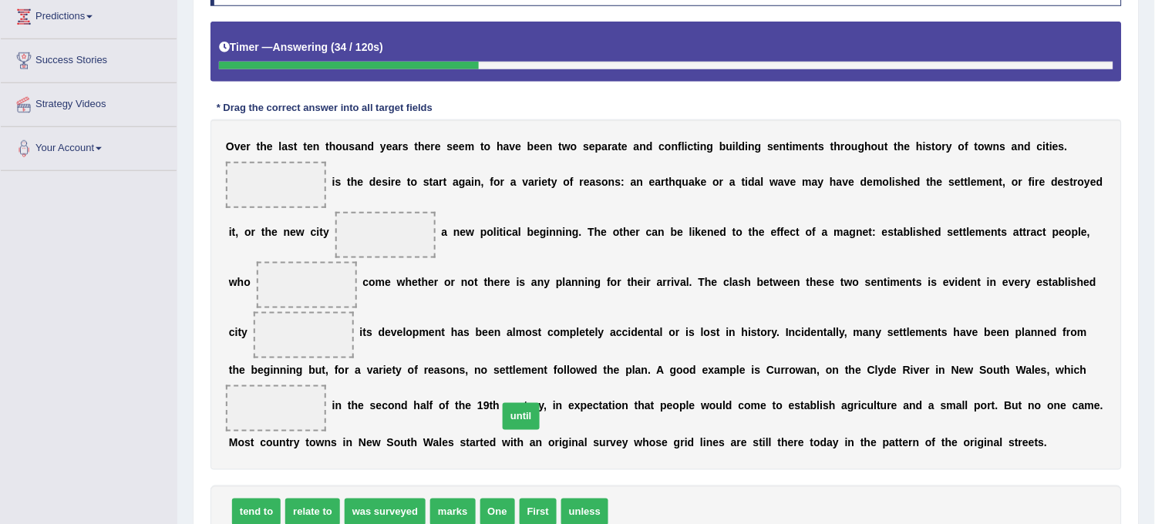
drag, startPoint x: 635, startPoint y: 512, endPoint x: 332, endPoint y: 210, distance: 428.0
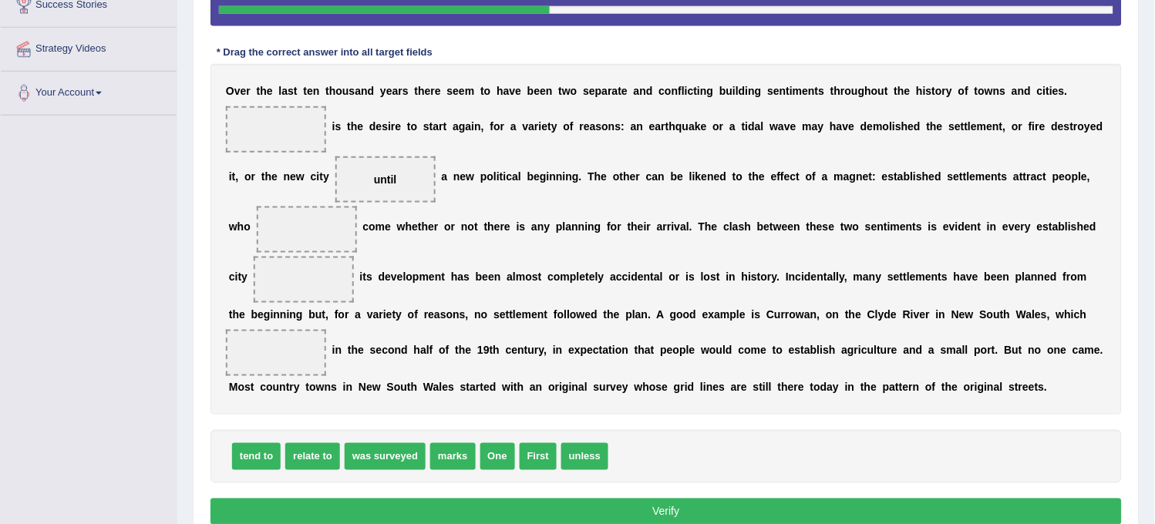
scroll to position [342, 0]
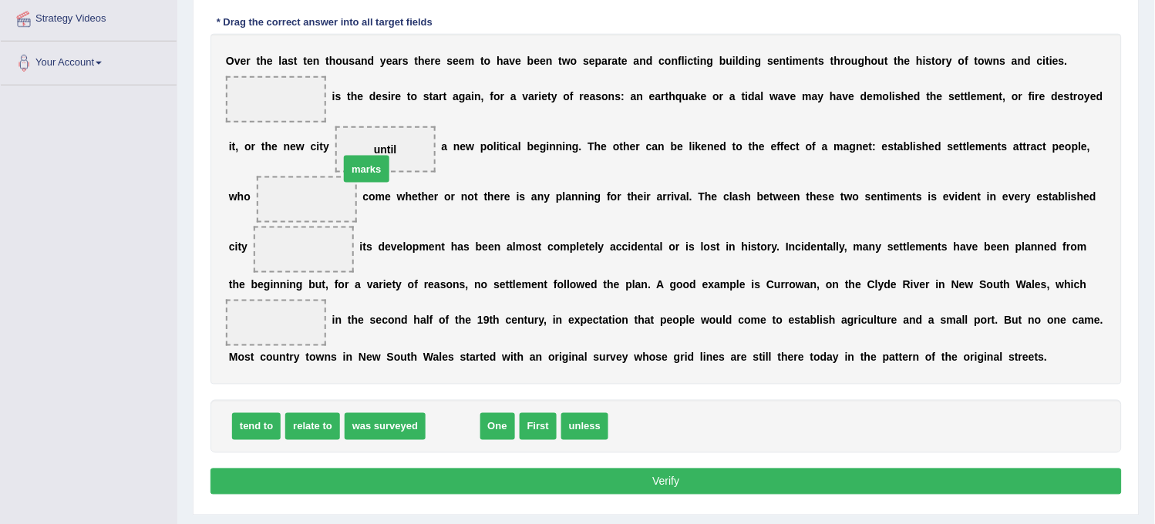
drag, startPoint x: 447, startPoint y: 434, endPoint x: 382, endPoint y: 197, distance: 246.2
click at [382, 183] on span "marks" at bounding box center [366, 169] width 45 height 27
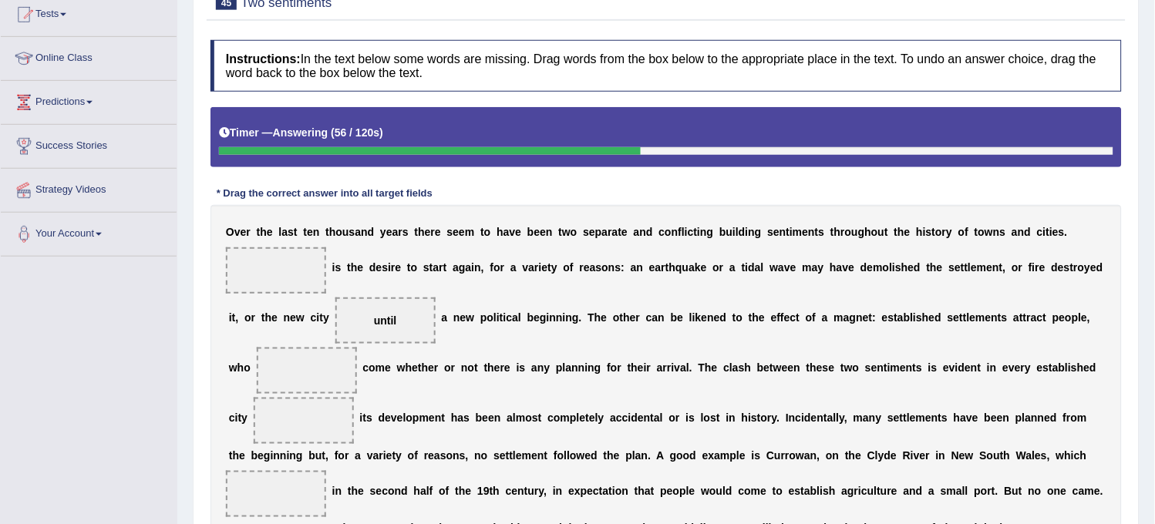
scroll to position [257, 0]
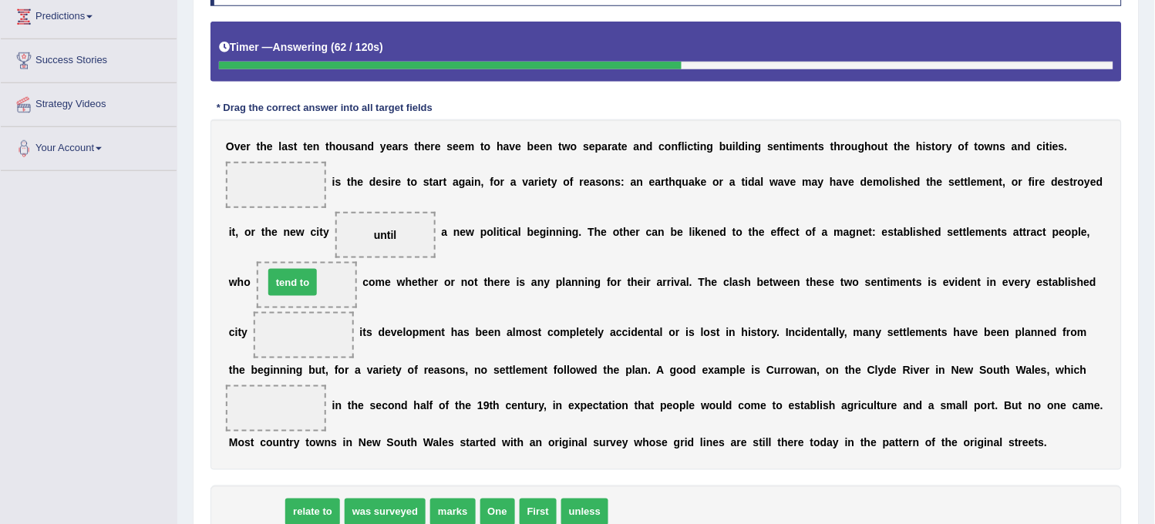
drag, startPoint x: 251, startPoint y: 510, endPoint x: 288, endPoint y: 273, distance: 240.2
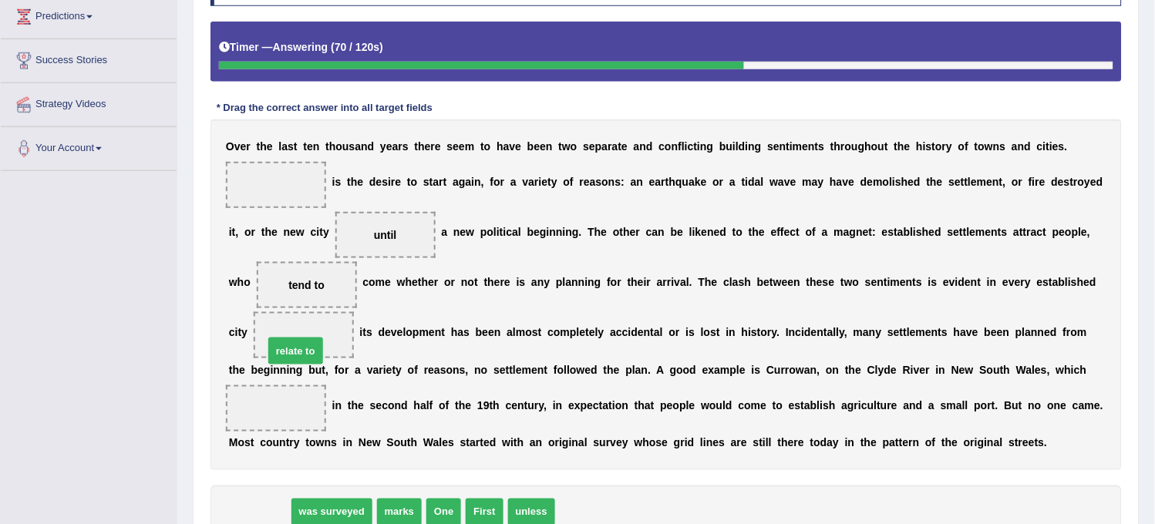
drag, startPoint x: 247, startPoint y: 507, endPoint x: 288, endPoint y: 342, distance: 170.0
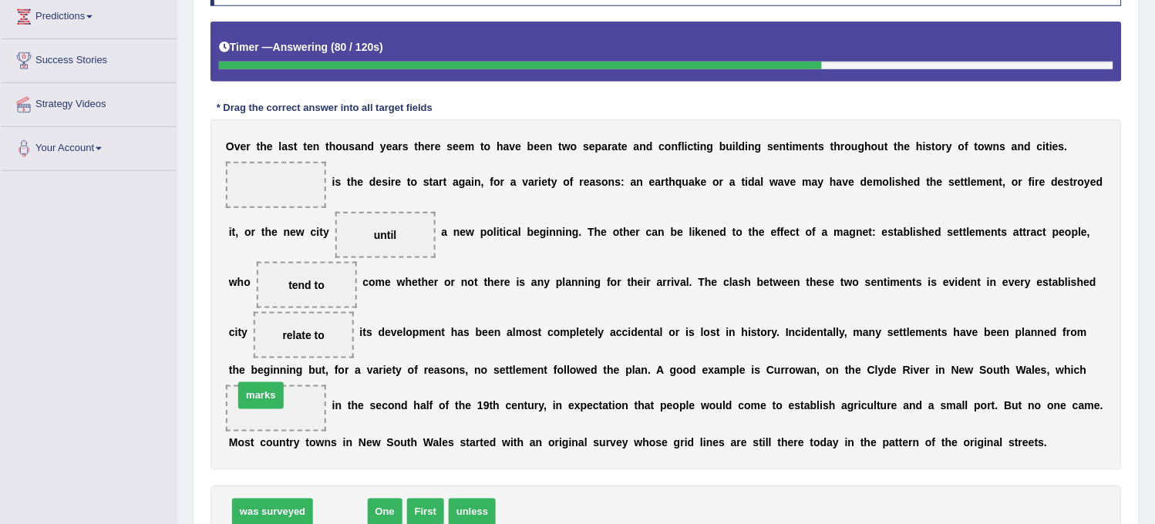
drag, startPoint x: 347, startPoint y: 520, endPoint x: 272, endPoint y: 426, distance: 119.6
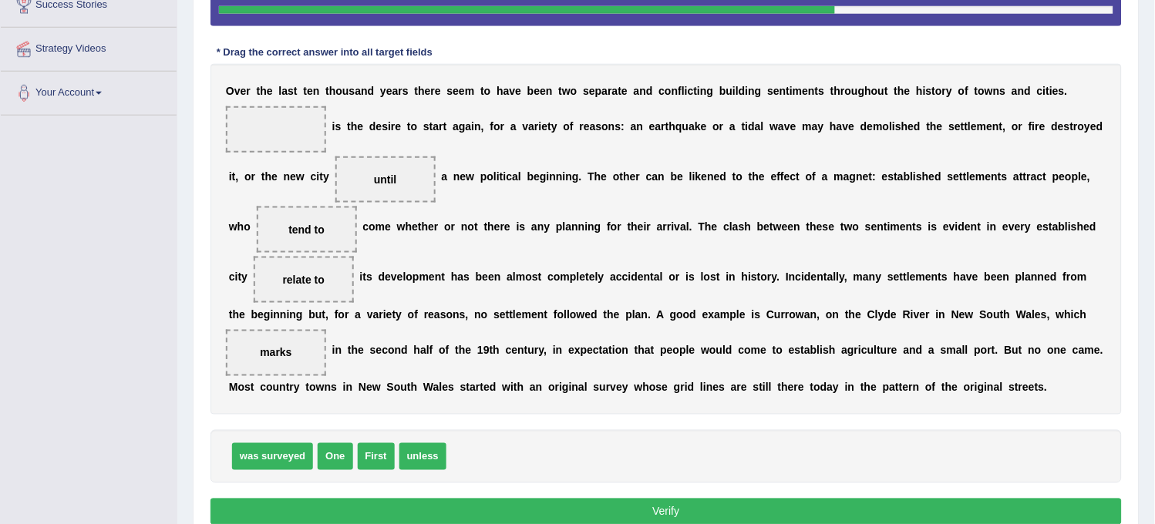
scroll to position [342, 0]
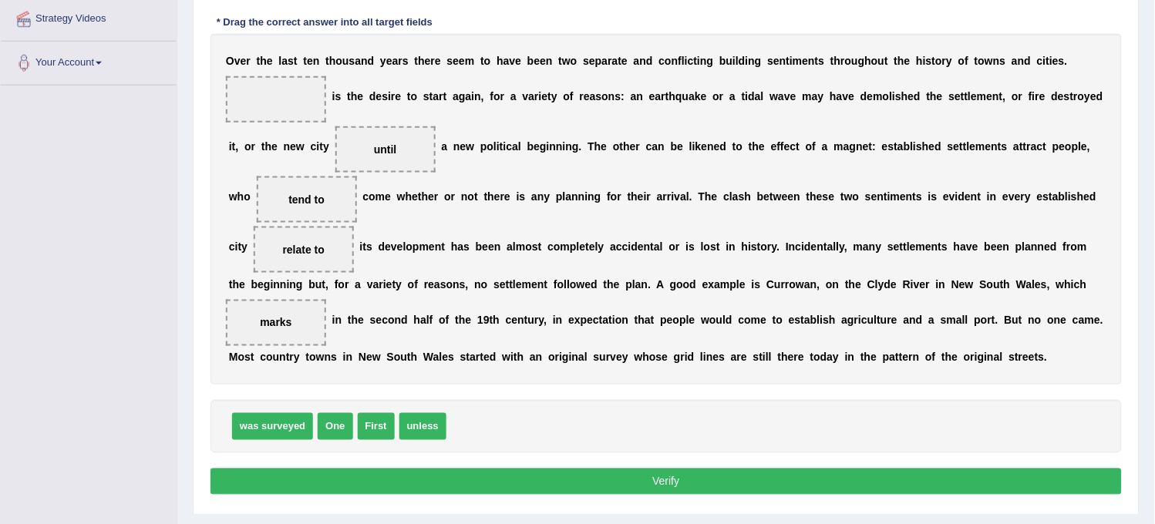
click at [337, 469] on button "Verify" at bounding box center [665, 482] width 911 height 26
drag, startPoint x: 419, startPoint y: 426, endPoint x: 273, endPoint y: 79, distance: 376.6
click at [375, 471] on button "Verify" at bounding box center [665, 482] width 911 height 26
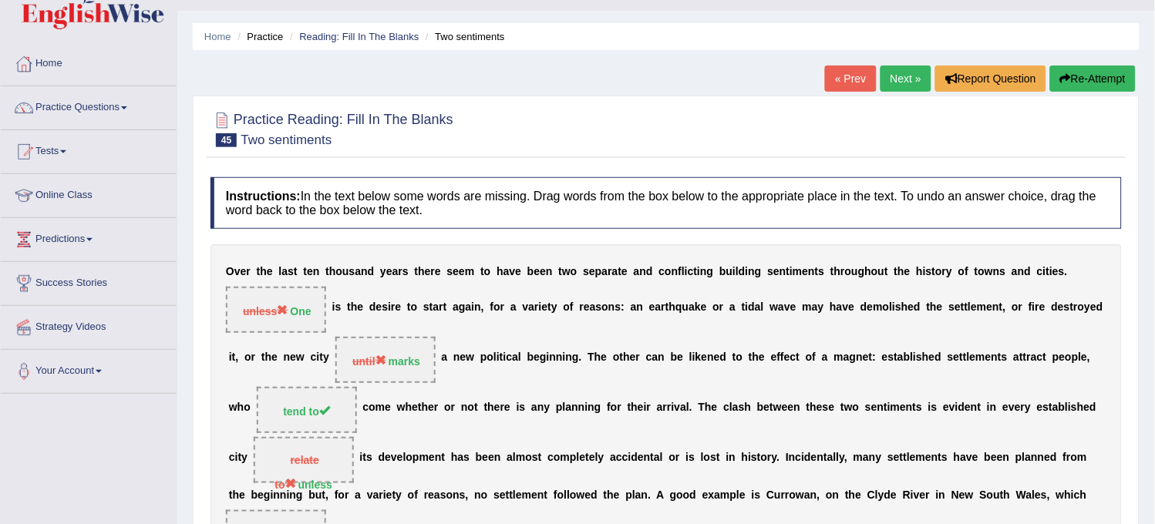
scroll to position [28, 0]
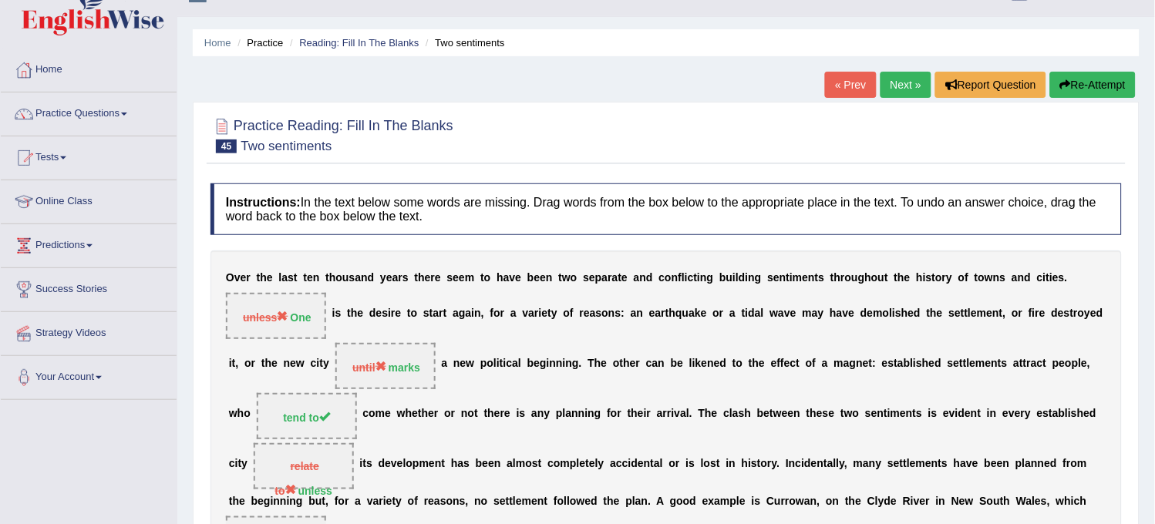
click at [1098, 86] on button "Re-Attempt" at bounding box center [1093, 85] width 86 height 26
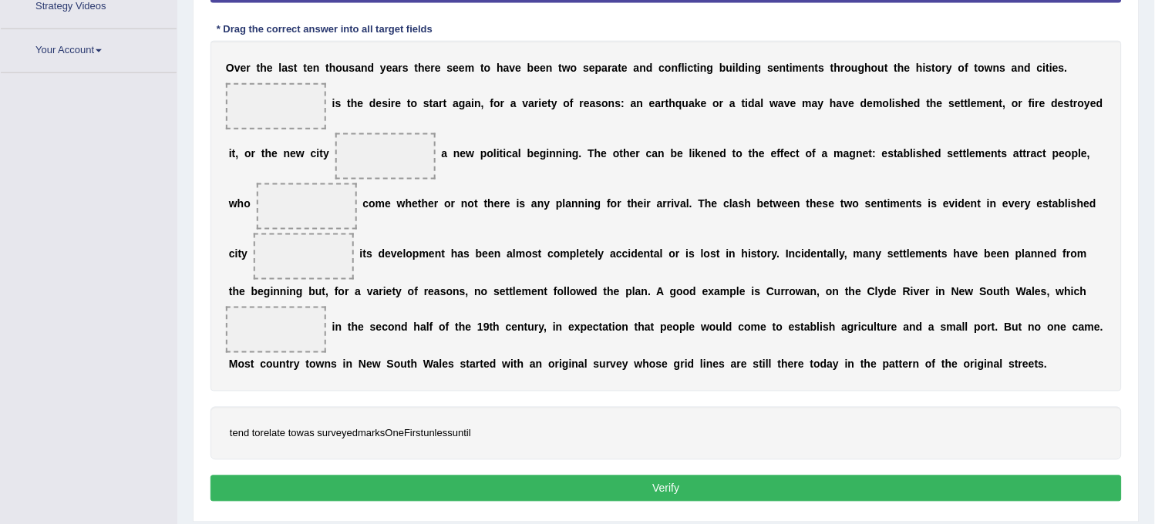
scroll to position [404, 0]
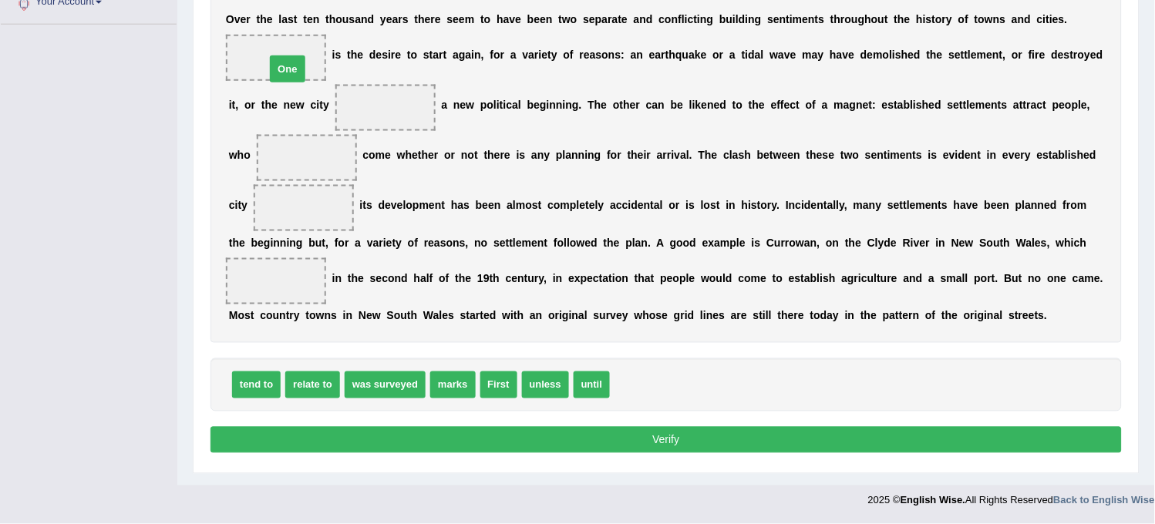
drag, startPoint x: 628, startPoint y: 383, endPoint x: 278, endPoint y: 64, distance: 474.3
drag, startPoint x: 253, startPoint y: 389, endPoint x: 390, endPoint y: 121, distance: 301.4
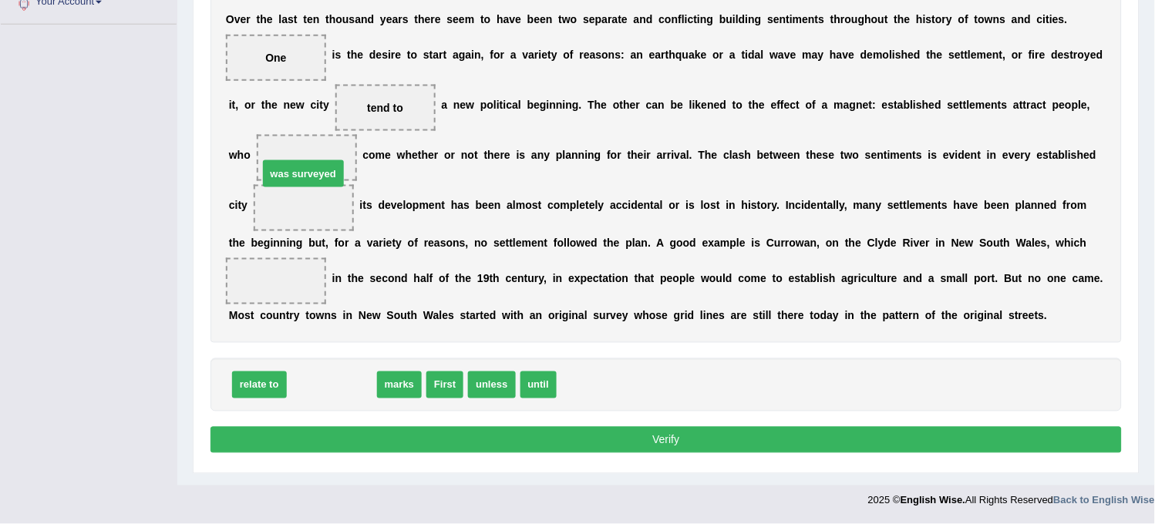
drag, startPoint x: 327, startPoint y: 381, endPoint x: 298, endPoint y: 170, distance: 213.2
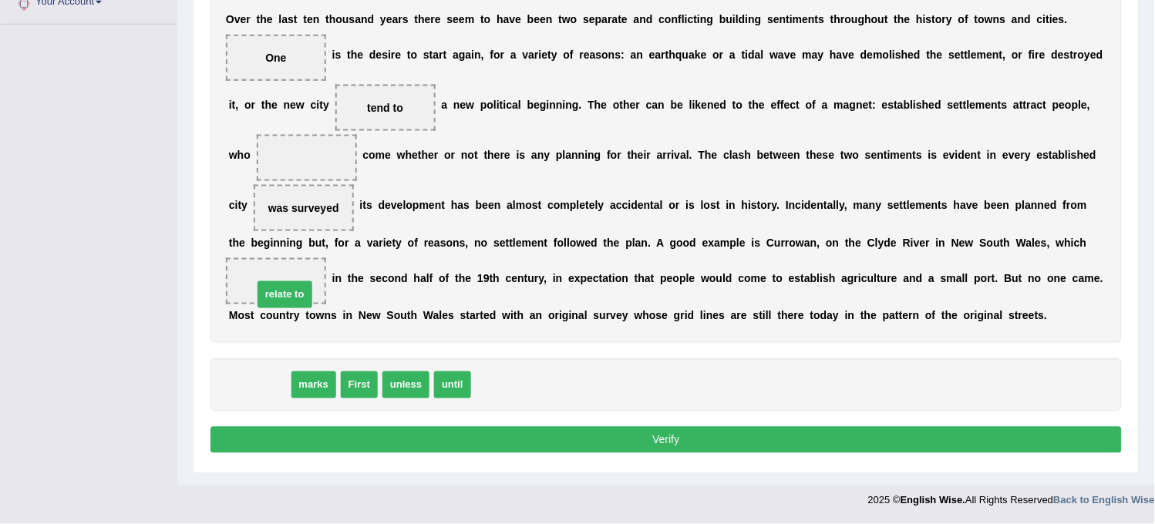
drag, startPoint x: 264, startPoint y: 384, endPoint x: 289, endPoint y: 291, distance: 96.0
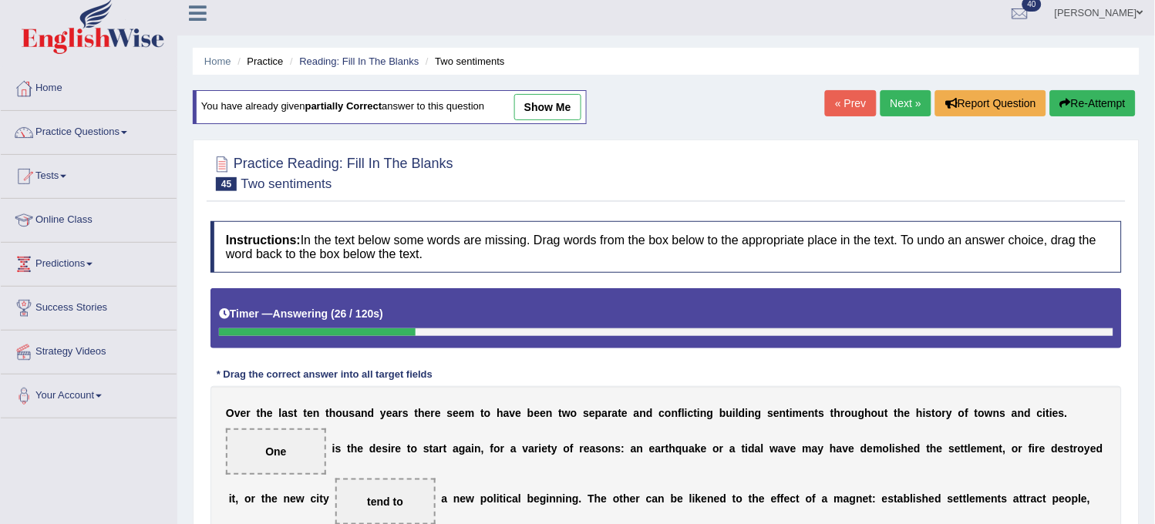
scroll to position [0, 0]
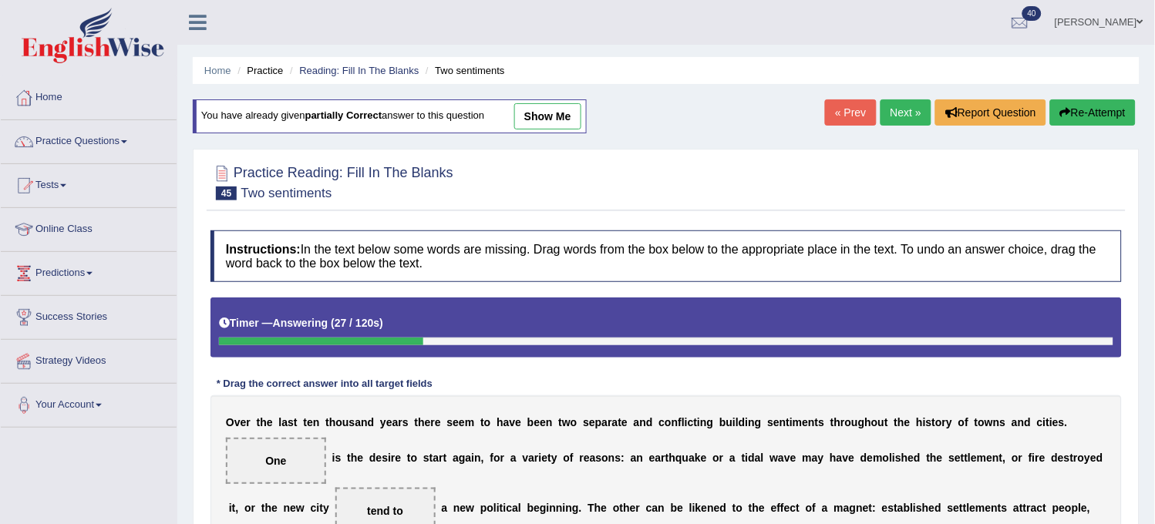
click at [540, 114] on link "show me" at bounding box center [547, 116] width 67 height 26
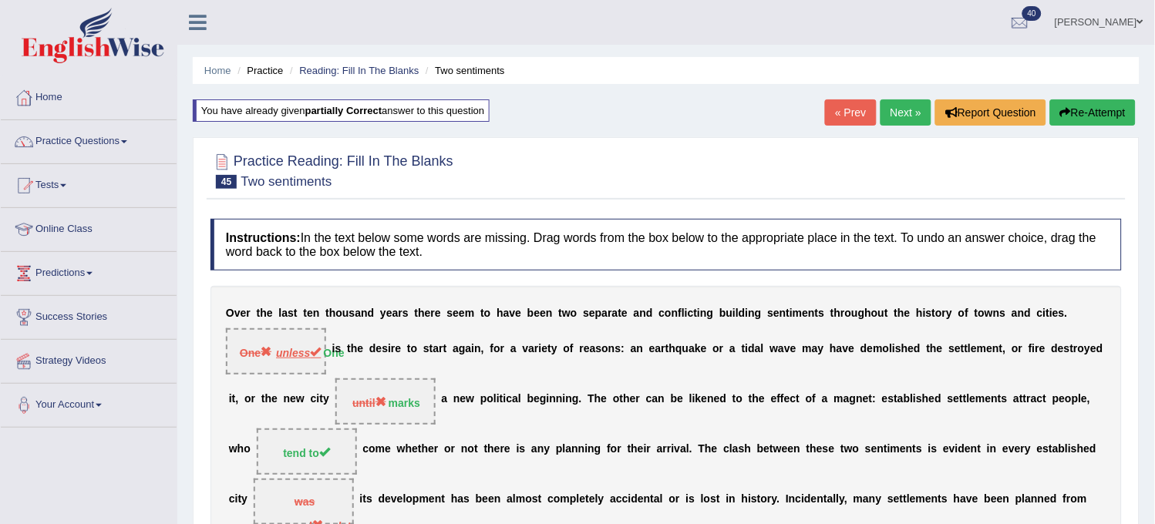
click at [1041, 136] on div "Home Practice Reading: Fill In The Blanks Two sentiments You have already given…" at bounding box center [666, 419] width 978 height 839
click at [1082, 113] on button "Re-Attempt" at bounding box center [1093, 112] width 86 height 26
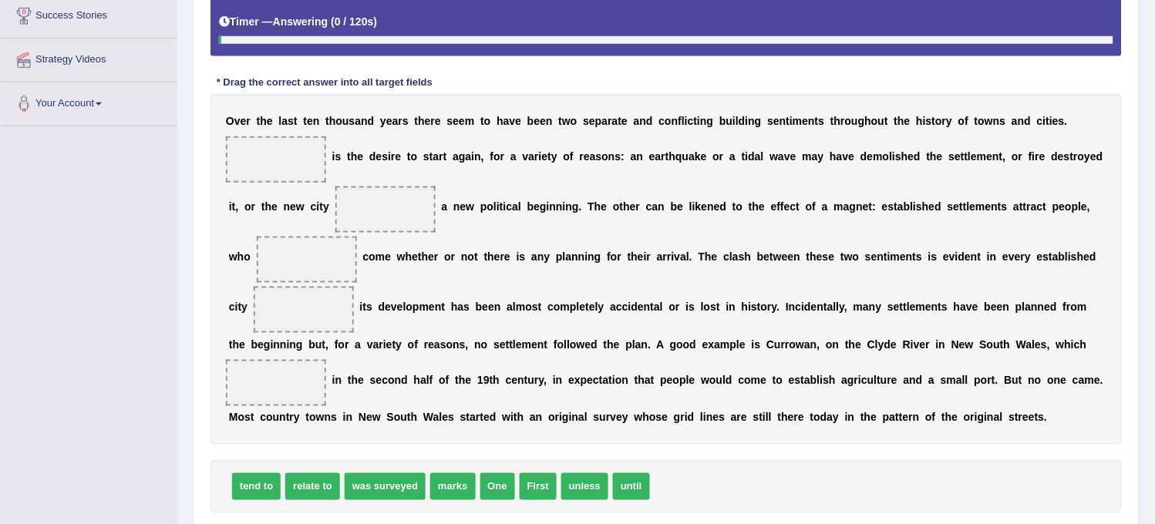
scroll to position [404, 0]
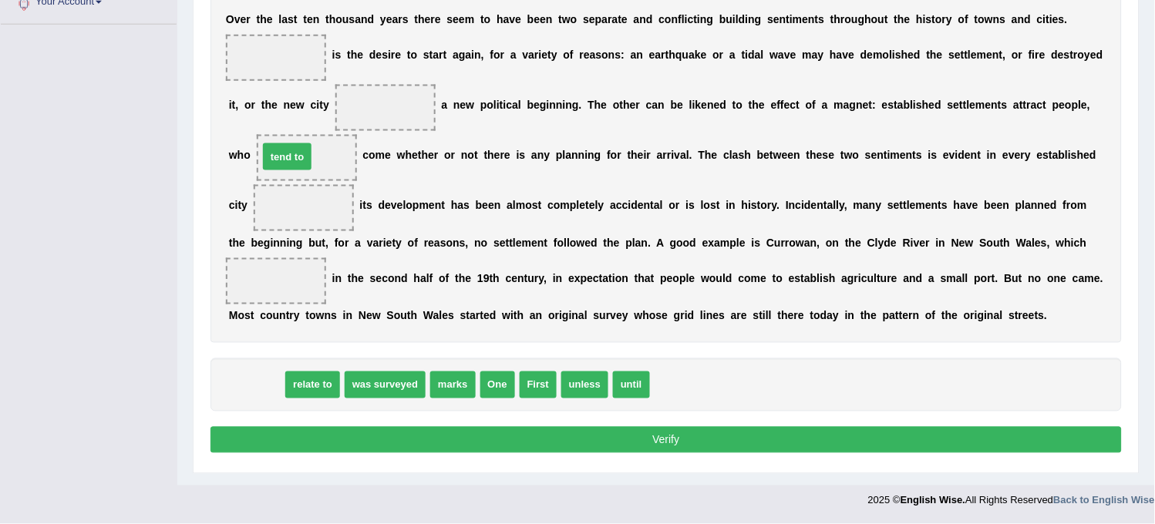
drag, startPoint x: 258, startPoint y: 389, endPoint x: 291, endPoint y: 154, distance: 236.6
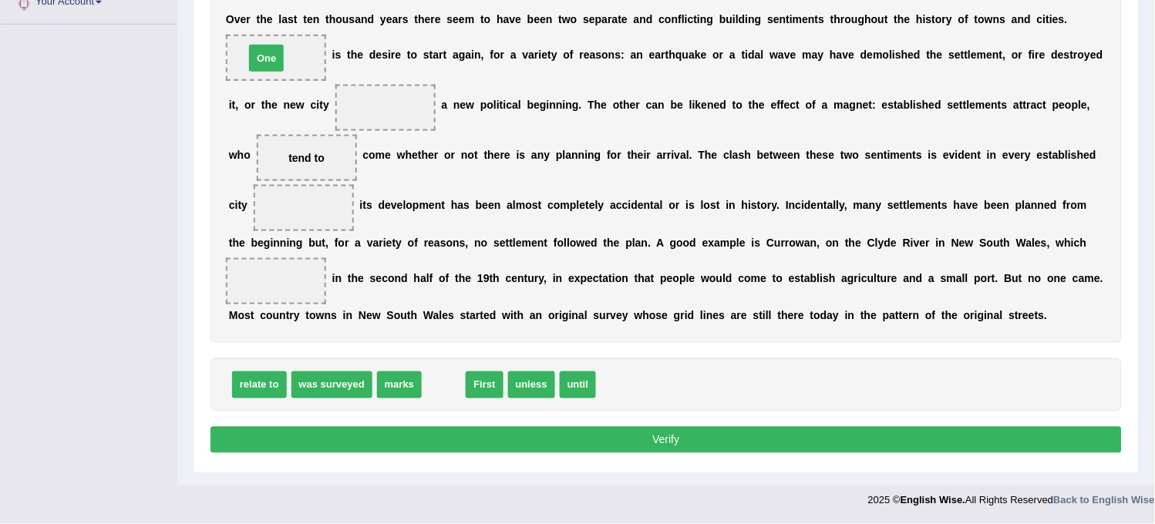
drag, startPoint x: 444, startPoint y: 386, endPoint x: 267, endPoint y: 52, distance: 378.0
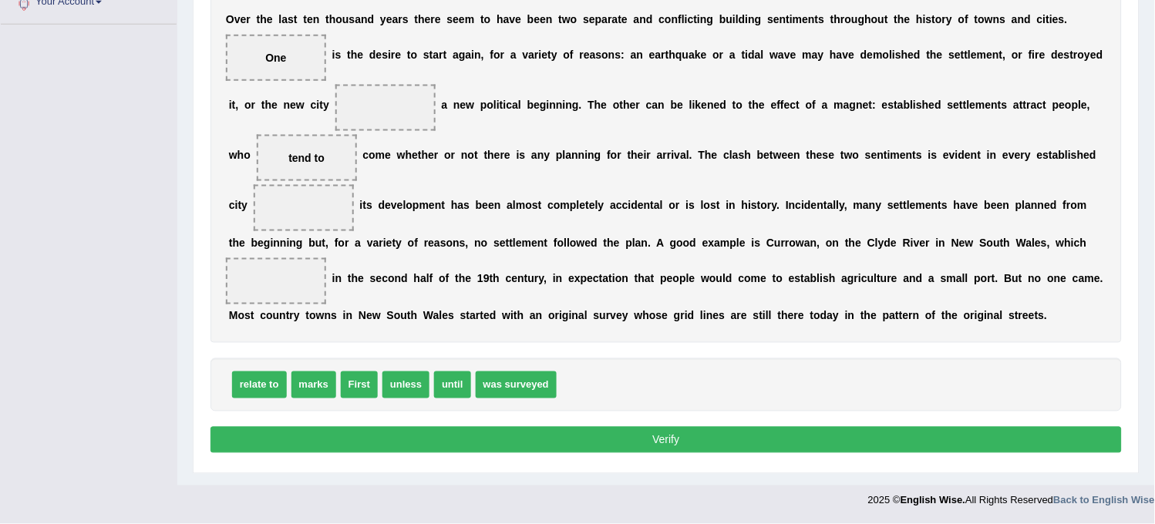
click at [338, 372] on div "relate to marks First unless until was surveyed" at bounding box center [665, 385] width 911 height 53
click at [338, 373] on div "relate to marks First unless until was surveyed" at bounding box center [665, 385] width 911 height 53
drag, startPoint x: 498, startPoint y: 389, endPoint x: 262, endPoint y: 303, distance: 251.2
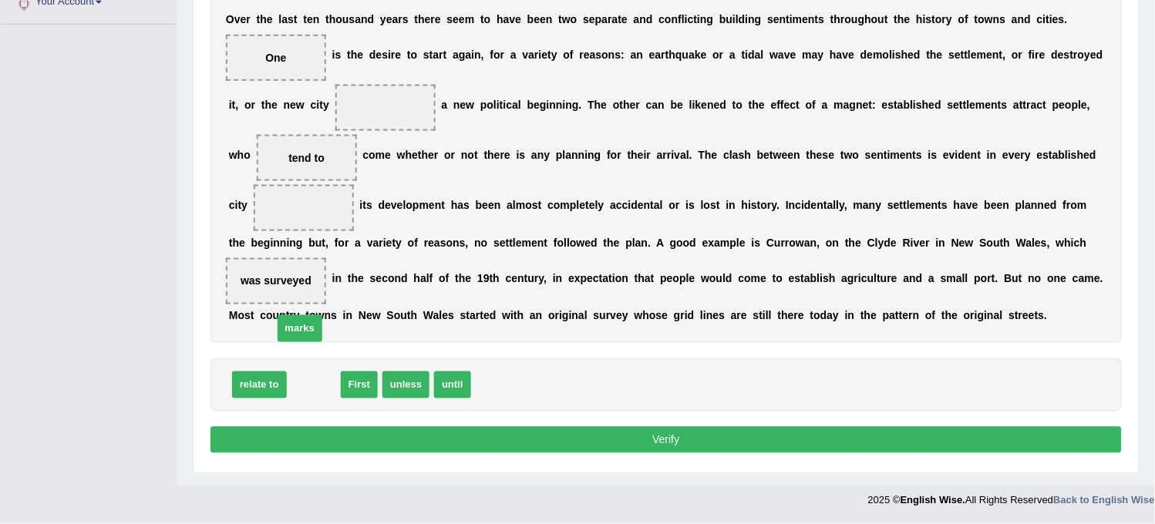
drag, startPoint x: 305, startPoint y: 380, endPoint x: 307, endPoint y: 186, distance: 194.3
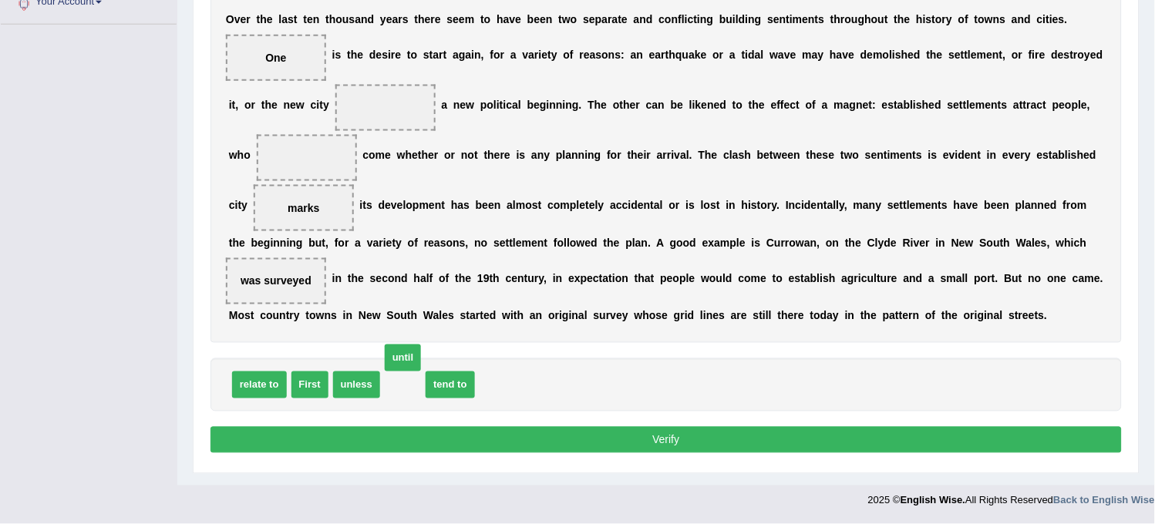
drag, startPoint x: 413, startPoint y: 379, endPoint x: 406, endPoint y: 173, distance: 206.0
click at [406, 345] on span "until" at bounding box center [403, 358] width 36 height 27
drag, startPoint x: 406, startPoint y: 173, endPoint x: 415, endPoint y: 394, distance: 220.7
click at [415, 394] on div "Instructions: In the text below some words are missing. Drag words from the box…" at bounding box center [666, 143] width 919 height 646
drag, startPoint x: 415, startPoint y: 394, endPoint x: 397, endPoint y: 102, distance: 292.8
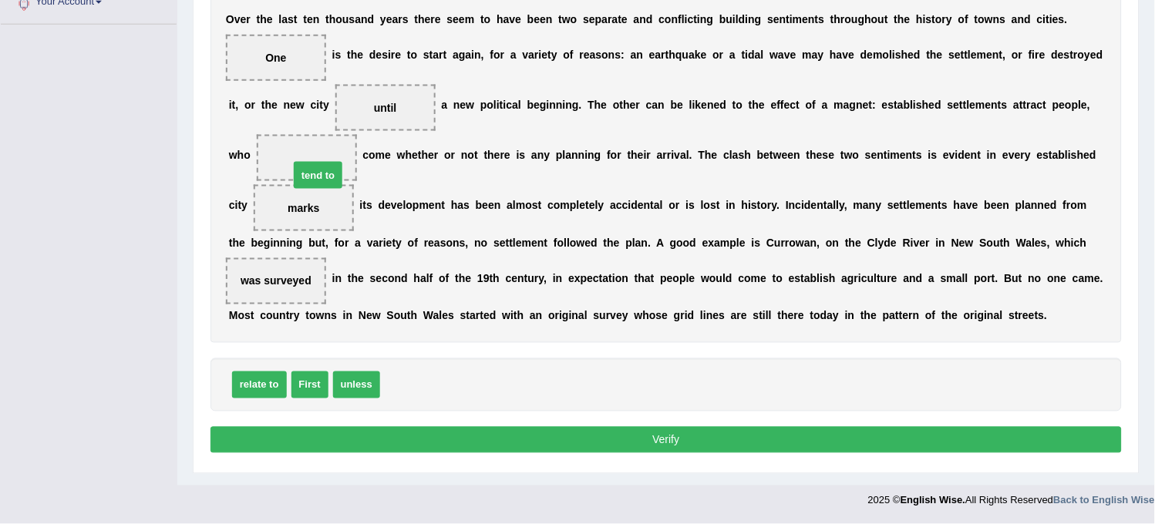
drag, startPoint x: 409, startPoint y: 386, endPoint x: 318, endPoint y: 163, distance: 240.7
click at [402, 447] on button "Verify" at bounding box center [665, 440] width 911 height 26
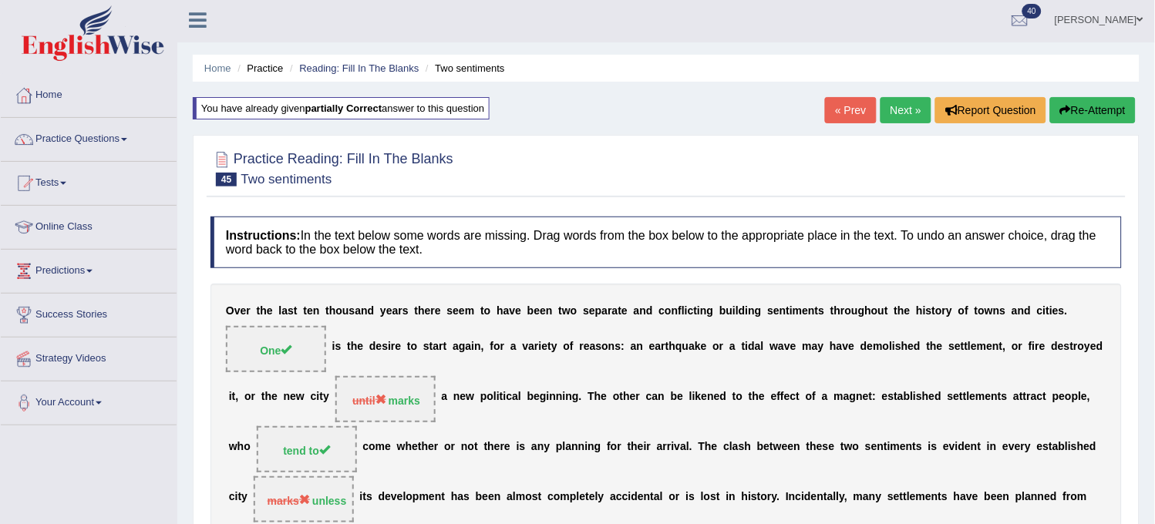
scroll to position [0, 0]
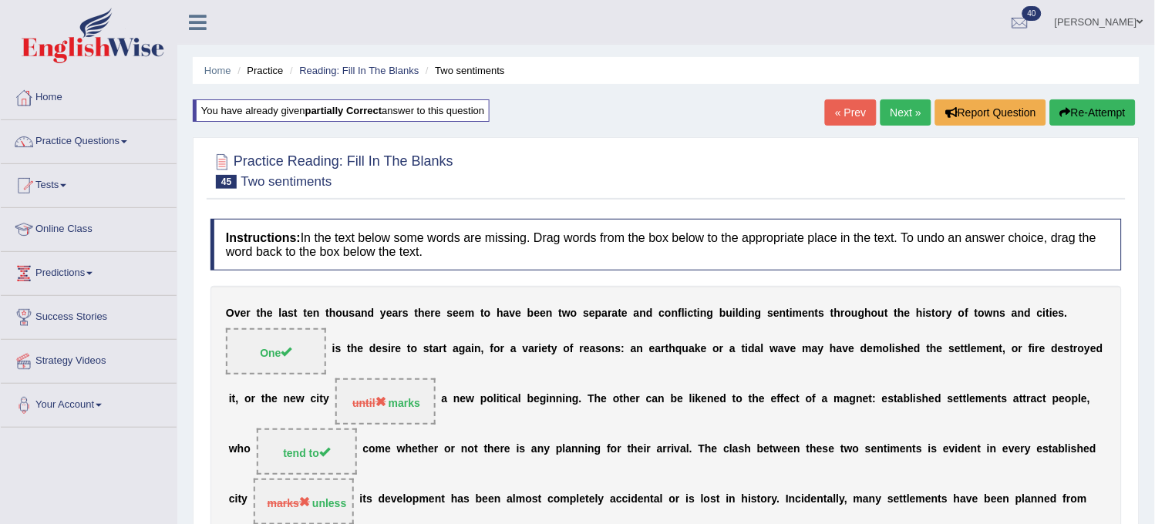
click at [894, 112] on link "Next »" at bounding box center [906, 112] width 51 height 26
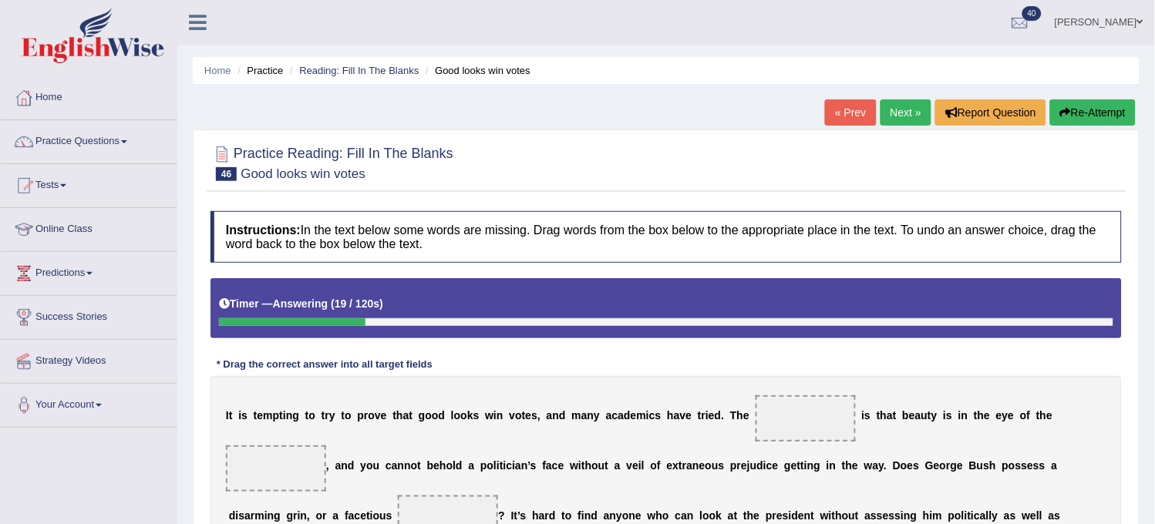
click at [910, 109] on link "Next »" at bounding box center [906, 112] width 51 height 26
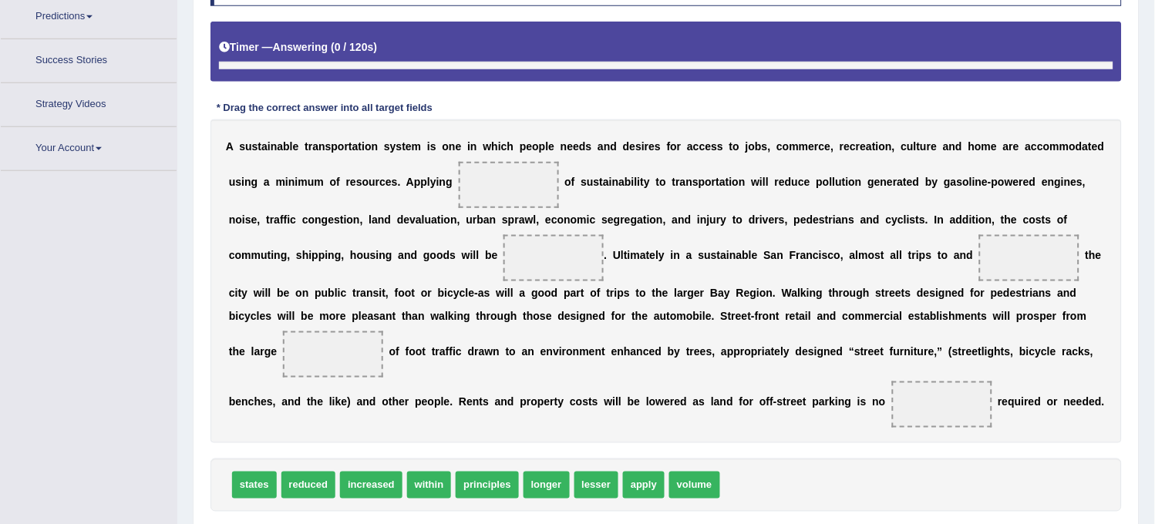
scroll to position [301, 0]
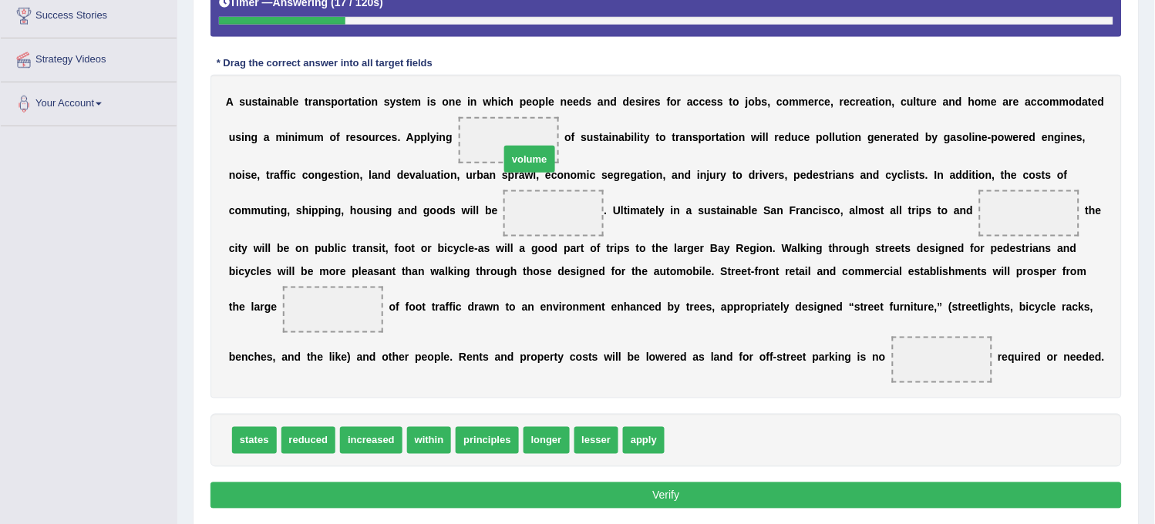
drag, startPoint x: 695, startPoint y: 443, endPoint x: 530, endPoint y: 145, distance: 340.3
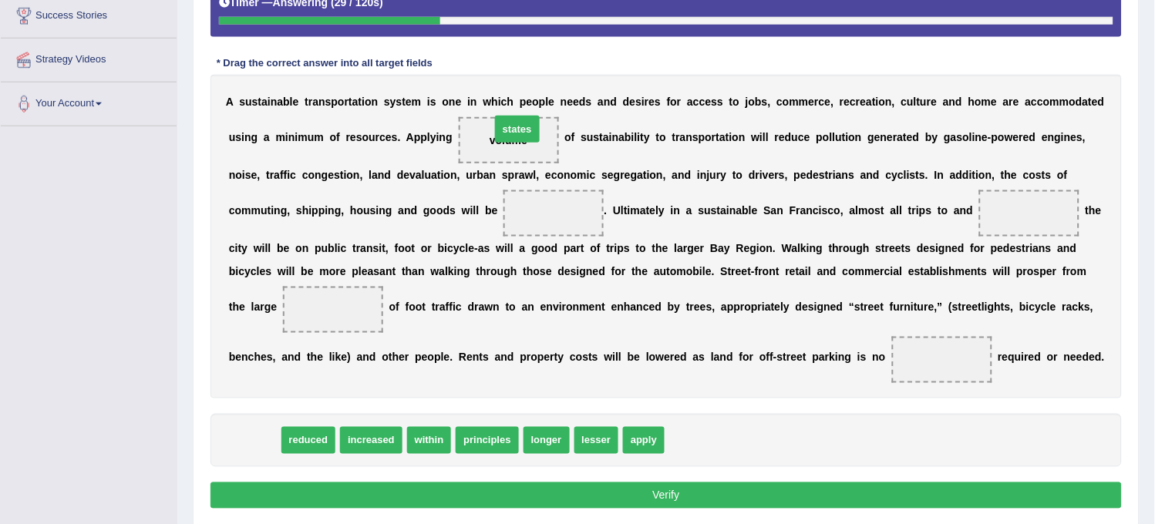
drag, startPoint x: 256, startPoint y: 448, endPoint x: 519, endPoint y: 131, distance: 411.8
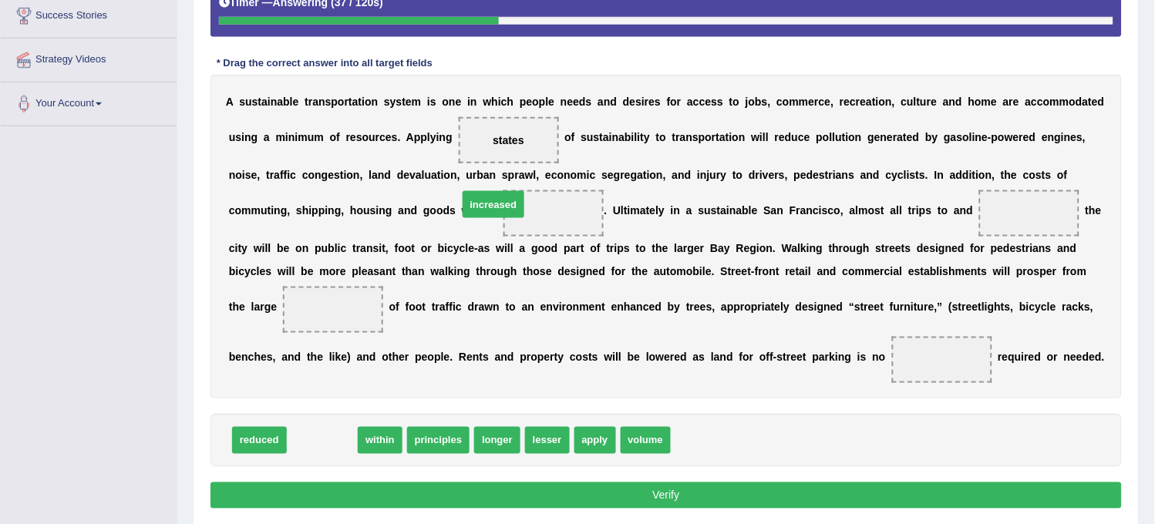
drag, startPoint x: 312, startPoint y: 434, endPoint x: 524, endPoint y: 190, distance: 324.1
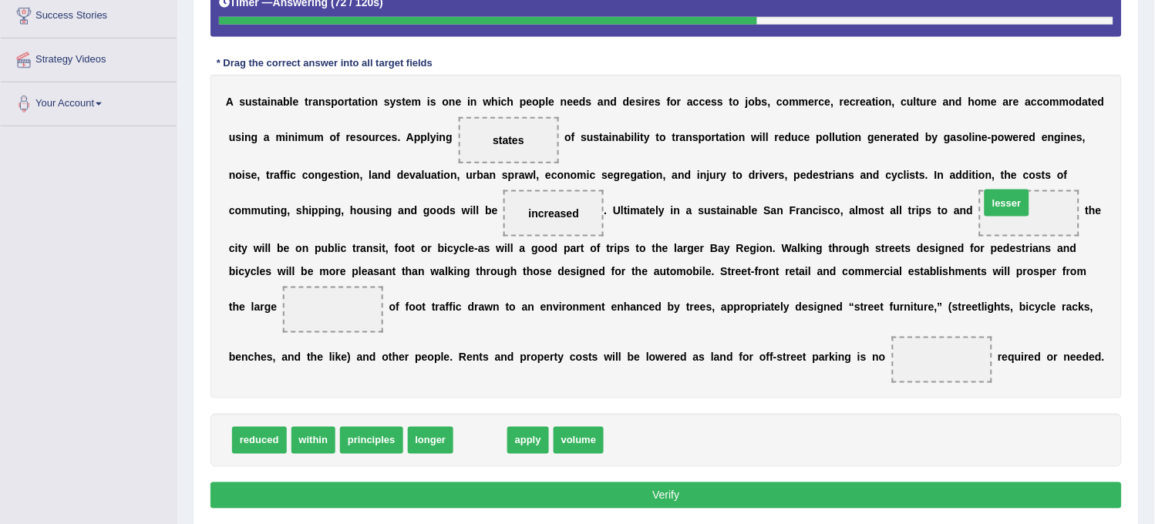
drag, startPoint x: 478, startPoint y: 438, endPoint x: 1005, endPoint y: 194, distance: 580.3
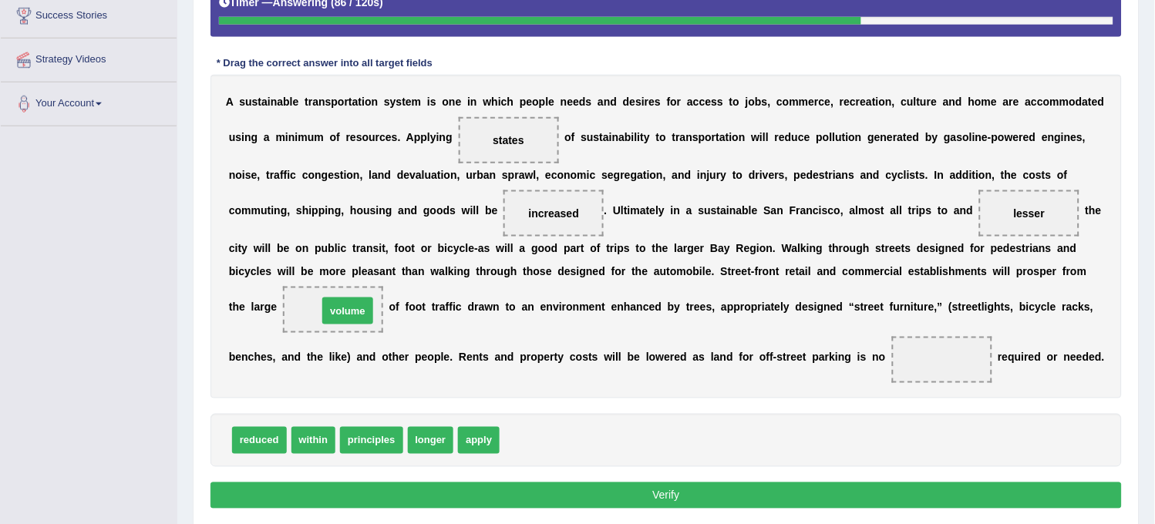
drag, startPoint x: 532, startPoint y: 440, endPoint x: 345, endPoint y: 312, distance: 226.7
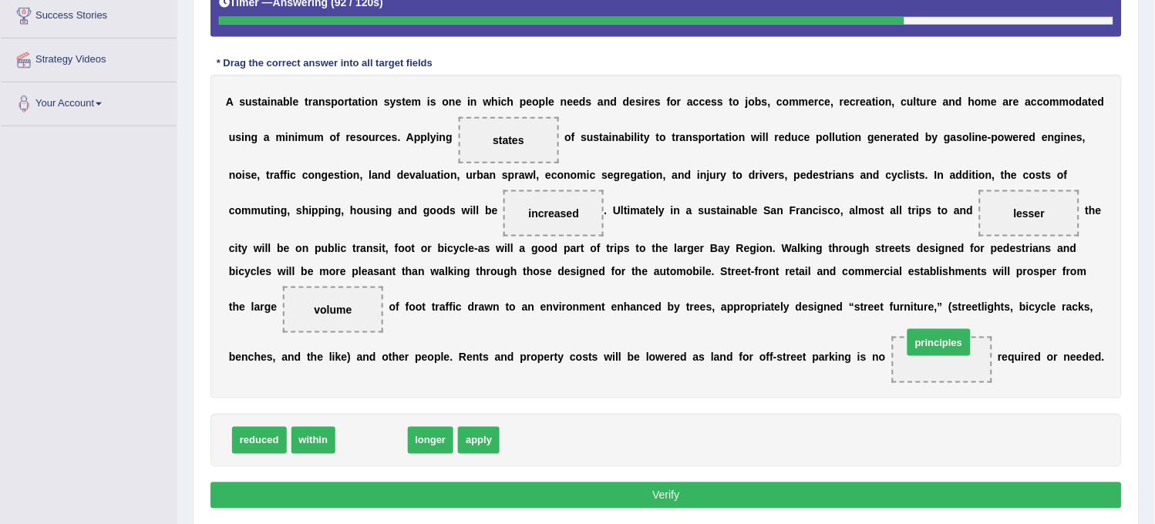
drag, startPoint x: 360, startPoint y: 439, endPoint x: 928, endPoint y: 356, distance: 573.6
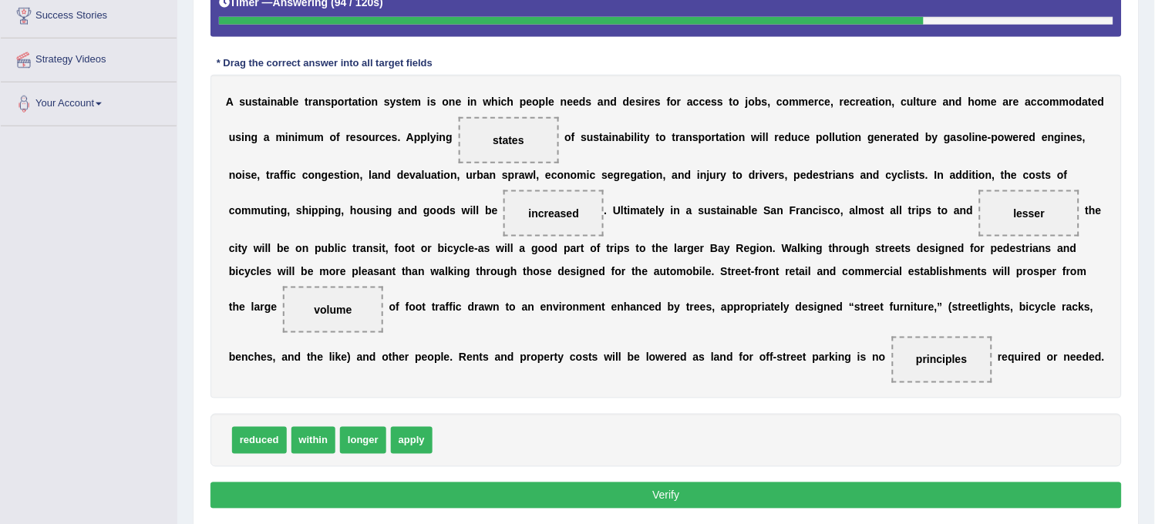
click at [853, 497] on button "Verify" at bounding box center [665, 496] width 911 height 26
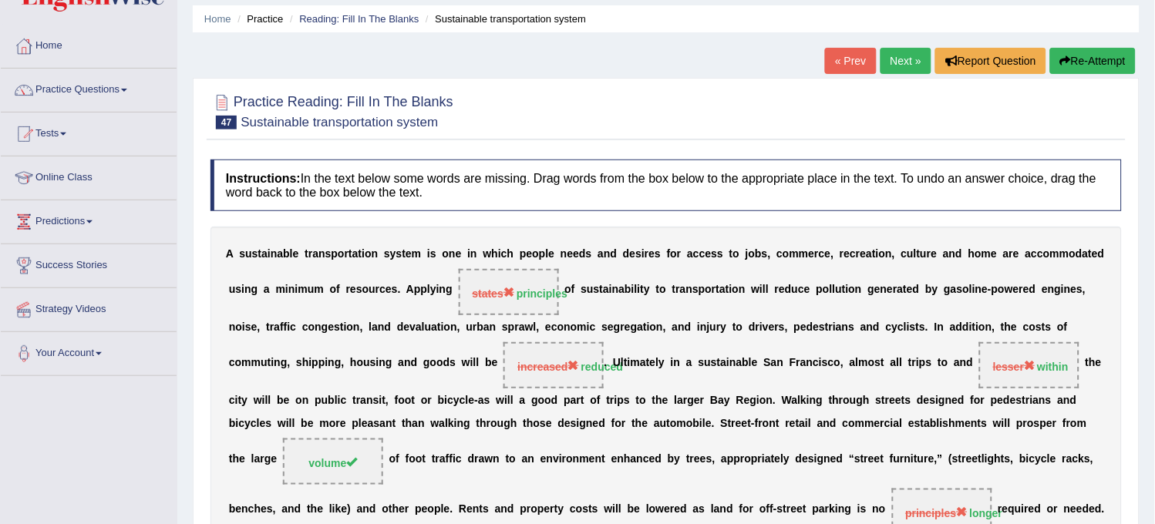
scroll to position [28, 0]
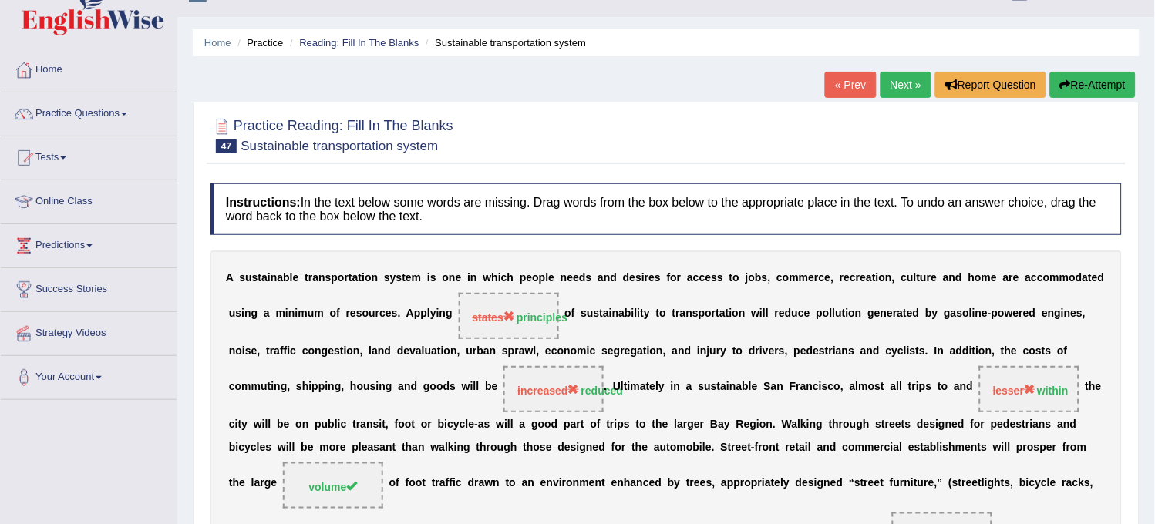
click at [1076, 80] on button "Re-Attempt" at bounding box center [1093, 85] width 86 height 26
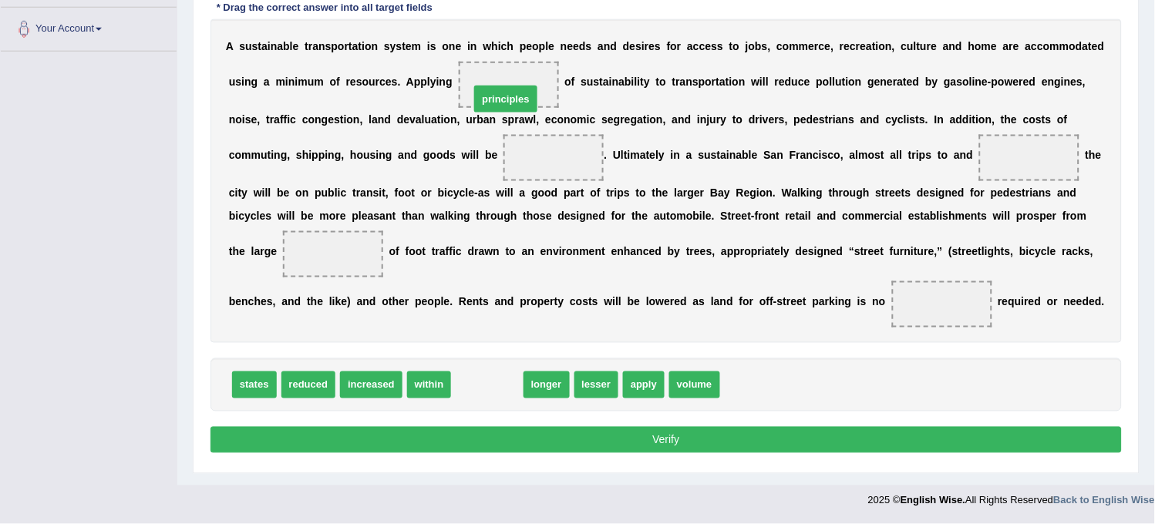
drag, startPoint x: 501, startPoint y: 387, endPoint x: 526, endPoint y: 73, distance: 314.8
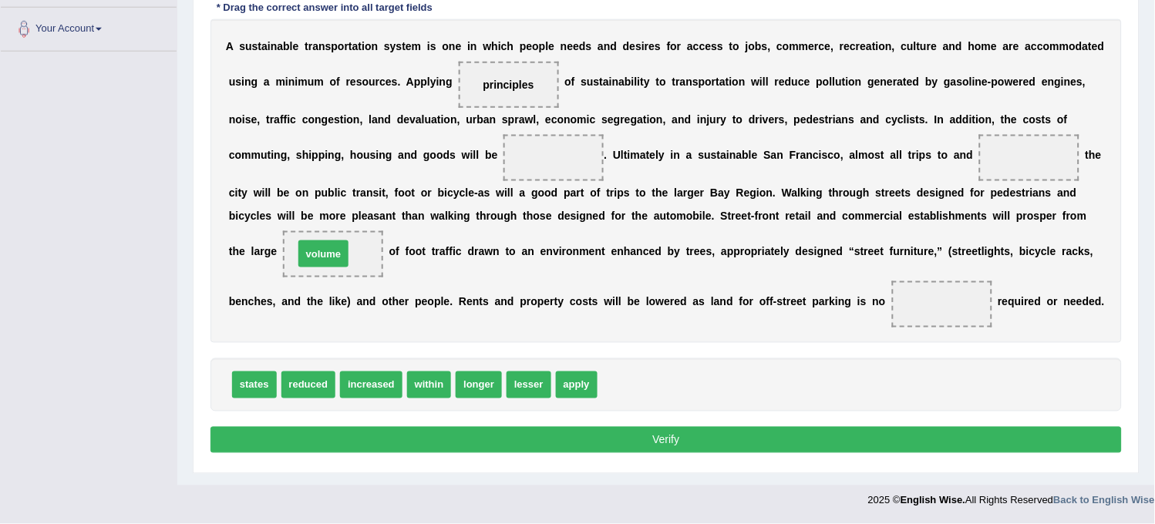
drag, startPoint x: 615, startPoint y: 389, endPoint x: 297, endPoint y: 262, distance: 342.9
drag, startPoint x: 480, startPoint y: 388, endPoint x: 887, endPoint y: 301, distance: 416.2
click at [358, 381] on span "increased" at bounding box center [371, 385] width 62 height 27
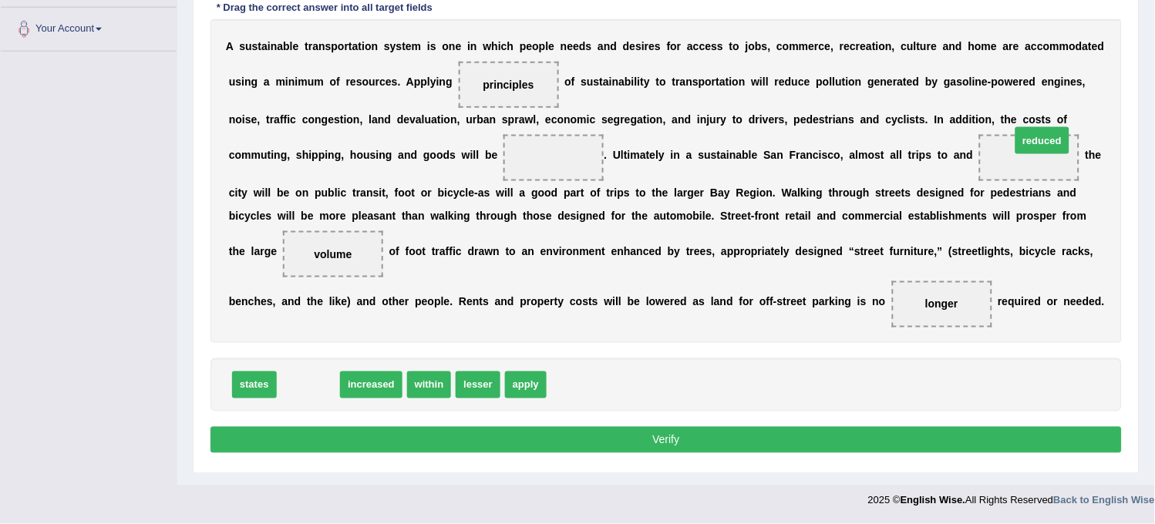
drag, startPoint x: 312, startPoint y: 381, endPoint x: 1046, endPoint y: 136, distance: 773.7
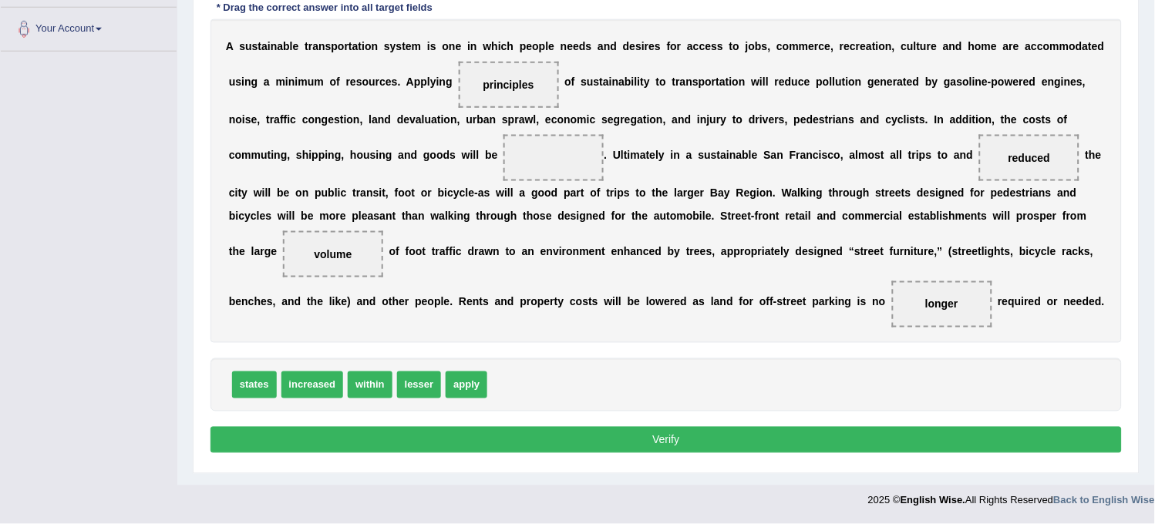
click at [697, 436] on button "Verify" at bounding box center [665, 440] width 911 height 26
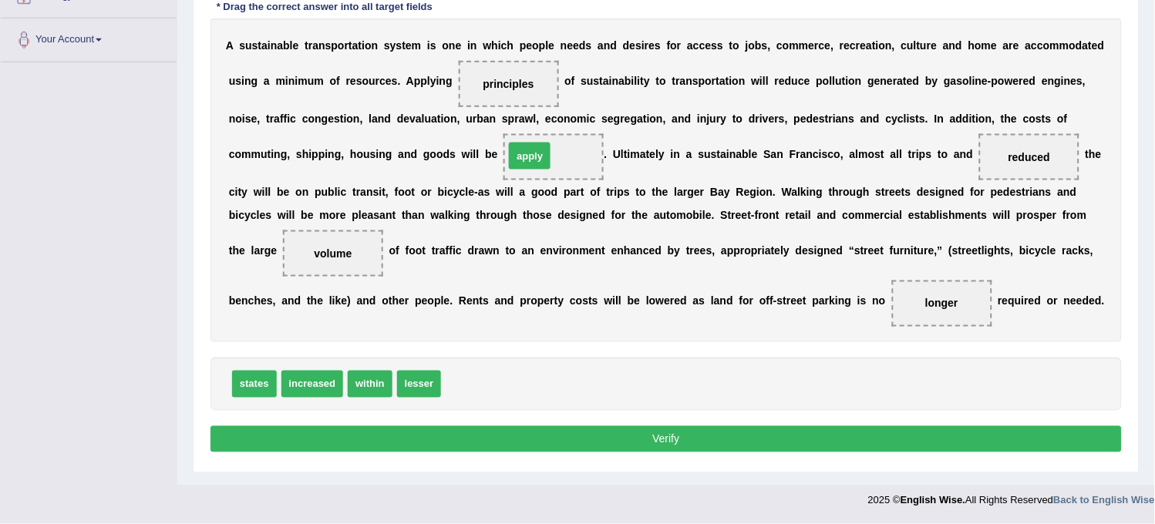
drag, startPoint x: 466, startPoint y: 386, endPoint x: 530, endPoint y: 137, distance: 256.6
click at [430, 450] on button "Verify" at bounding box center [665, 439] width 911 height 26
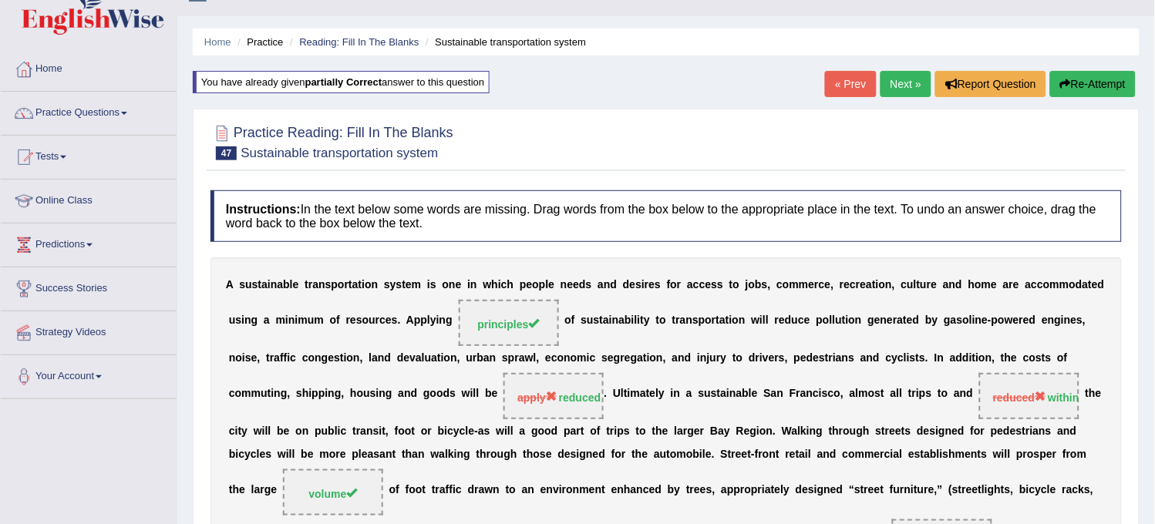
scroll to position [28, 0]
click at [893, 90] on link "Next »" at bounding box center [906, 85] width 51 height 26
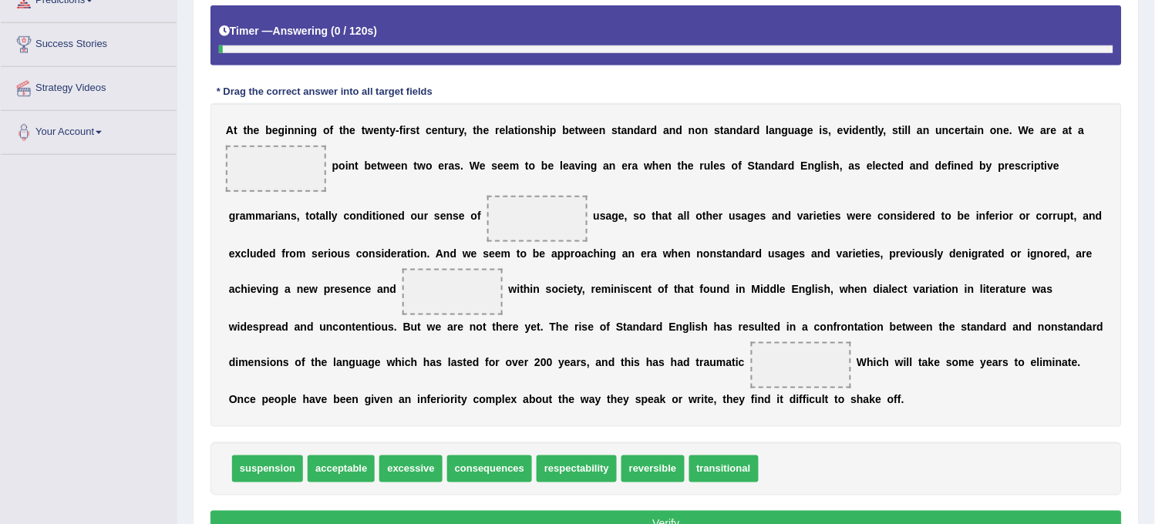
scroll to position [281, 0]
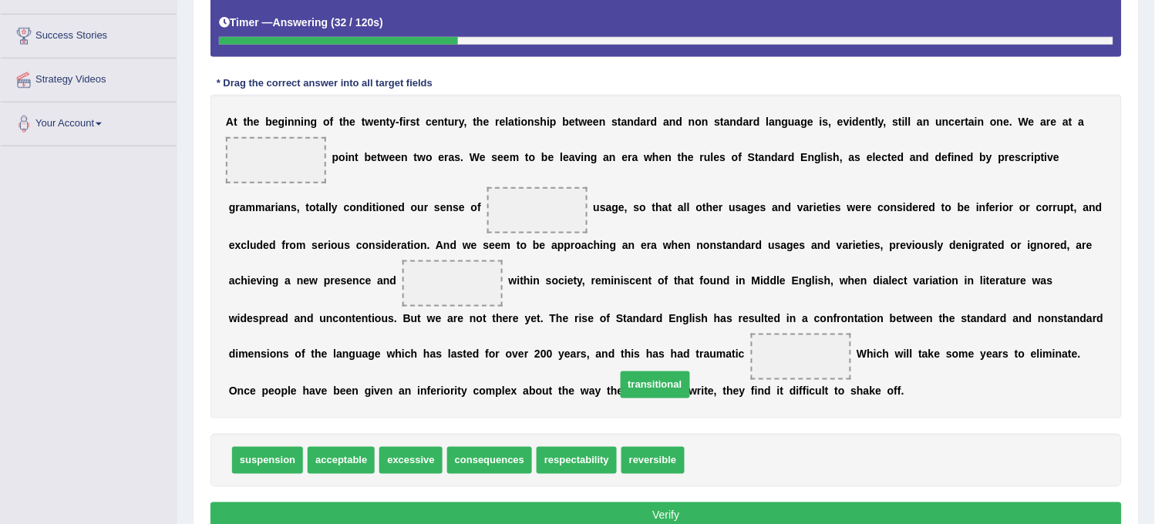
drag, startPoint x: 721, startPoint y: 467, endPoint x: 349, endPoint y: 194, distance: 461.6
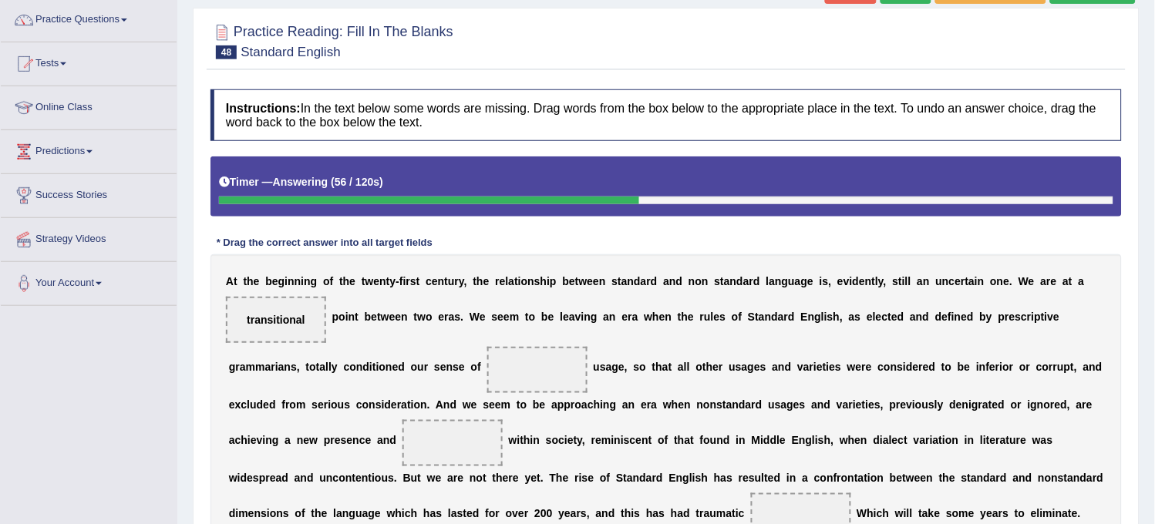
scroll to position [25, 0]
